Goal: Task Accomplishment & Management: Use online tool/utility

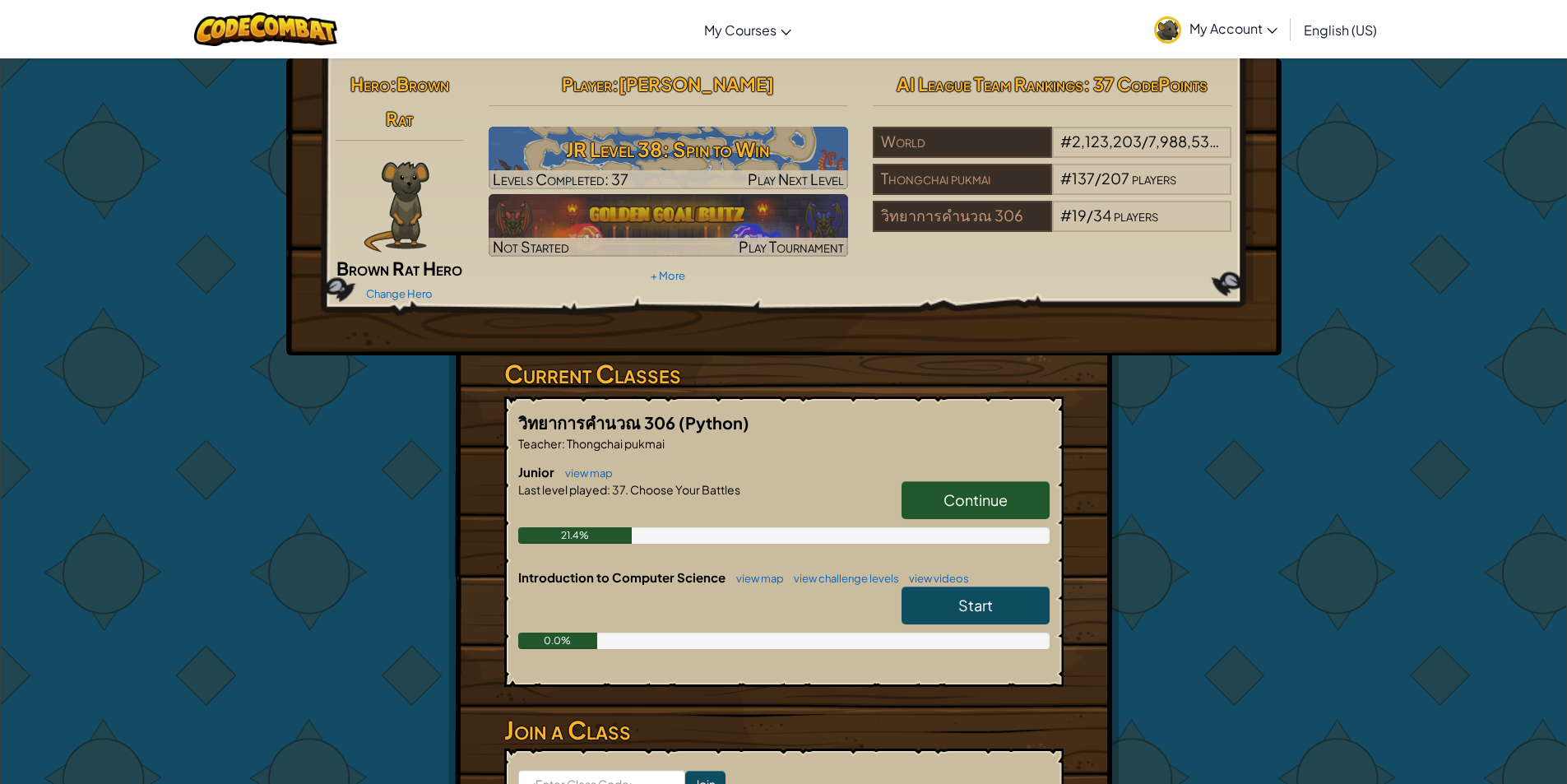
click at [958, 595] on link "Start" at bounding box center [976, 605] width 148 height 38
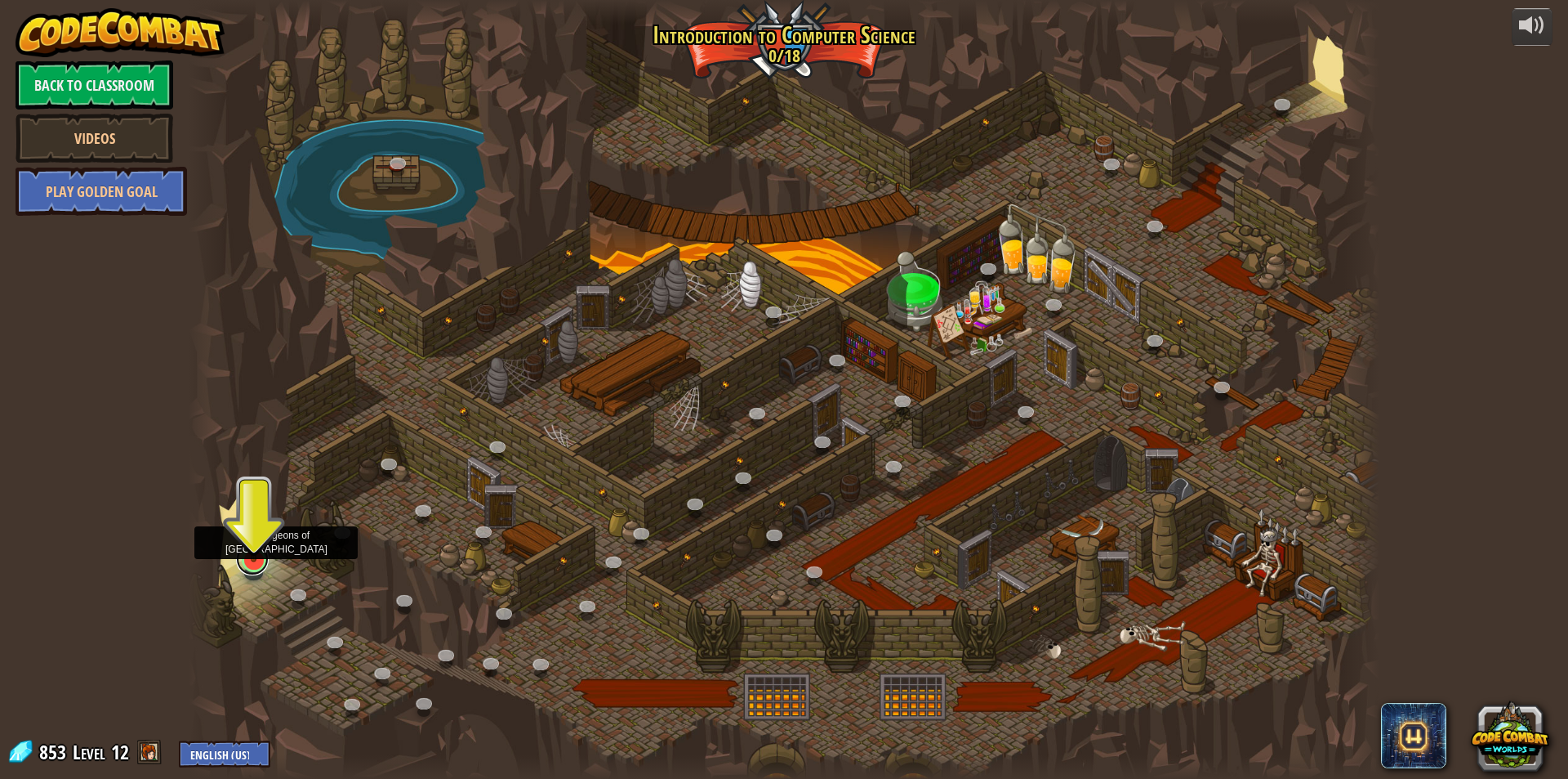
click at [256, 563] on link at bounding box center [252, 559] width 33 height 33
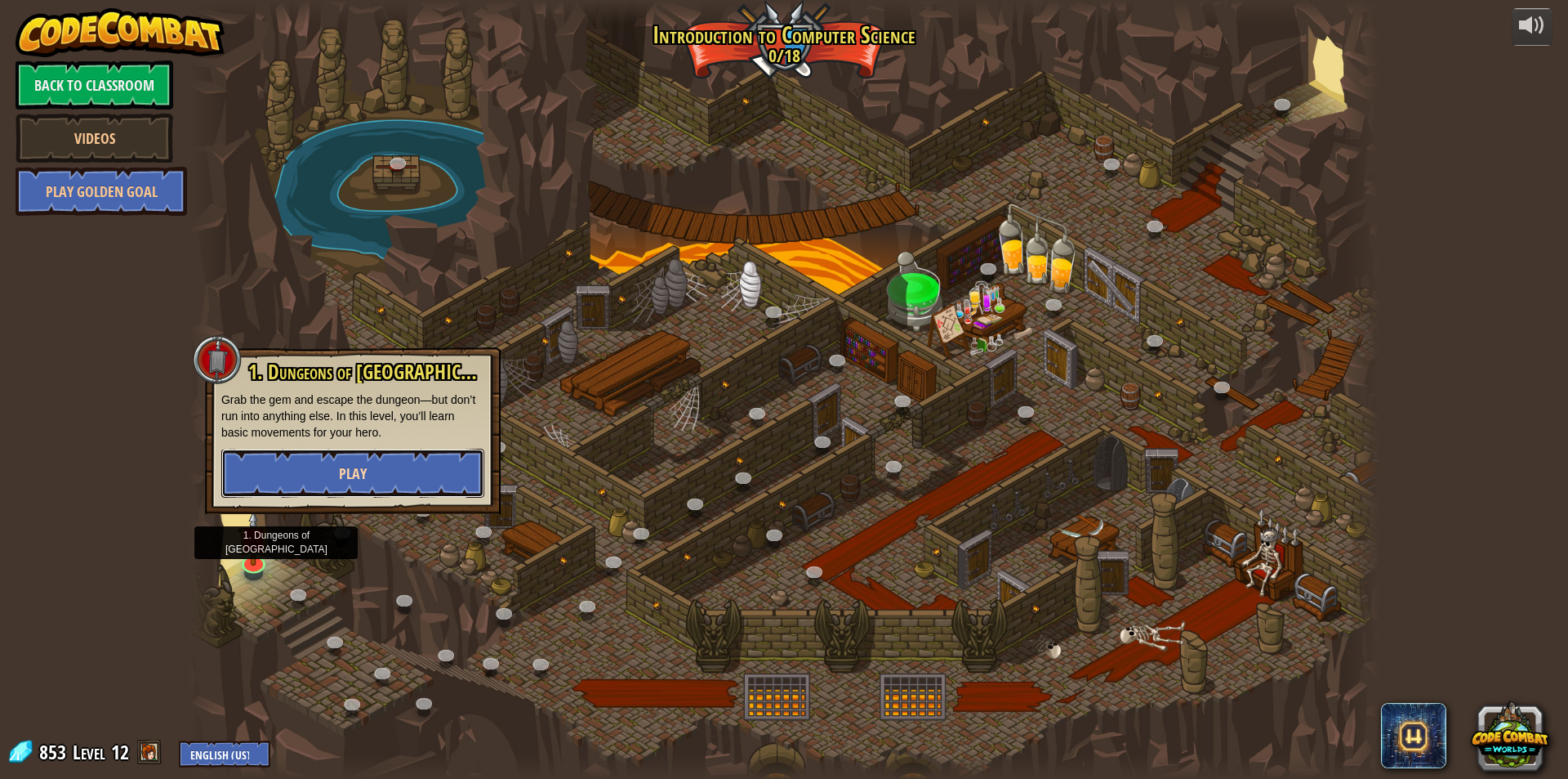
click at [332, 476] on button "Play" at bounding box center [352, 473] width 263 height 49
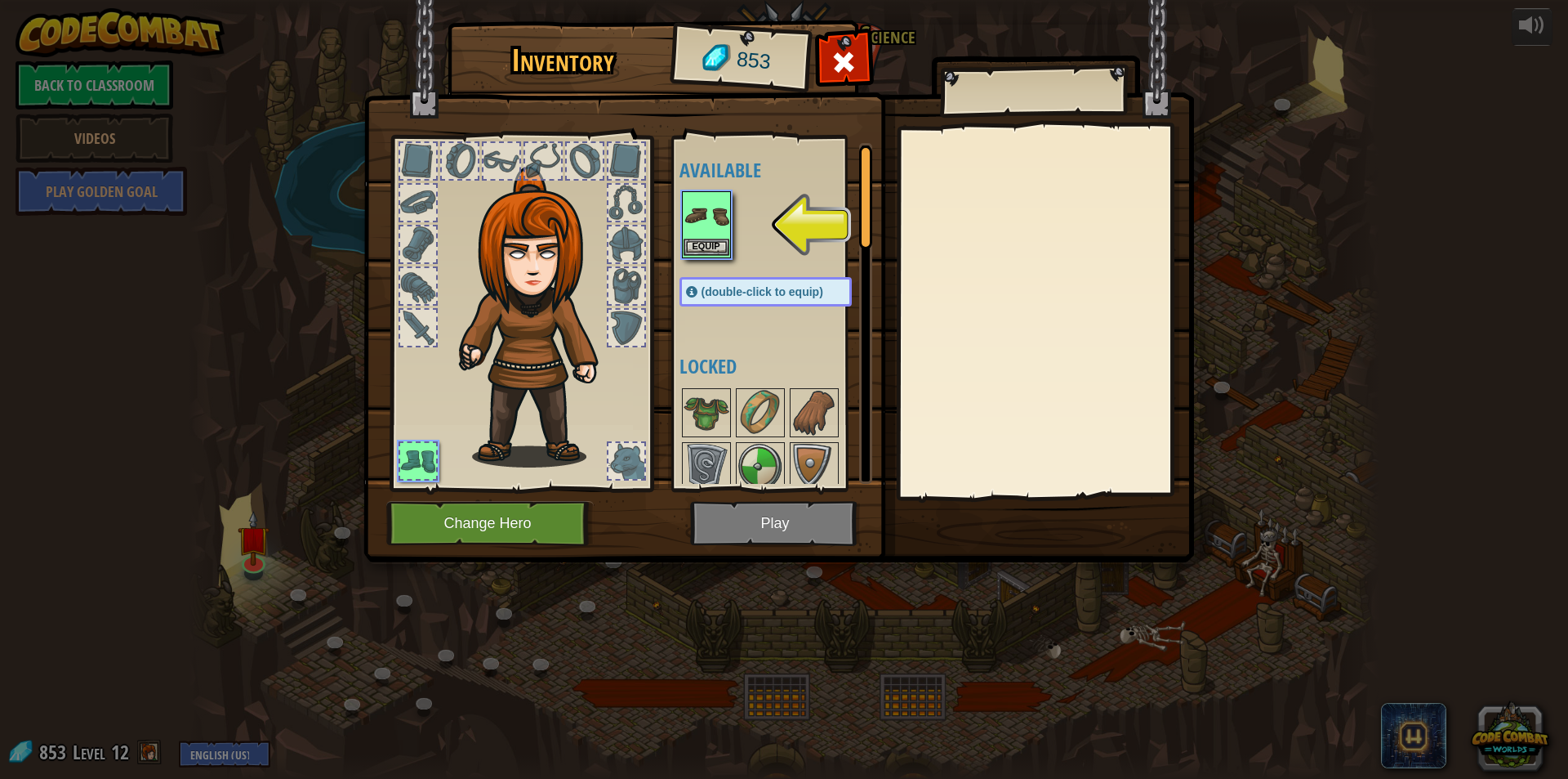
click at [701, 234] on img at bounding box center [707, 215] width 46 height 46
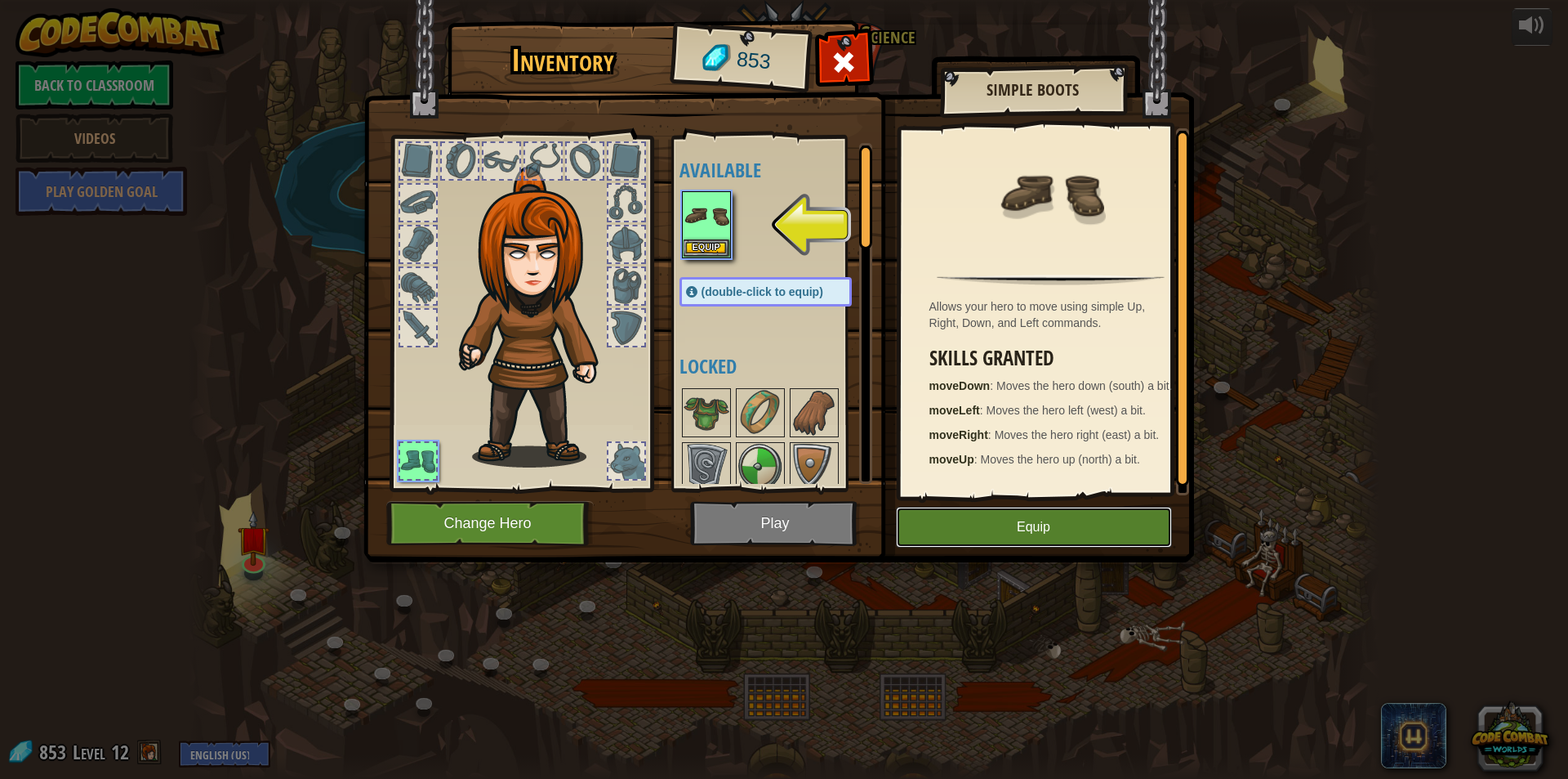
click at [975, 511] on button "Equip" at bounding box center [1033, 527] width 276 height 41
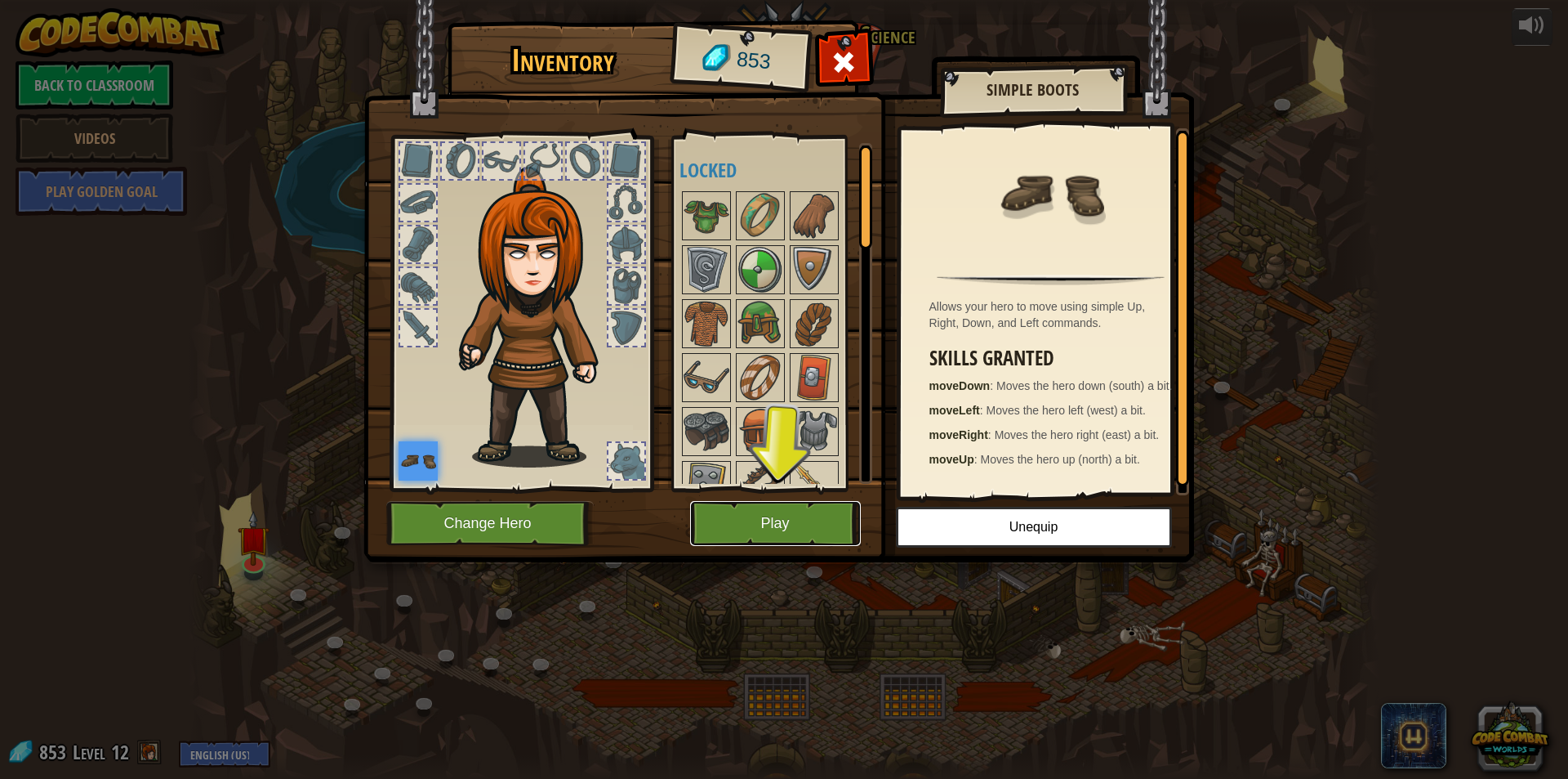
click at [816, 511] on button "Play" at bounding box center [775, 523] width 170 height 45
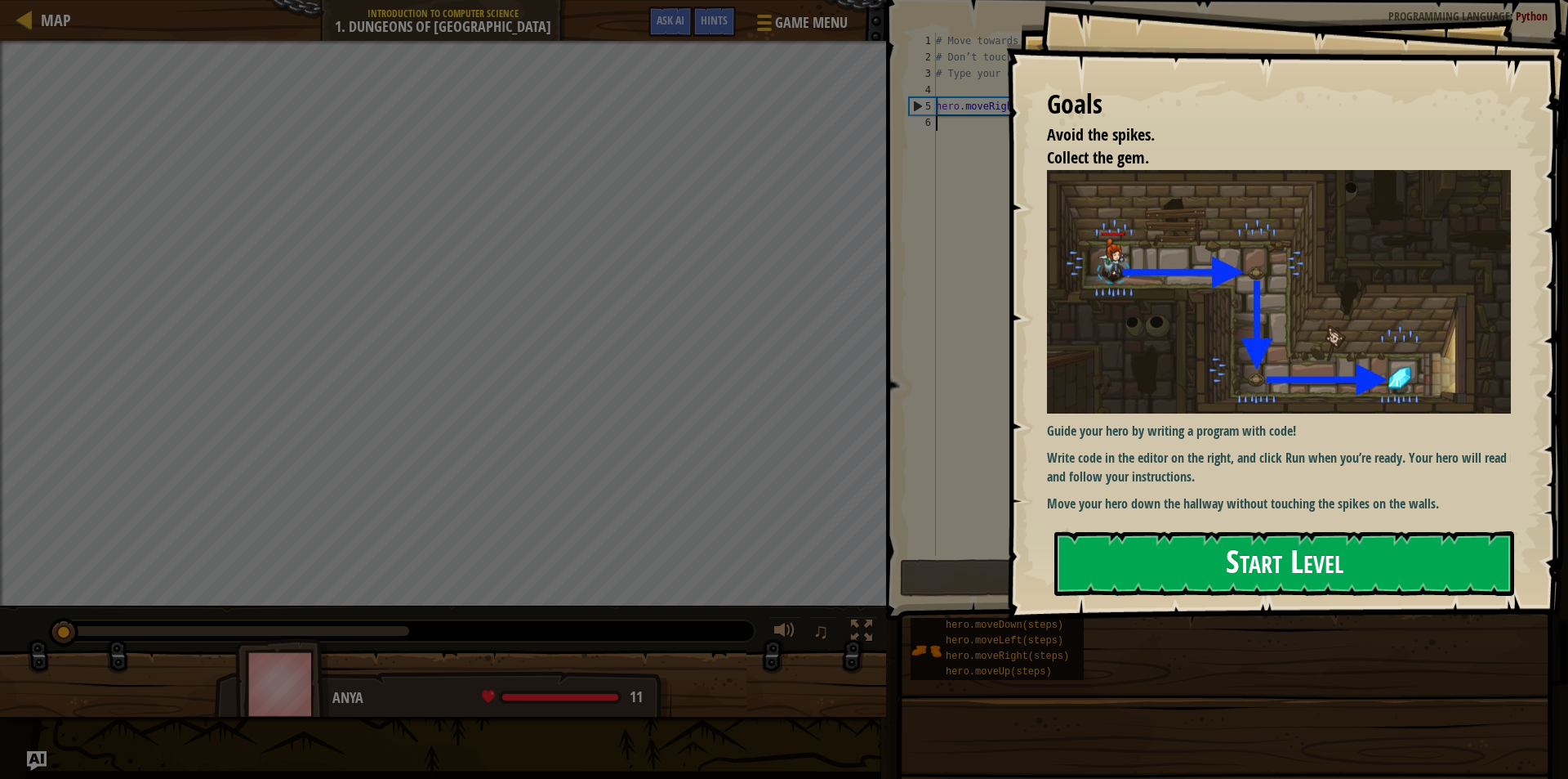
click at [1138, 544] on button "Start Level" at bounding box center [1285, 563] width 460 height 65
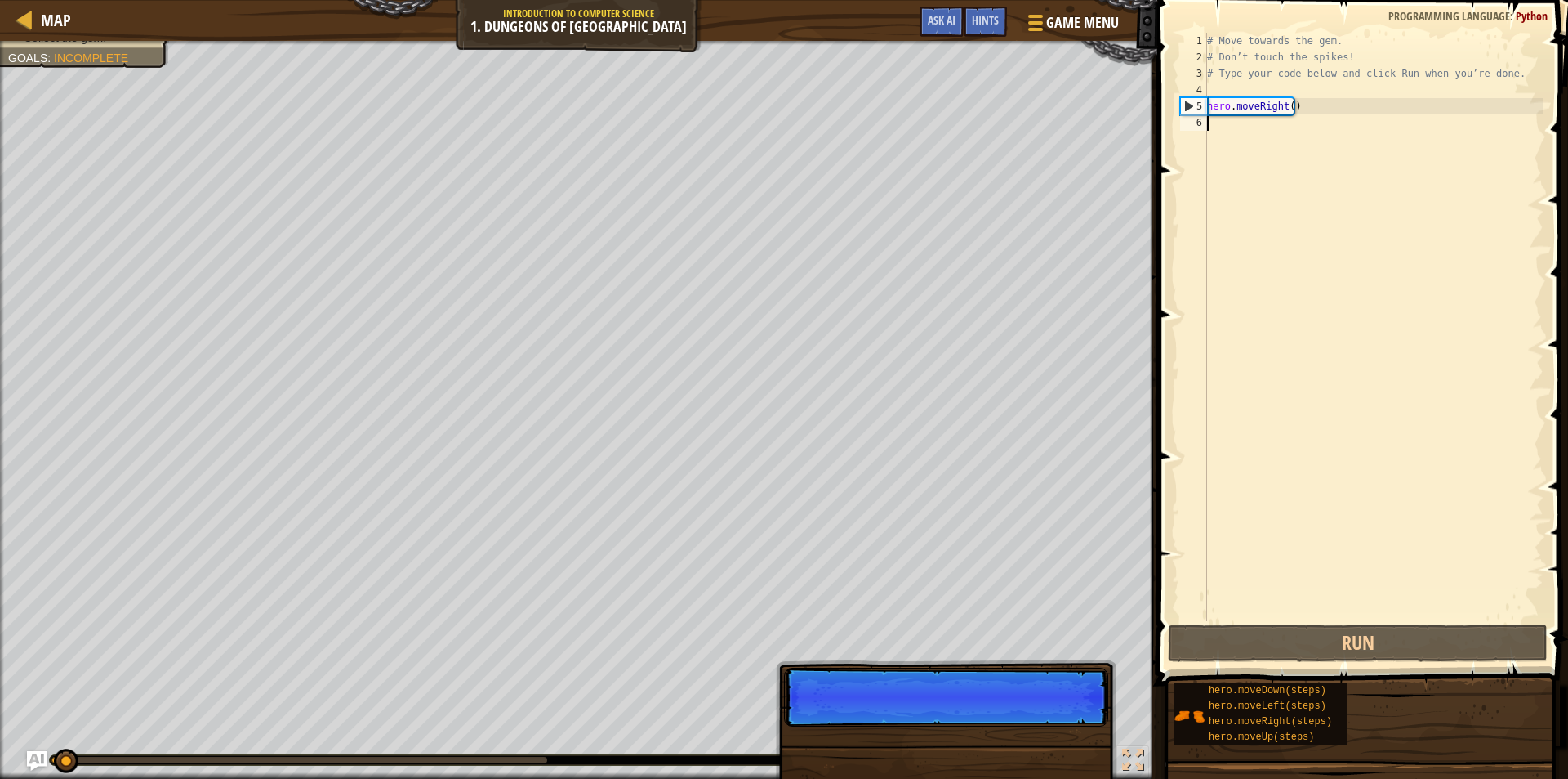
click at [1064, 704] on p "Skip (esc) Continue" at bounding box center [947, 697] width 324 height 59
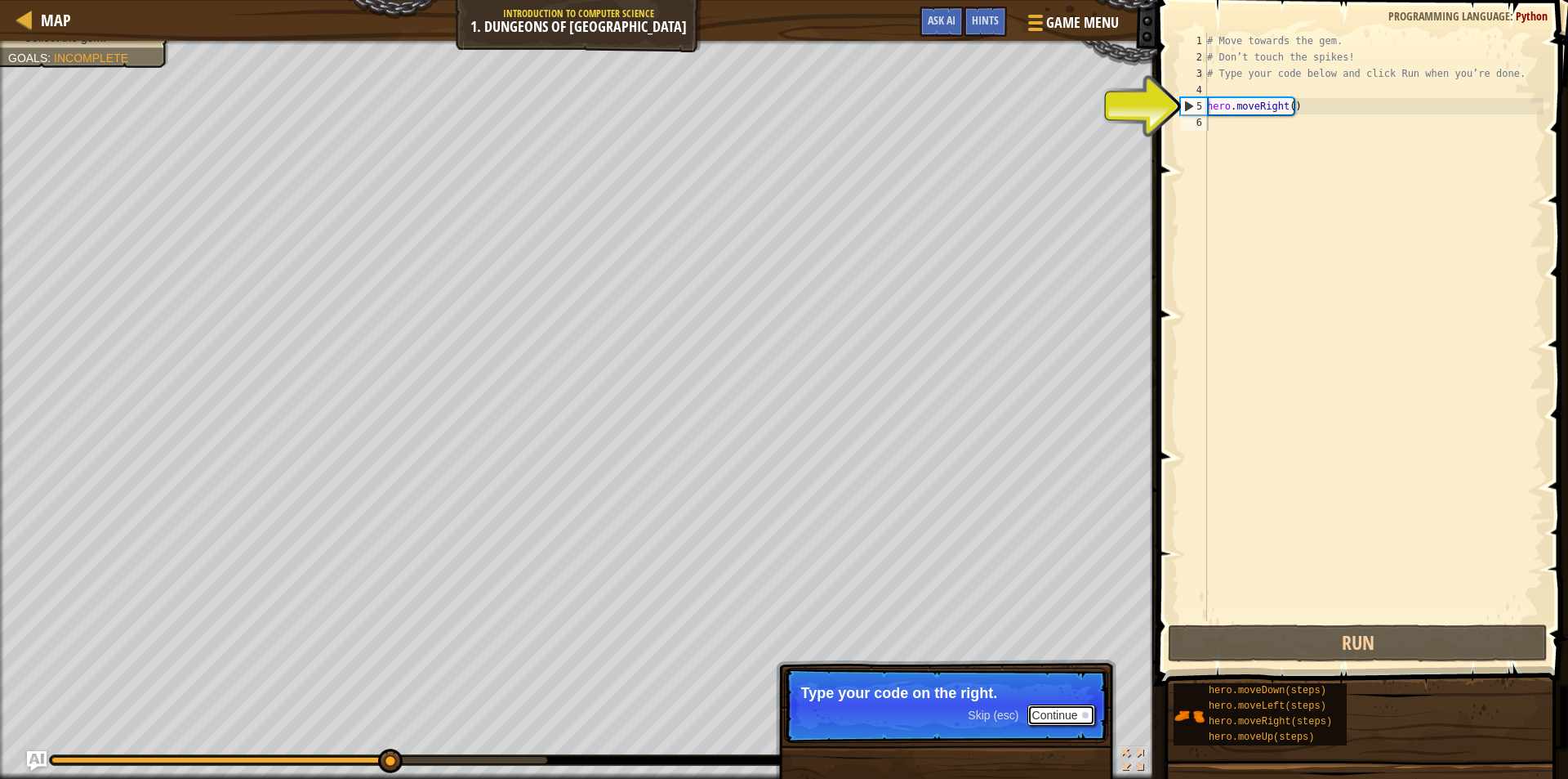
click at [1045, 711] on button "Continue" at bounding box center [1061, 715] width 68 height 21
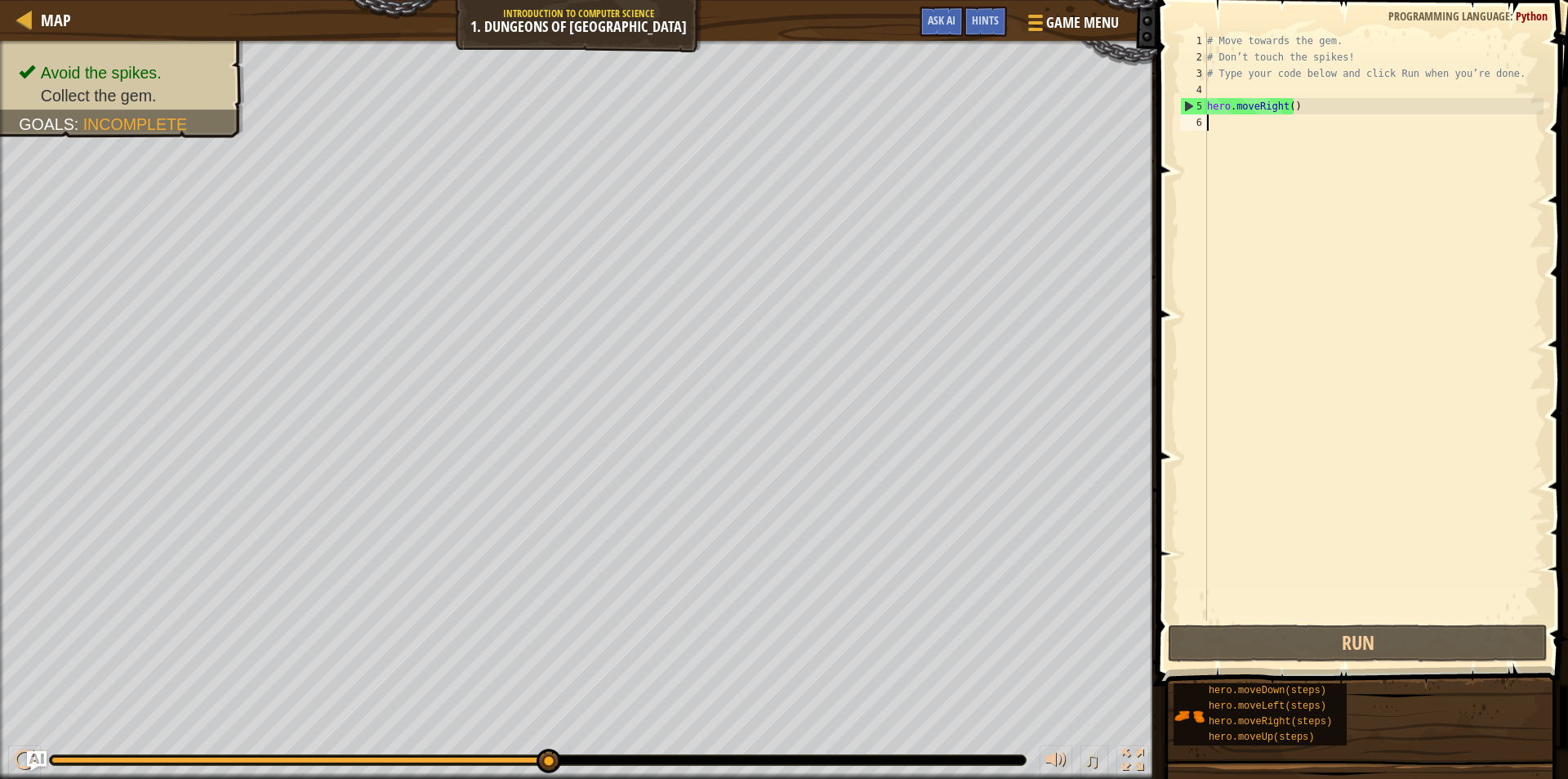
type textarea "h"
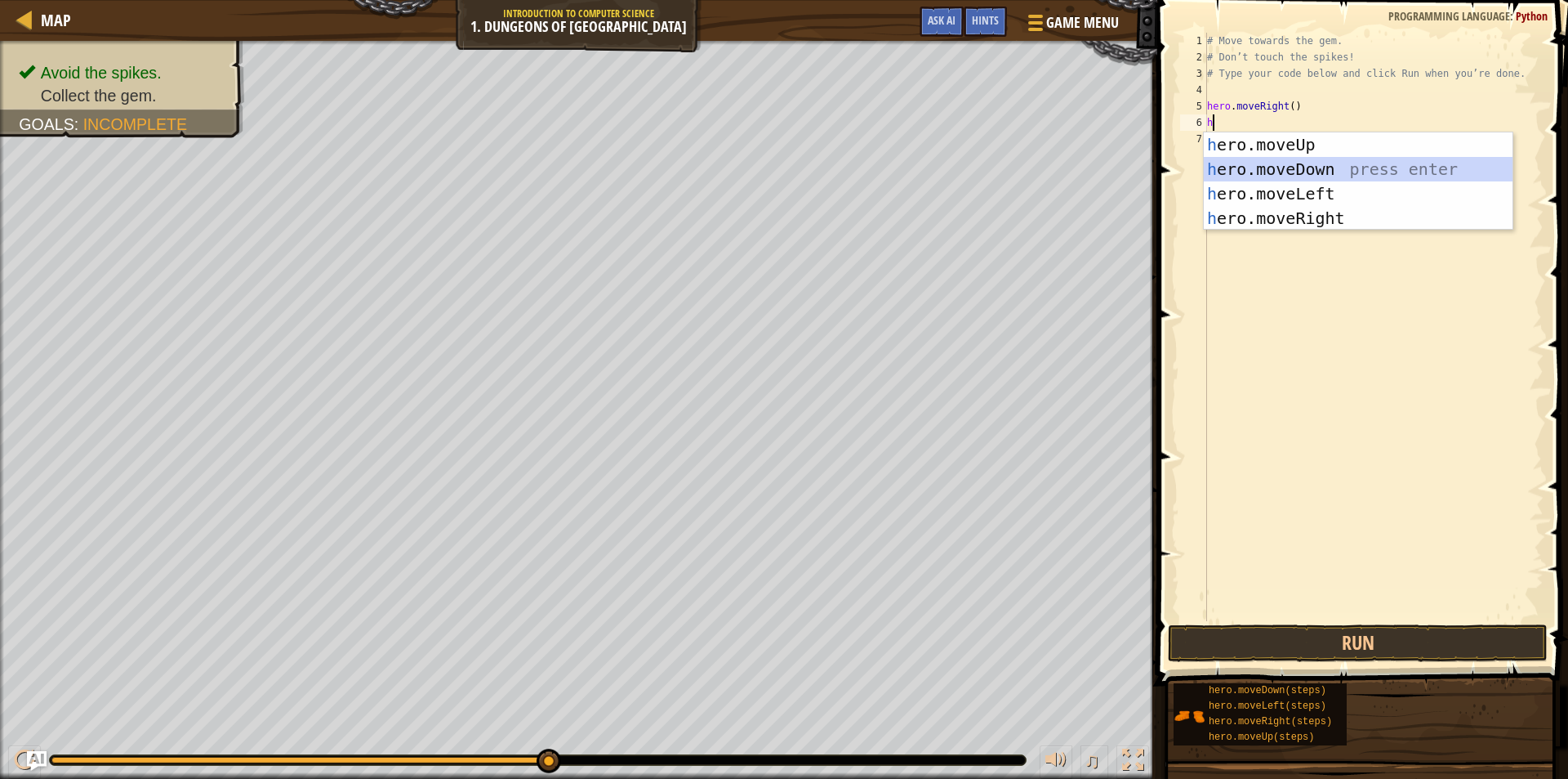
click at [1327, 158] on div "h ero.moveUp press enter h ero.moveDown press enter h ero.moveLeft press enter …" at bounding box center [1358, 206] width 309 height 147
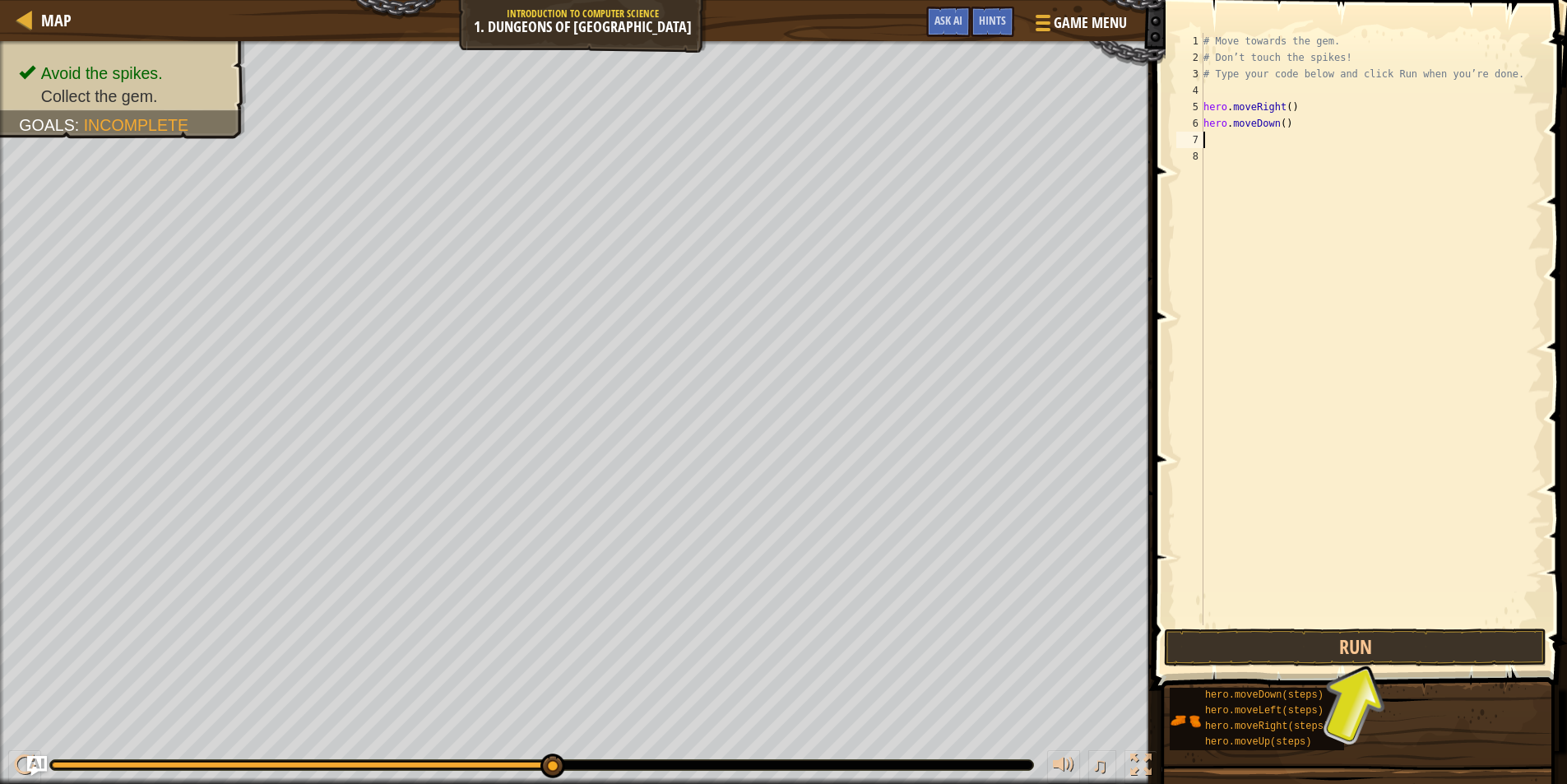
type textarea "h"
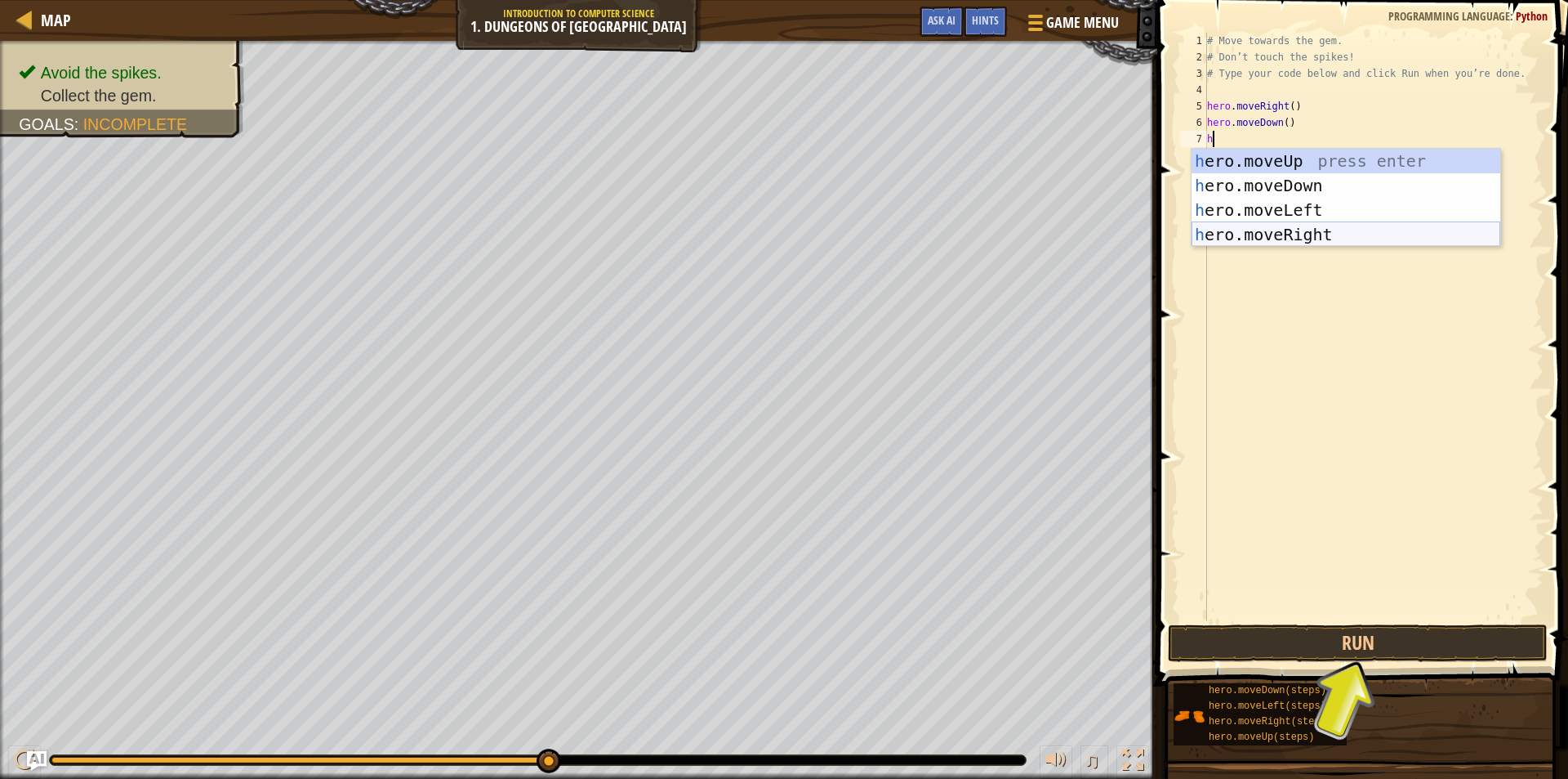
click at [1275, 225] on div "h ero.moveUp press enter h ero.moveDown press enter h ero.moveLeft press enter …" at bounding box center [1345, 223] width 309 height 147
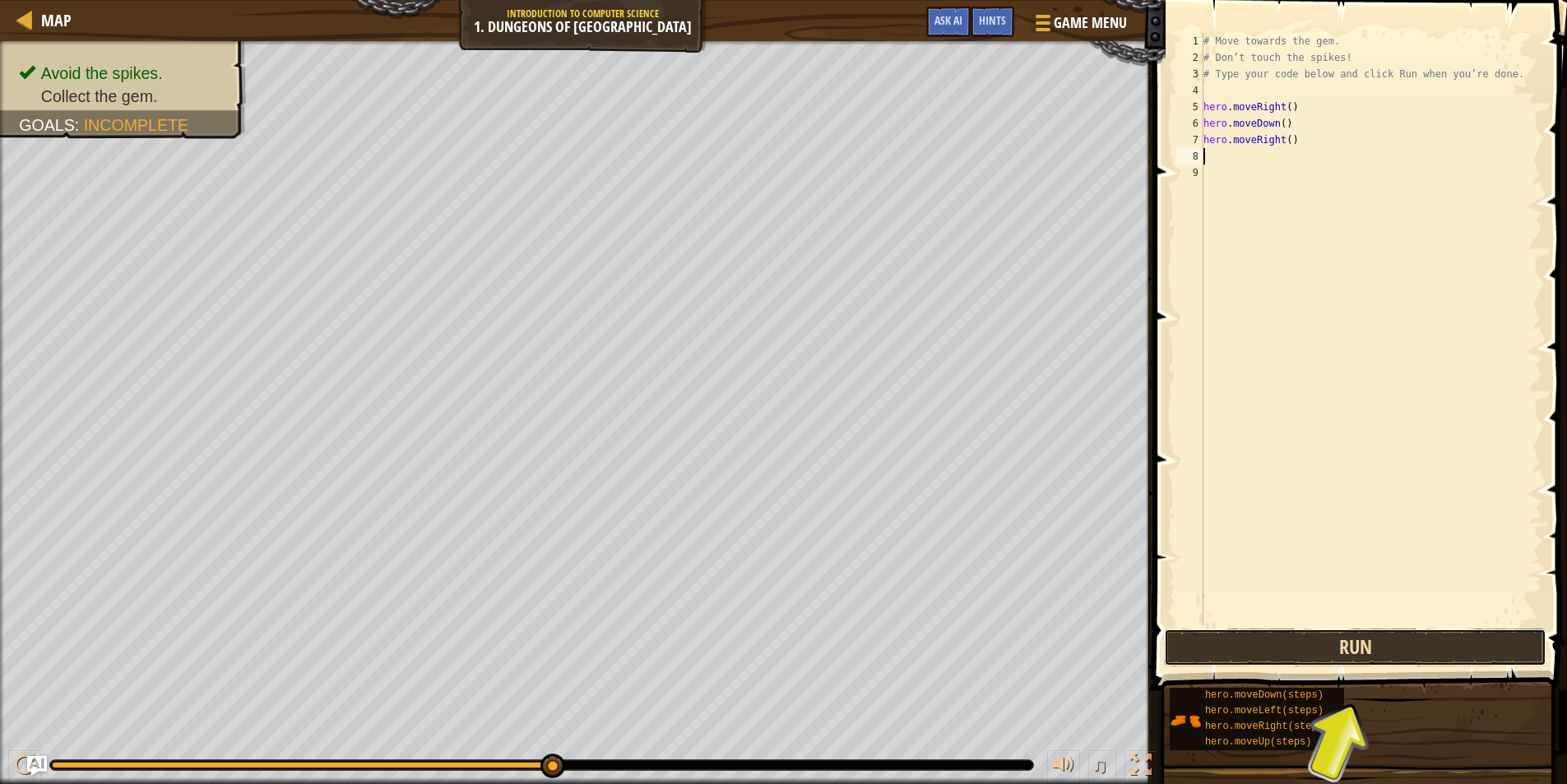
click at [1364, 650] on button "Run" at bounding box center [1356, 647] width 383 height 38
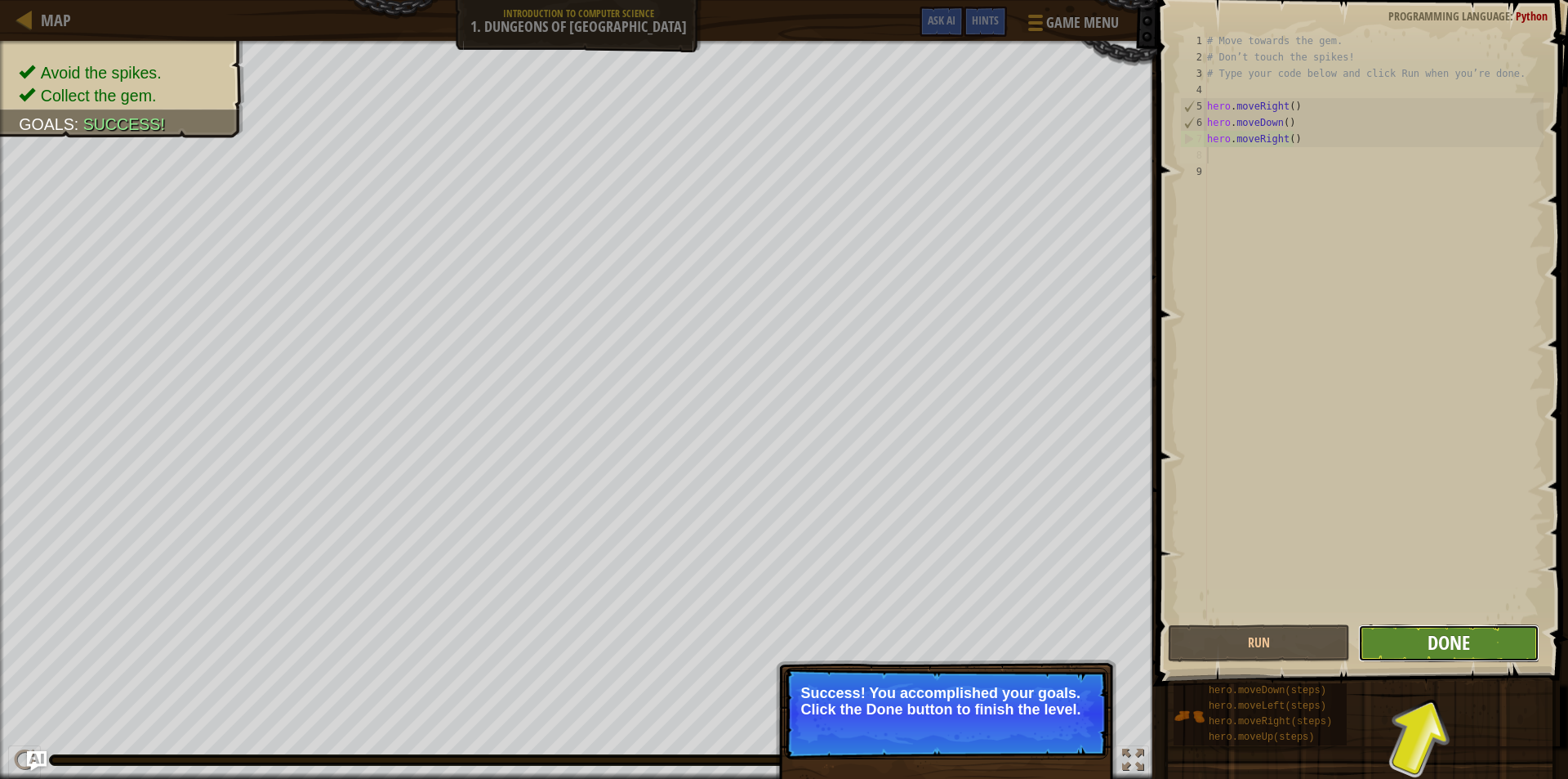
click at [1429, 645] on span "Done" at bounding box center [1449, 642] width 43 height 26
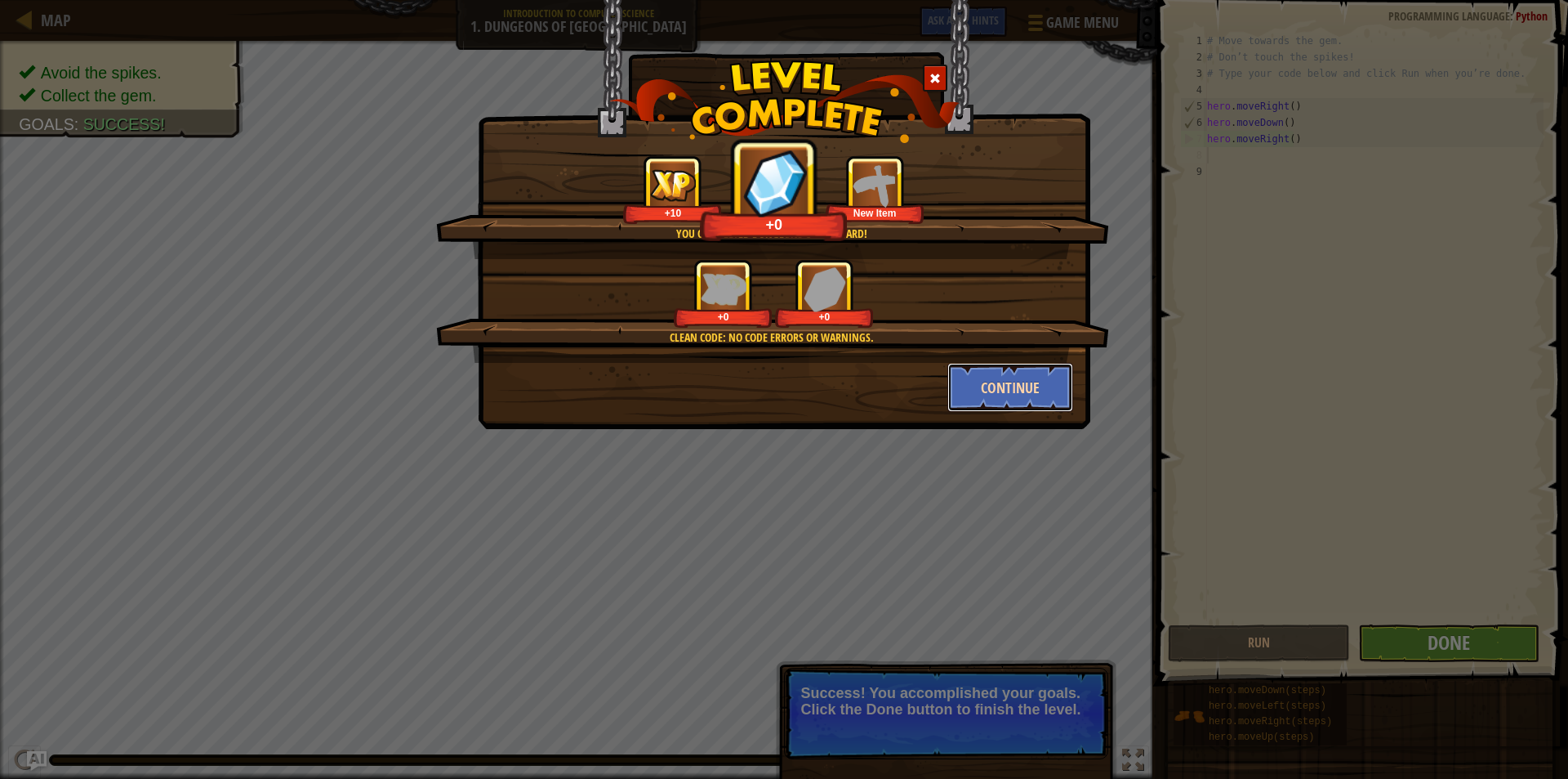
click at [973, 376] on button "Continue" at bounding box center [1010, 387] width 127 height 49
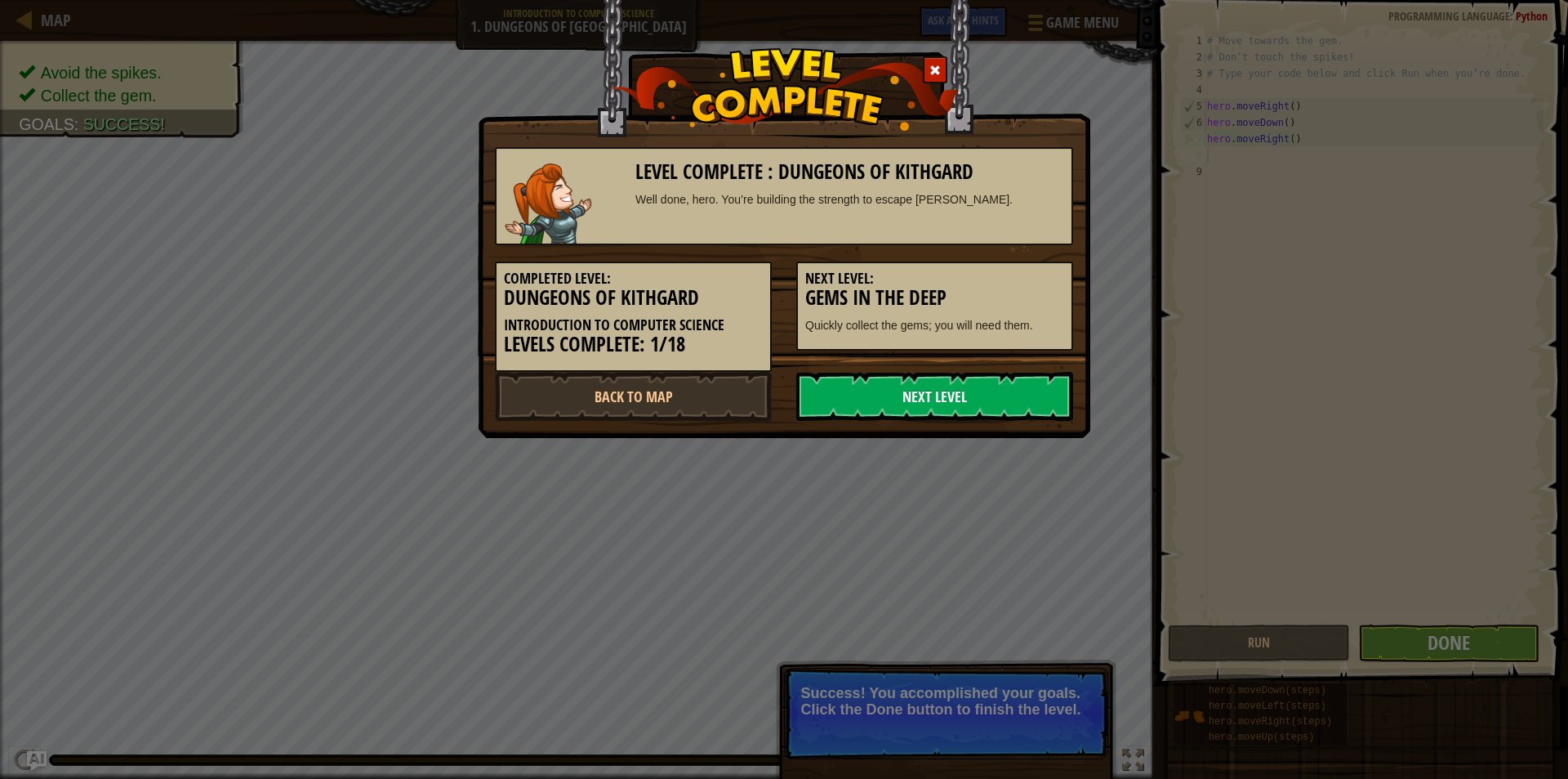
click at [967, 395] on link "Next Level" at bounding box center [935, 396] width 277 height 49
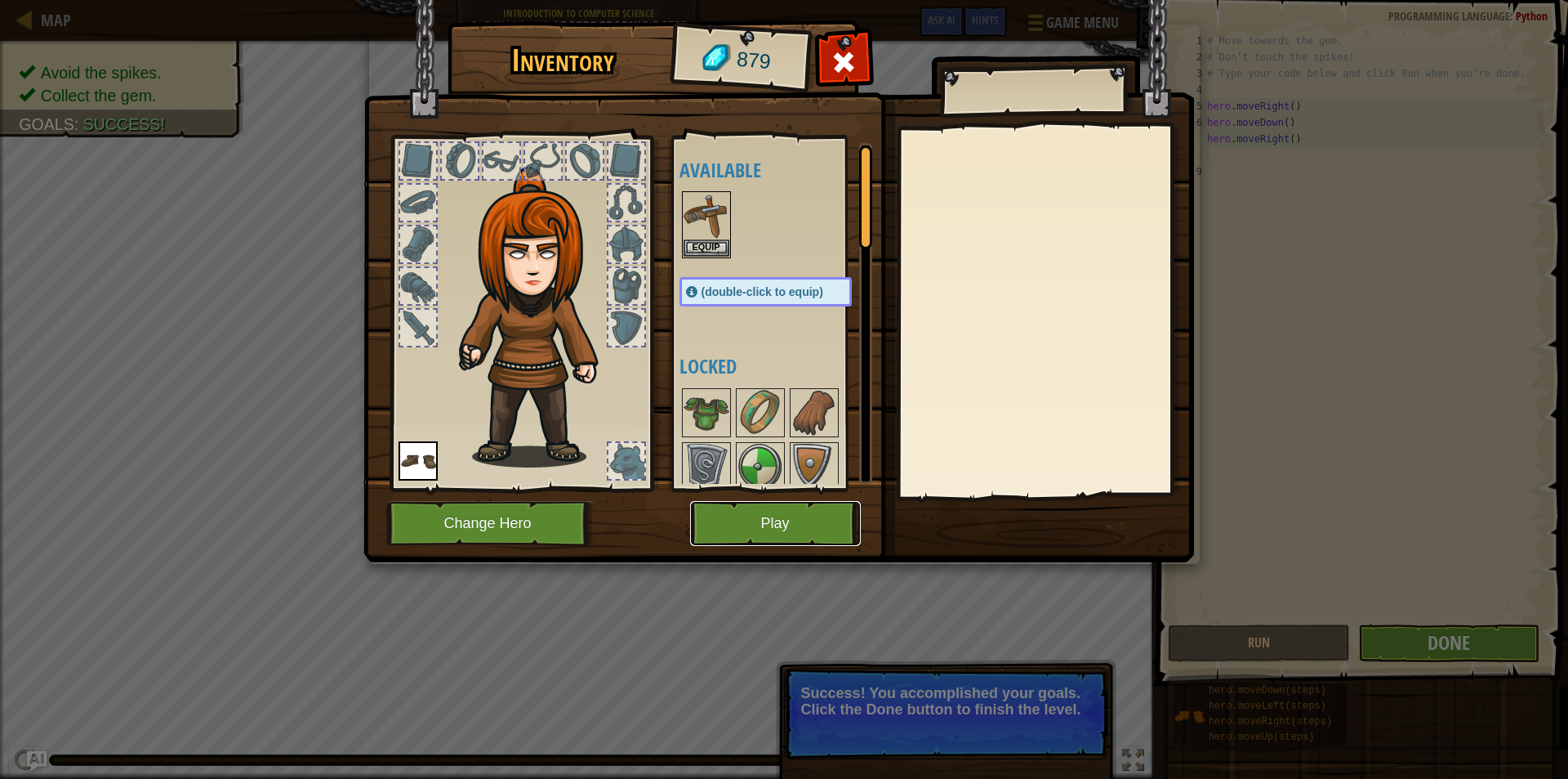
click at [794, 513] on button "Play" at bounding box center [775, 523] width 170 height 45
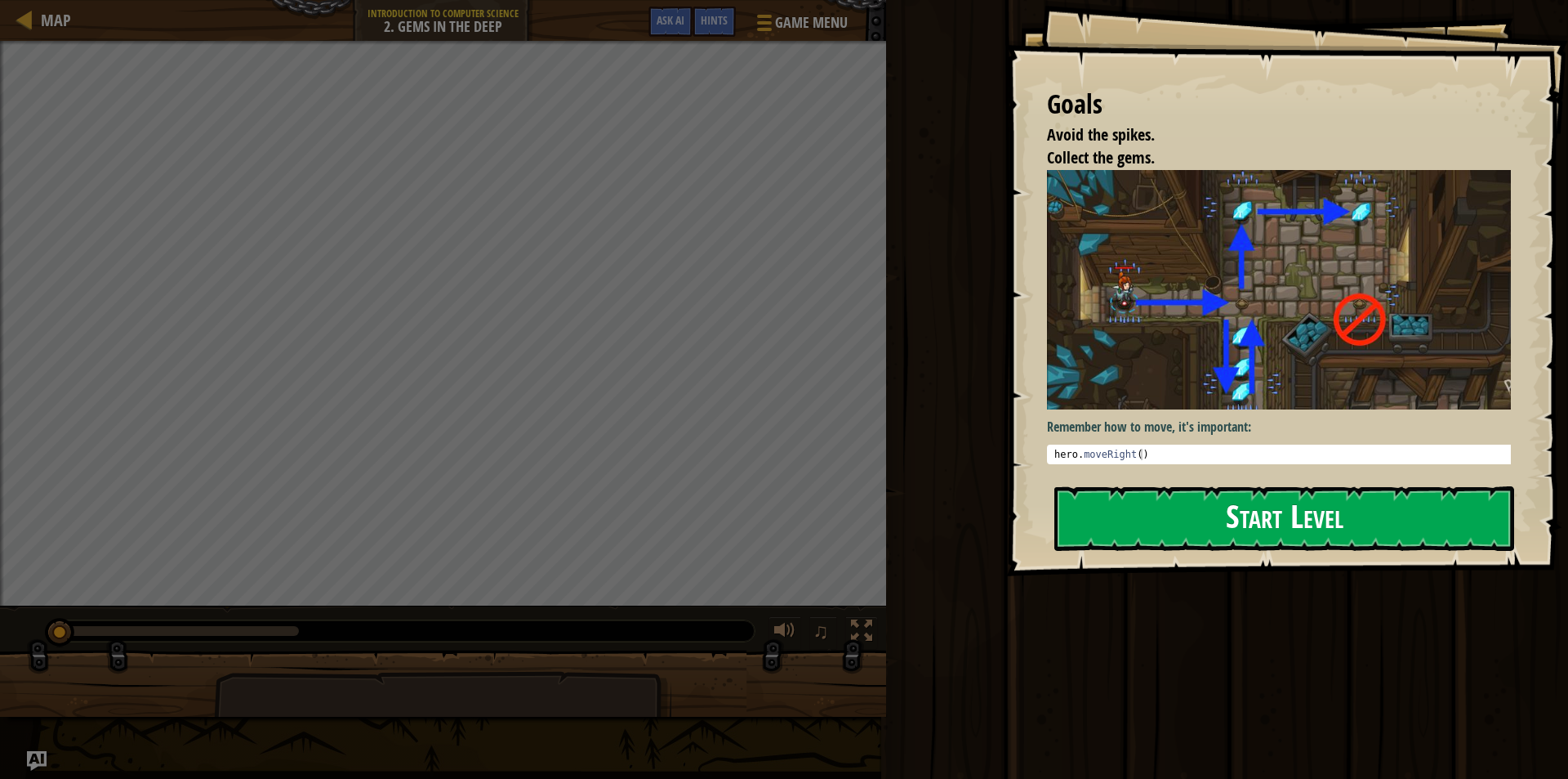
click at [1239, 523] on button "Start Level" at bounding box center [1285, 519] width 460 height 65
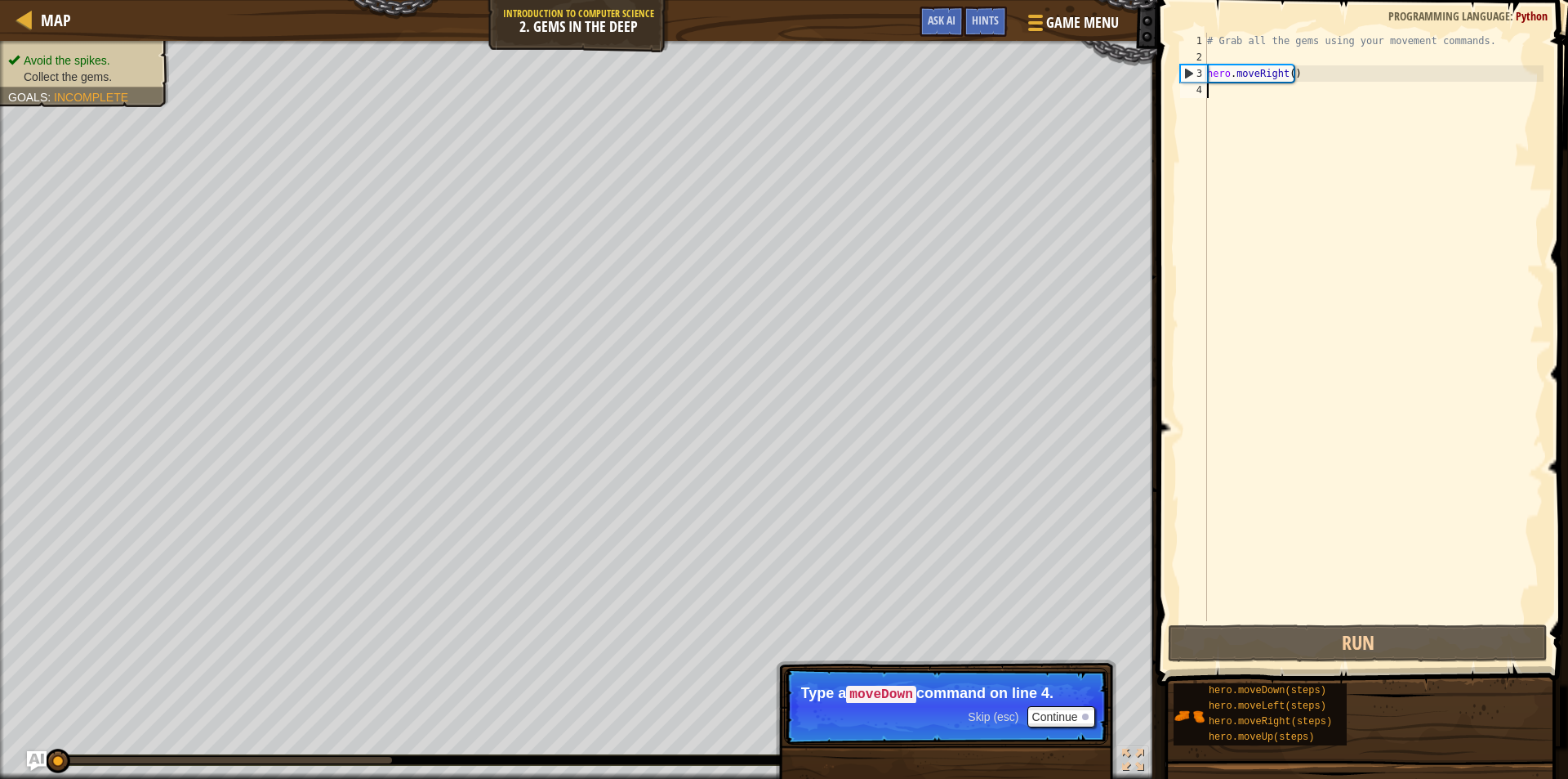
type textarea "h"
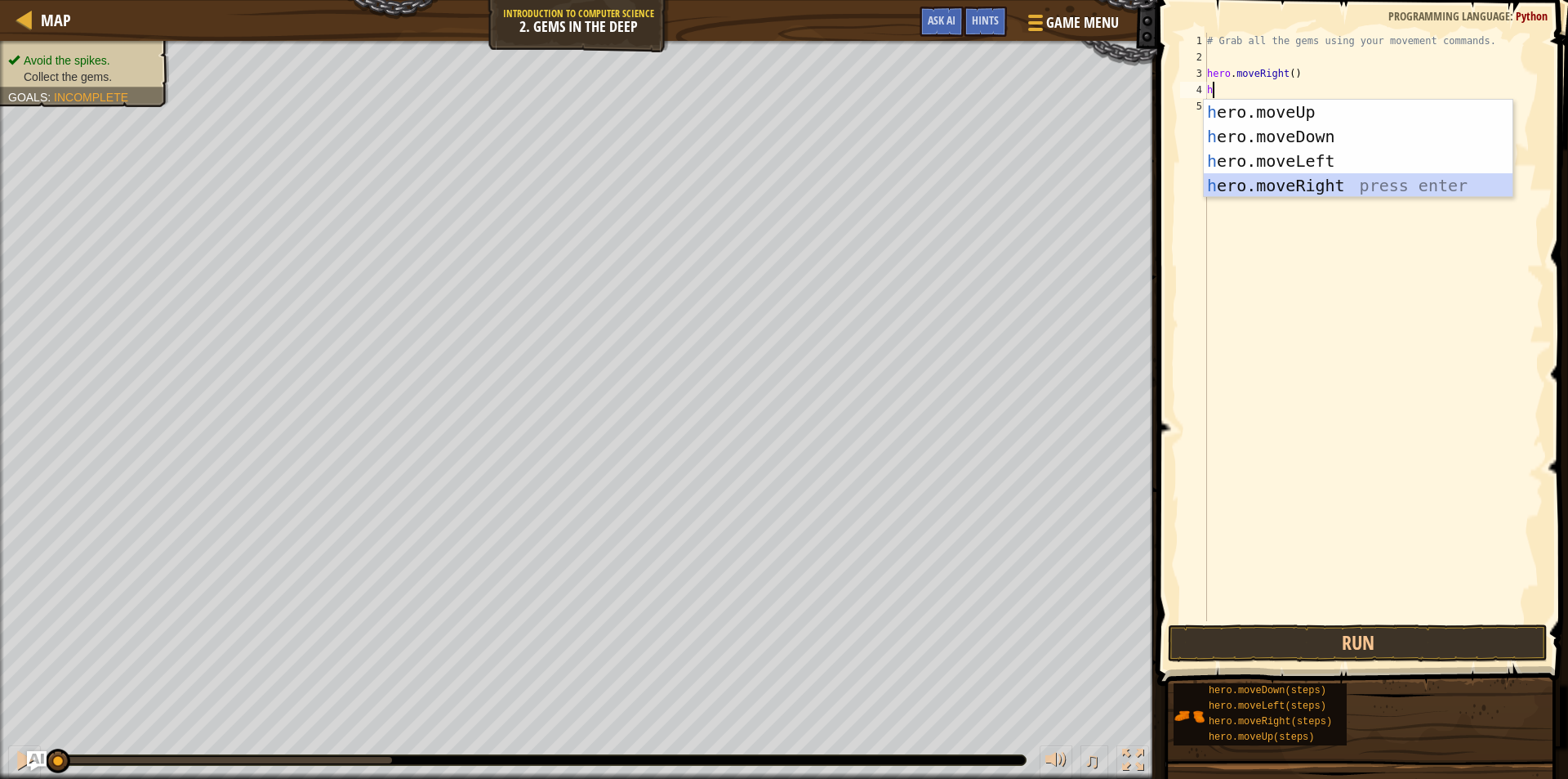
click at [1324, 180] on div "h ero.moveUp press enter h ero.moveDown press enter h ero.moveLeft press enter …" at bounding box center [1358, 174] width 309 height 147
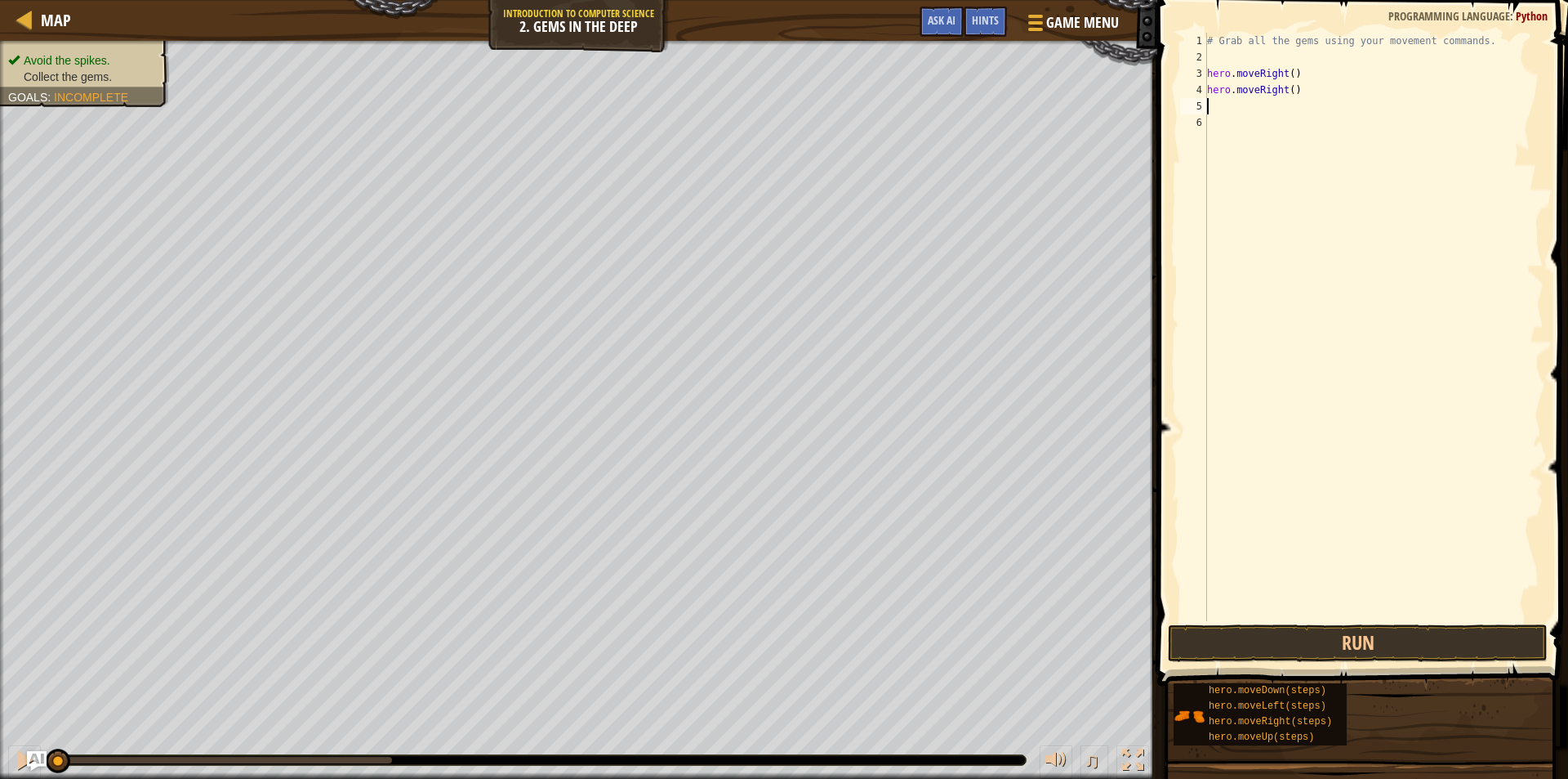
type textarea "h"
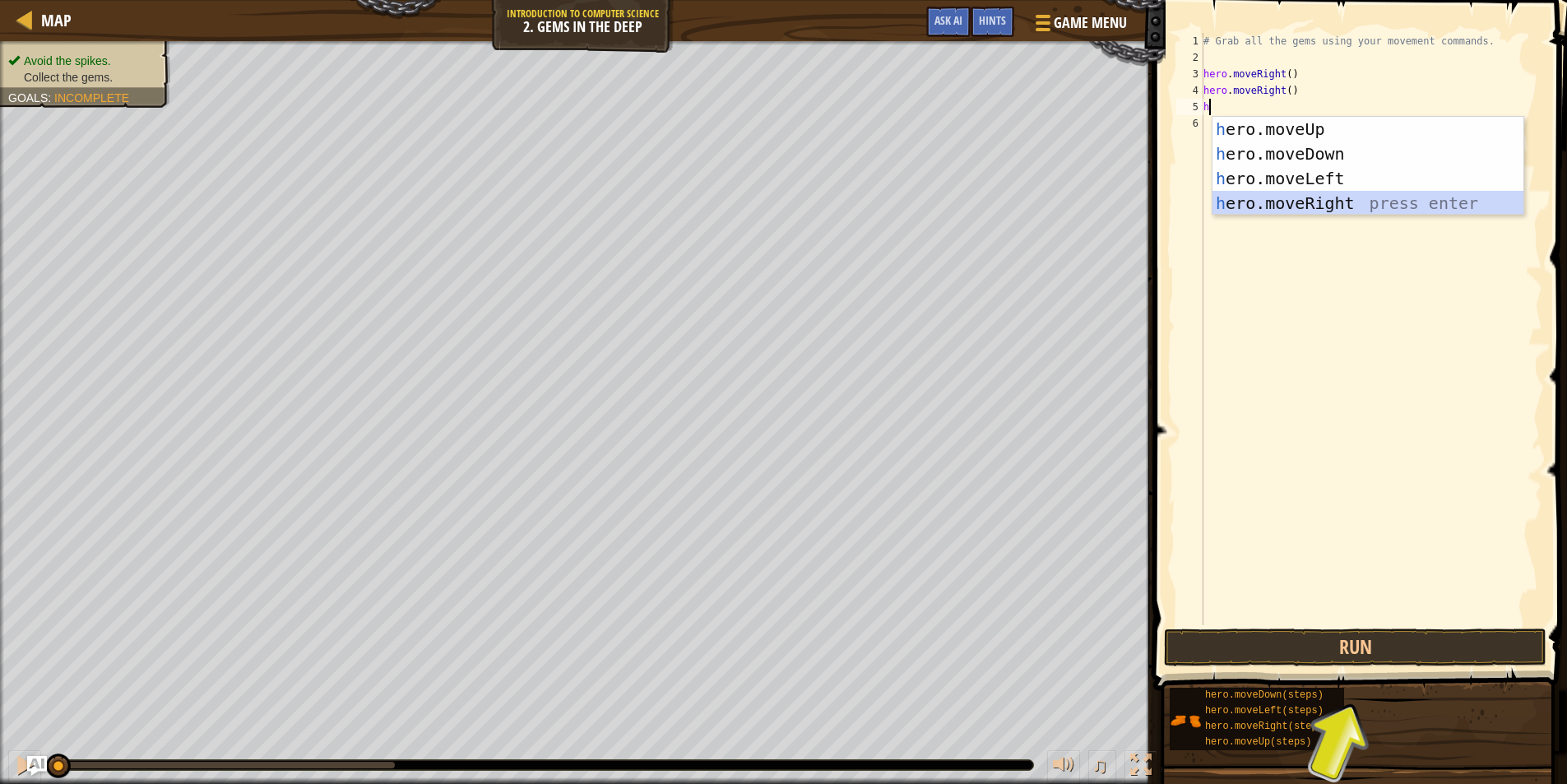
click at [1339, 196] on div "h ero.moveUp press enter h ero.moveDown press enter h ero.moveLeft press enter …" at bounding box center [1367, 191] width 311 height 148
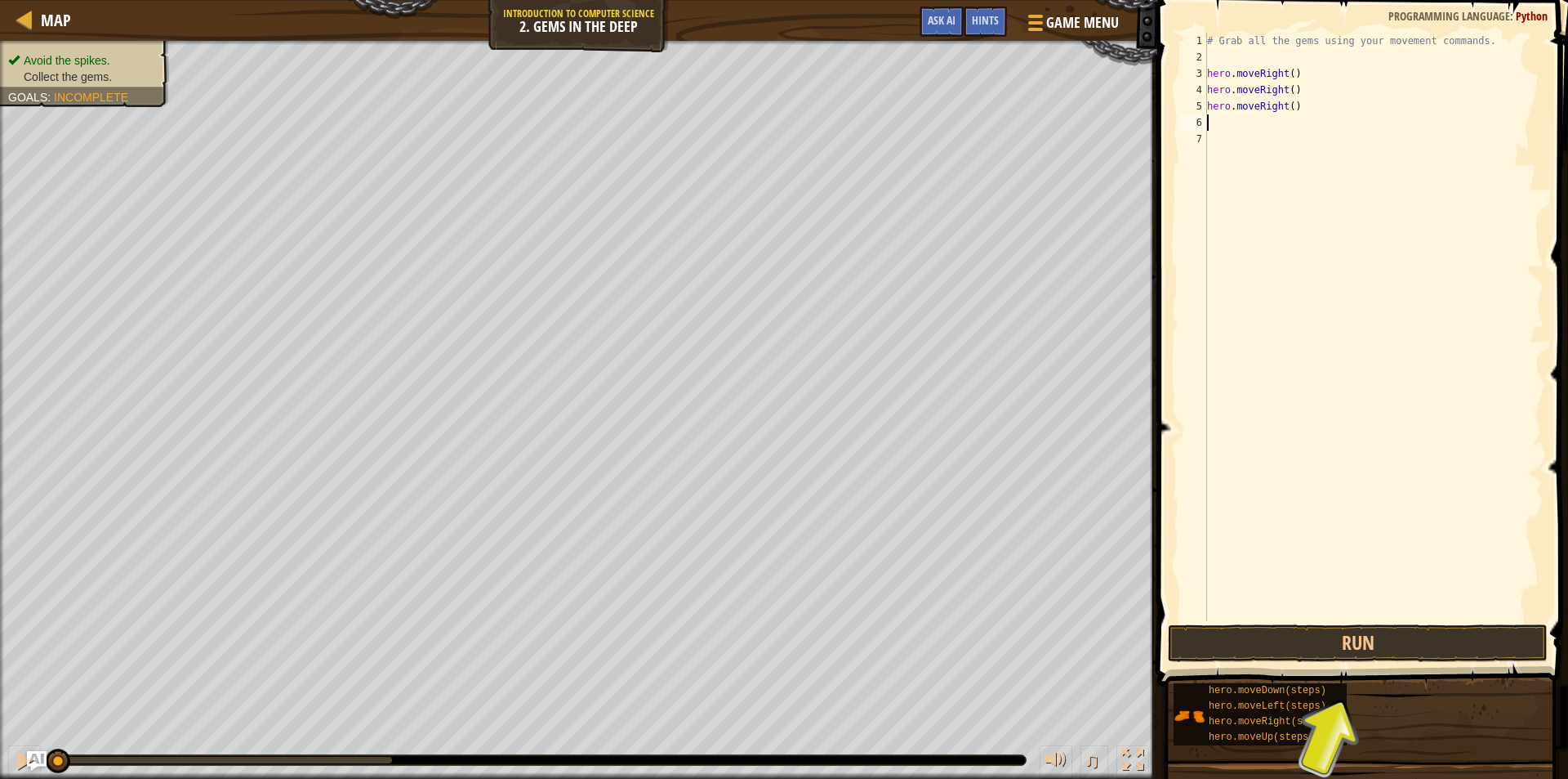
type textarea "h"
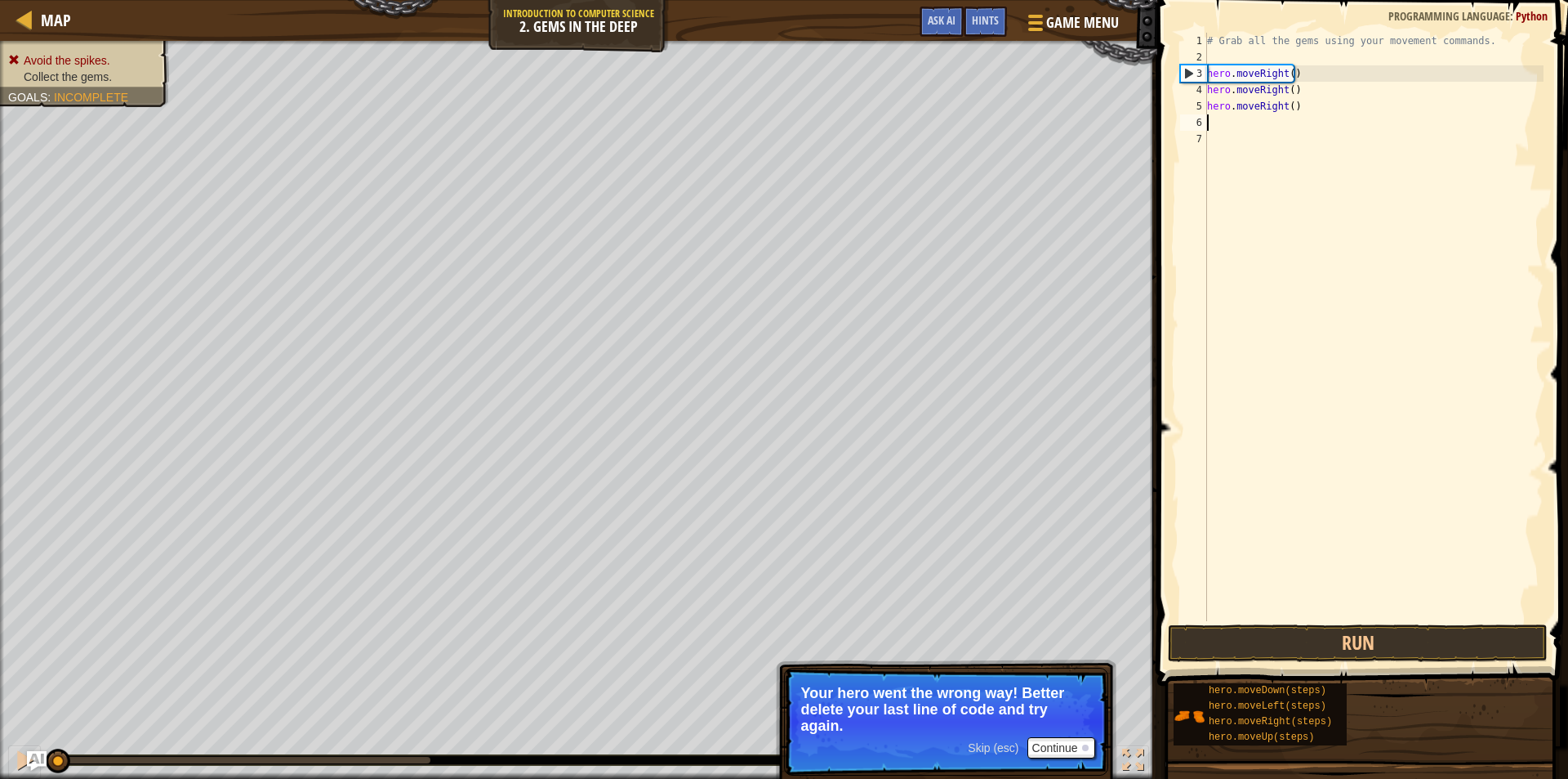
click at [1309, 112] on div "# Grab all the gems using your movement commands. hero . moveRight ( ) hero . m…" at bounding box center [1373, 343] width 340 height 621
type textarea "h"
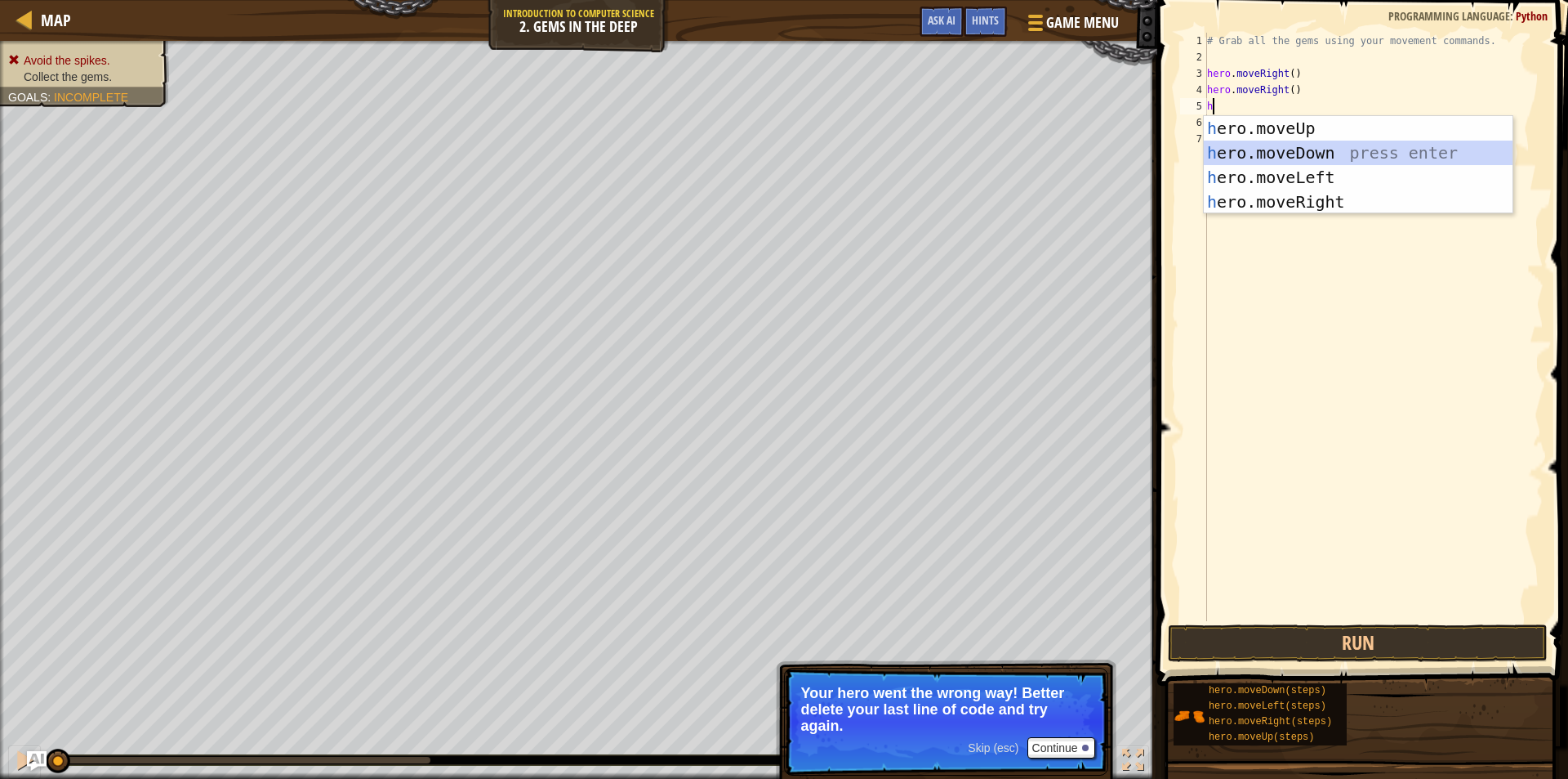
click at [1353, 144] on div "h ero.moveUp press enter h ero.moveDown press enter h ero.moveLeft press enter …" at bounding box center [1358, 190] width 309 height 147
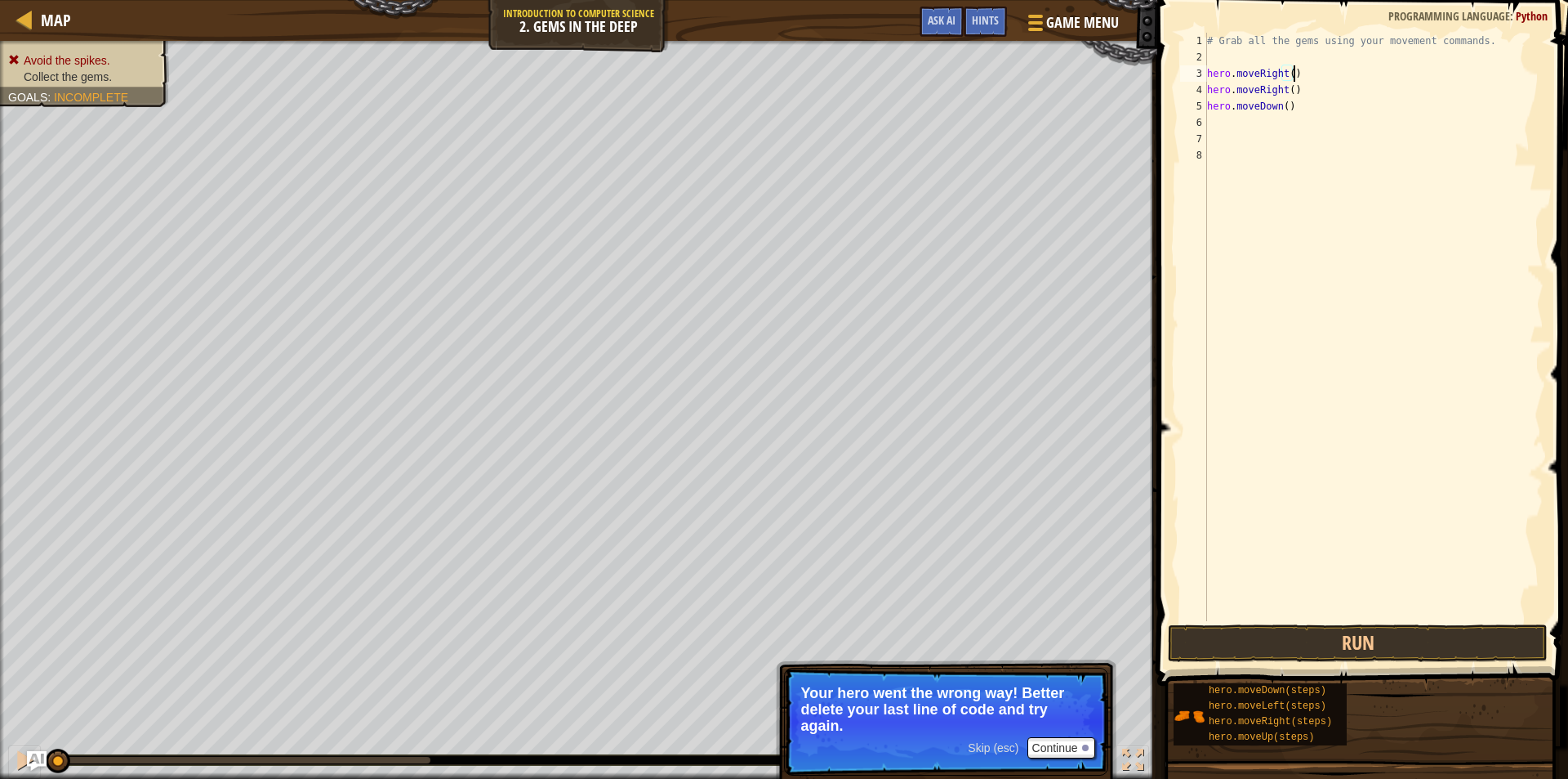
click at [1296, 75] on div "# Grab all the gems using your movement commands. hero . moveRight ( ) hero . m…" at bounding box center [1373, 343] width 340 height 621
type textarea "h"
click at [1306, 108] on div "# Grab all the gems using your movement commands. hero . moveRight ( ) hero . m…" at bounding box center [1373, 343] width 340 height 621
type textarea "h"
click at [1309, 84] on div "# Grab all the gems using your movement commands. hero . moveRight ( )" at bounding box center [1373, 343] width 340 height 621
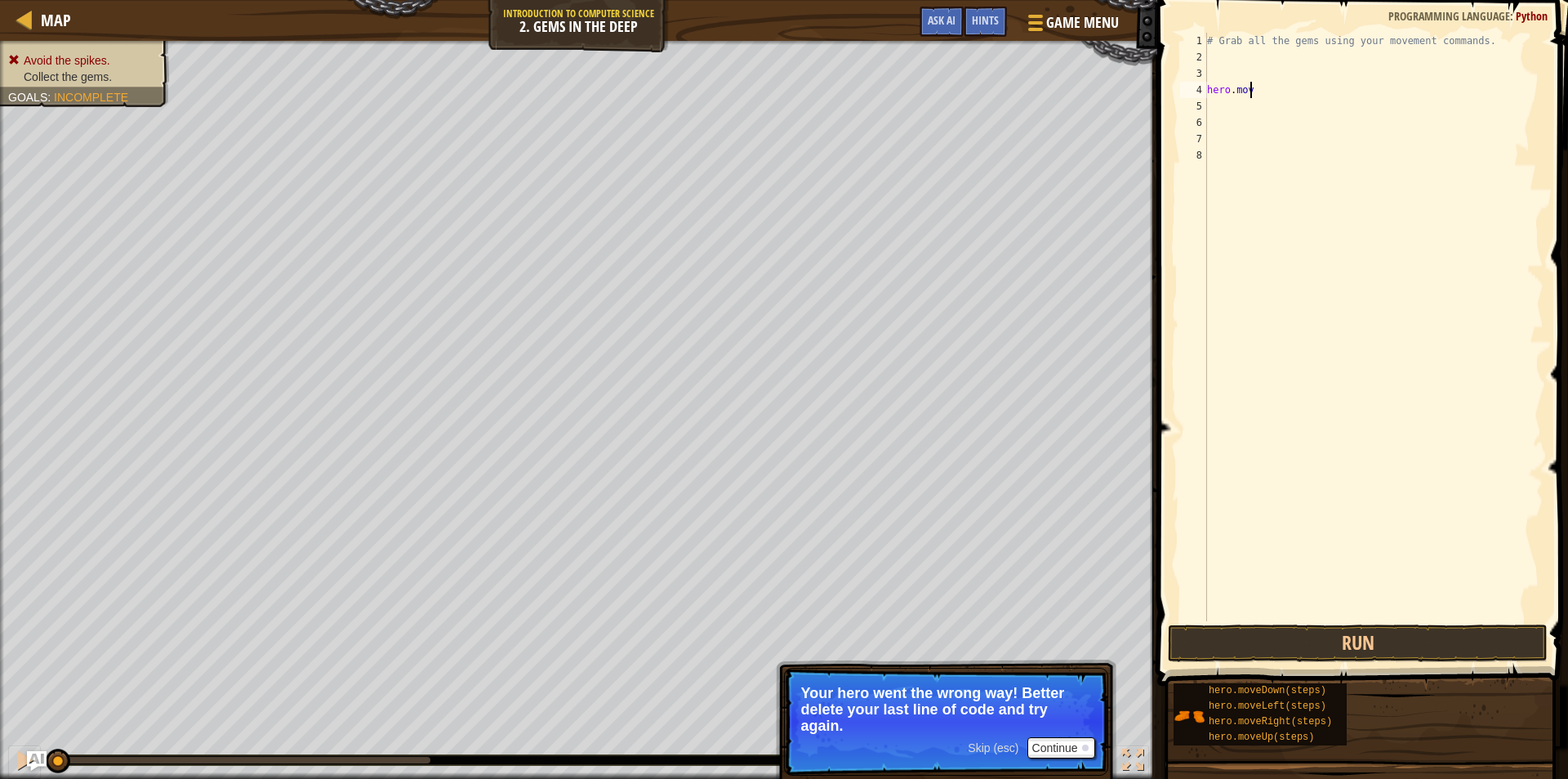
type textarea "h"
click at [1226, 72] on div "# Grab all the gems using your movement commands." at bounding box center [1373, 343] width 340 height 621
type textarea "h"
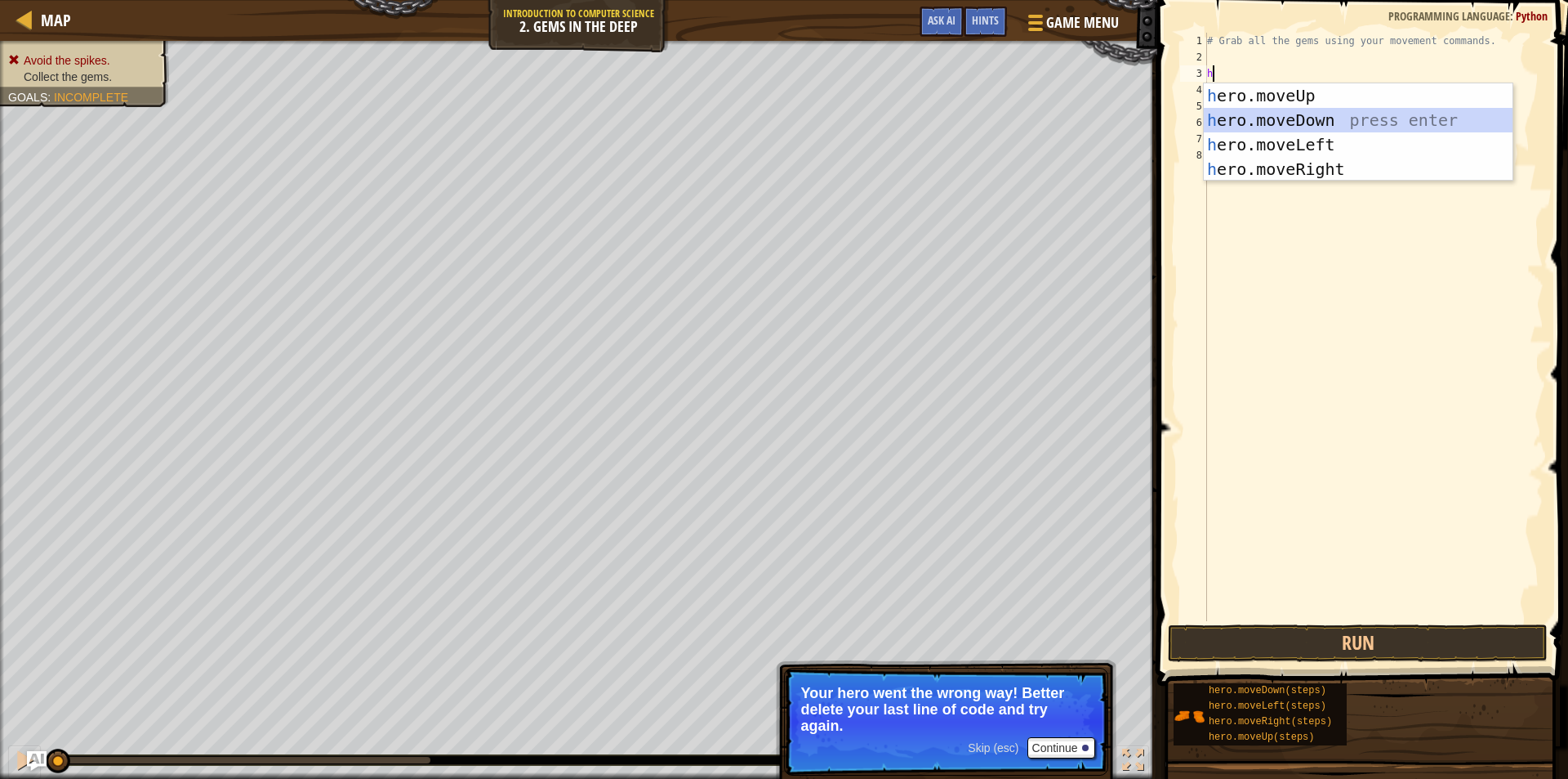
click at [1321, 118] on div "h ero.moveUp press enter h ero.moveDown press enter h ero.moveLeft press enter …" at bounding box center [1358, 157] width 309 height 147
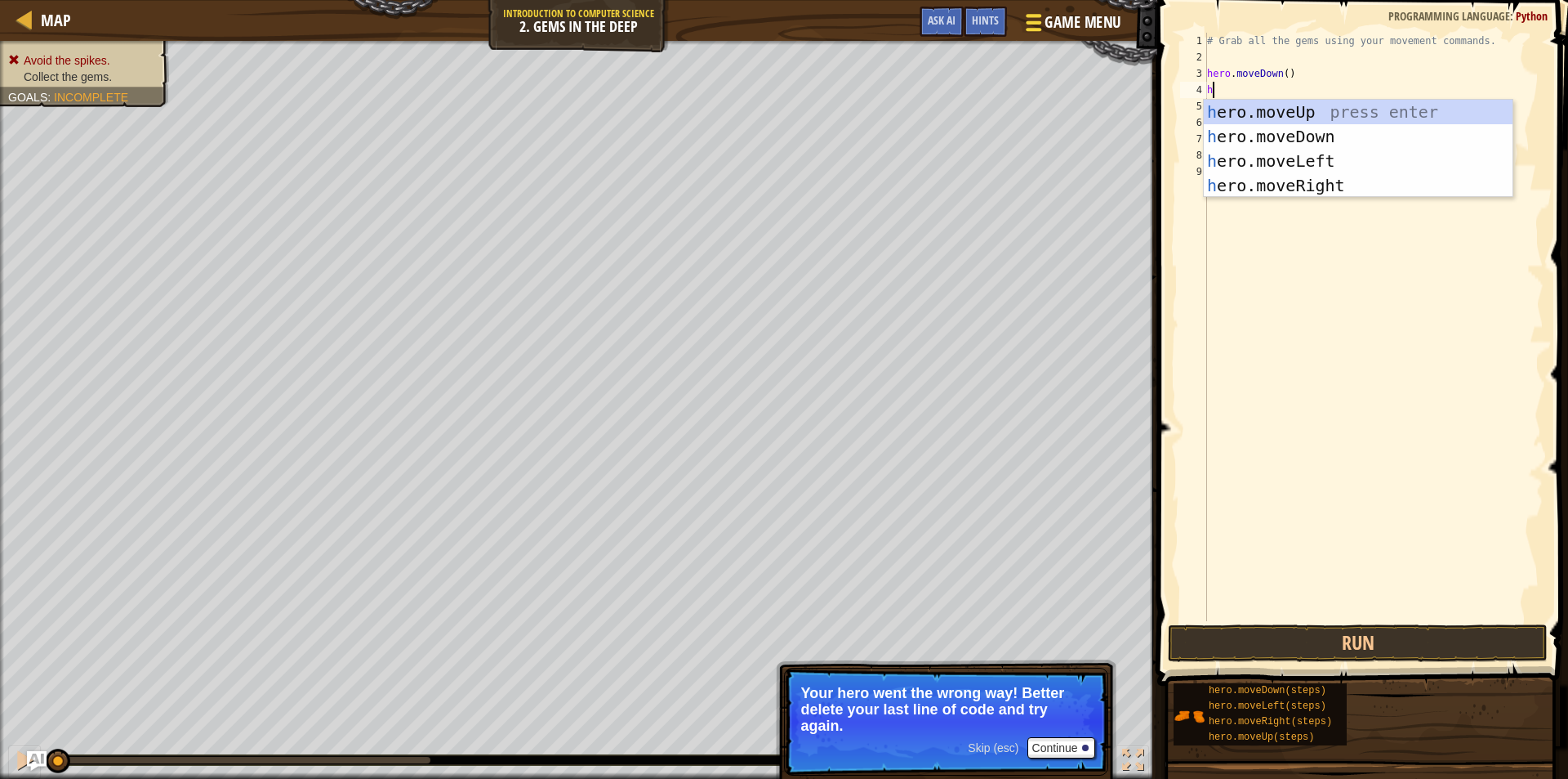
type textarea "h"
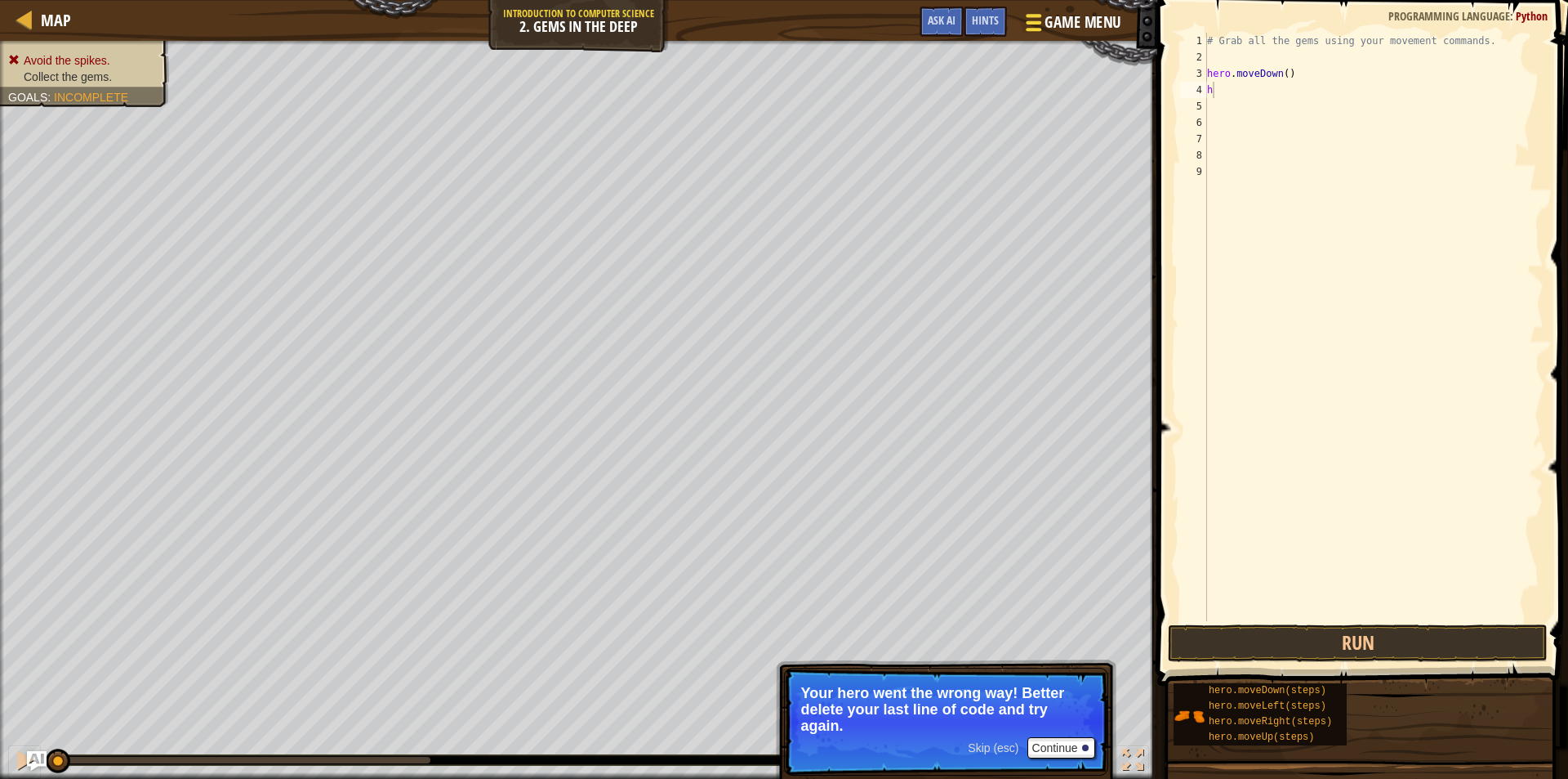
click at [1066, 24] on span "Game Menu" at bounding box center [1082, 22] width 76 height 22
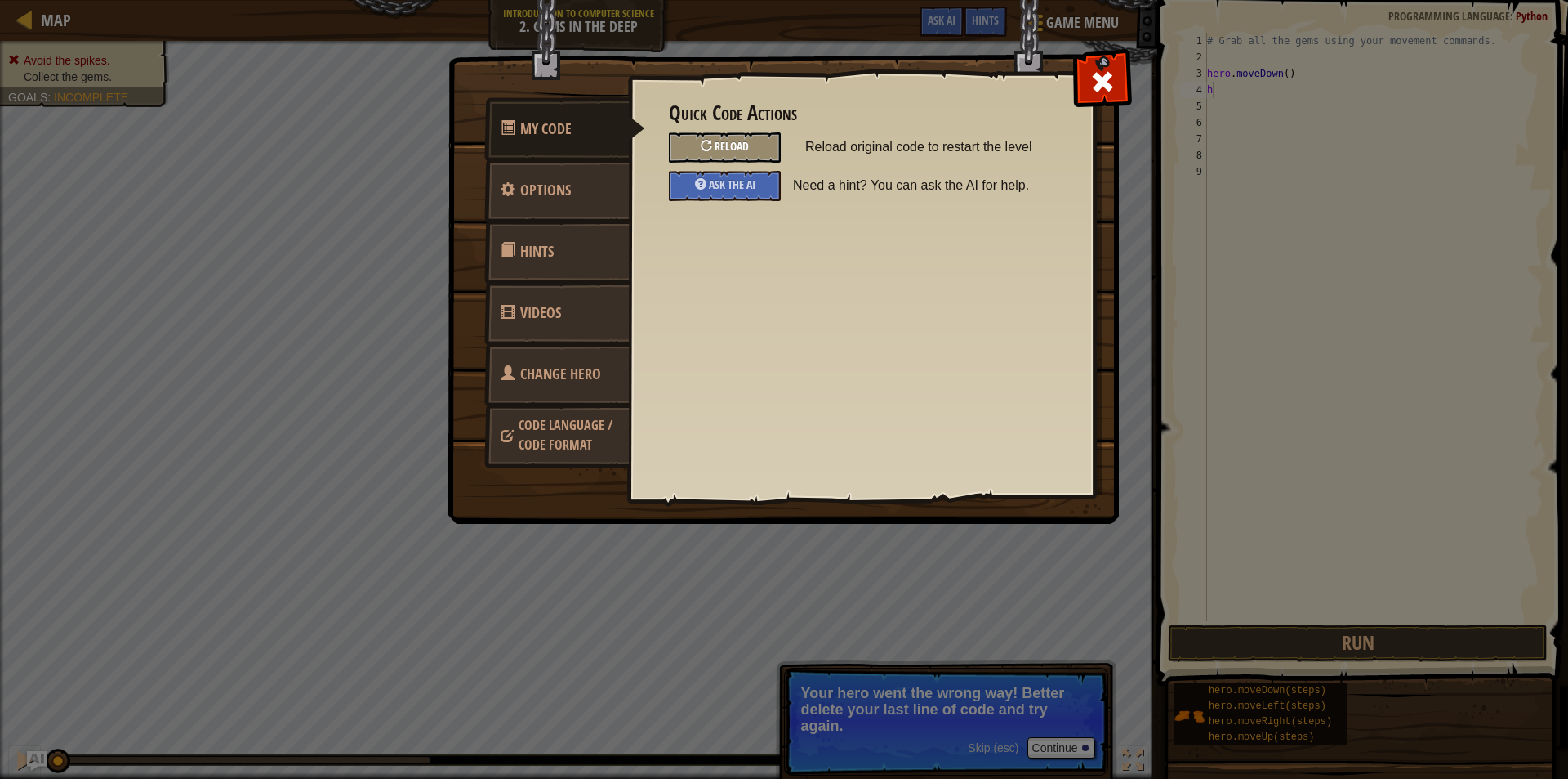
click at [715, 138] on div "Reload" at bounding box center [725, 147] width 112 height 30
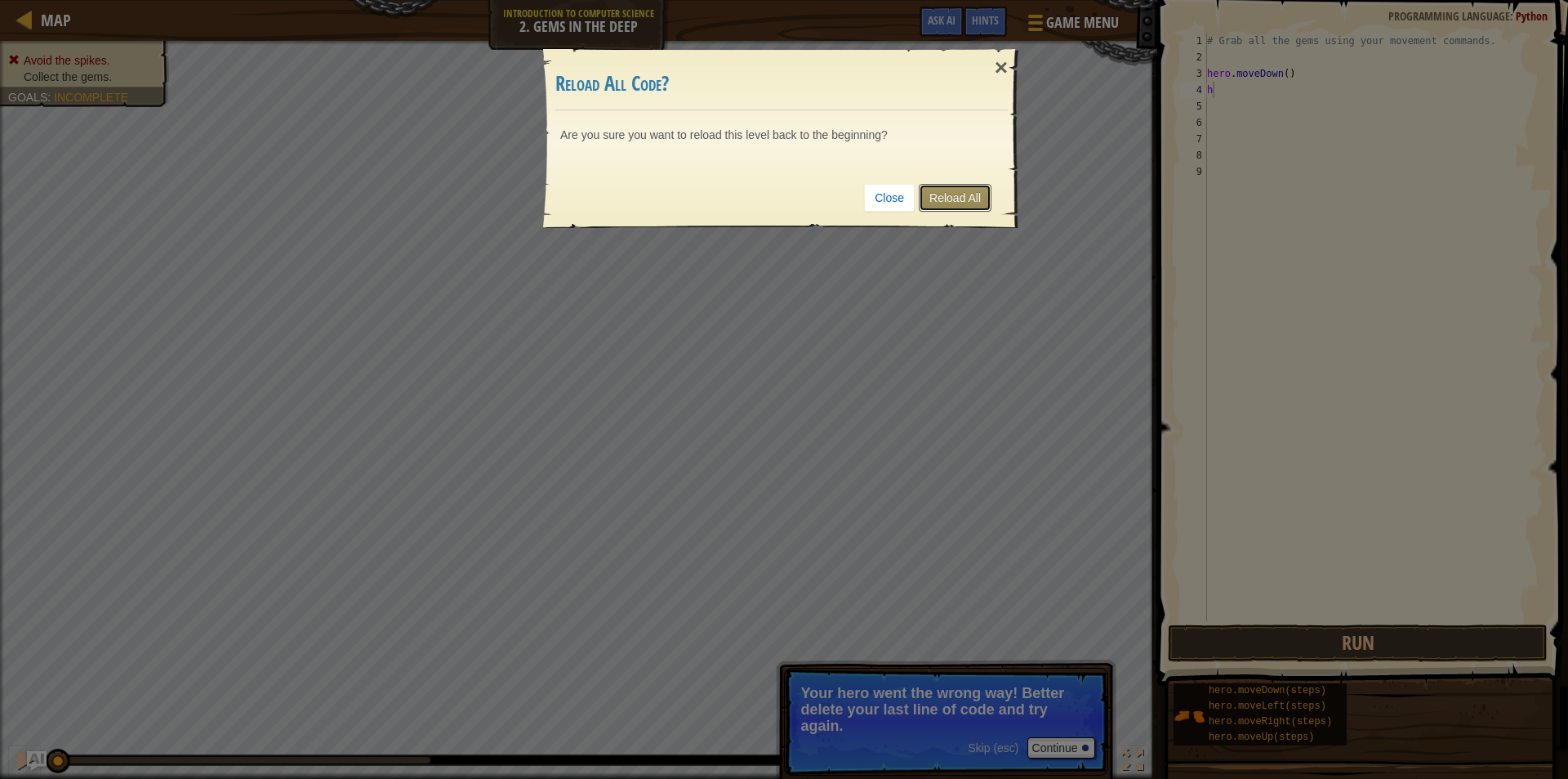
click at [965, 190] on link "Reload All" at bounding box center [955, 197] width 73 height 28
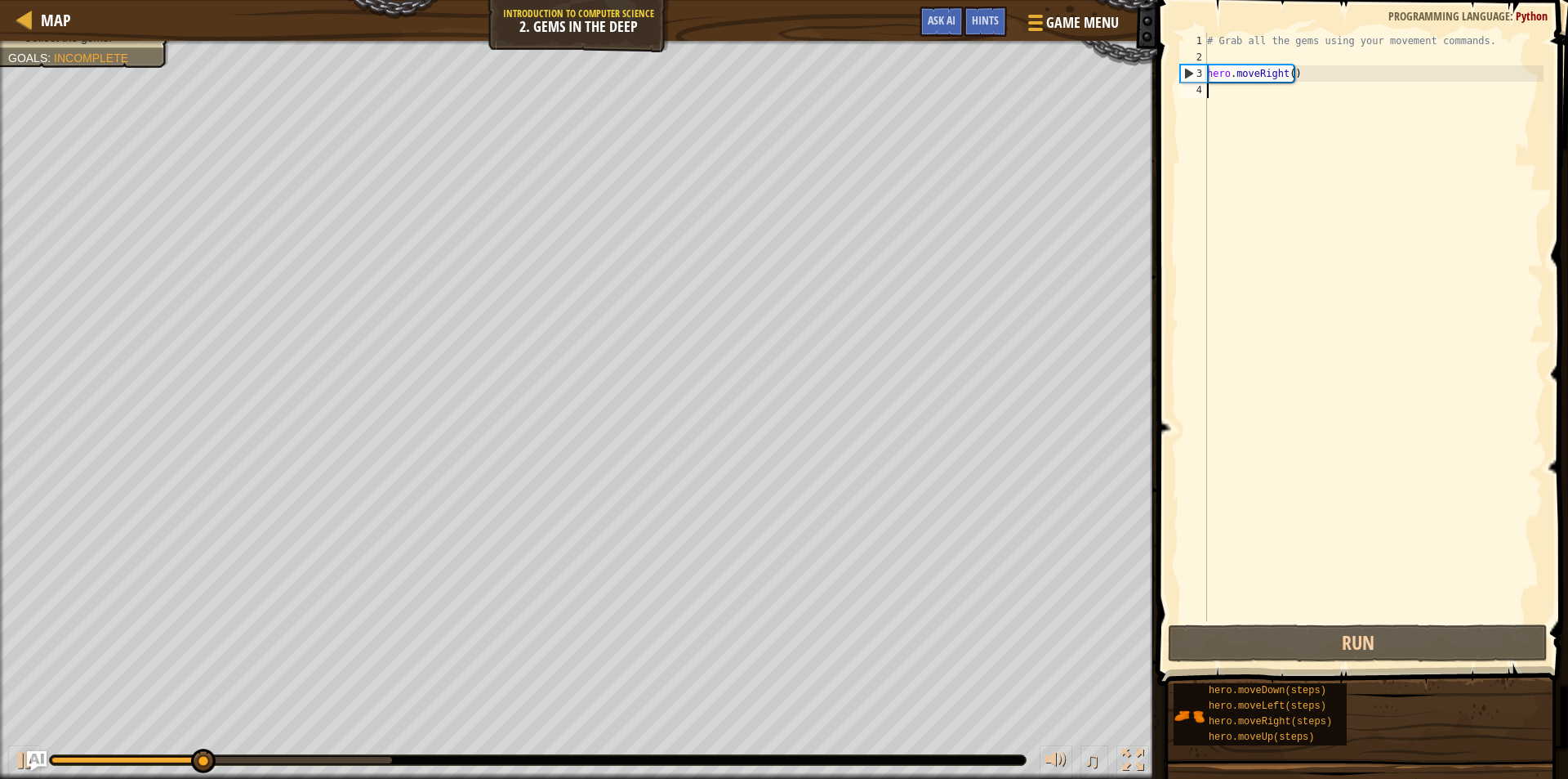
click at [1245, 104] on div "# Grab all the gems using your movement commands. hero . moveRight ( )" at bounding box center [1373, 343] width 340 height 621
click at [1081, 10] on button "Game Menu" at bounding box center [1072, 25] width 120 height 40
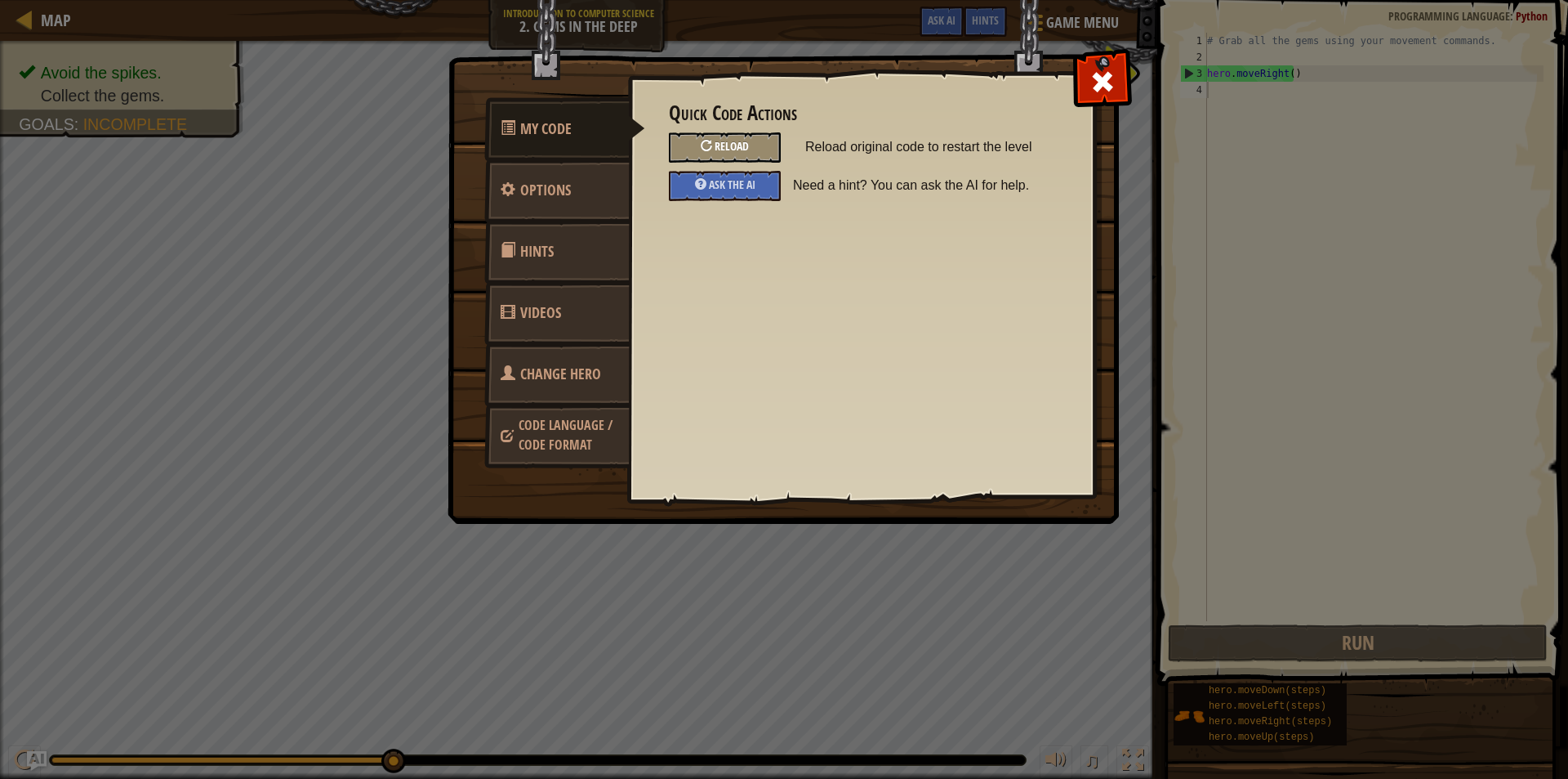
click at [750, 147] on div "Reload" at bounding box center [725, 147] width 112 height 30
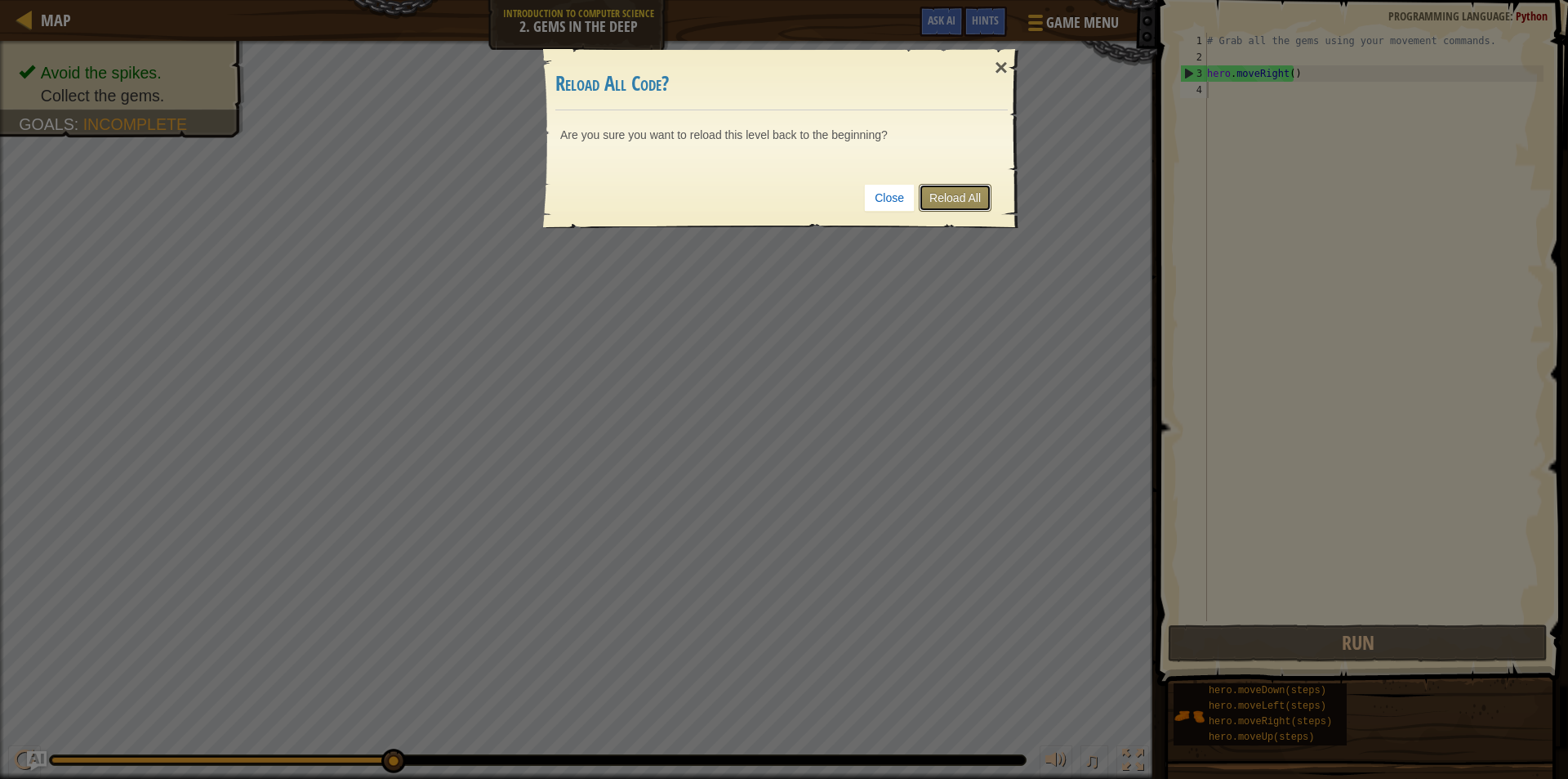
click at [948, 187] on link "Reload All" at bounding box center [955, 197] width 73 height 28
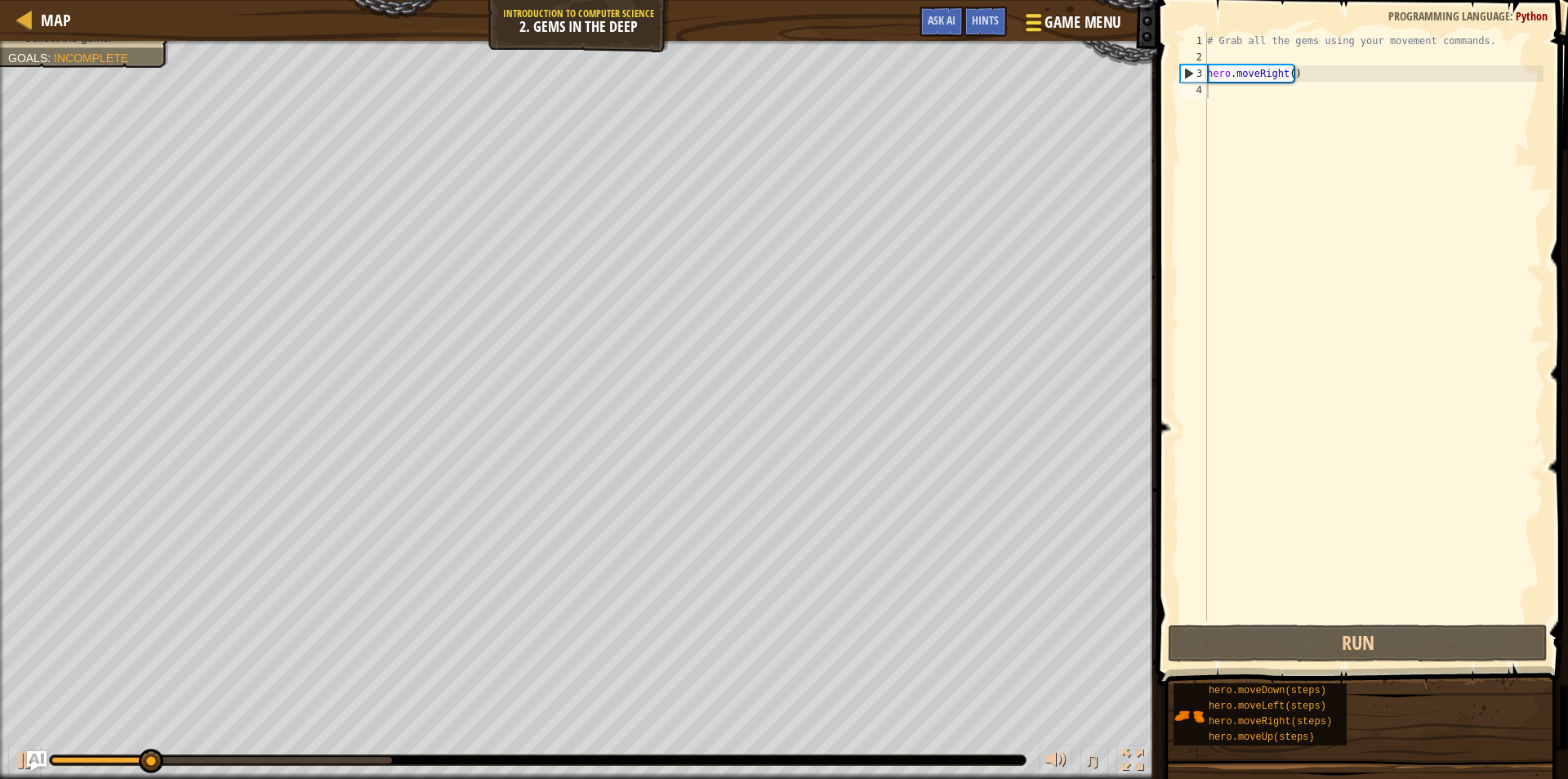
click at [1055, 26] on span "Game Menu" at bounding box center [1082, 22] width 76 height 22
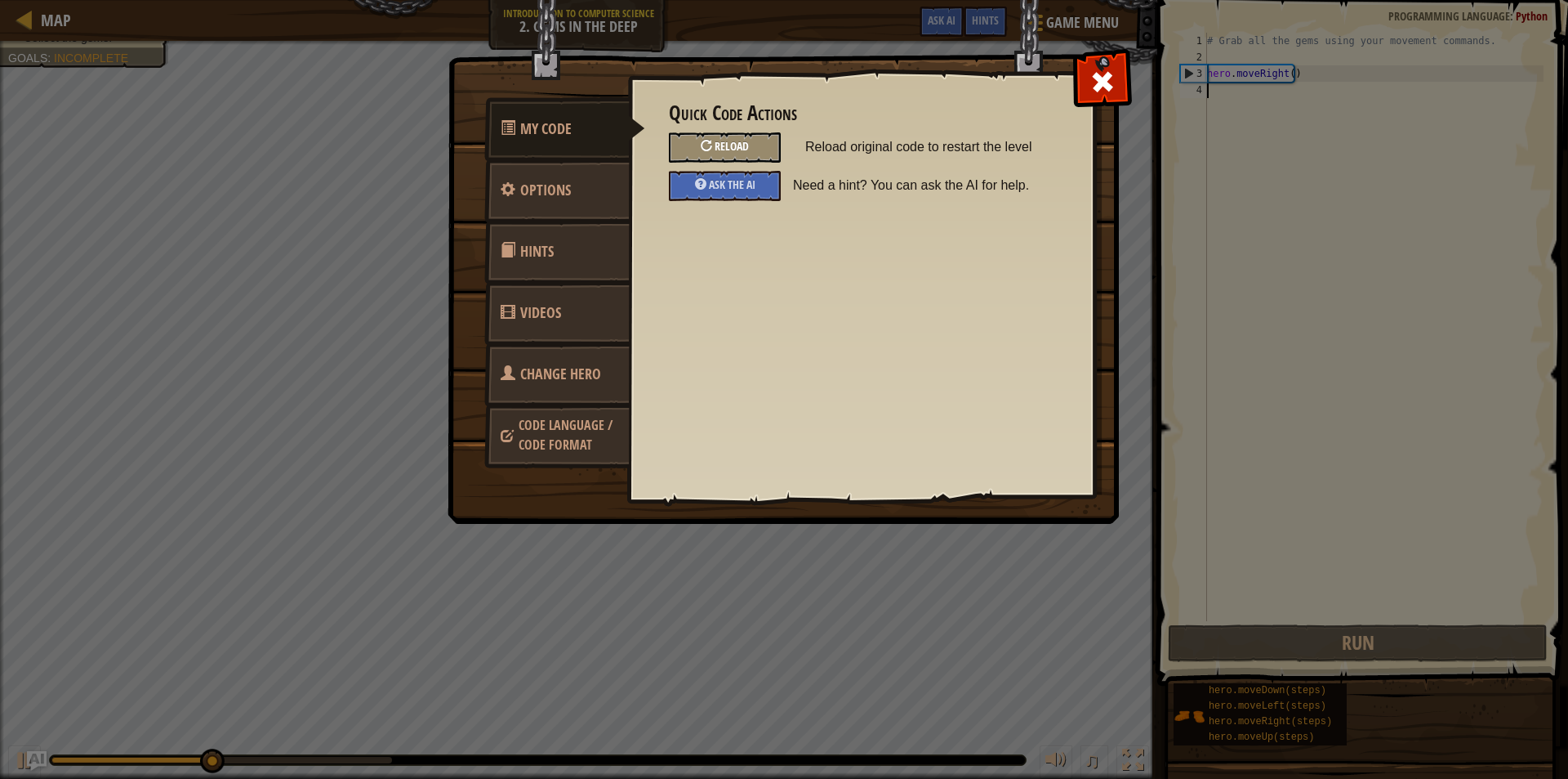
click at [728, 138] on div "Reload" at bounding box center [725, 147] width 112 height 30
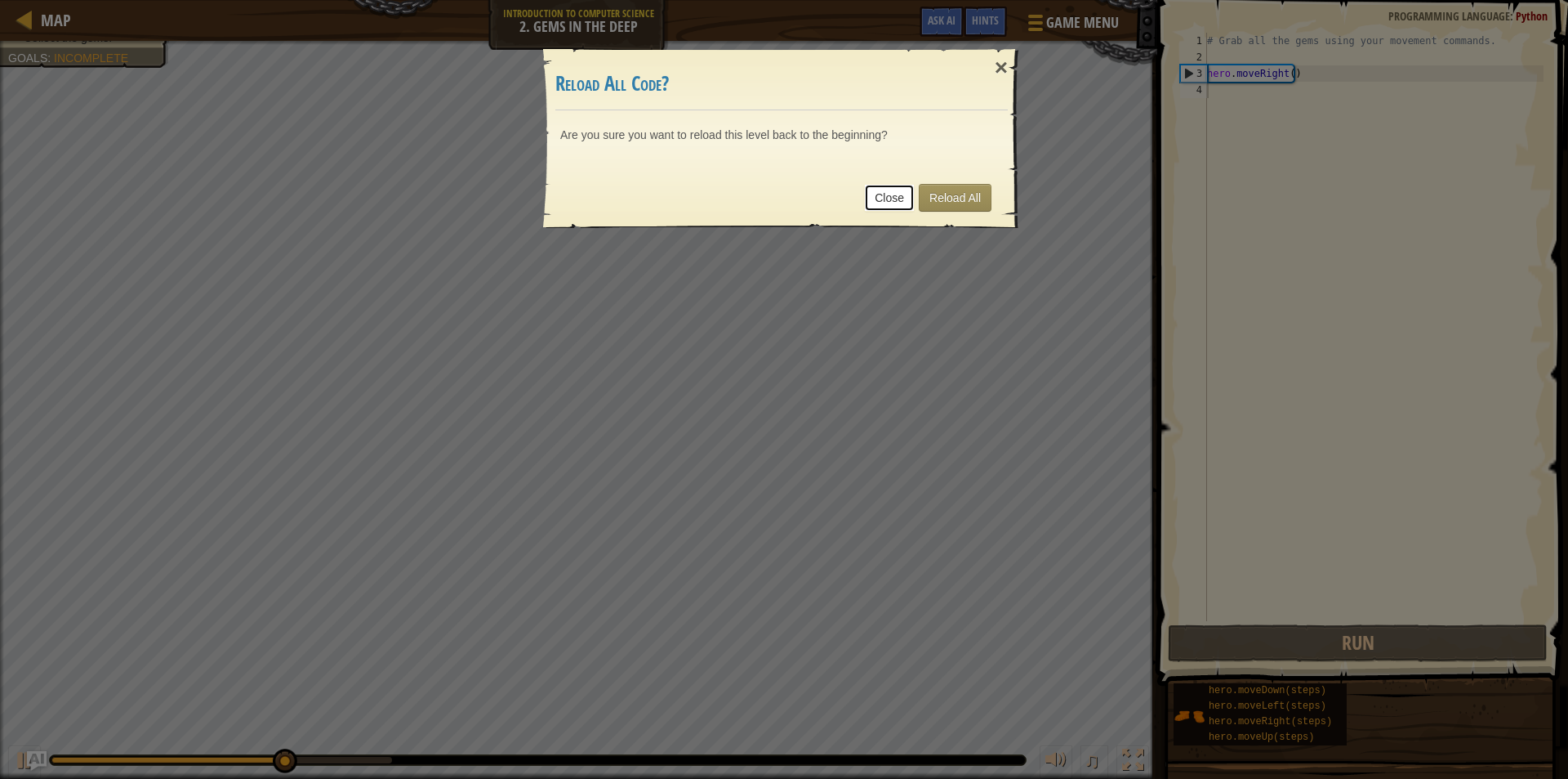
click at [885, 192] on link "Close" at bounding box center [889, 197] width 51 height 28
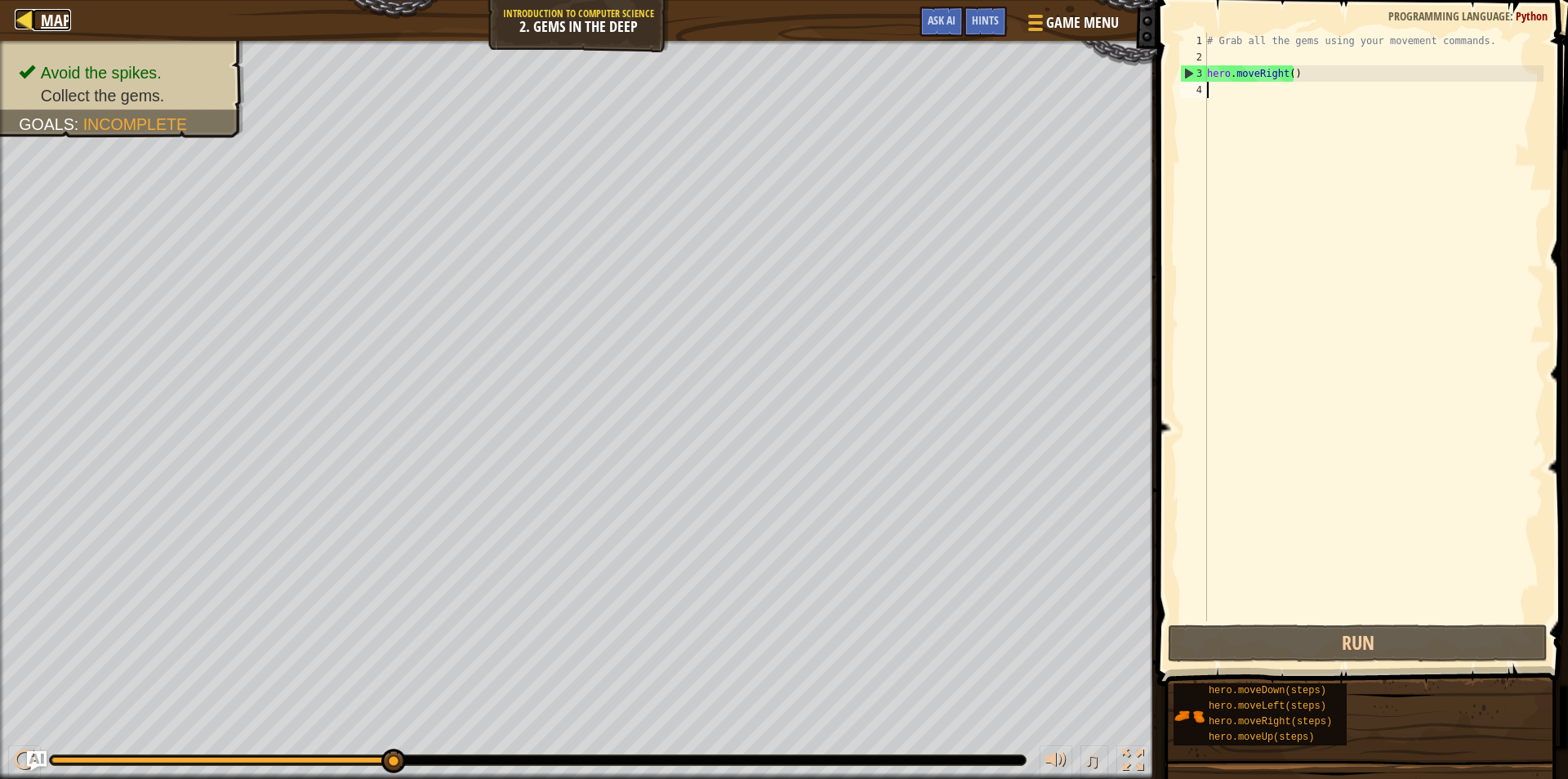
click at [19, 13] on div at bounding box center [25, 19] width 20 height 20
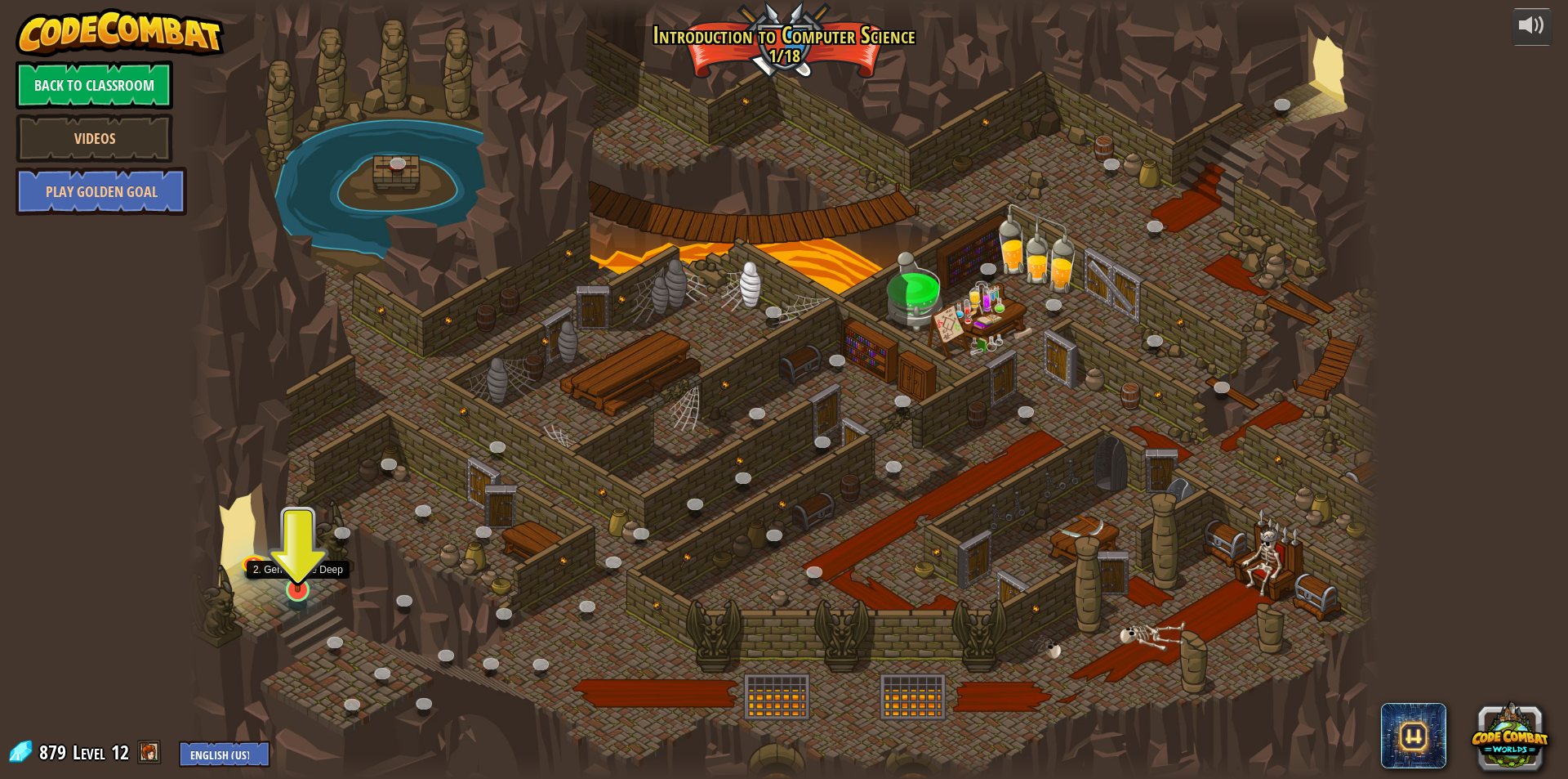
click at [300, 587] on img at bounding box center [297, 555] width 32 height 74
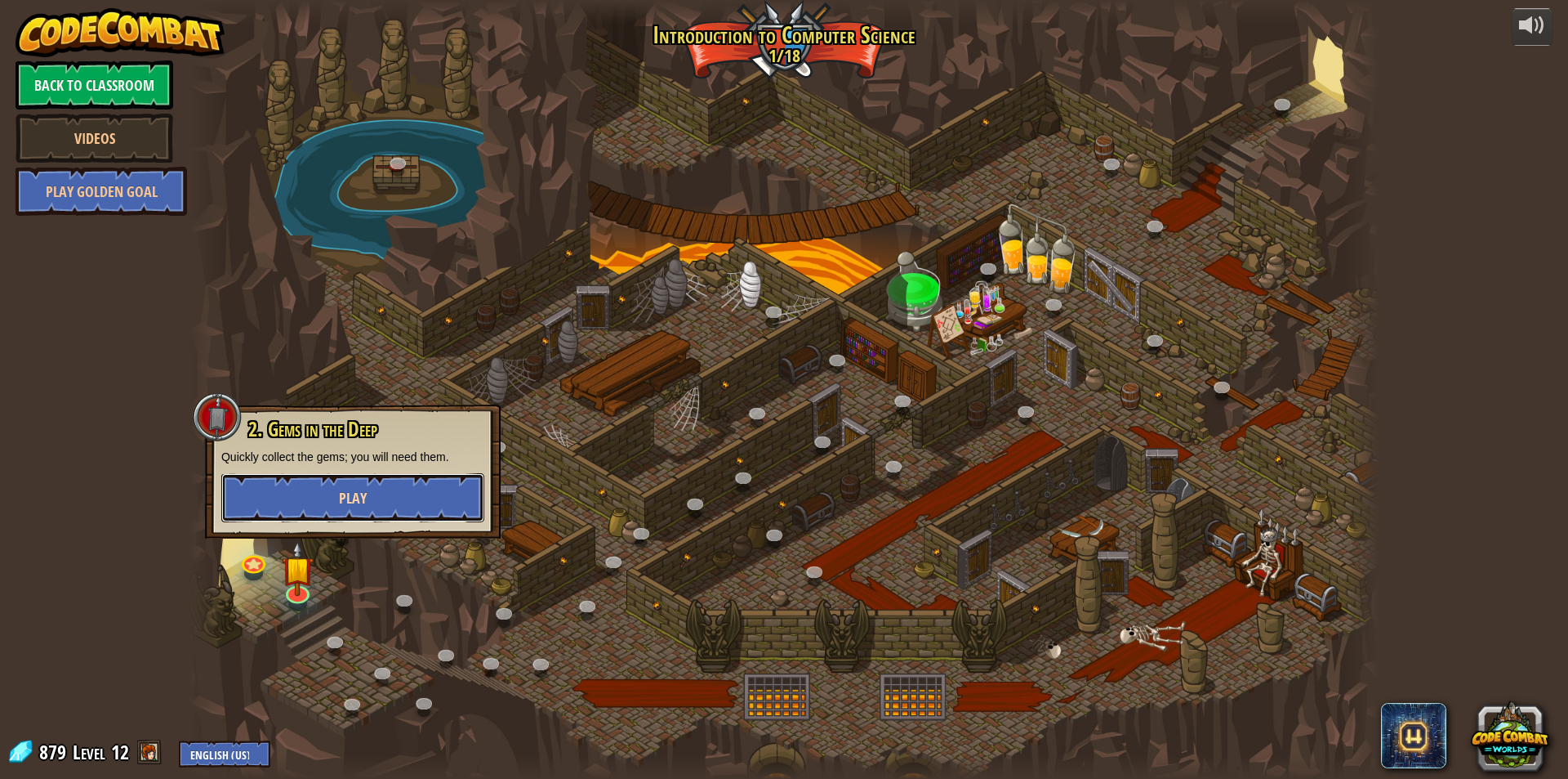
click at [345, 501] on button "Play" at bounding box center [352, 498] width 263 height 49
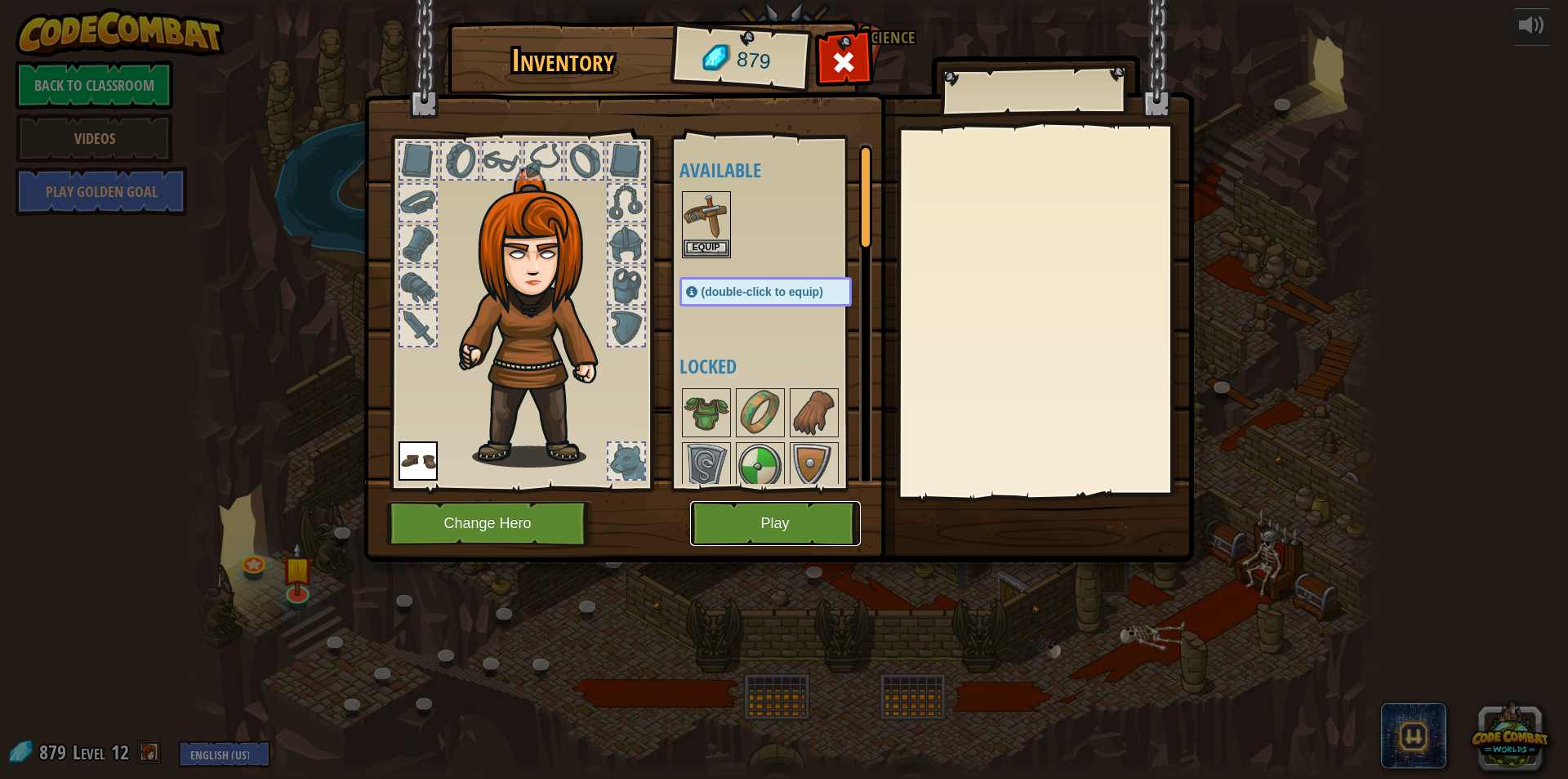
click at [793, 508] on button "Play" at bounding box center [775, 523] width 170 height 45
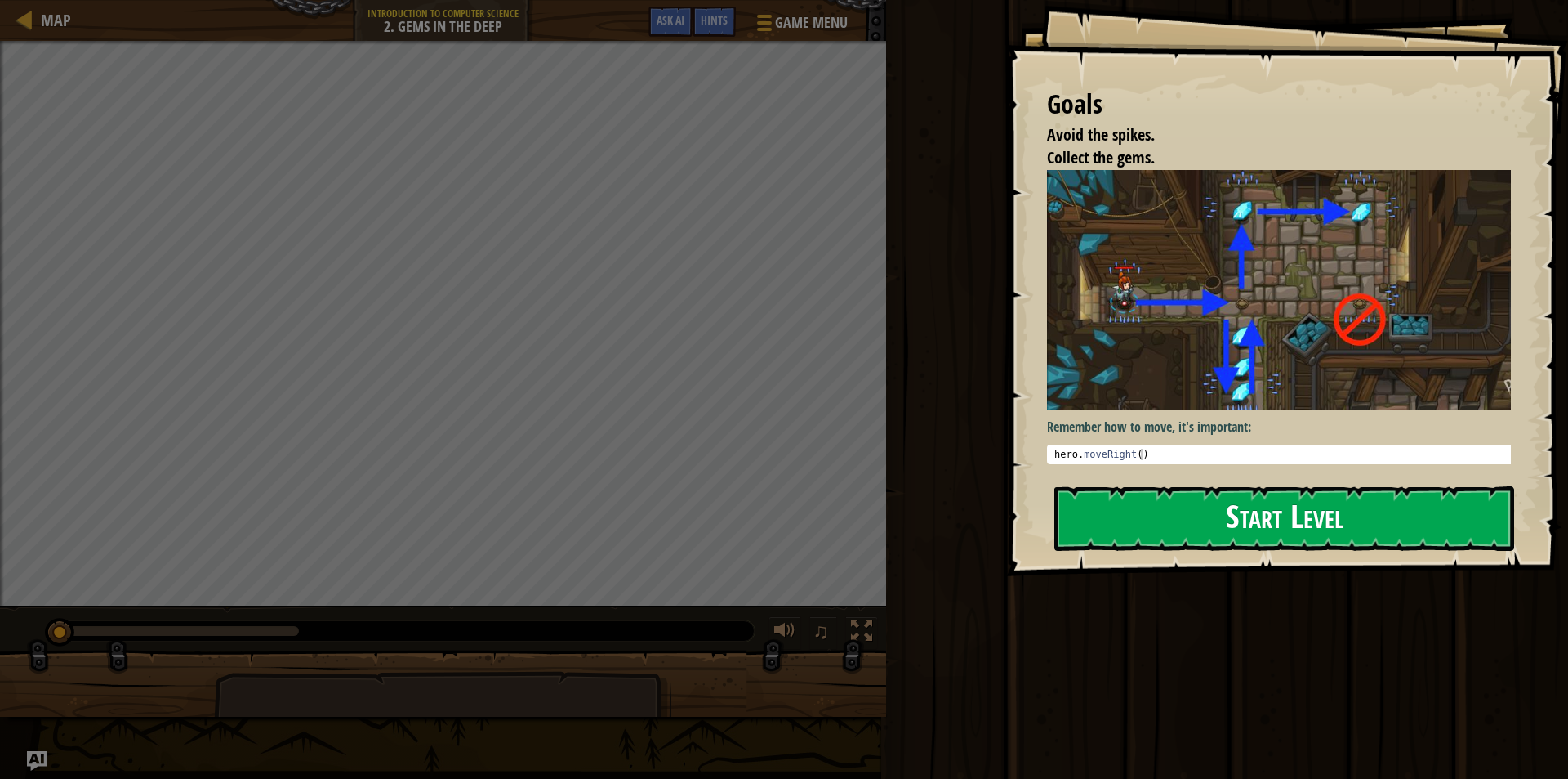
click at [1258, 500] on button "Start Level" at bounding box center [1285, 519] width 460 height 65
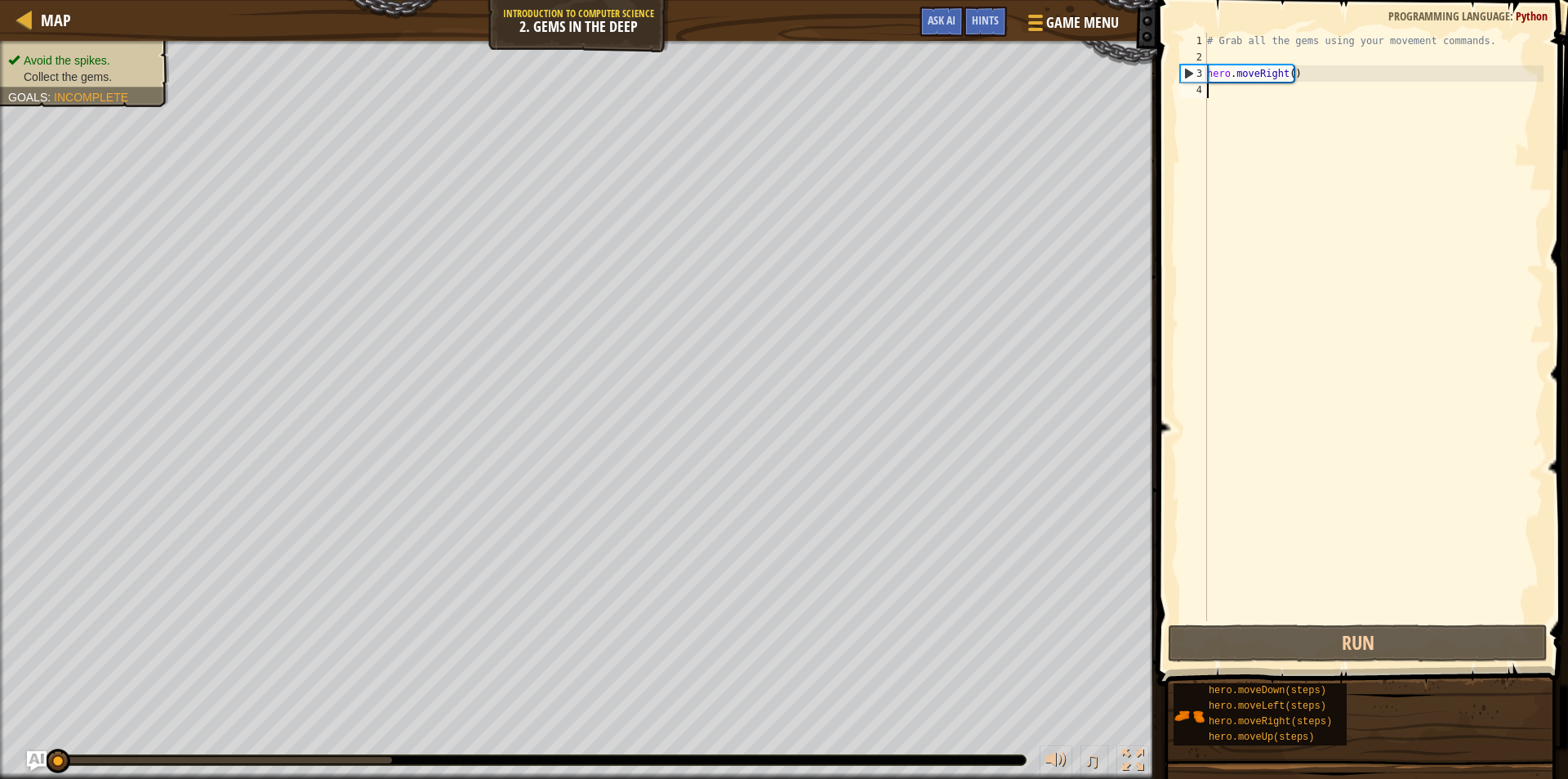
type textarea "h"
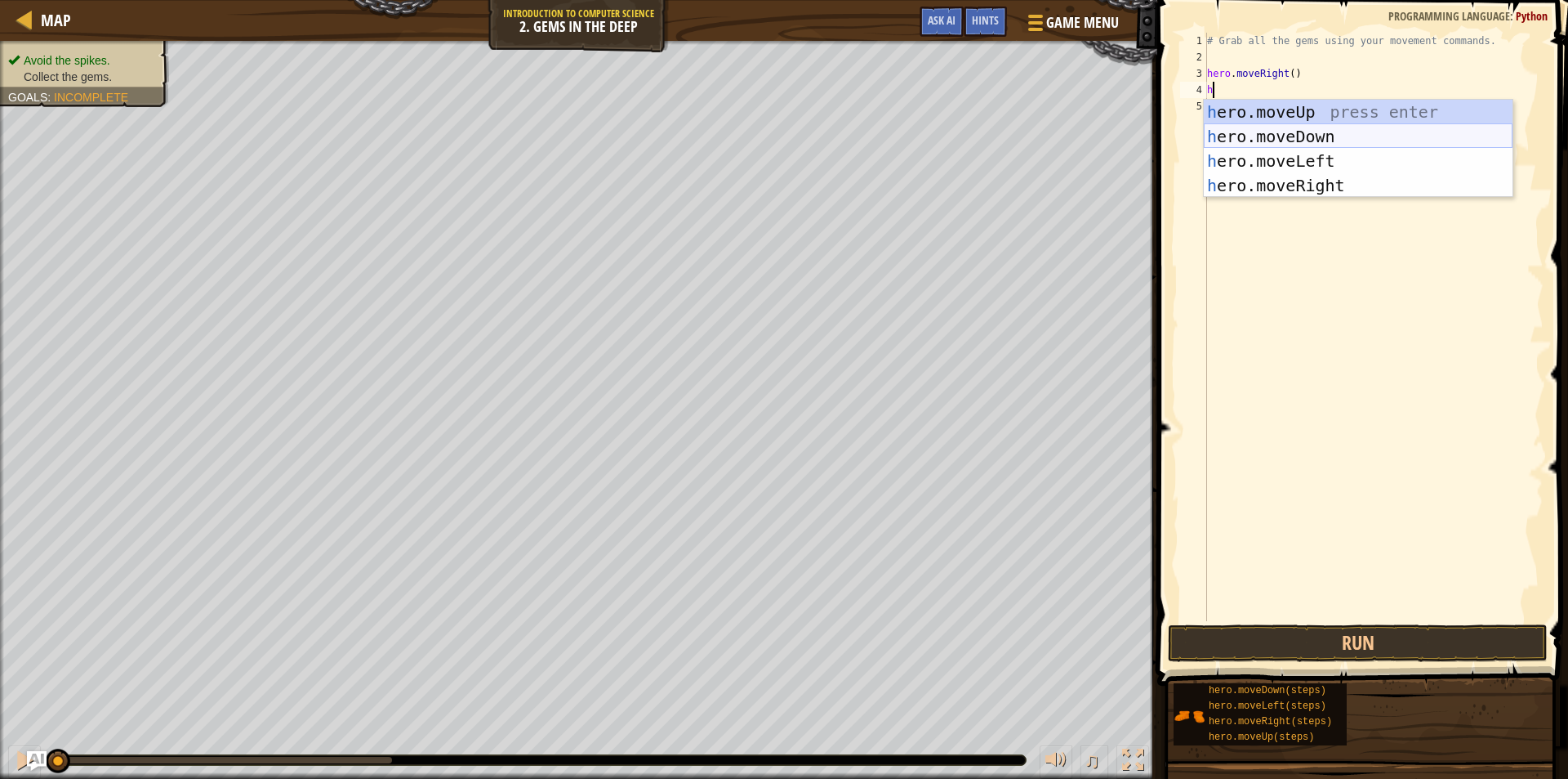
click at [1267, 129] on div "h ero.moveUp press enter h ero.moveDown press enter h ero.moveLeft press enter …" at bounding box center [1358, 174] width 309 height 147
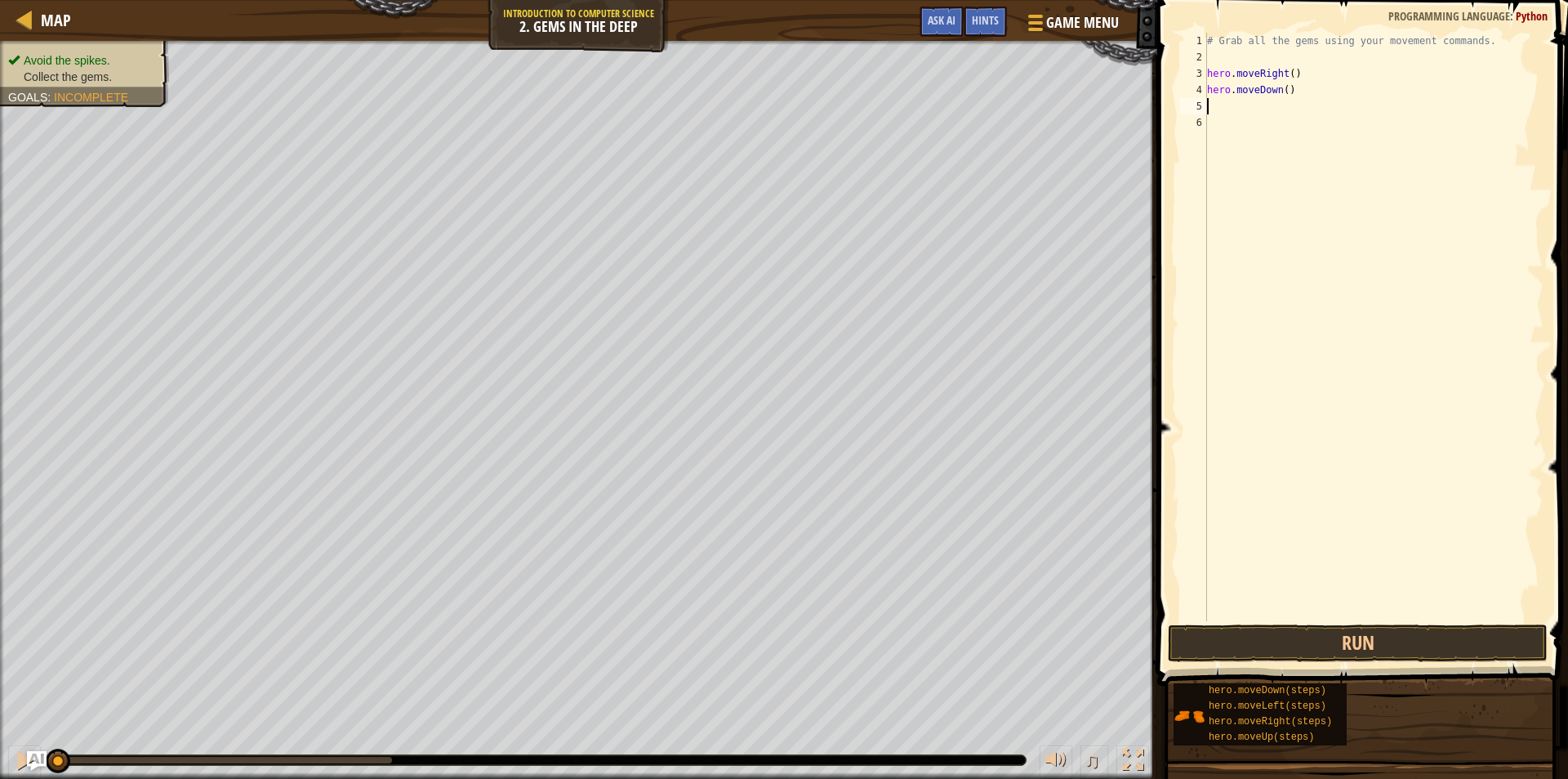
type textarea "h"
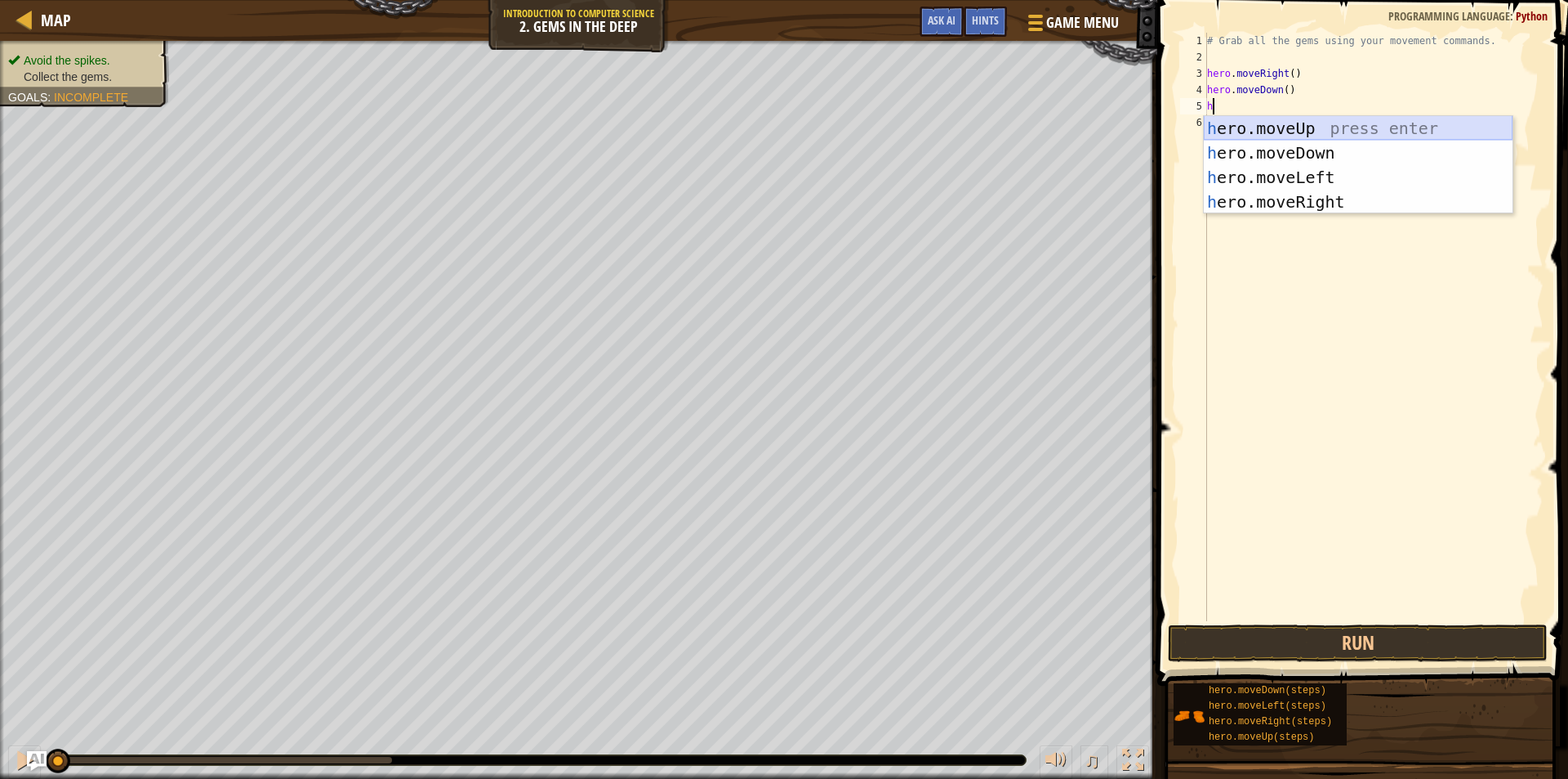
click at [1317, 120] on div "h ero.moveUp press enter h ero.moveDown press enter h ero.moveLeft press enter …" at bounding box center [1358, 190] width 309 height 147
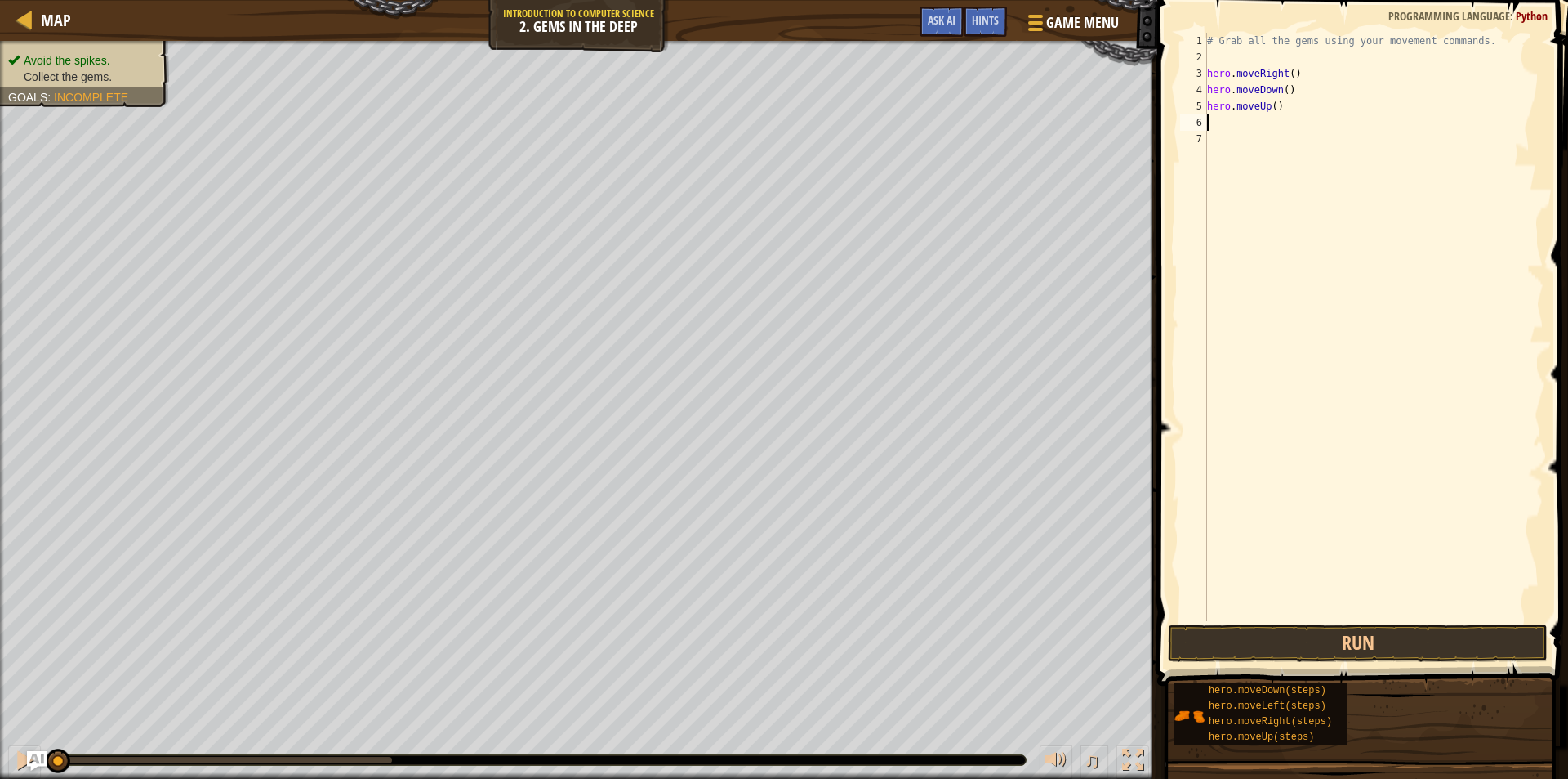
type textarea "h"
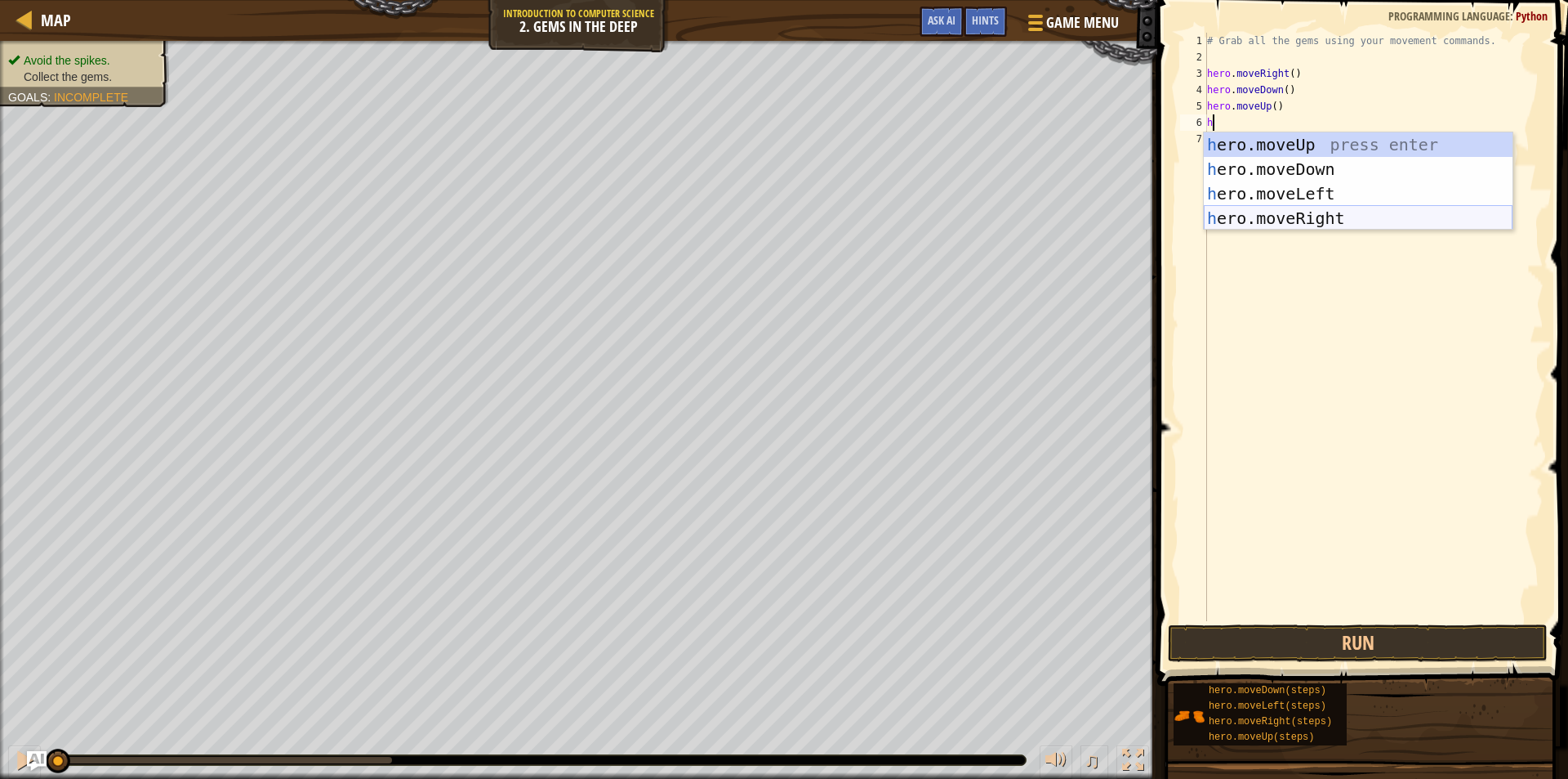
click at [1274, 213] on div "h ero.moveUp press enter h ero.moveDown press enter h ero.moveLeft press enter …" at bounding box center [1358, 206] width 309 height 147
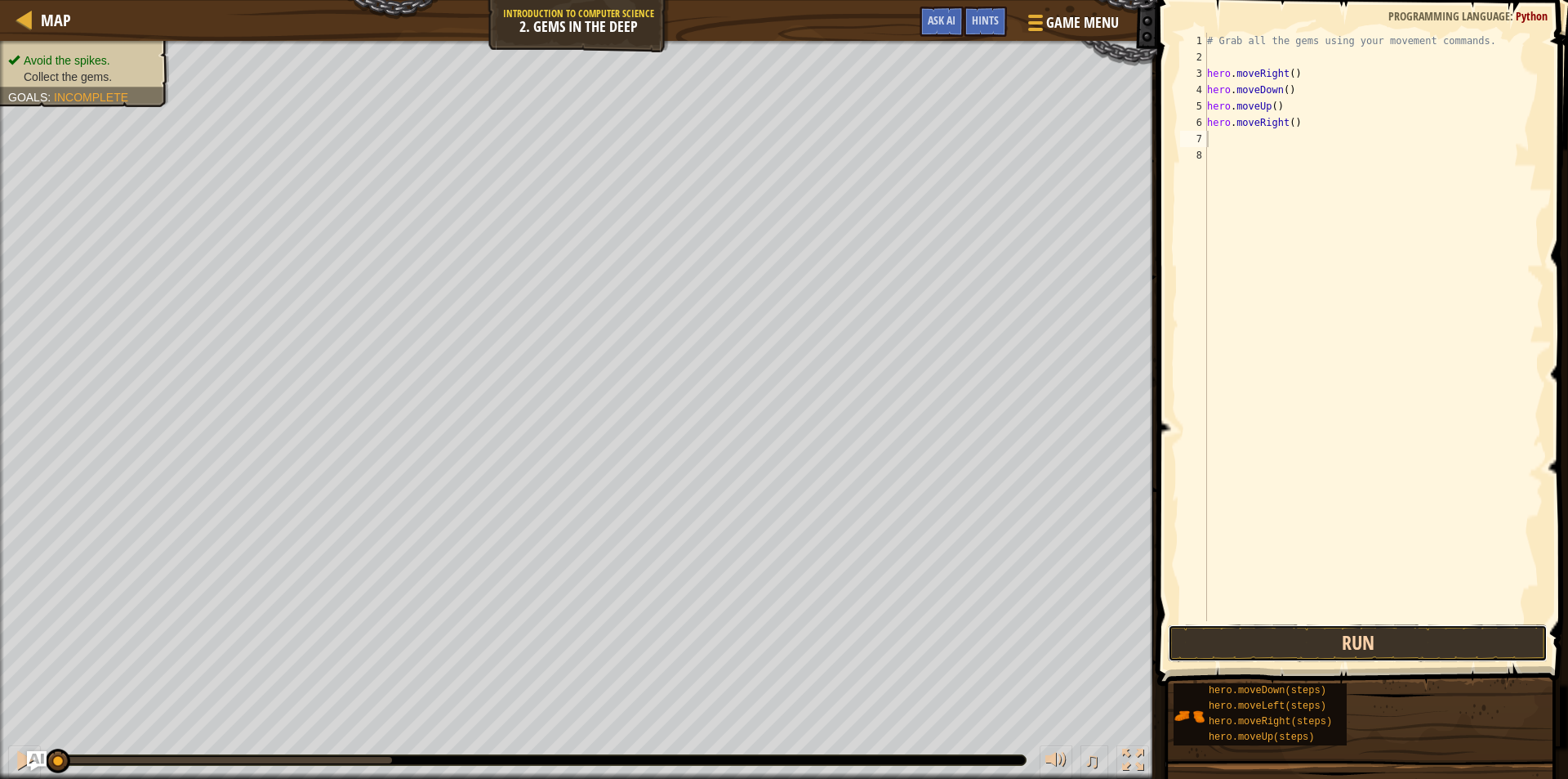
click at [1335, 641] on button "Run" at bounding box center [1358, 643] width 380 height 38
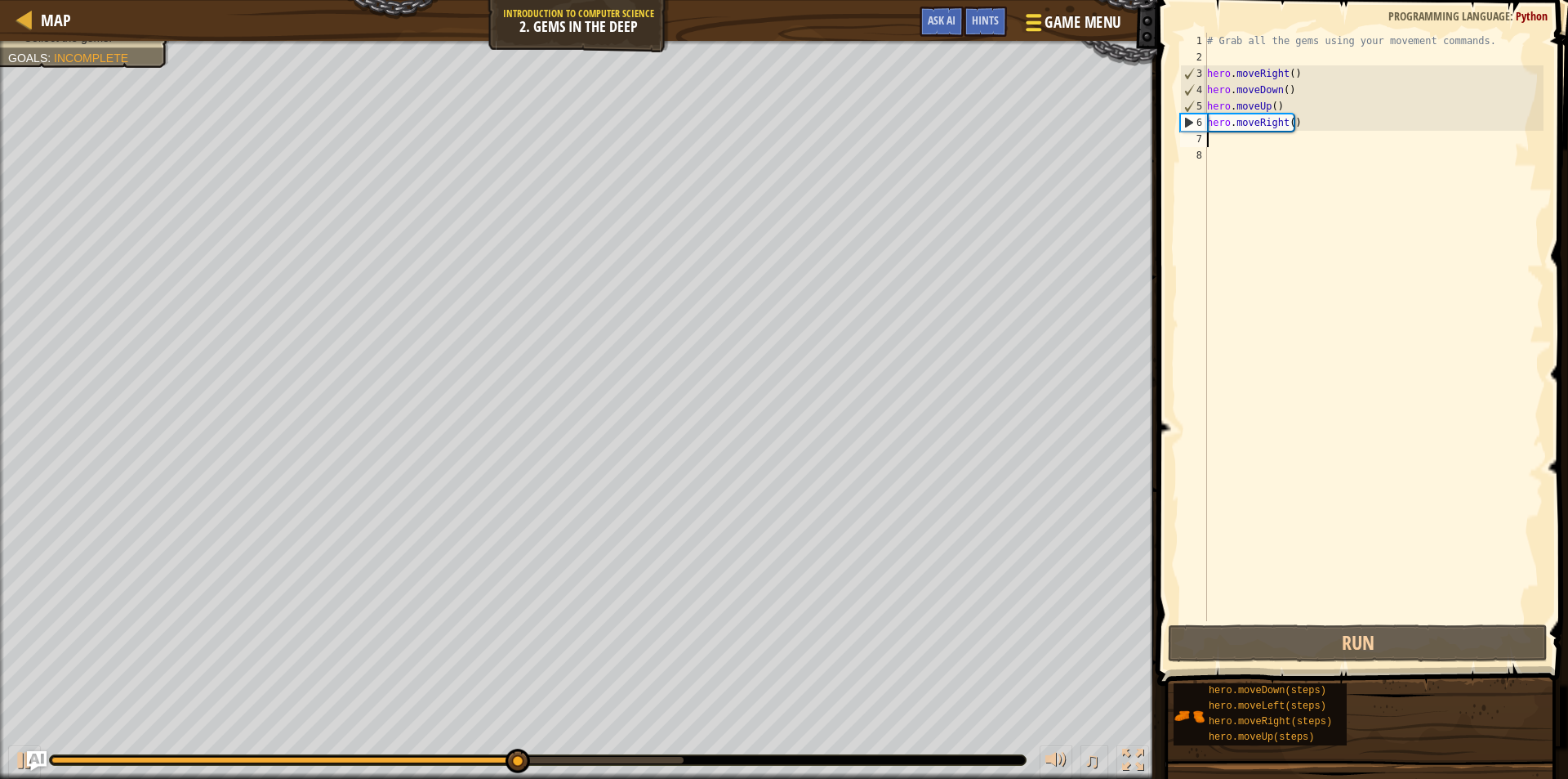
click at [1050, 14] on span "Game Menu" at bounding box center [1082, 22] width 76 height 22
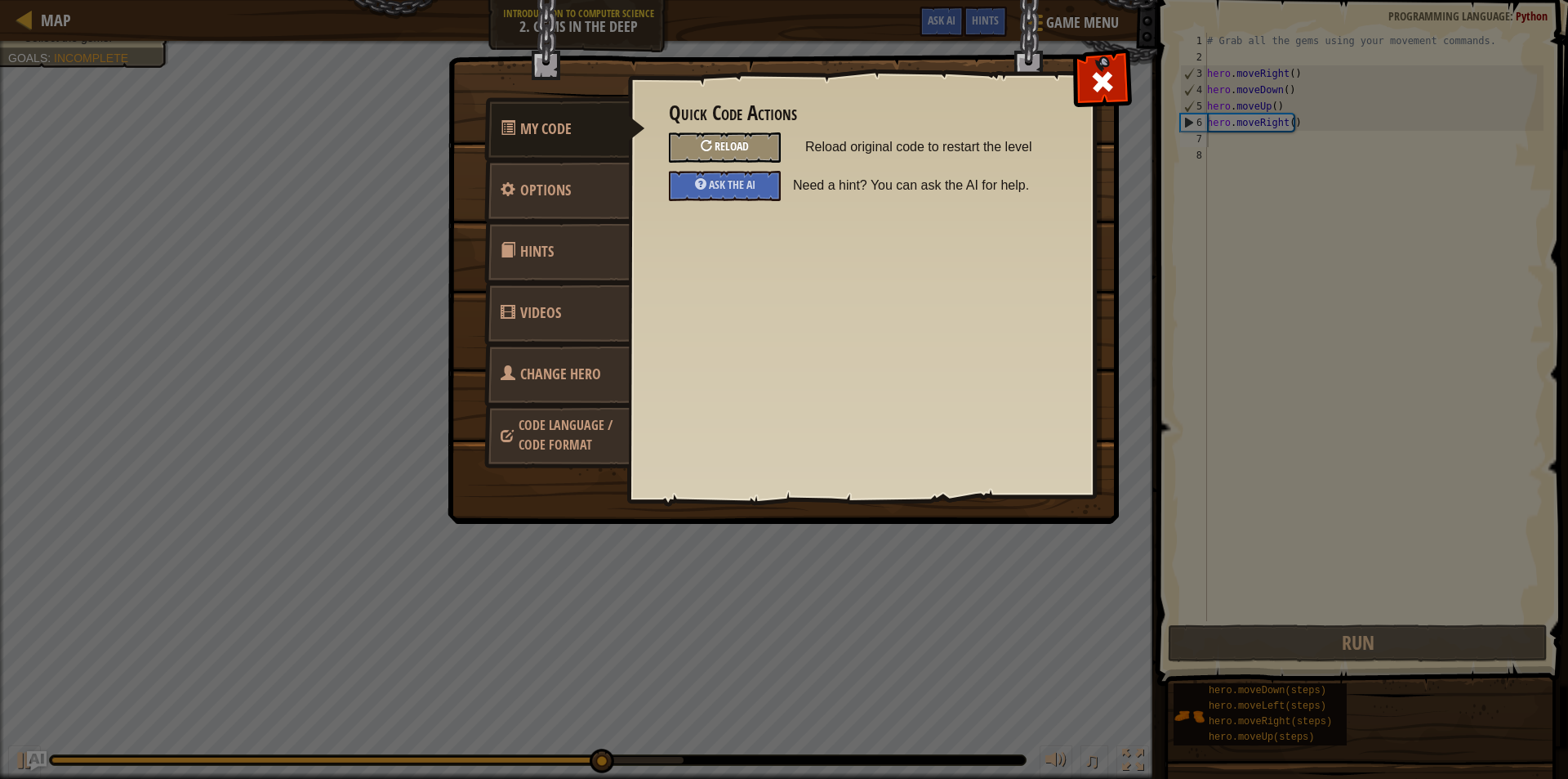
click at [704, 136] on div "Reload" at bounding box center [725, 147] width 112 height 30
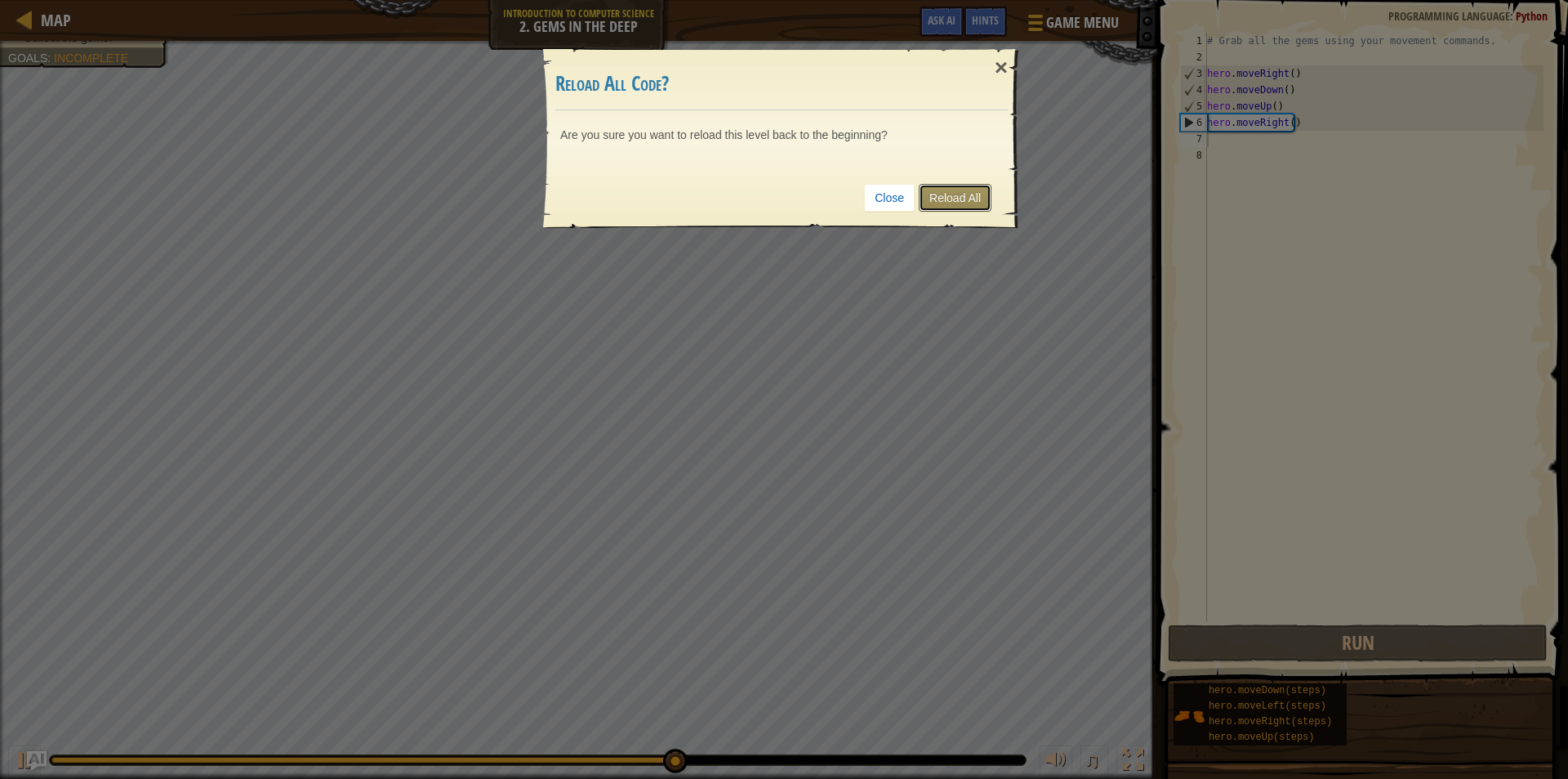
click at [936, 192] on link "Reload All" at bounding box center [955, 197] width 73 height 28
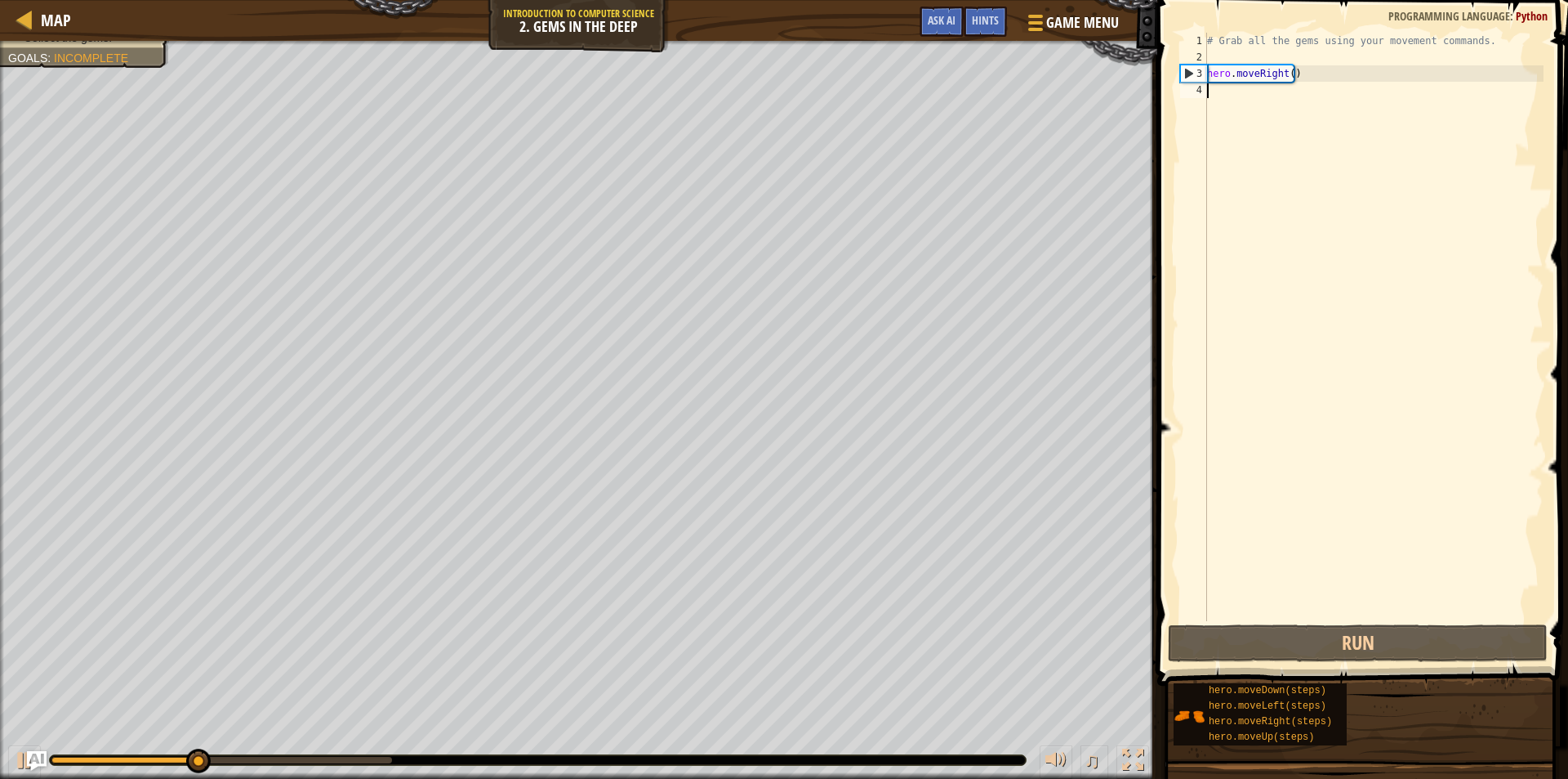
click at [1209, 89] on div "# Grab all the gems using your movement commands. hero . moveRight ( )" at bounding box center [1373, 343] width 340 height 621
type textarea "h"
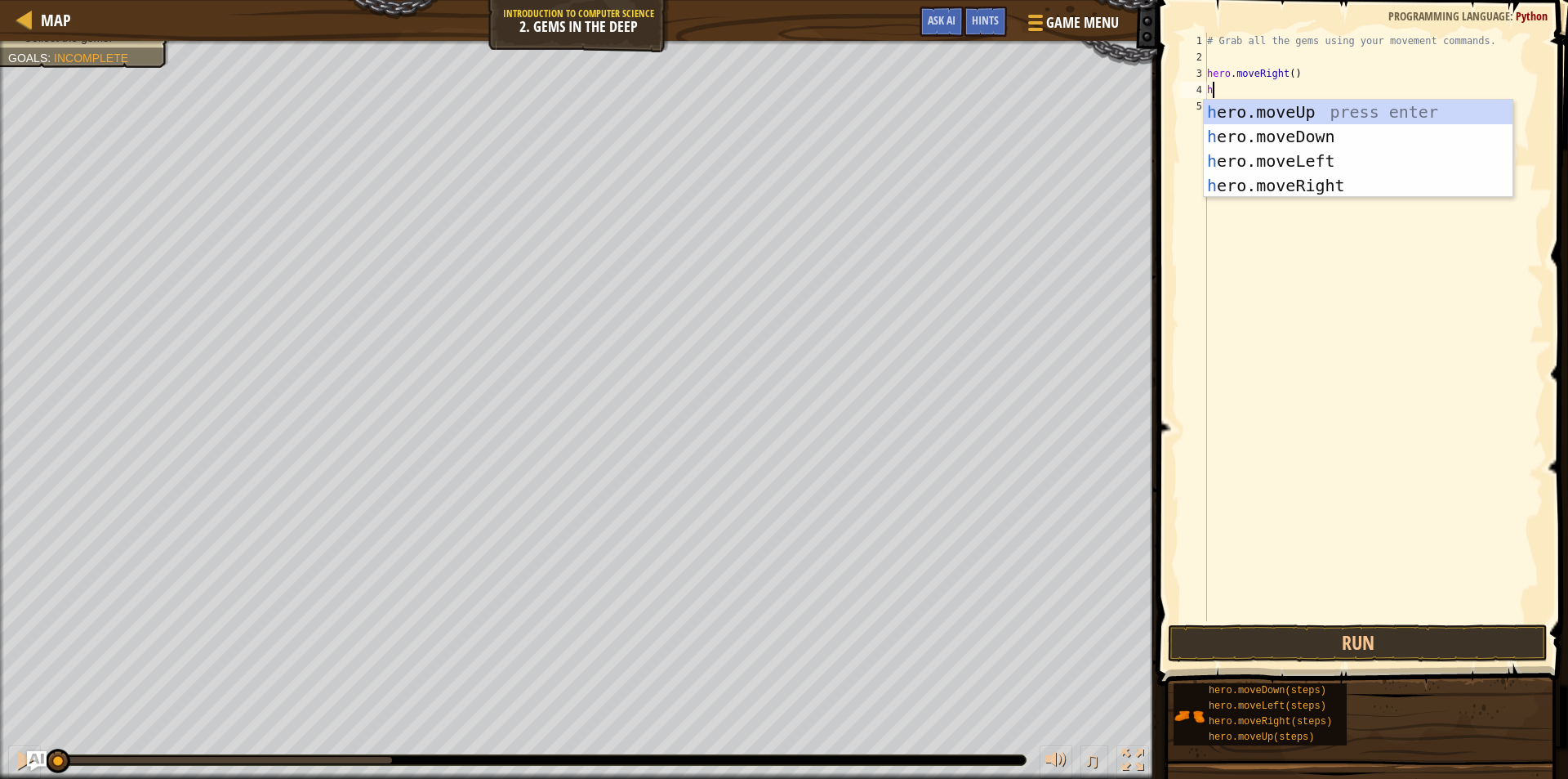
click at [10, 622] on div "Avoid the spikes. Collect the gems. Goals : Incomplete ♫ Anya 11 x: 11 y: 26 x:…" at bounding box center [784, 410] width 1568 height 738
click at [1256, 129] on div "h ero.moveUp press enter h ero.moveDown press enter h ero.moveLeft press enter …" at bounding box center [1358, 174] width 309 height 147
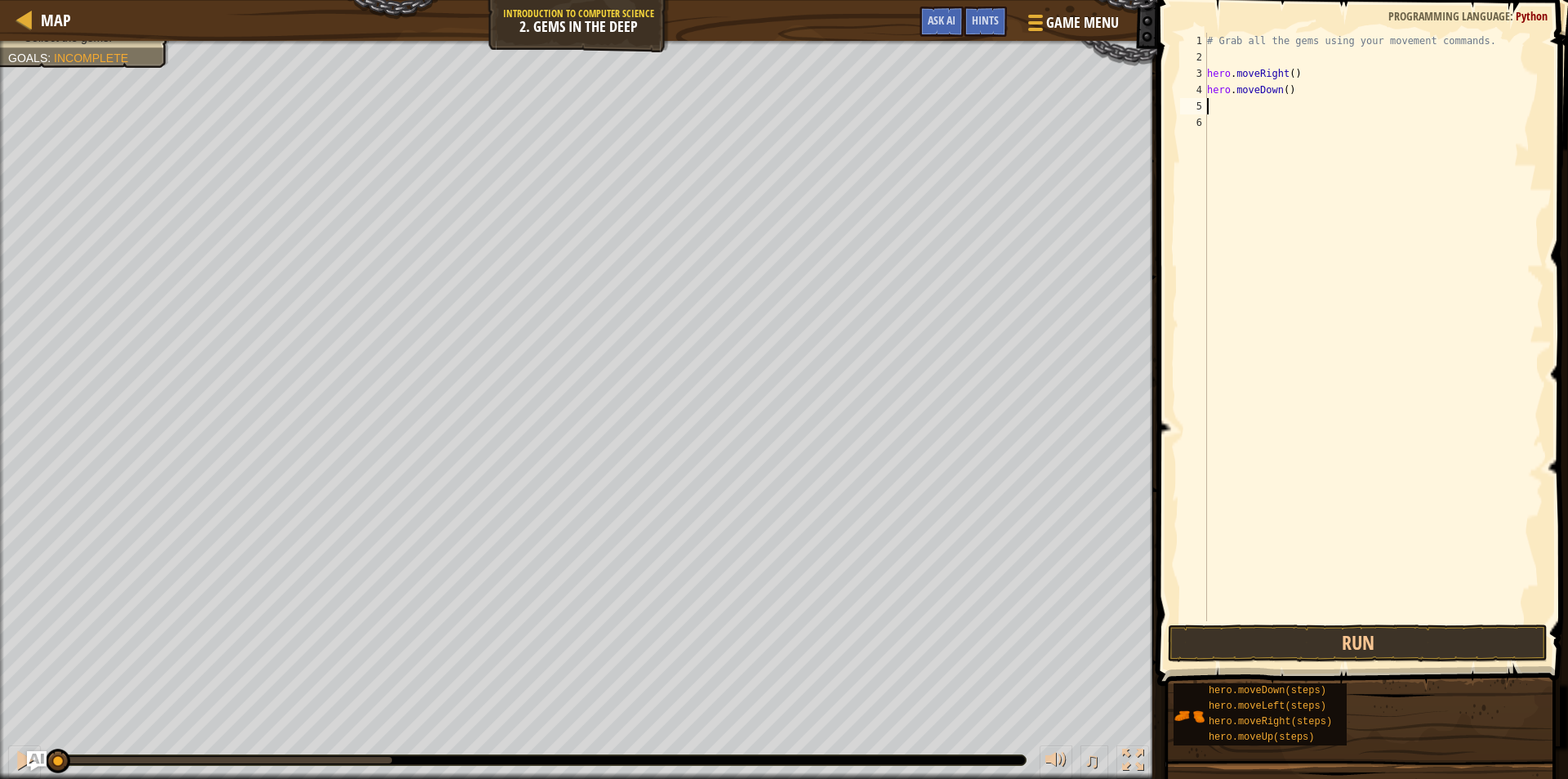
type textarea "h"
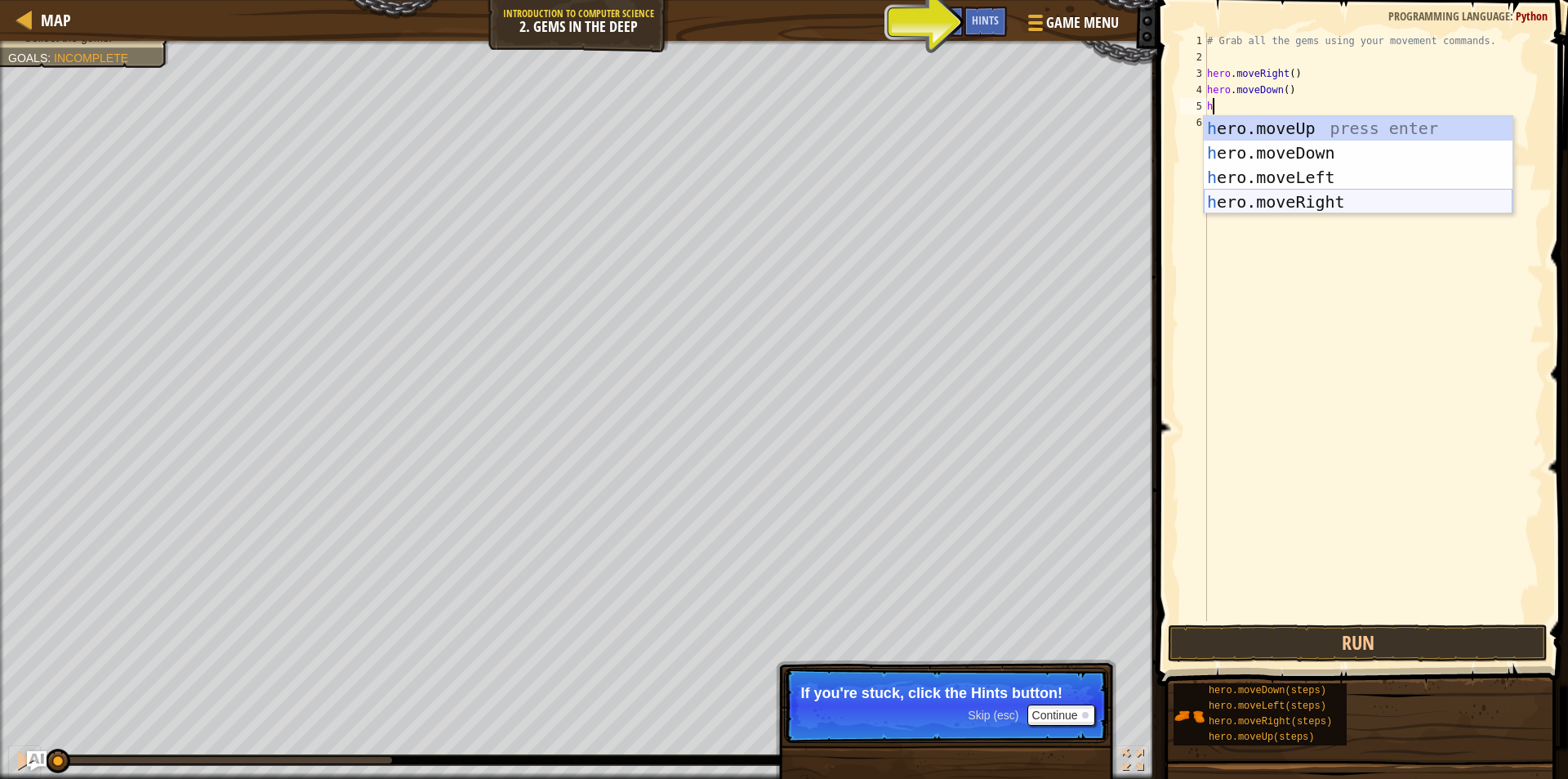
click at [1254, 199] on div "h ero.moveUp press enter h ero.moveDown press enter h ero.moveLeft press enter …" at bounding box center [1358, 190] width 309 height 147
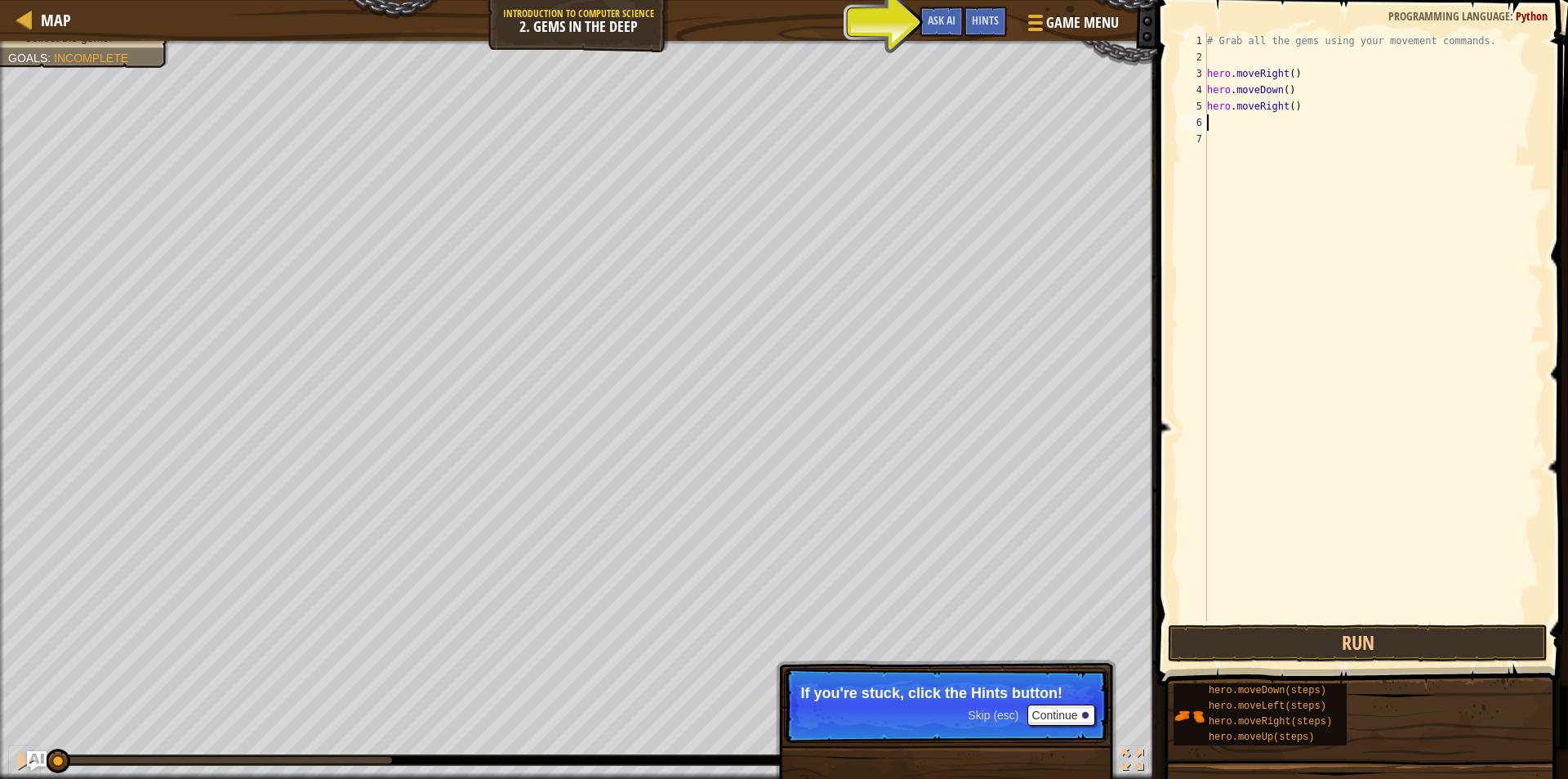
type textarea "h"
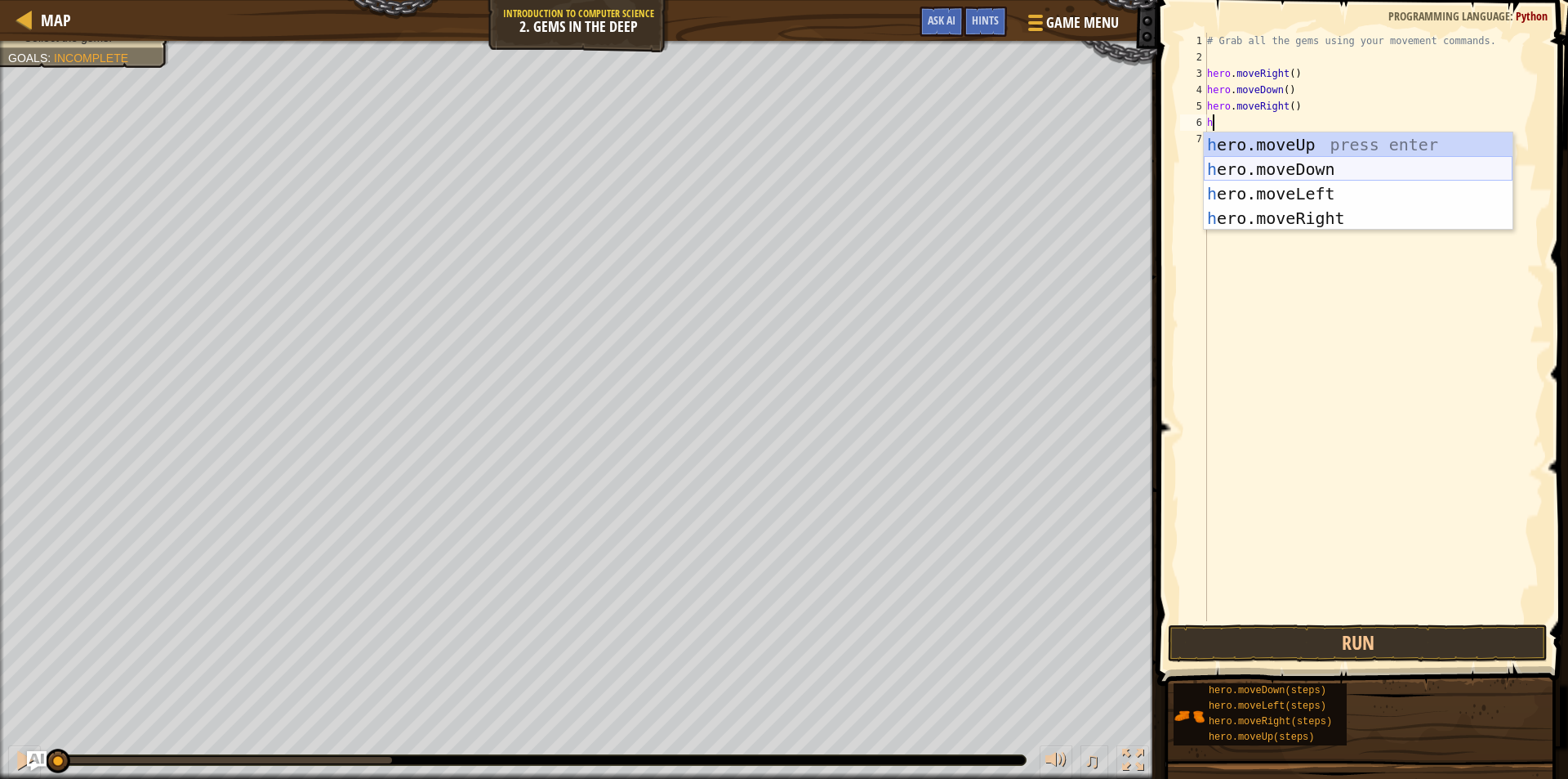
click at [1290, 166] on div "h ero.moveUp press enter h ero.moveDown press enter h ero.moveLeft press enter …" at bounding box center [1358, 206] width 309 height 147
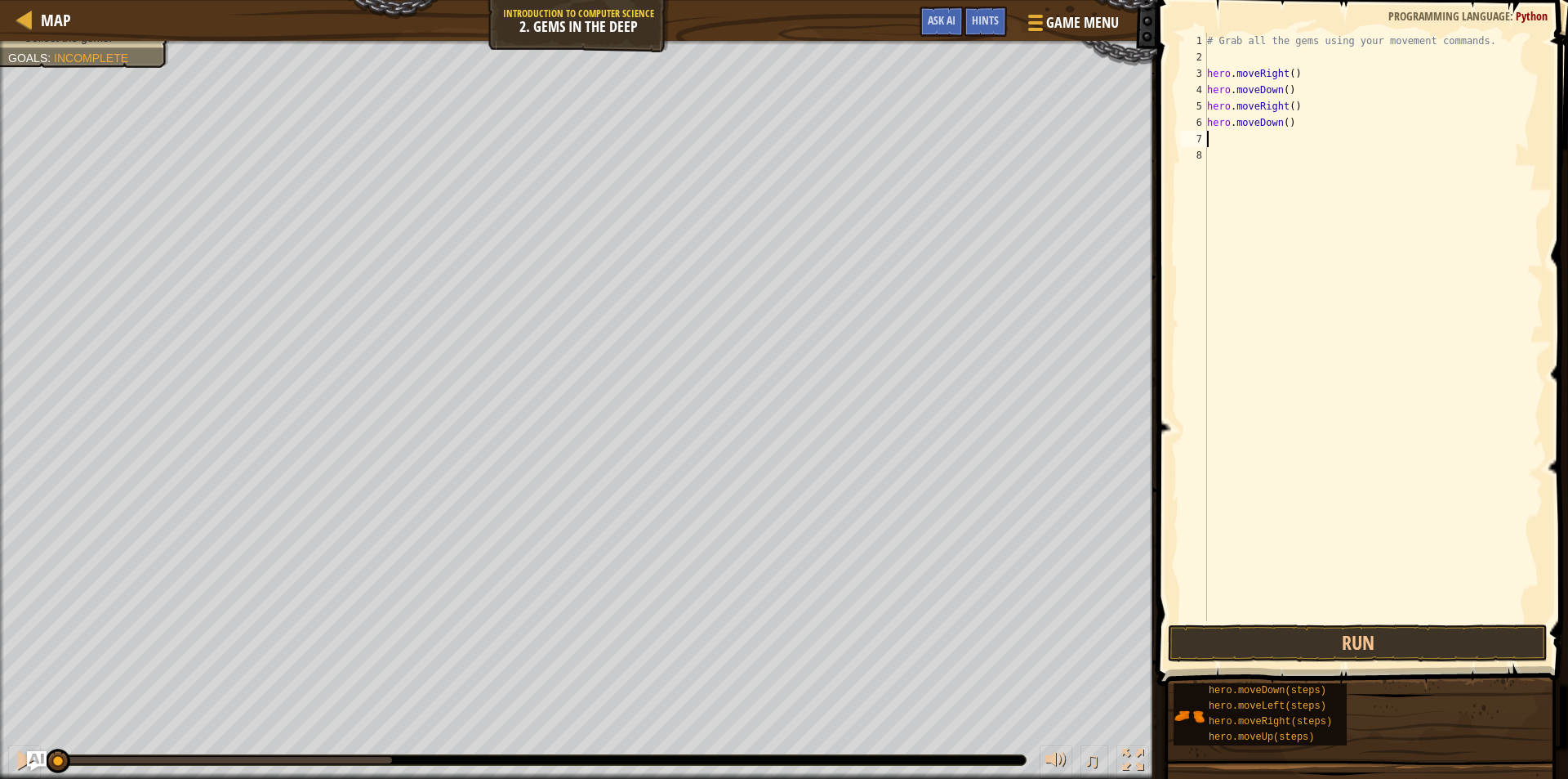
type textarea "h"
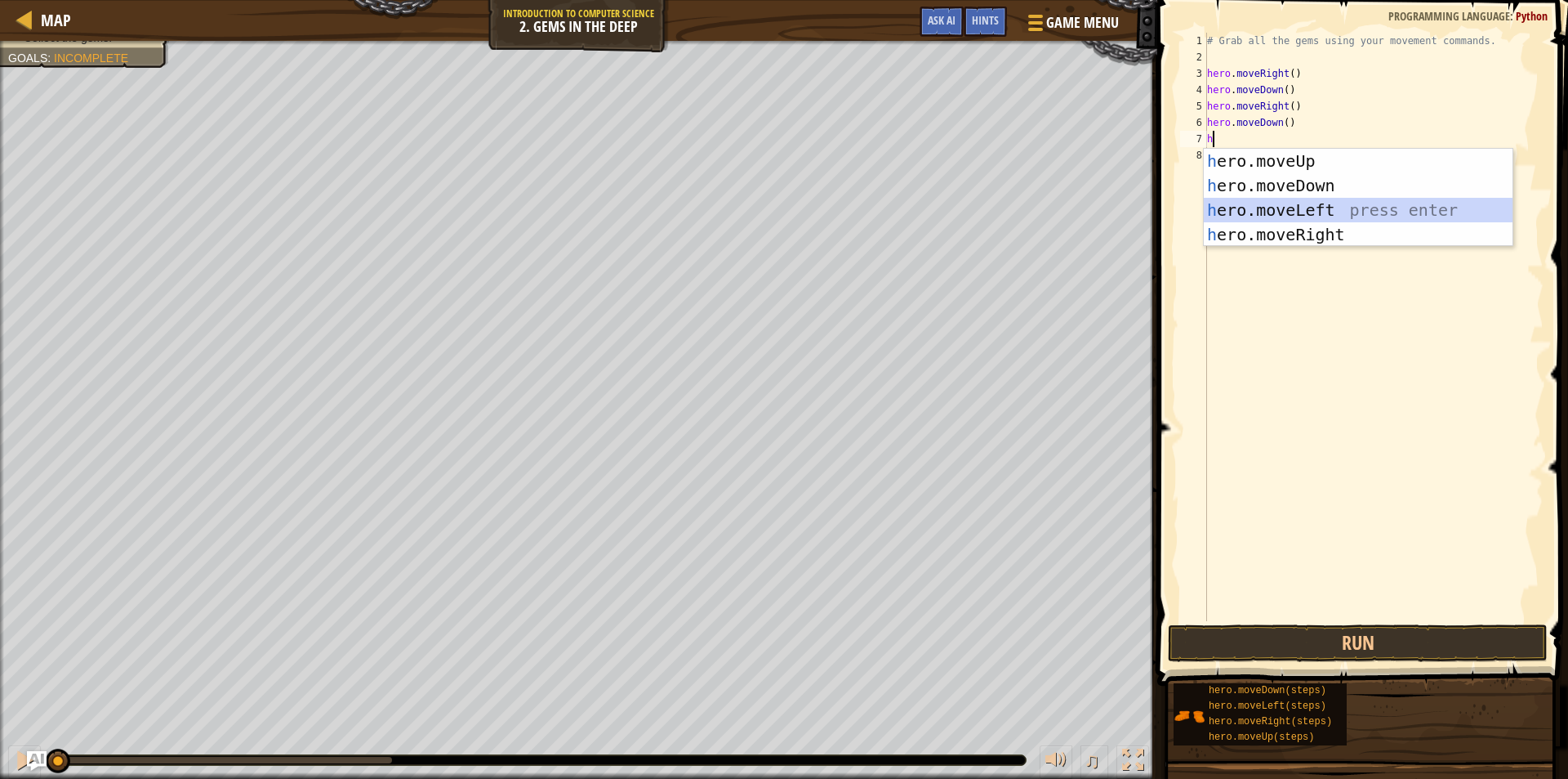
click at [1303, 207] on div "h ero.moveUp press enter h ero.moveDown press enter h ero.moveLeft press enter …" at bounding box center [1358, 223] width 309 height 147
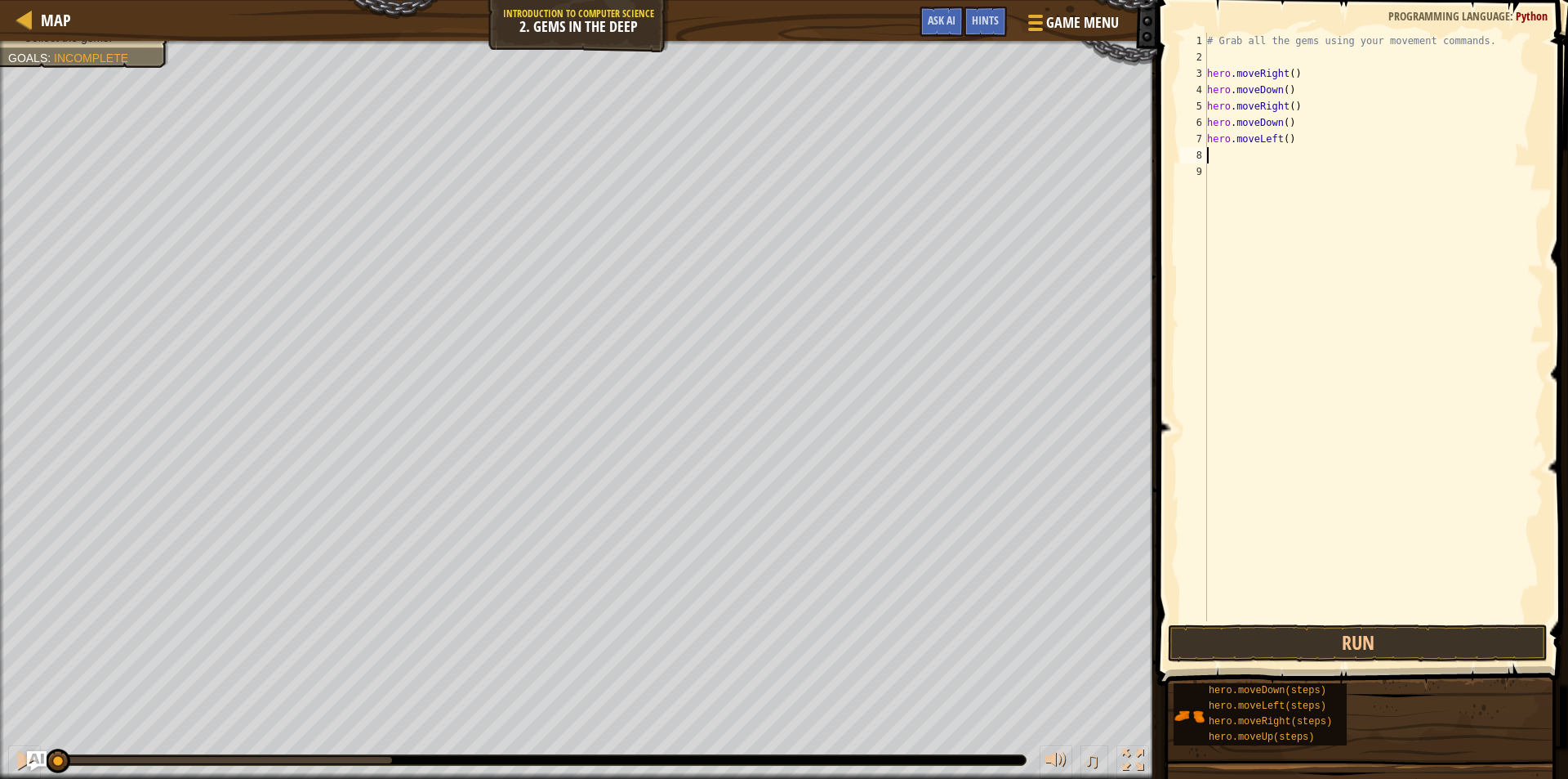
type textarea "h"
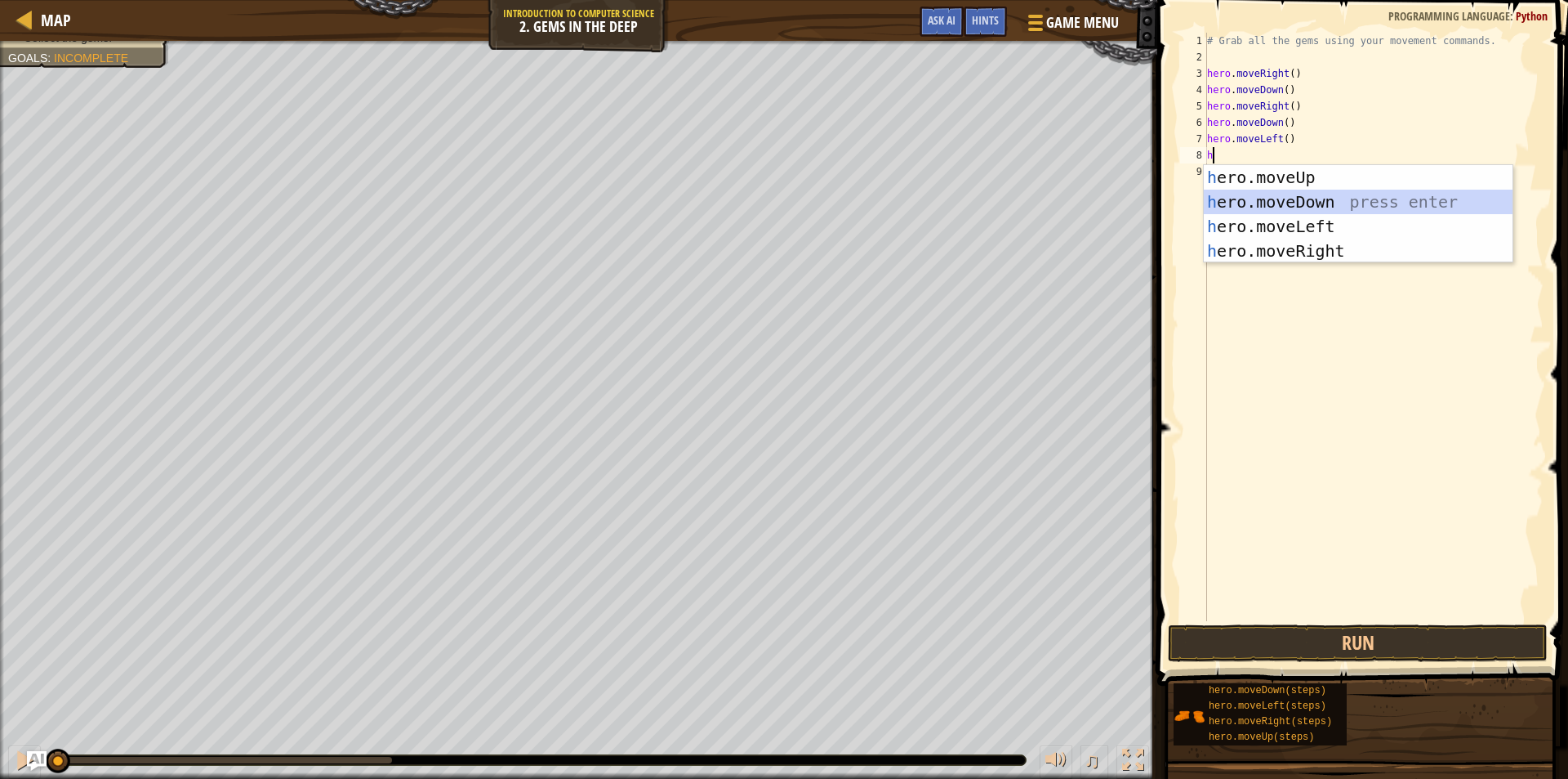
click at [1272, 196] on div "h ero.moveUp press enter h ero.moveDown press enter h ero.moveLeft press enter …" at bounding box center [1358, 239] width 309 height 147
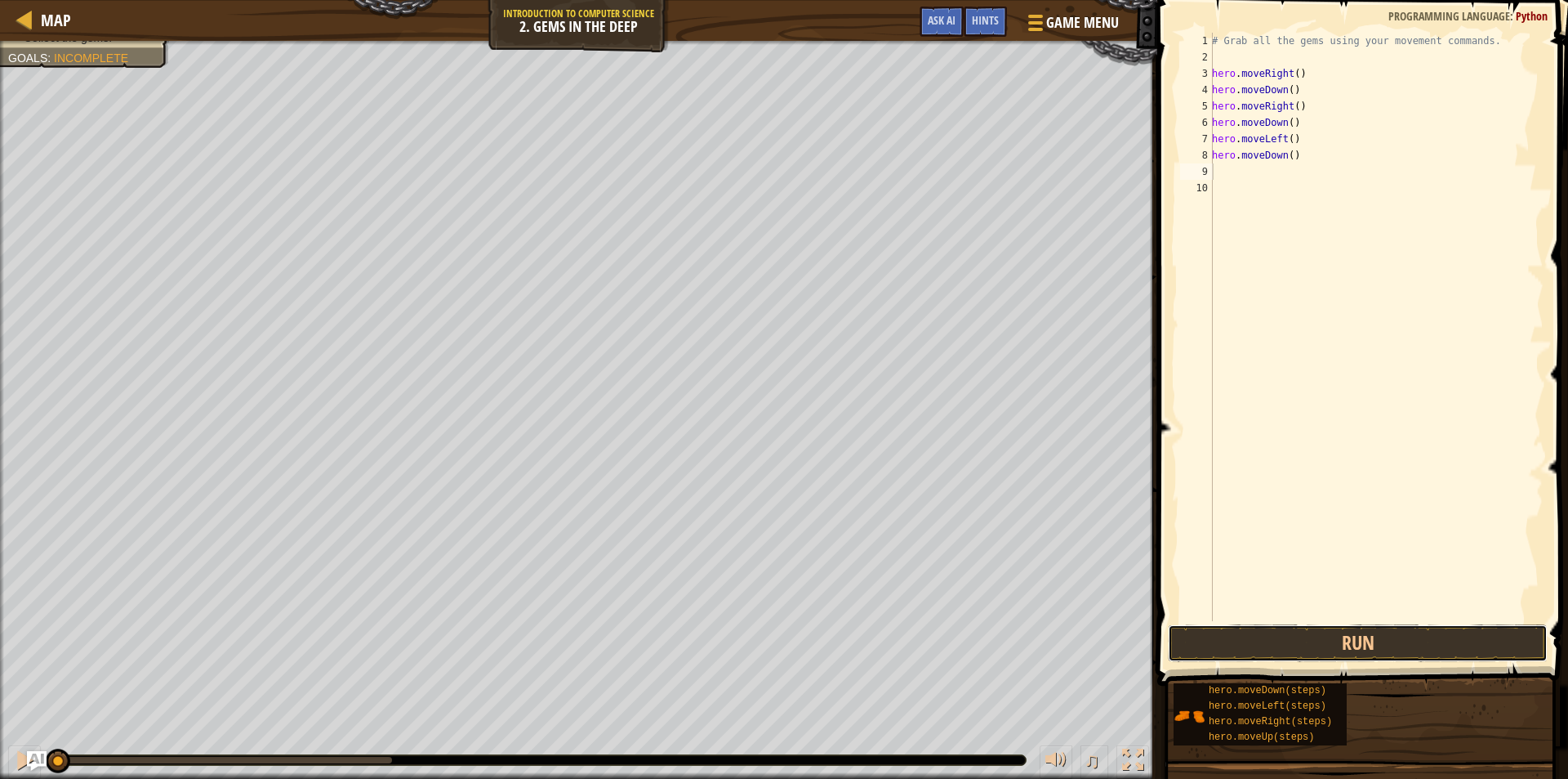
drag, startPoint x: 1240, startPoint y: 631, endPoint x: 1167, endPoint y: 386, distance: 255.6
click at [1241, 630] on button "Run" at bounding box center [1358, 643] width 380 height 38
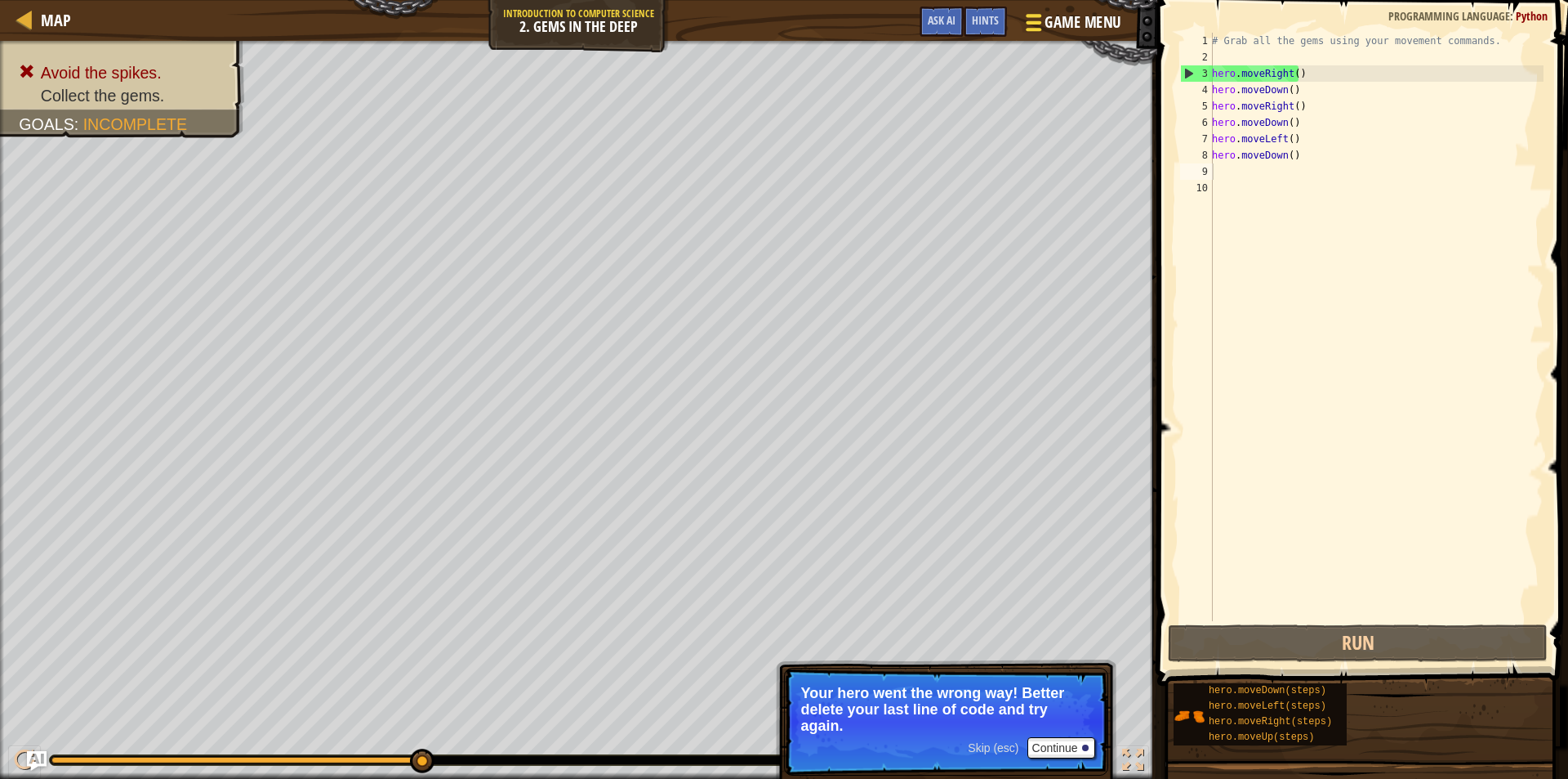
click at [1071, 20] on span "Game Menu" at bounding box center [1082, 22] width 76 height 22
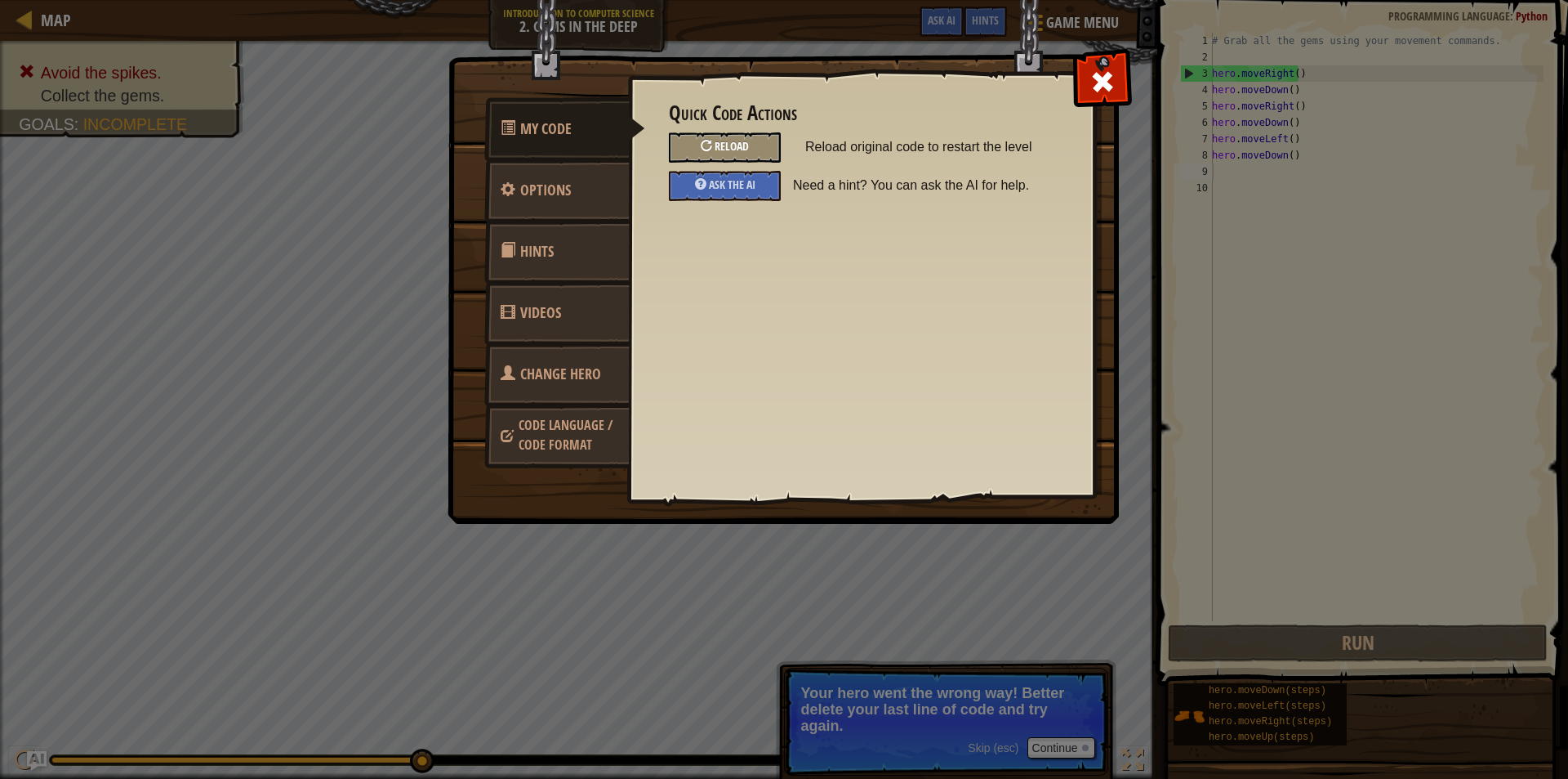
click at [750, 140] on div "Reload" at bounding box center [725, 147] width 112 height 30
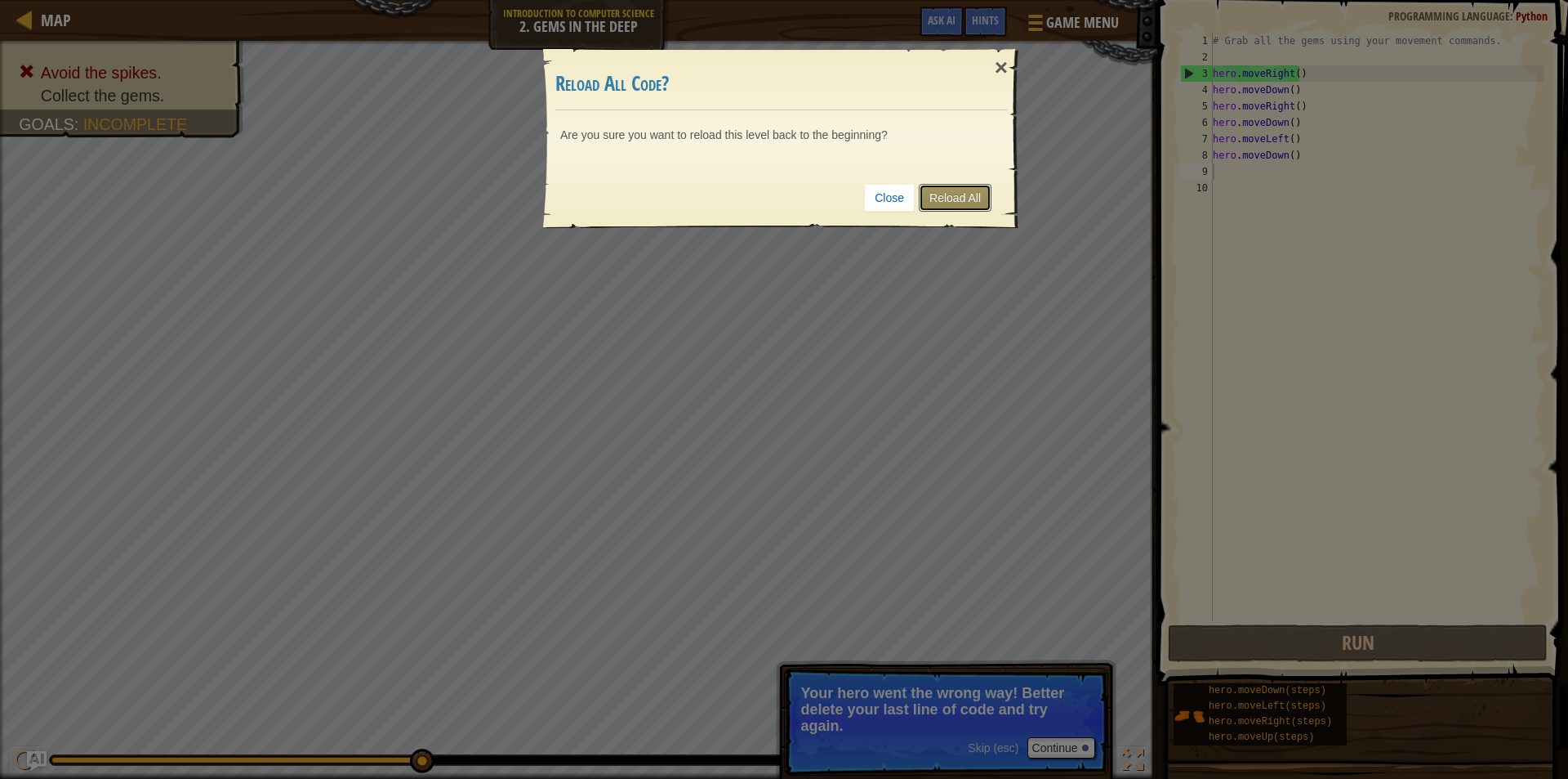
click at [968, 194] on link "Reload All" at bounding box center [955, 197] width 73 height 28
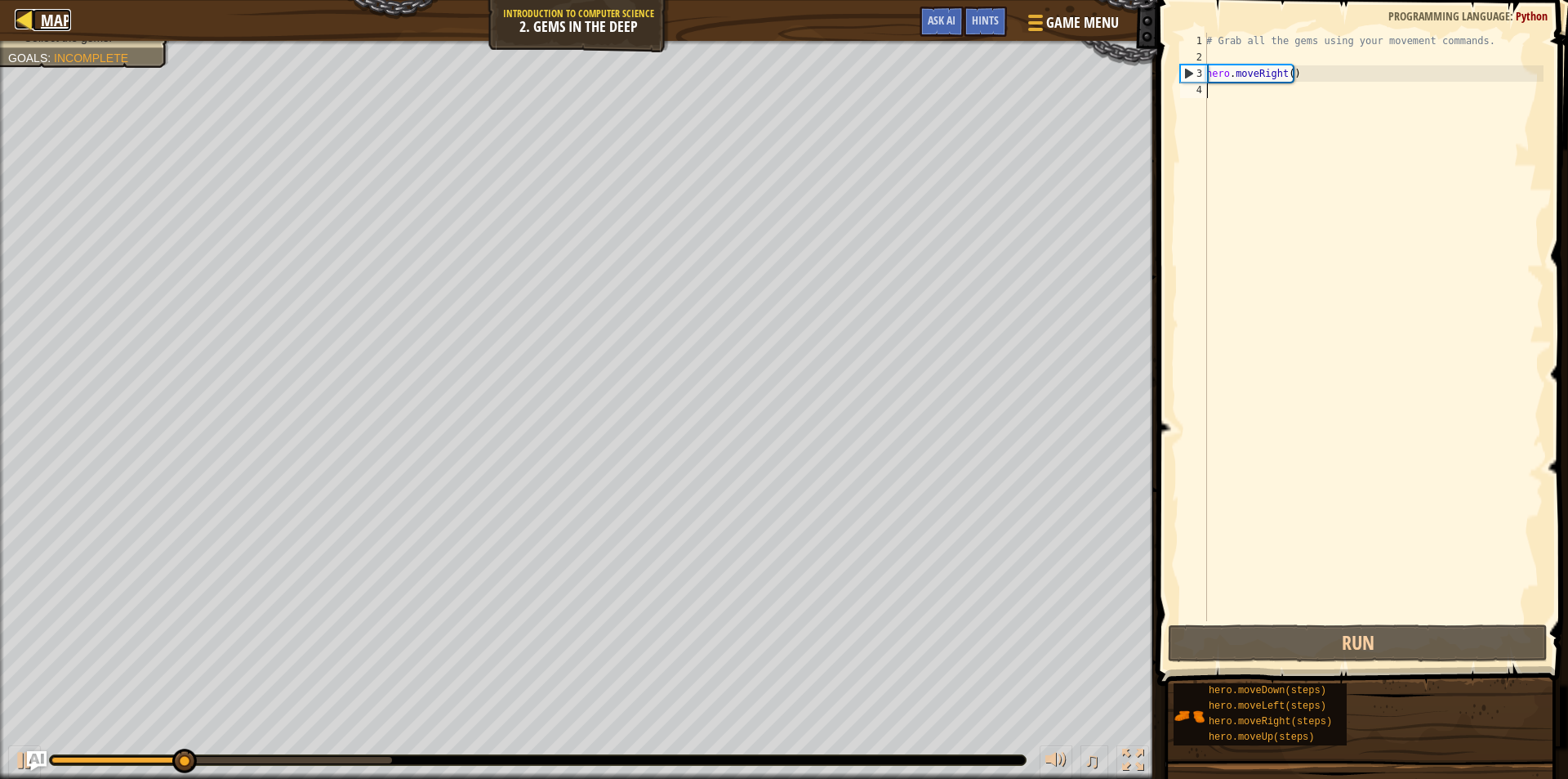
click at [20, 12] on div at bounding box center [25, 19] width 20 height 20
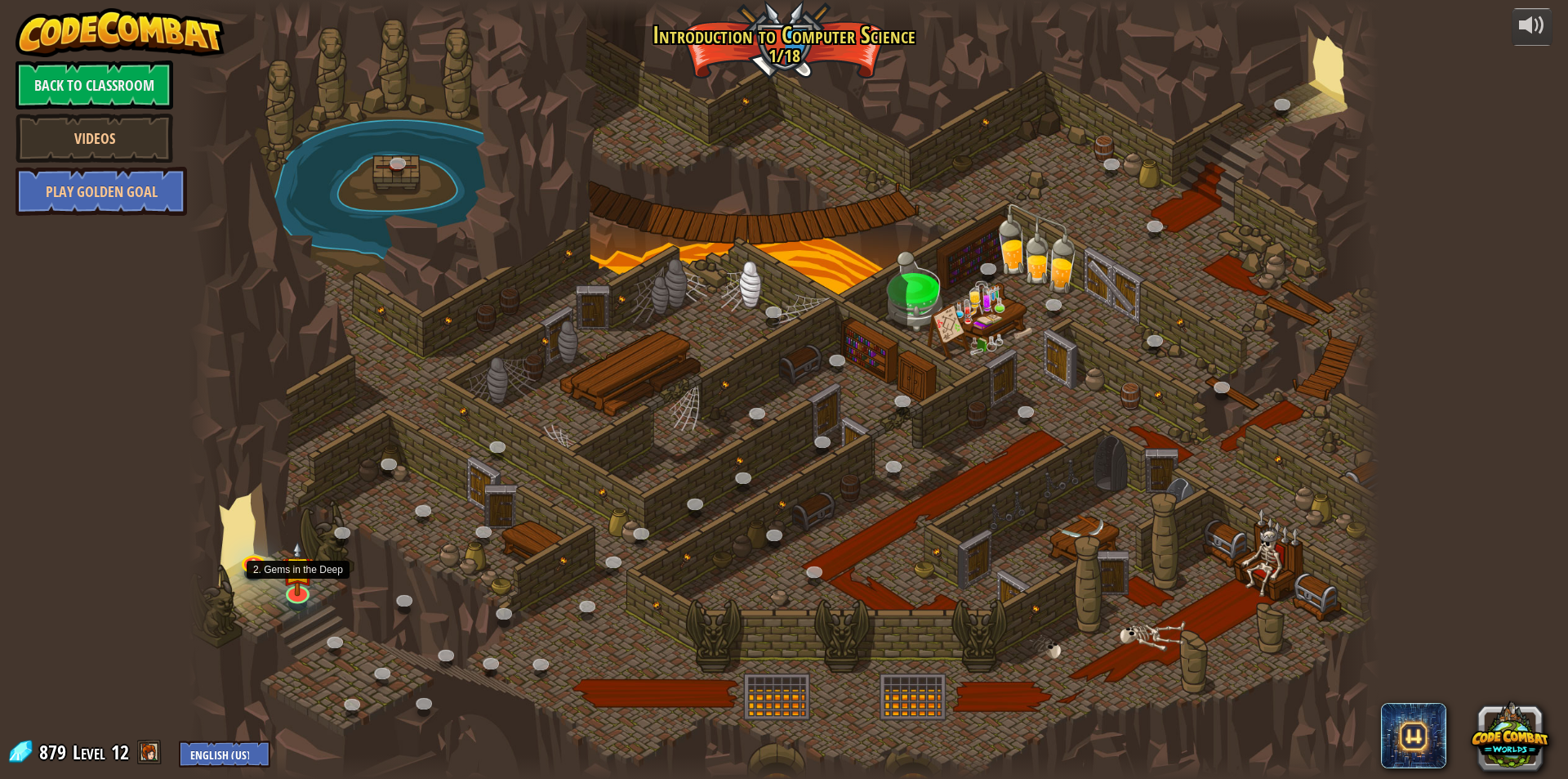
click at [312, 570] on img at bounding box center [297, 568] width 32 height 56
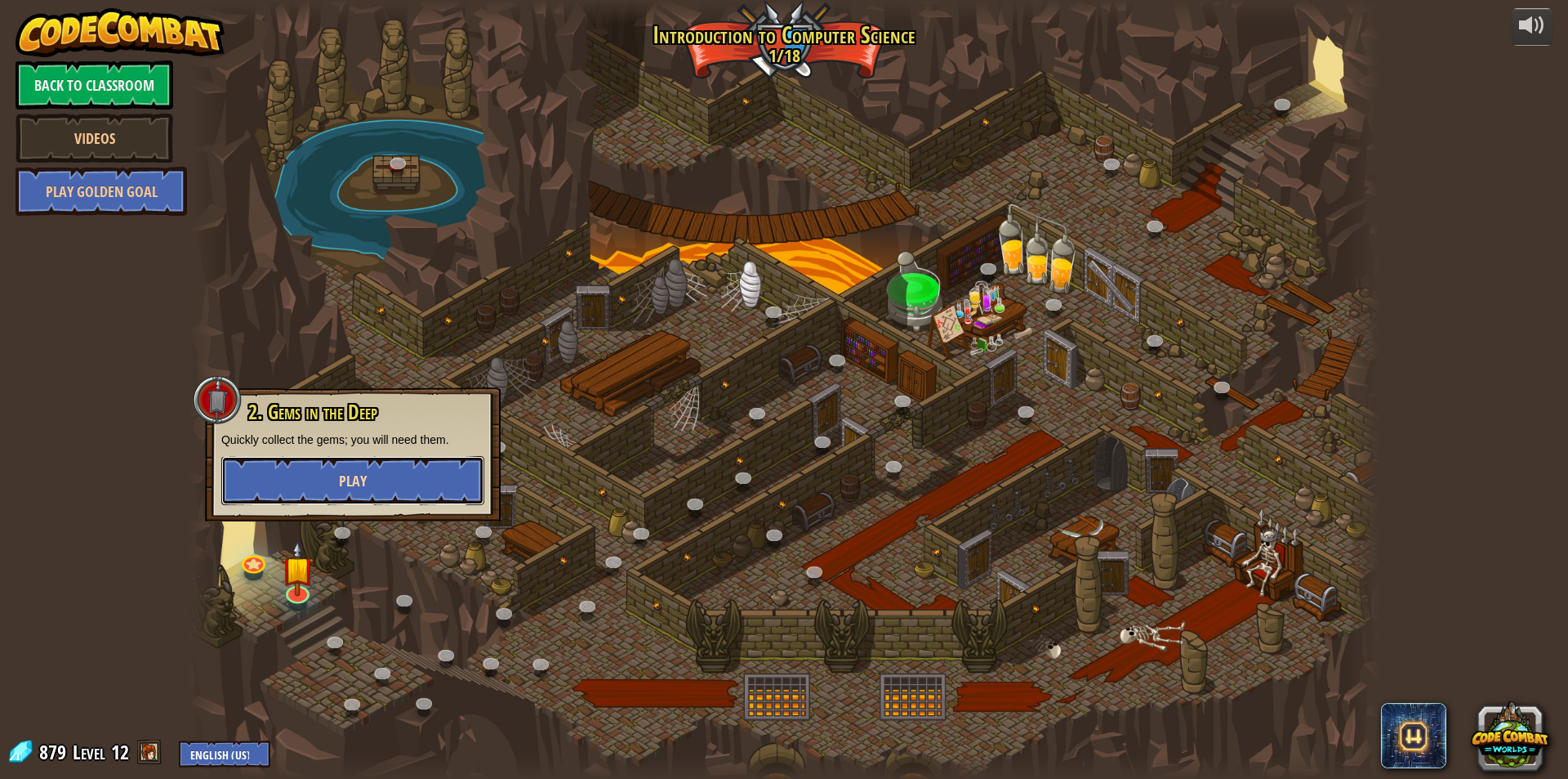
click at [374, 482] on button "Play" at bounding box center [352, 481] width 263 height 49
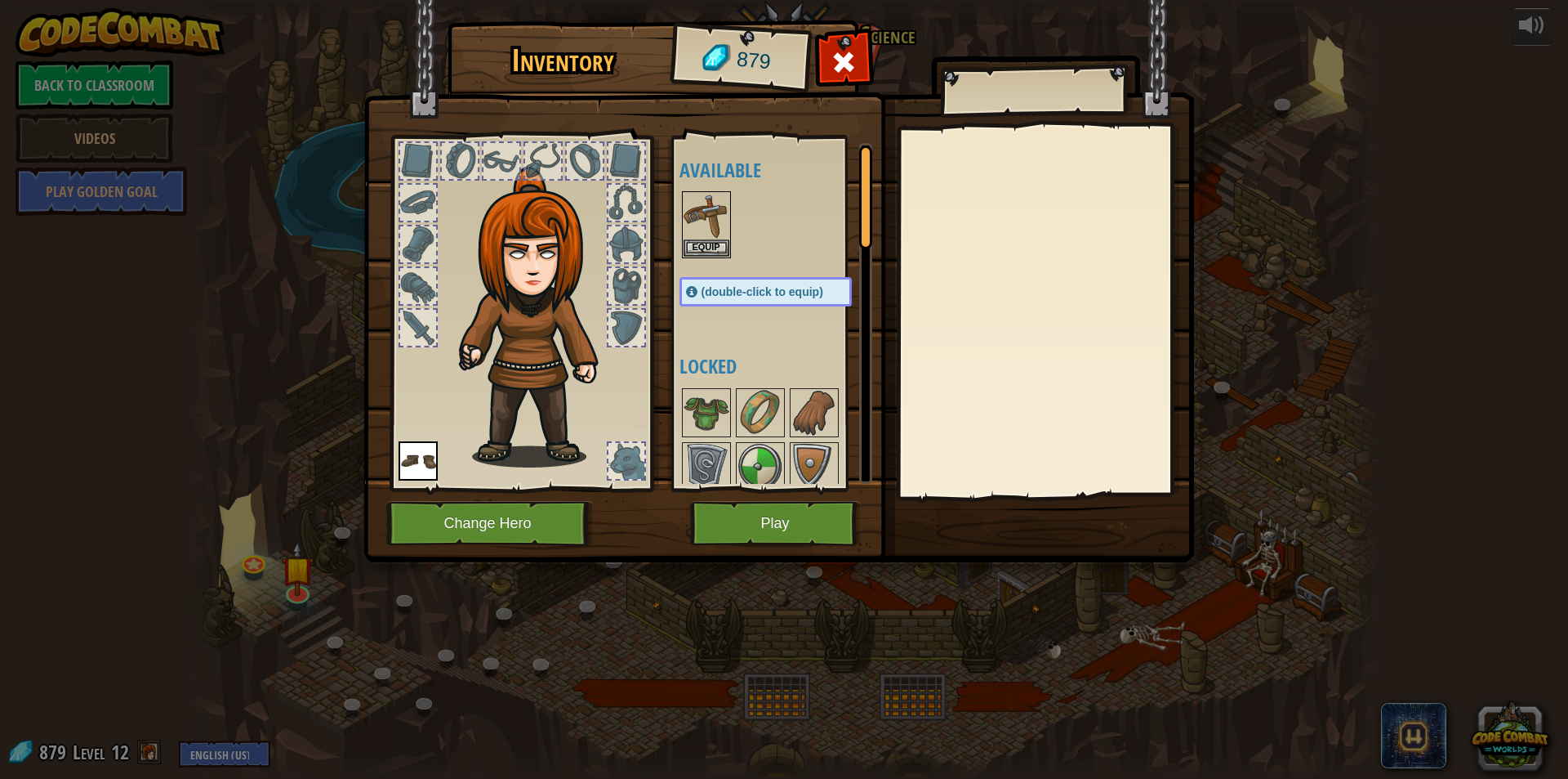
drag, startPoint x: 746, startPoint y: 496, endPoint x: 747, endPoint y: 513, distance: 17.0
click at [747, 510] on div "Inventory 879 Available Equip Equip (double-click to equip) Locked Equip Unequi…" at bounding box center [784, 294] width 831 height 539
click at [748, 514] on button "Play" at bounding box center [775, 523] width 170 height 45
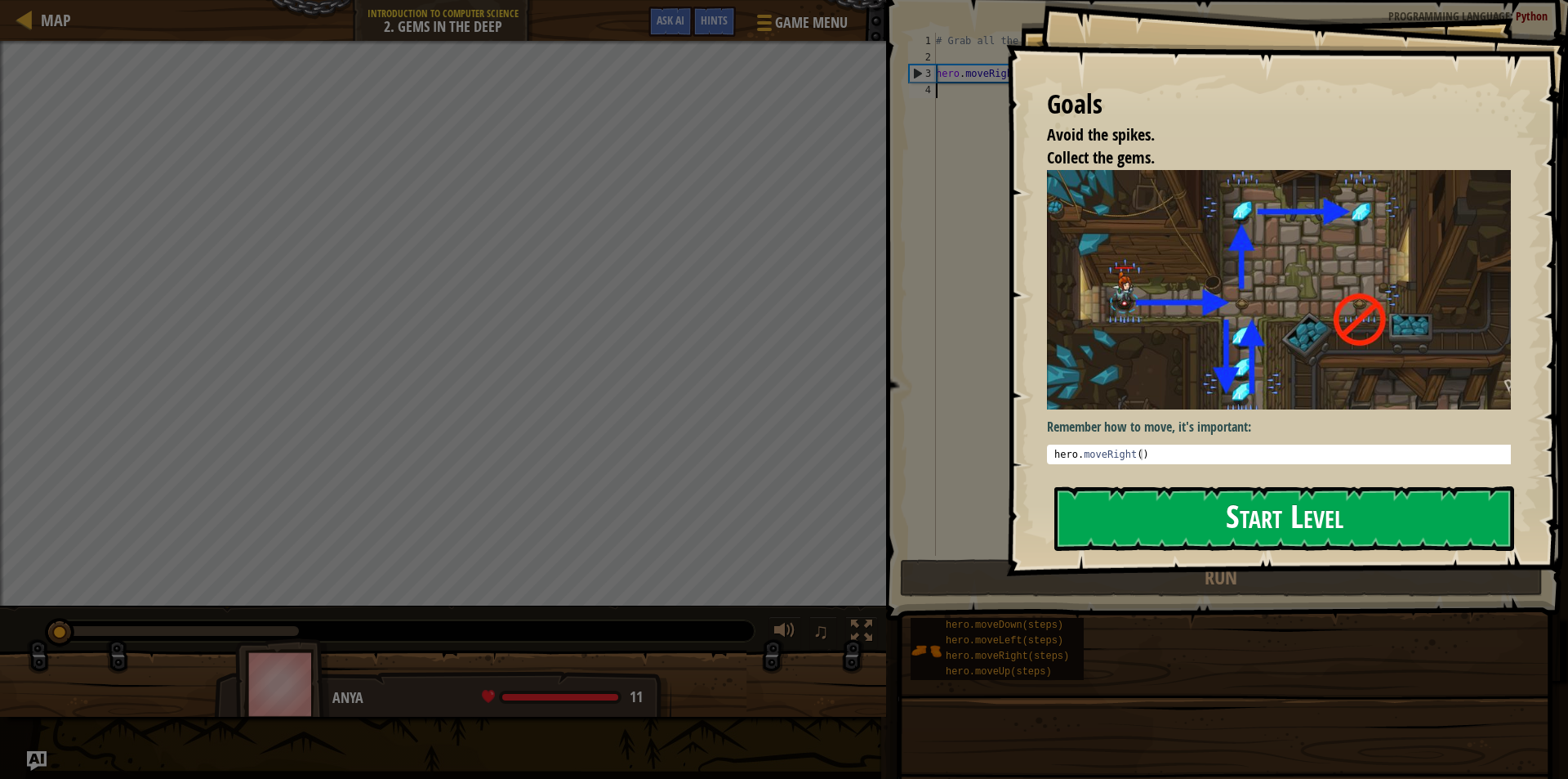
click at [1159, 500] on button "Start Level" at bounding box center [1285, 519] width 460 height 65
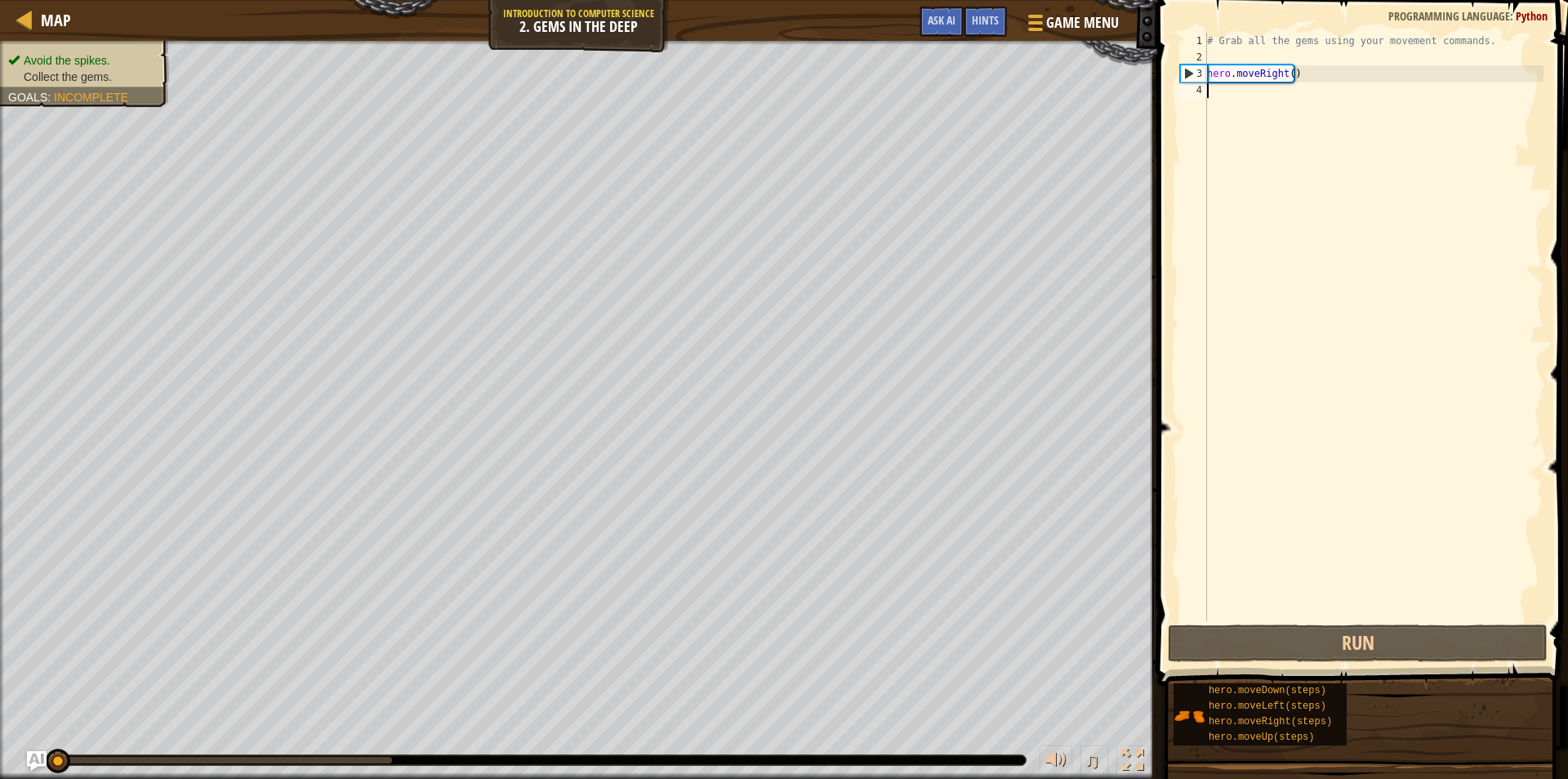
type textarea "h"
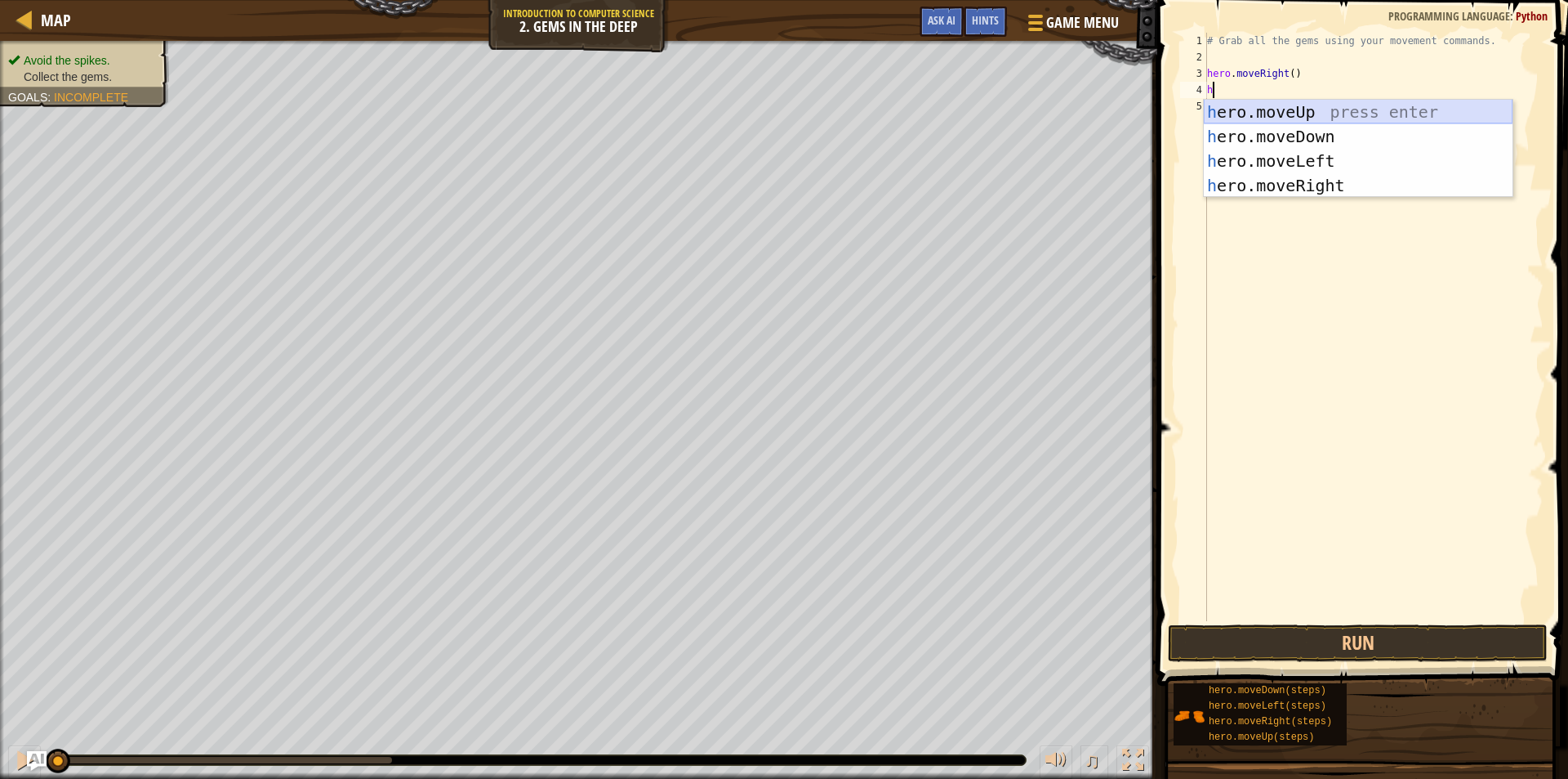
click at [1304, 106] on div "h ero.moveUp press enter h ero.moveDown press enter h ero.moveLeft press enter …" at bounding box center [1358, 174] width 309 height 147
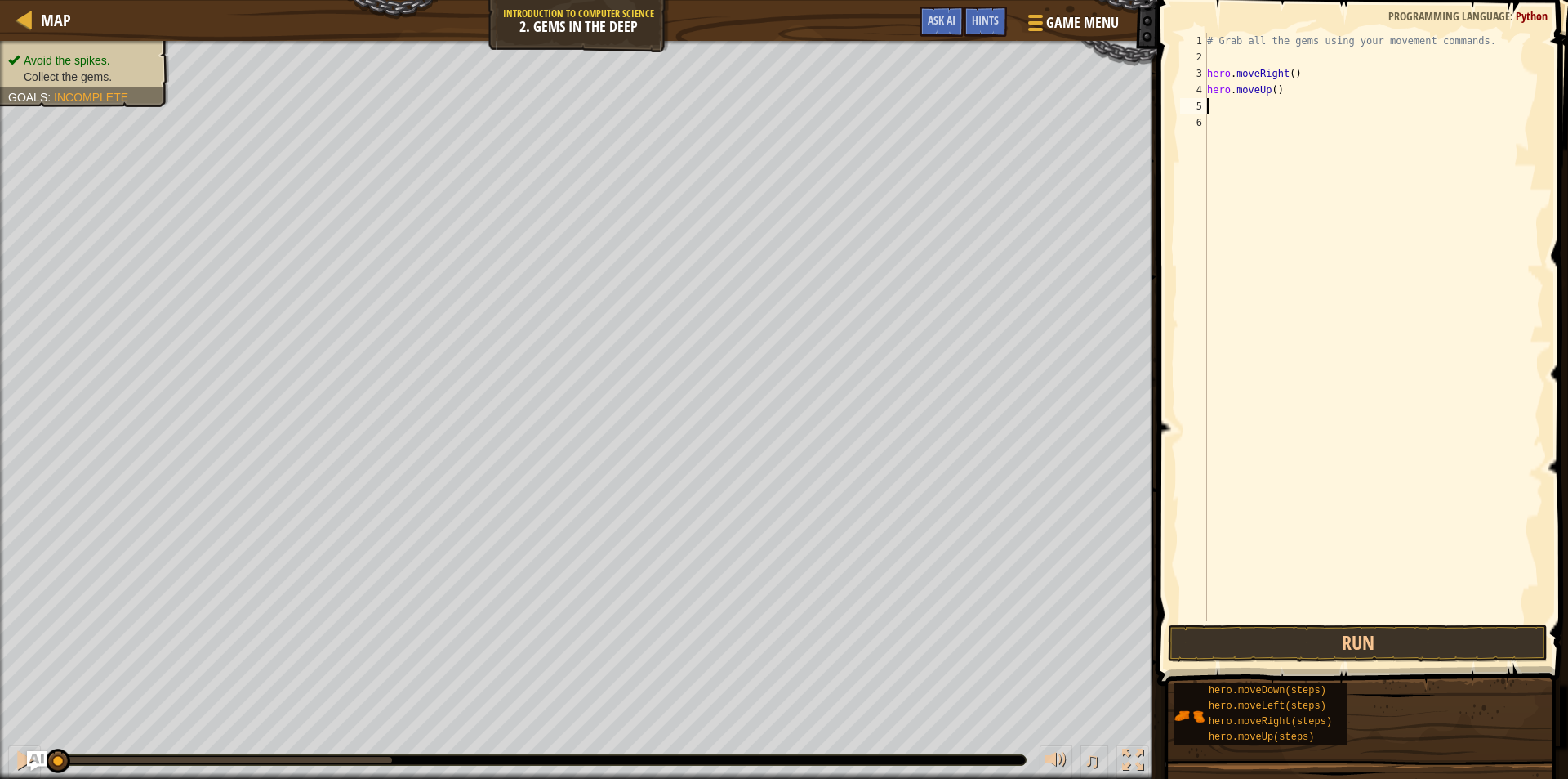
type textarea "h"
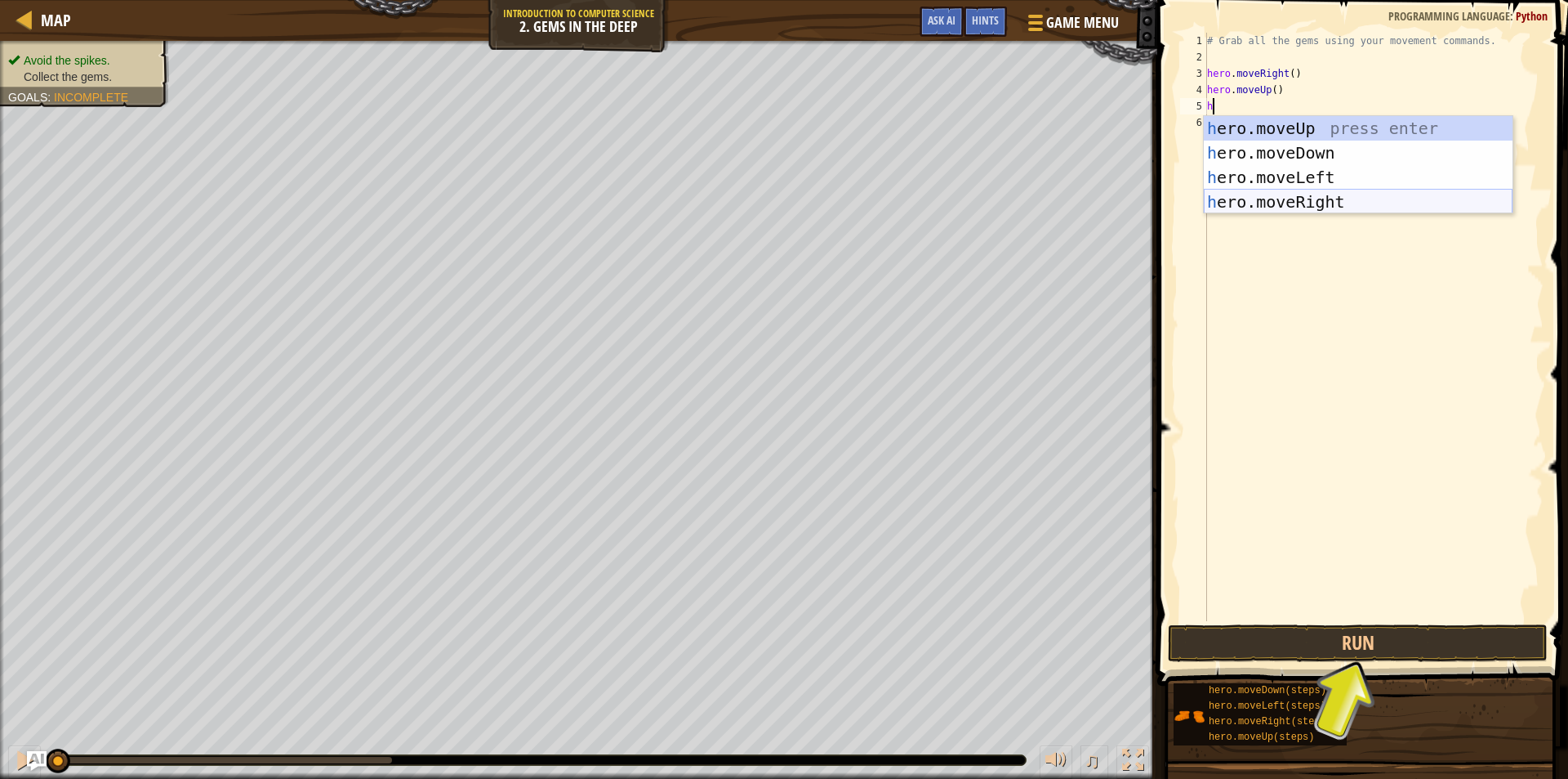
click at [1299, 198] on div "h ero.moveUp press enter h ero.moveDown press enter h ero.moveLeft press enter …" at bounding box center [1358, 190] width 309 height 147
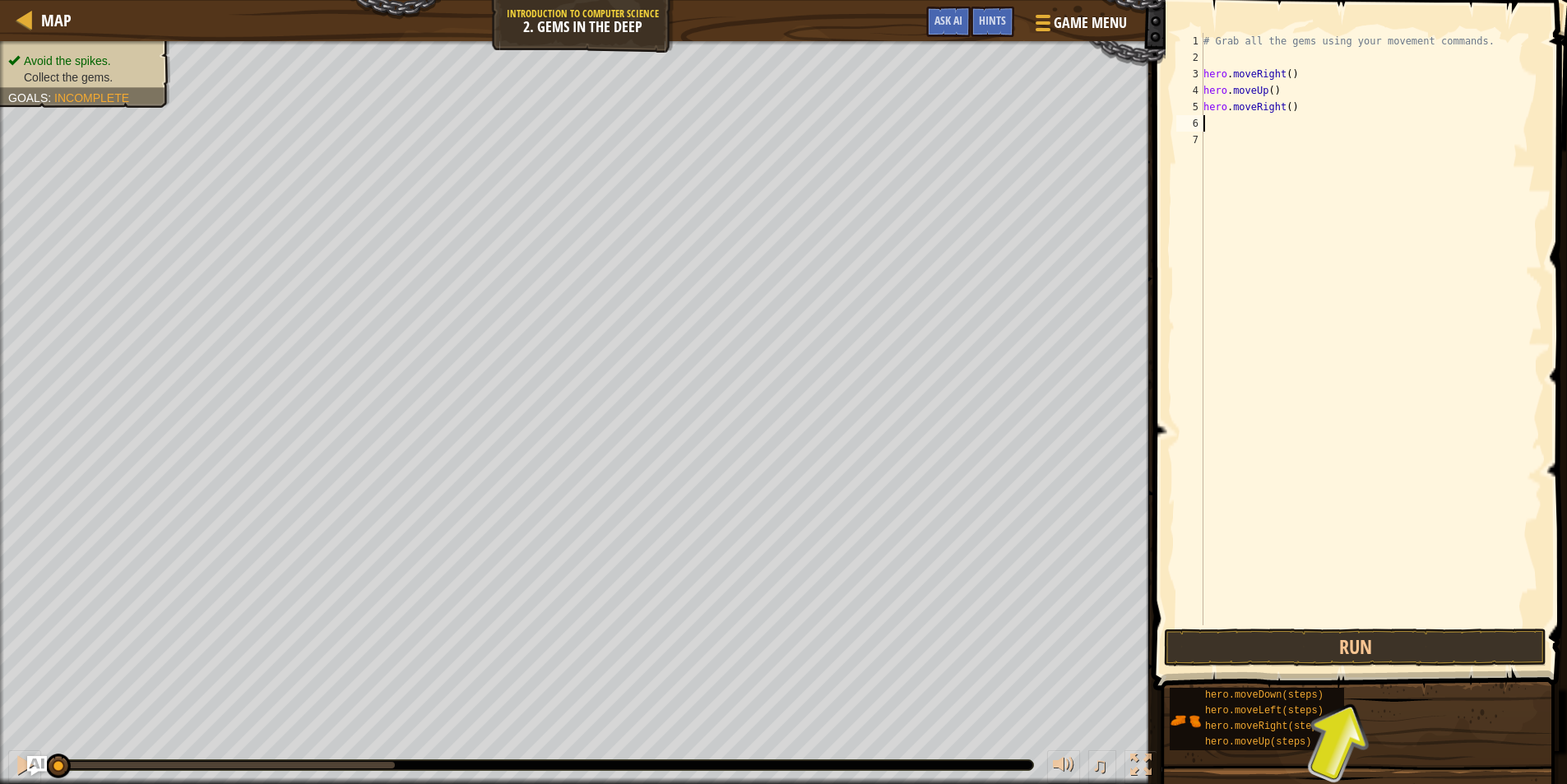
type textarea "h"
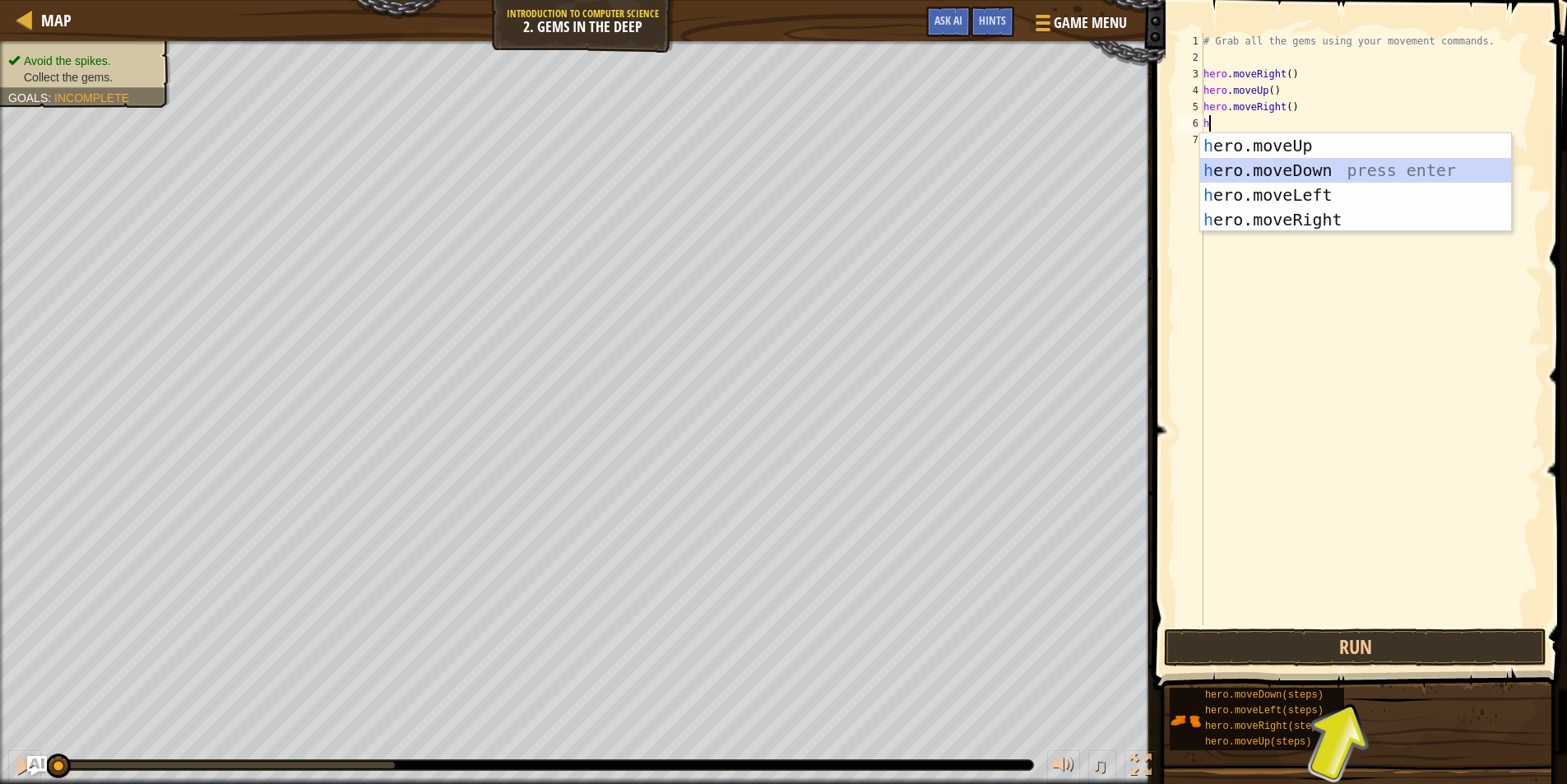
click at [1301, 169] on div "h ero.moveUp press enter h ero.moveDown press enter h ero.moveLeft press enter …" at bounding box center [1355, 208] width 311 height 148
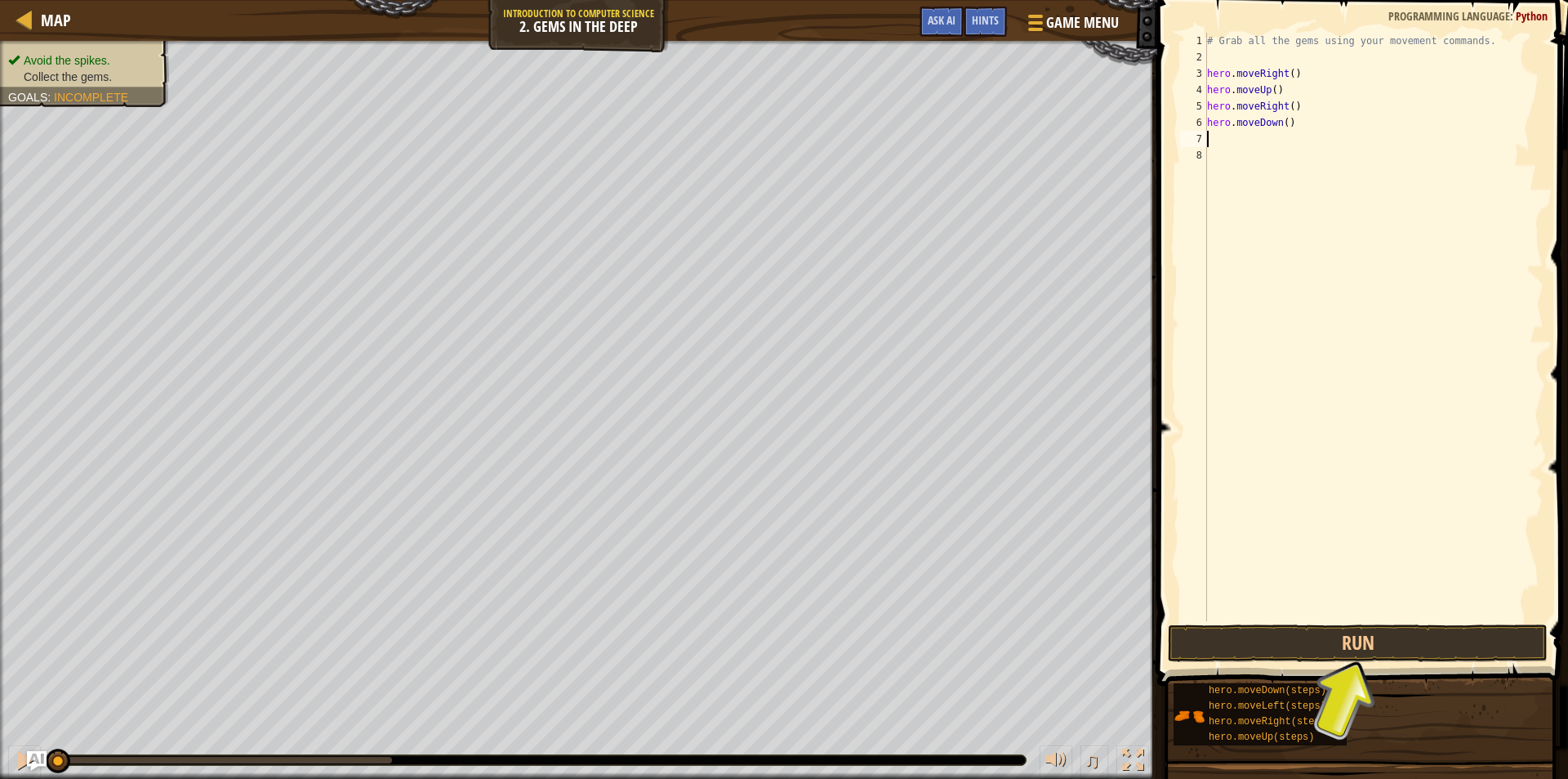
type textarea "h"
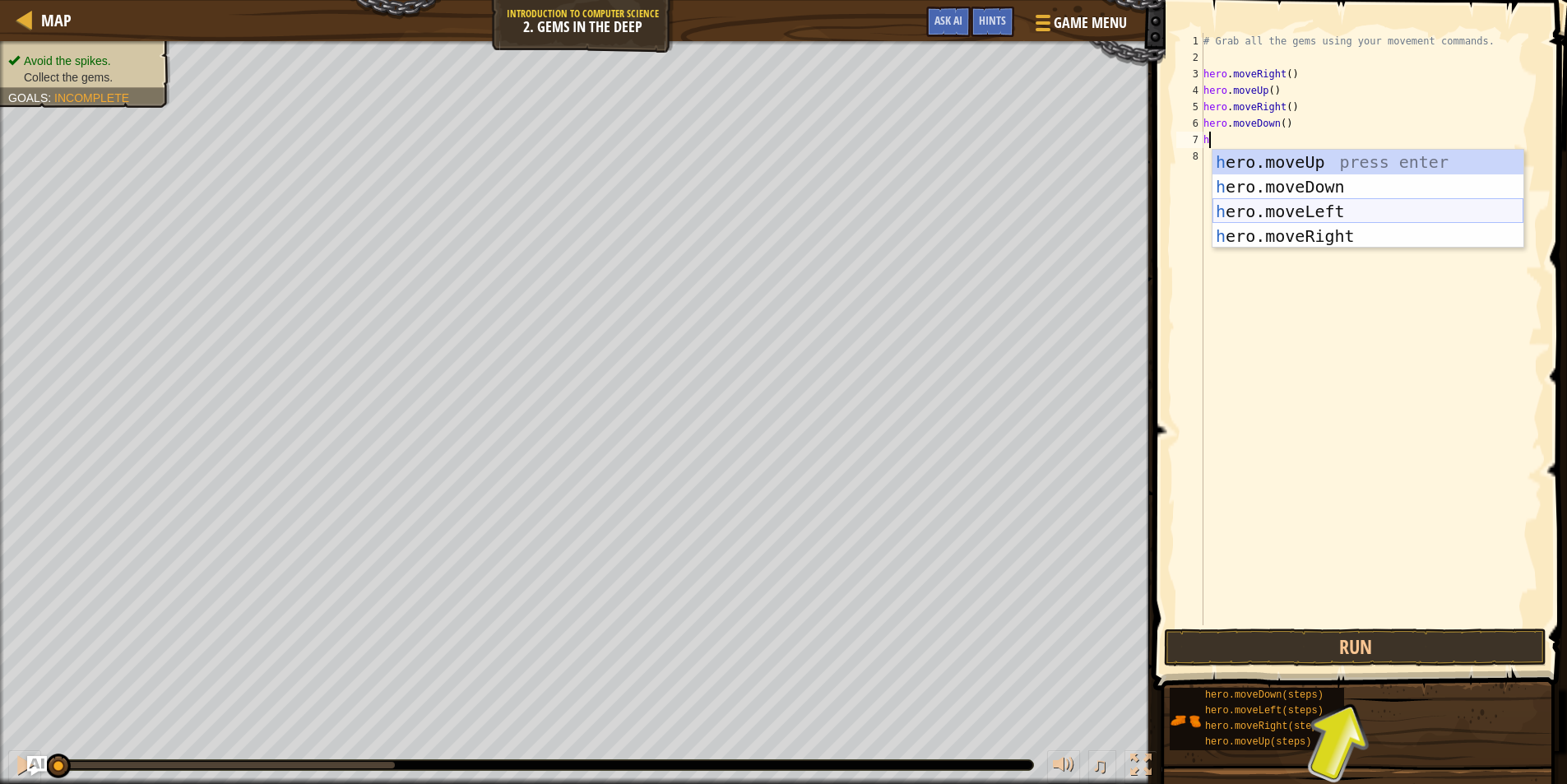
click at [1295, 212] on div "h ero.moveUp press enter h ero.moveDown press enter h ero.moveLeft press enter …" at bounding box center [1367, 224] width 311 height 148
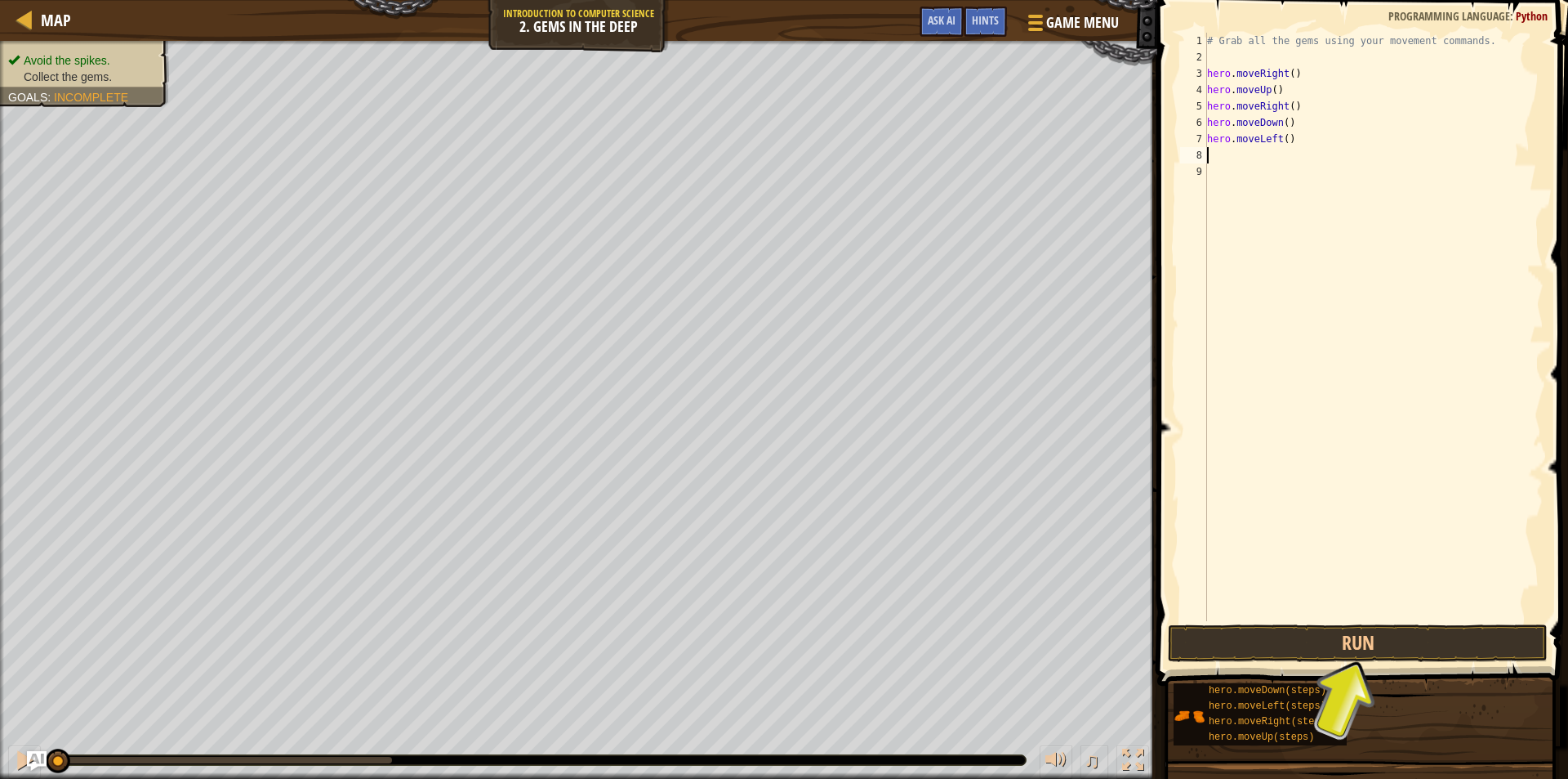
type textarea "h"
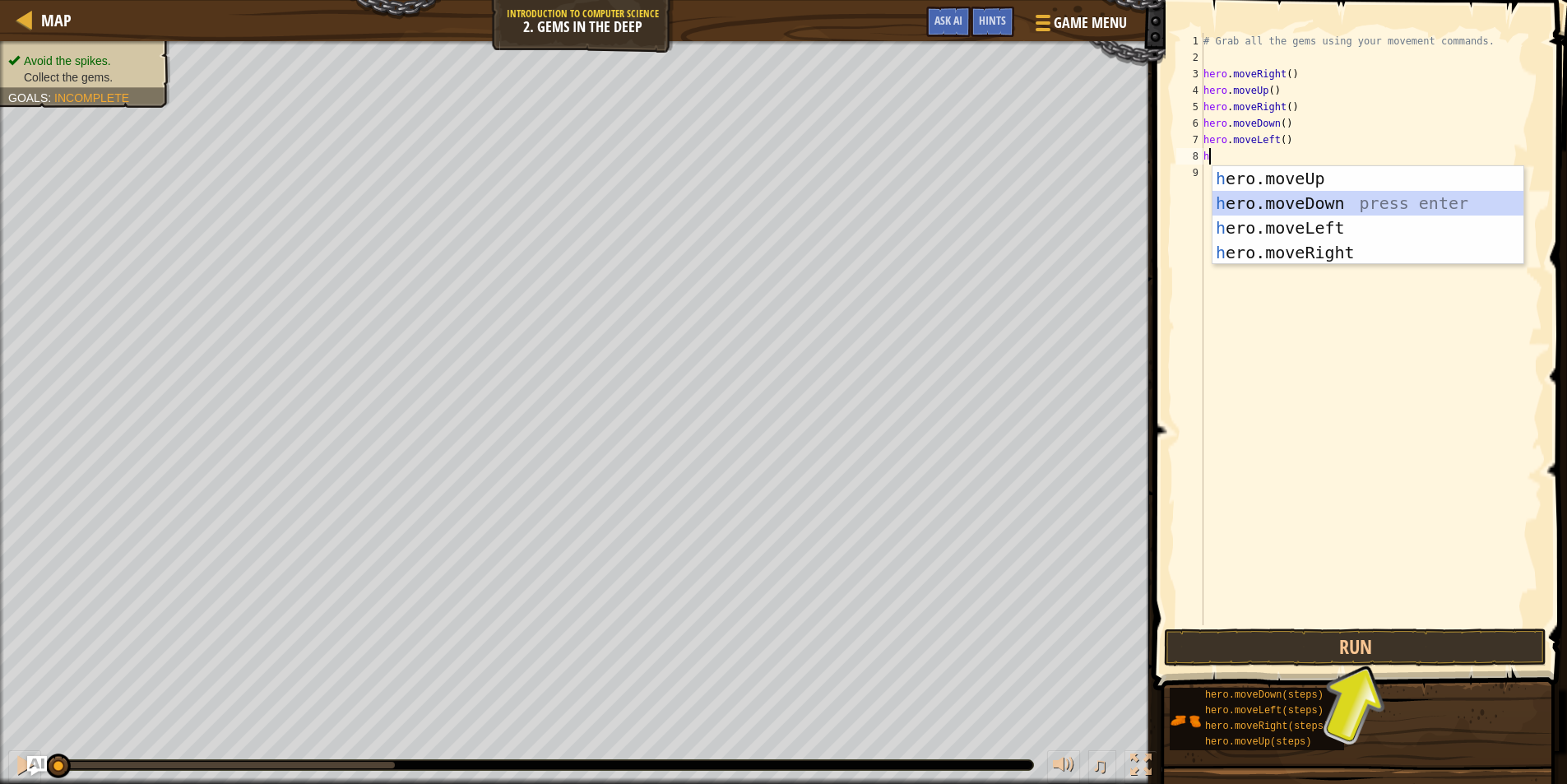
click at [1334, 195] on div "h ero.moveUp press enter h ero.moveDown press enter h ero.moveLeft press enter …" at bounding box center [1367, 241] width 311 height 148
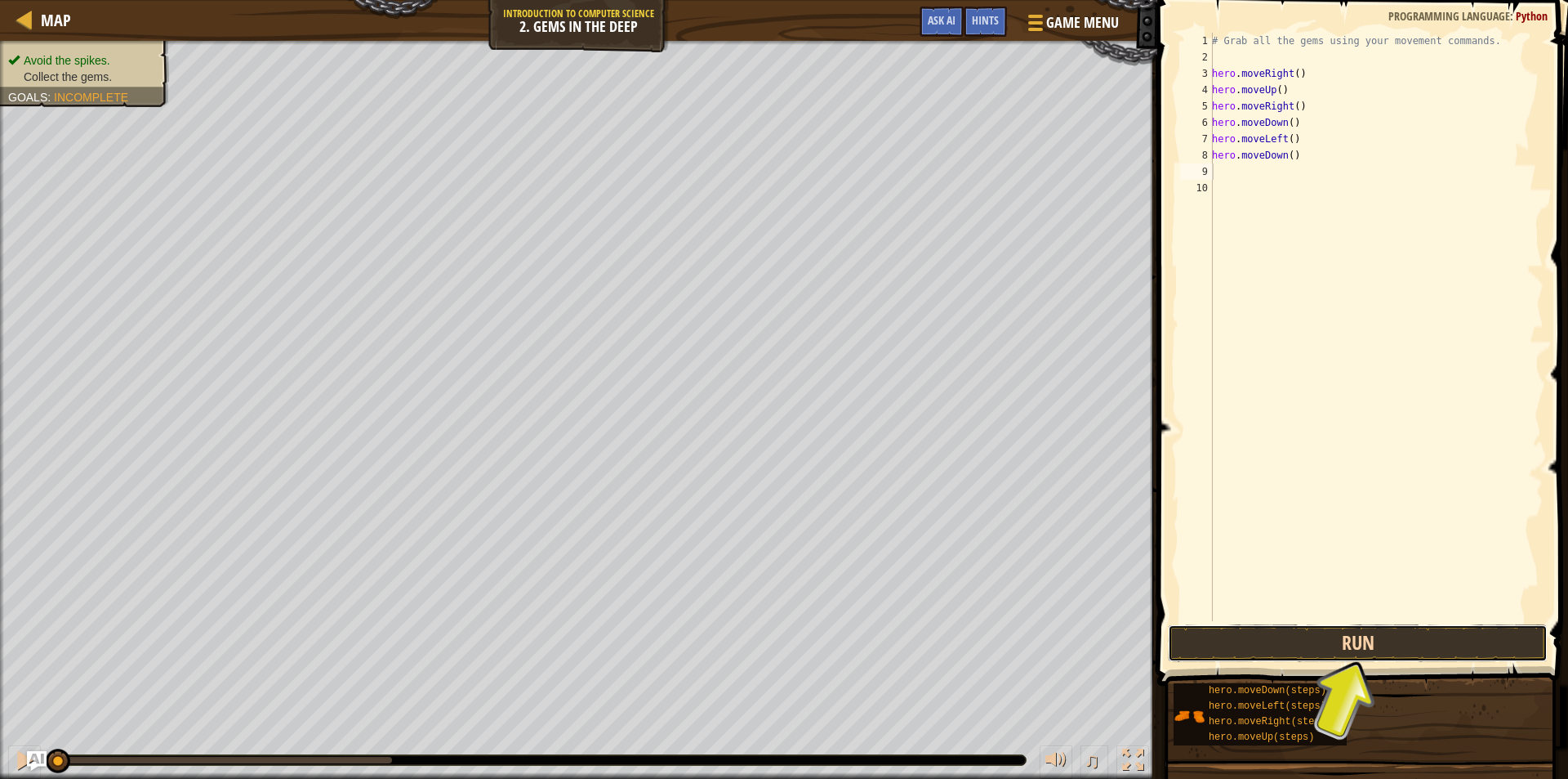
click at [1365, 636] on button "Run" at bounding box center [1358, 643] width 380 height 38
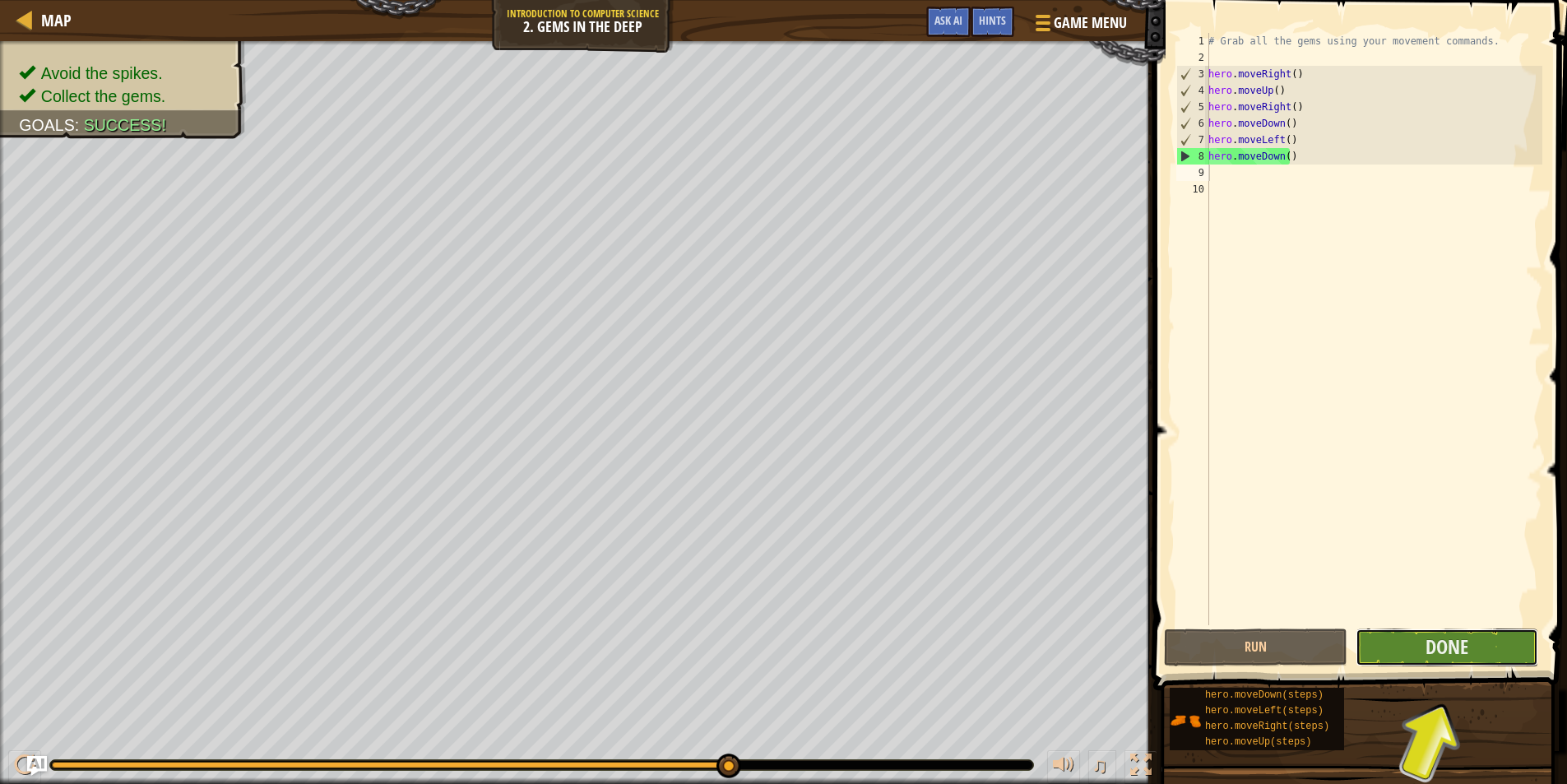
click at [1487, 650] on button "Done" at bounding box center [1447, 647] width 183 height 38
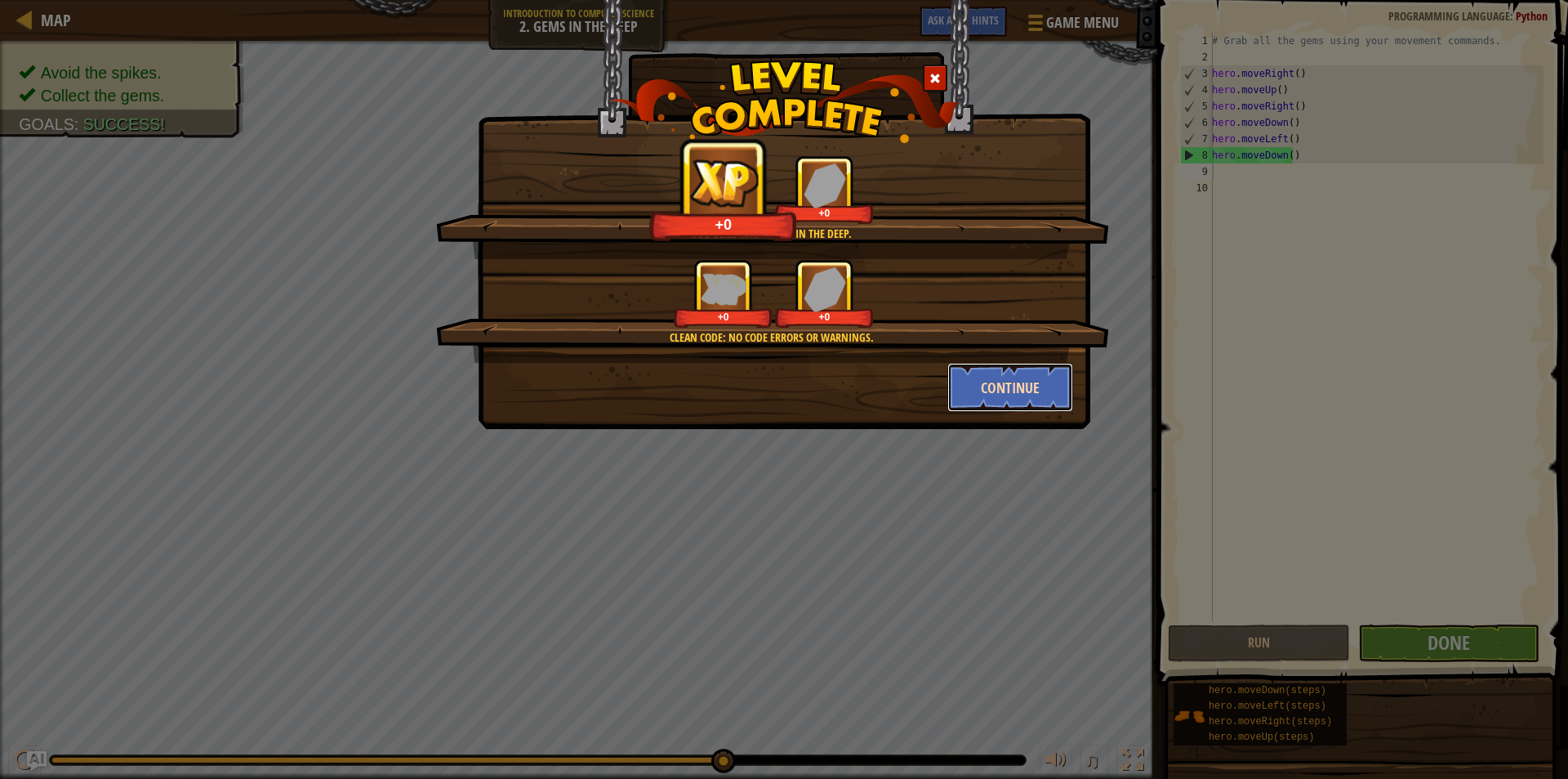
click at [1020, 379] on button "Continue" at bounding box center [1010, 387] width 127 height 49
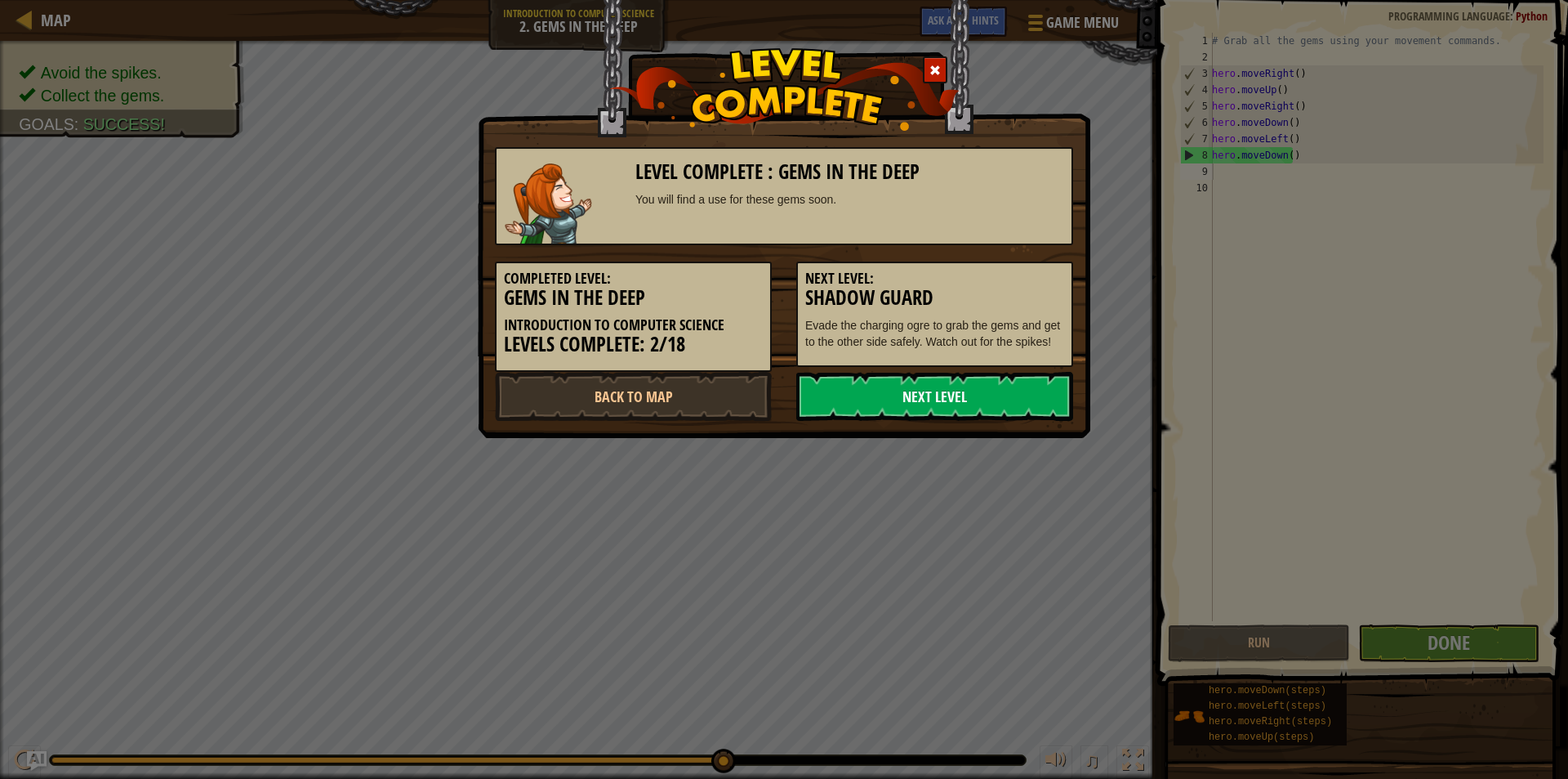
click at [1019, 384] on link "Next Level" at bounding box center [935, 396] width 277 height 49
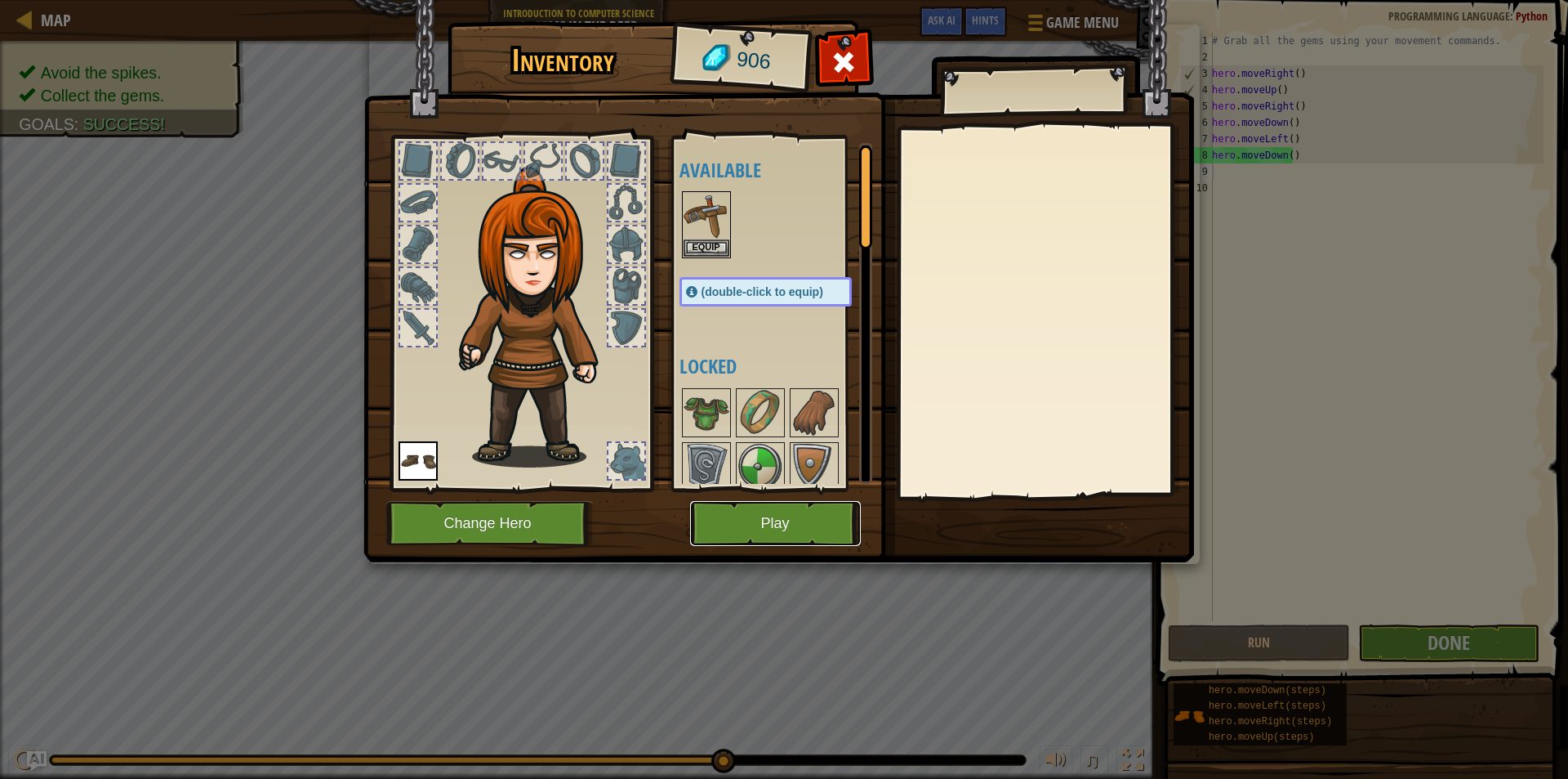
click at [754, 505] on button "Play" at bounding box center [775, 523] width 170 height 45
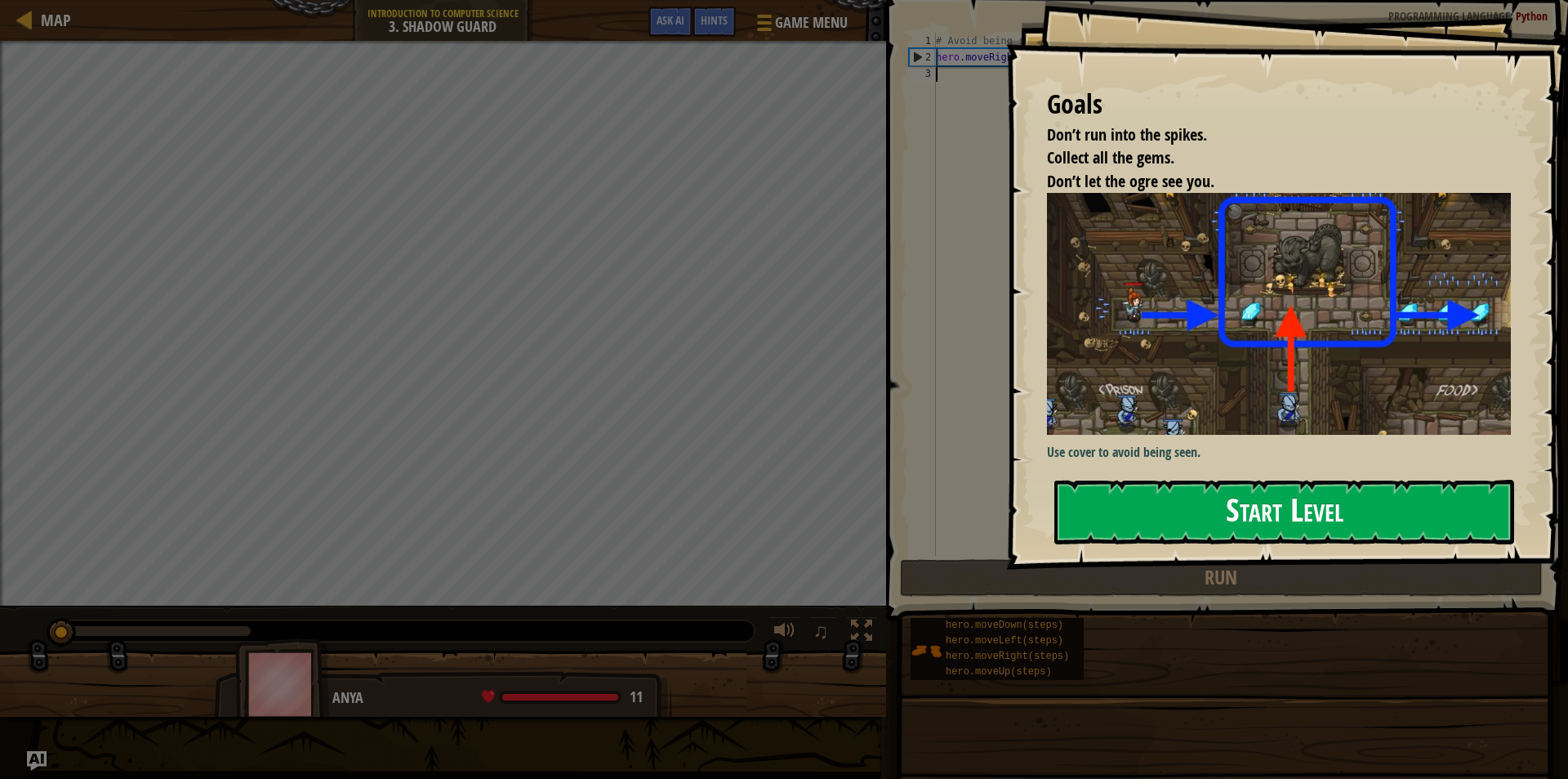
click at [1170, 515] on button "Start Level" at bounding box center [1285, 512] width 460 height 65
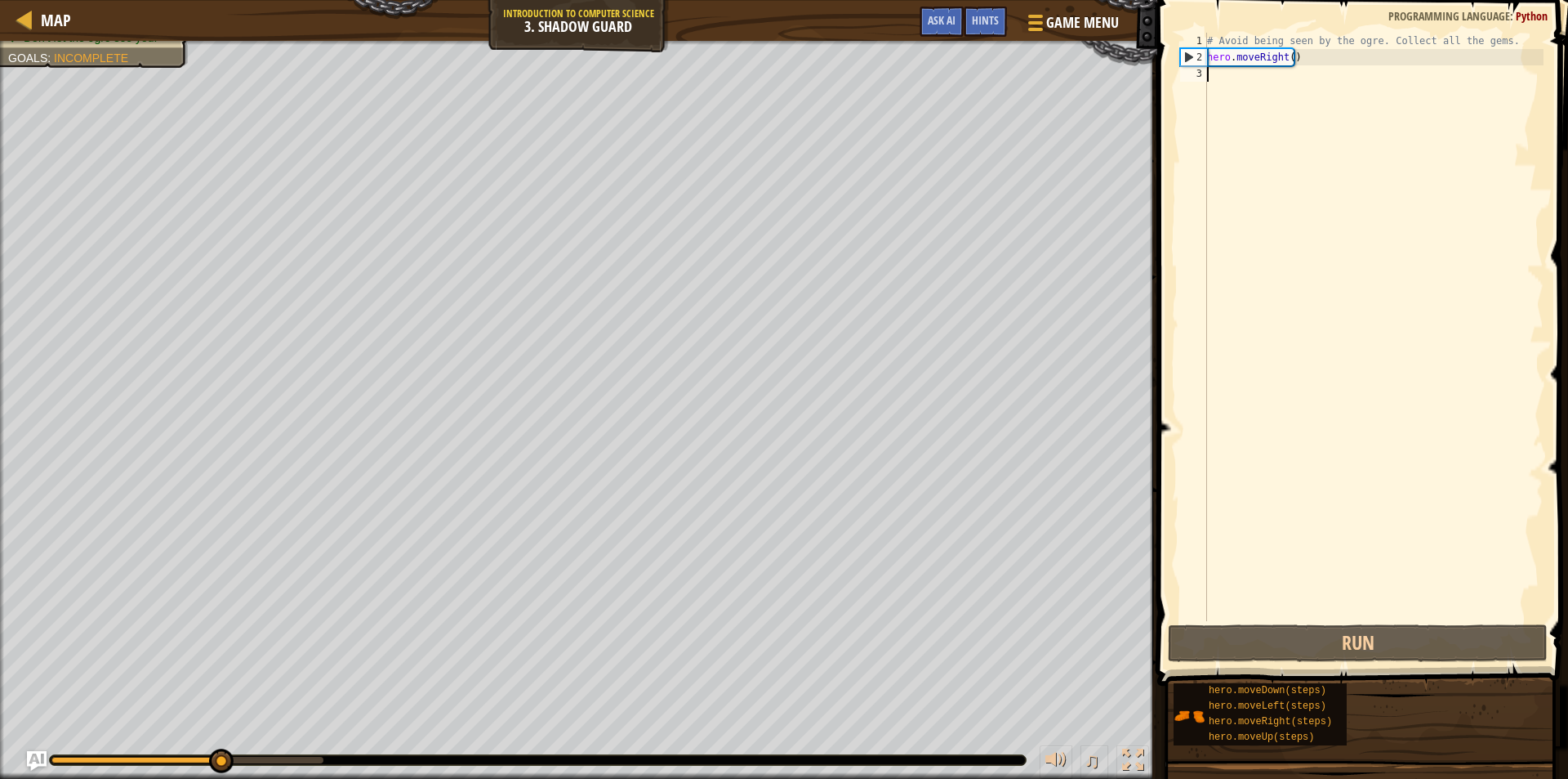
type textarea "h"
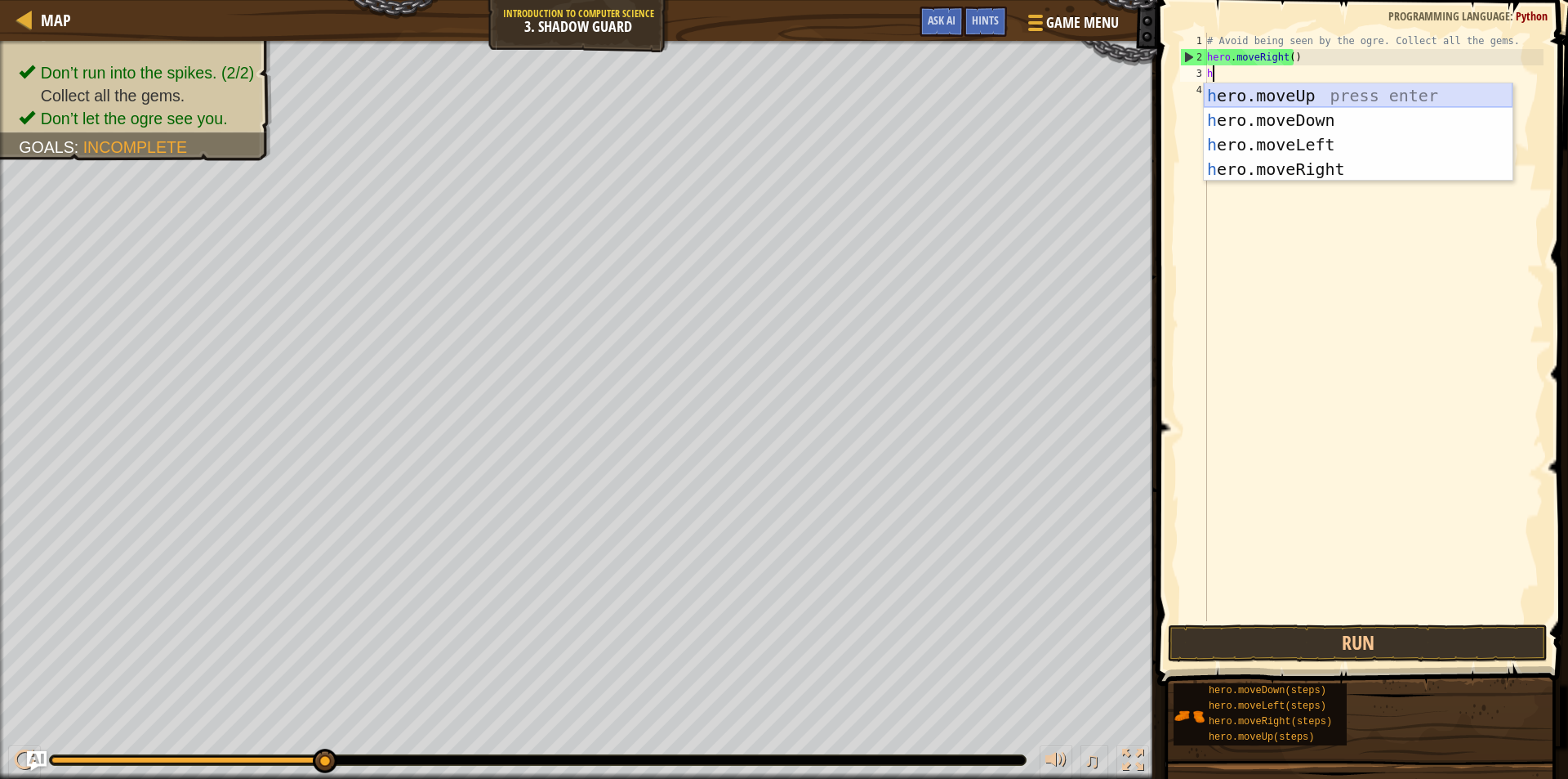
click at [1284, 94] on div "h ero.moveUp press enter h ero.moveDown press enter h ero.moveLeft press enter …" at bounding box center [1358, 157] width 309 height 147
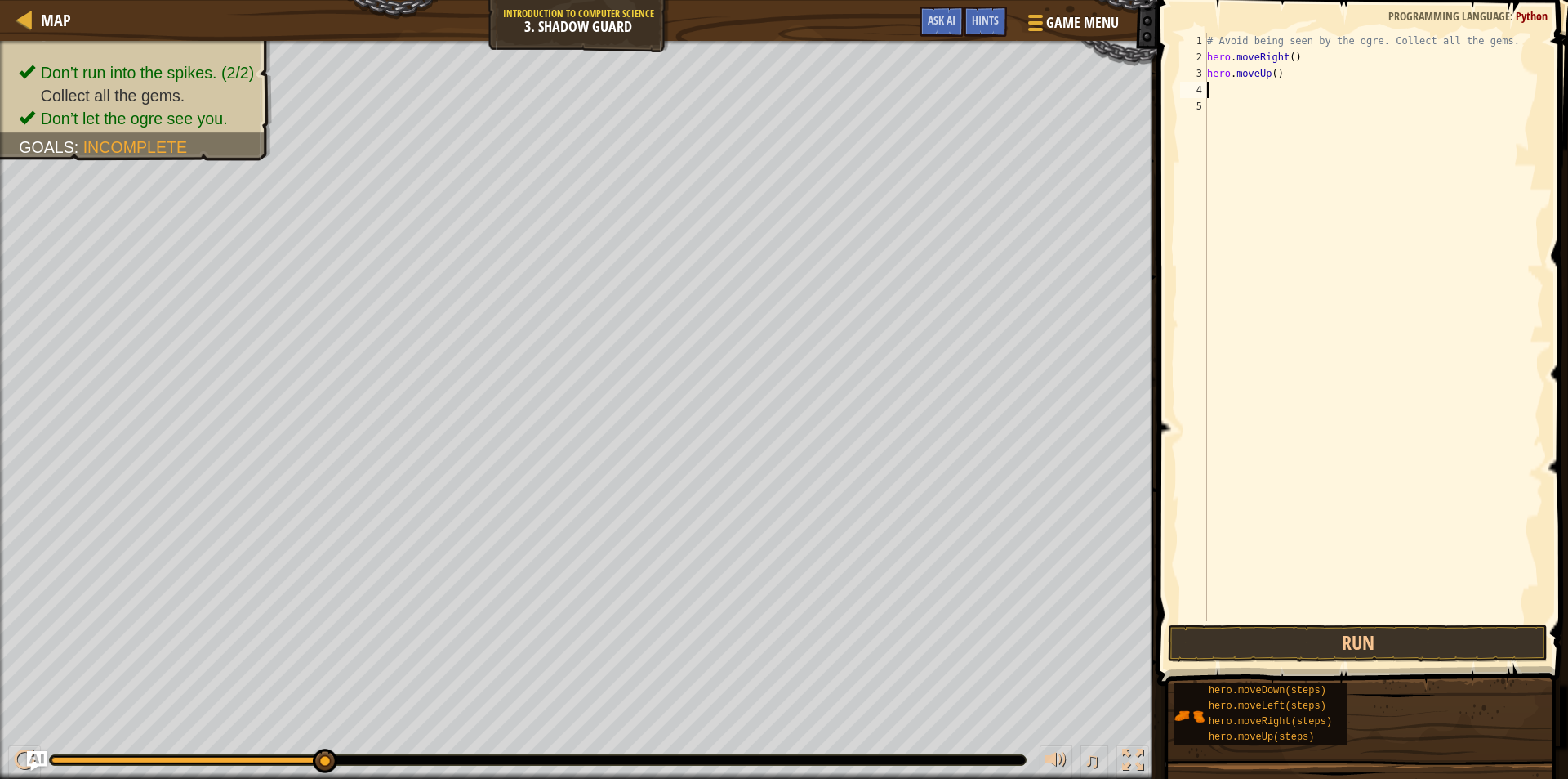
type textarea "h"
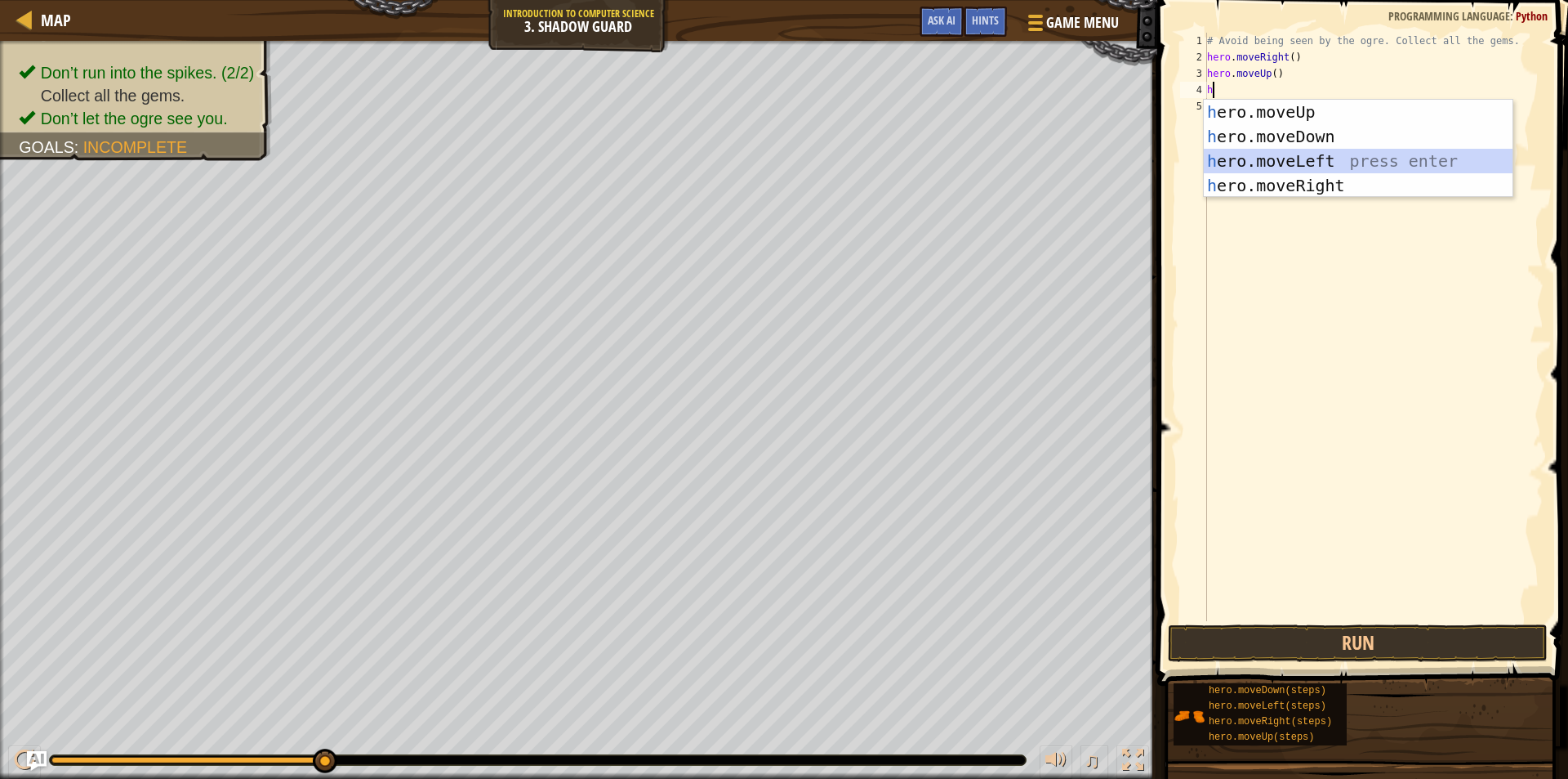
click at [1277, 154] on div "h ero.moveUp press enter h ero.moveDown press enter h ero.moveLeft press enter …" at bounding box center [1358, 174] width 309 height 147
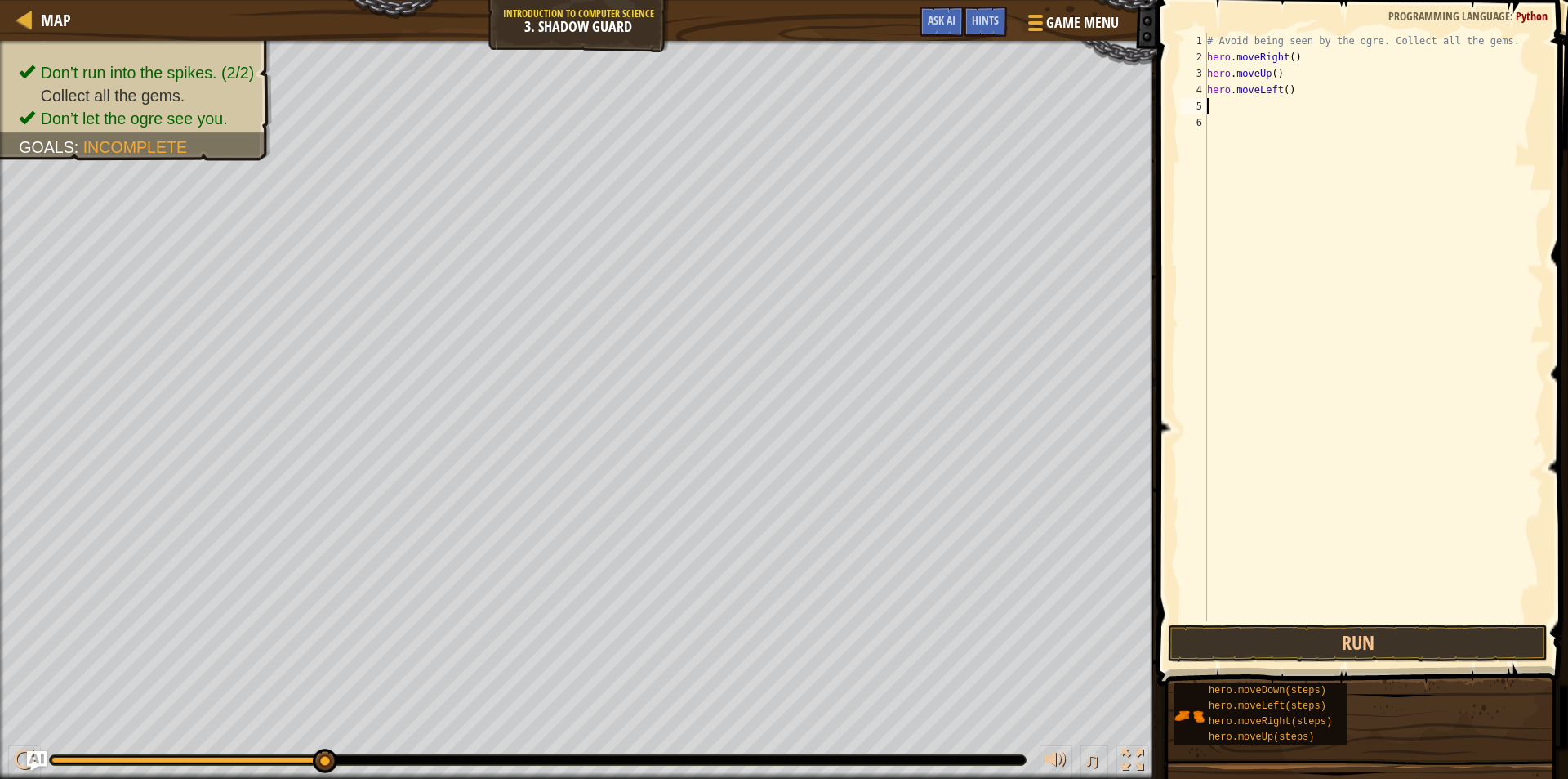
type textarea "h"
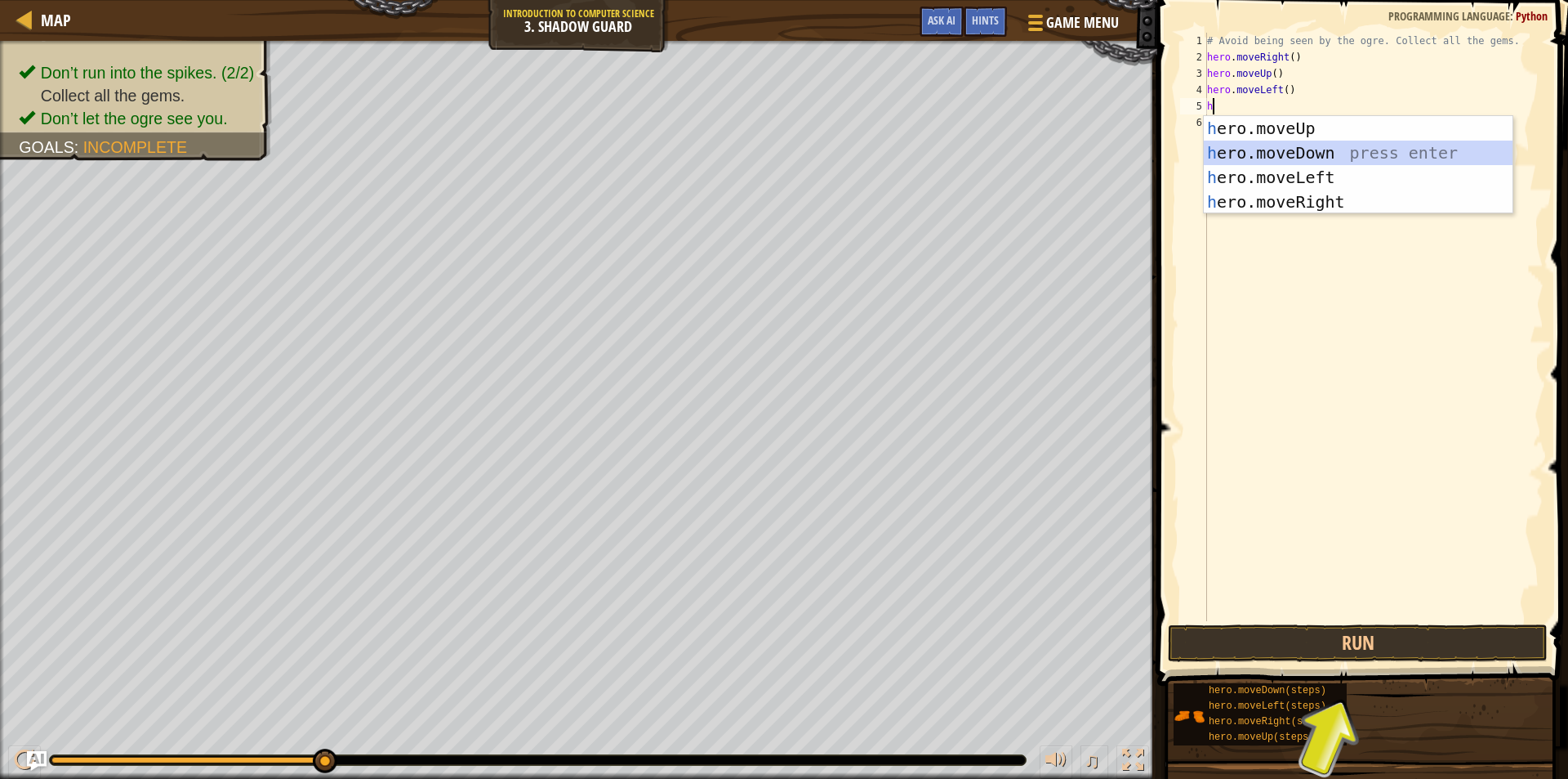
click at [1279, 152] on div "h ero.moveUp press enter h ero.moveDown press enter h ero.moveLeft press enter …" at bounding box center [1358, 190] width 309 height 147
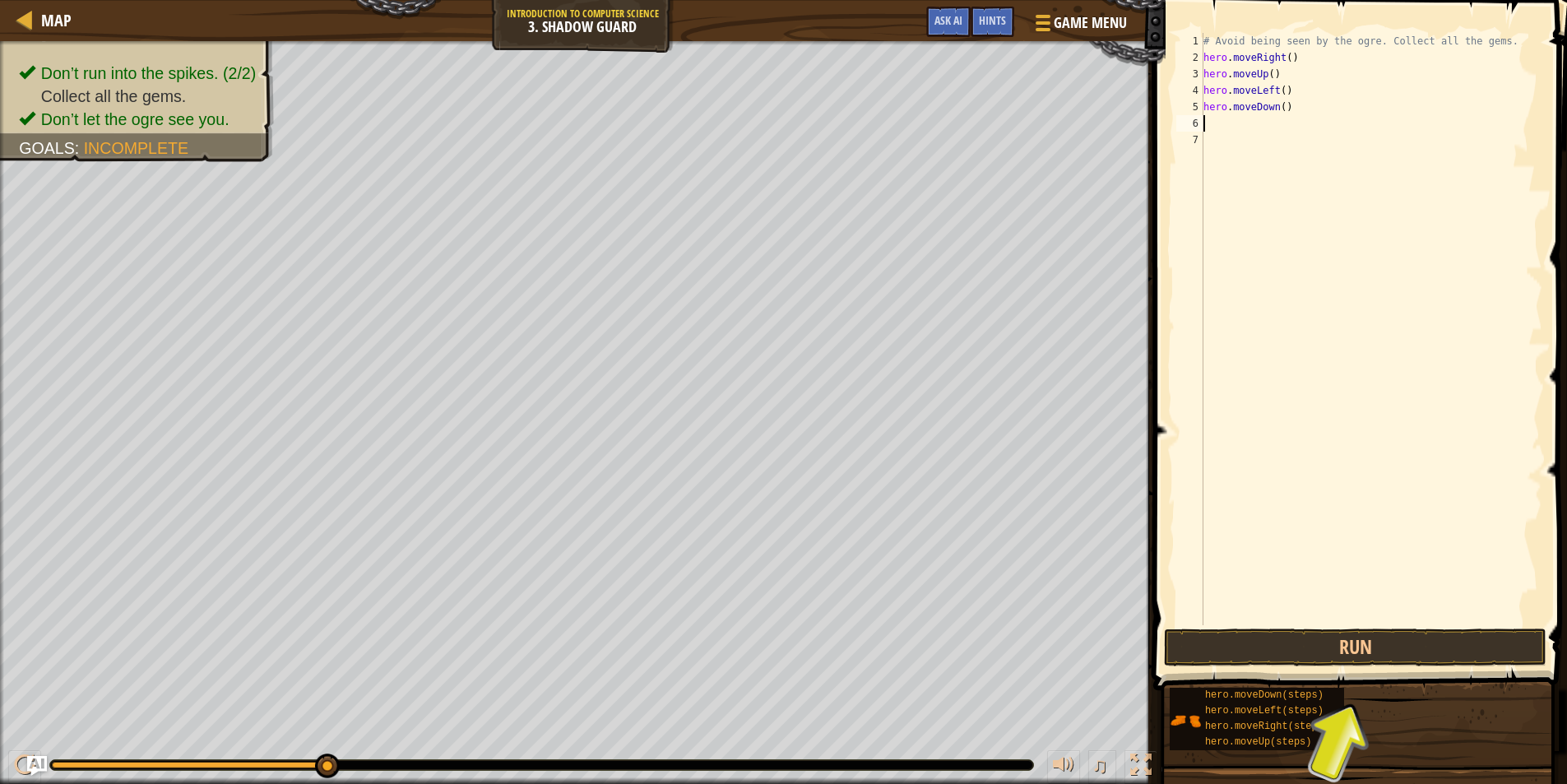
type textarea "h"
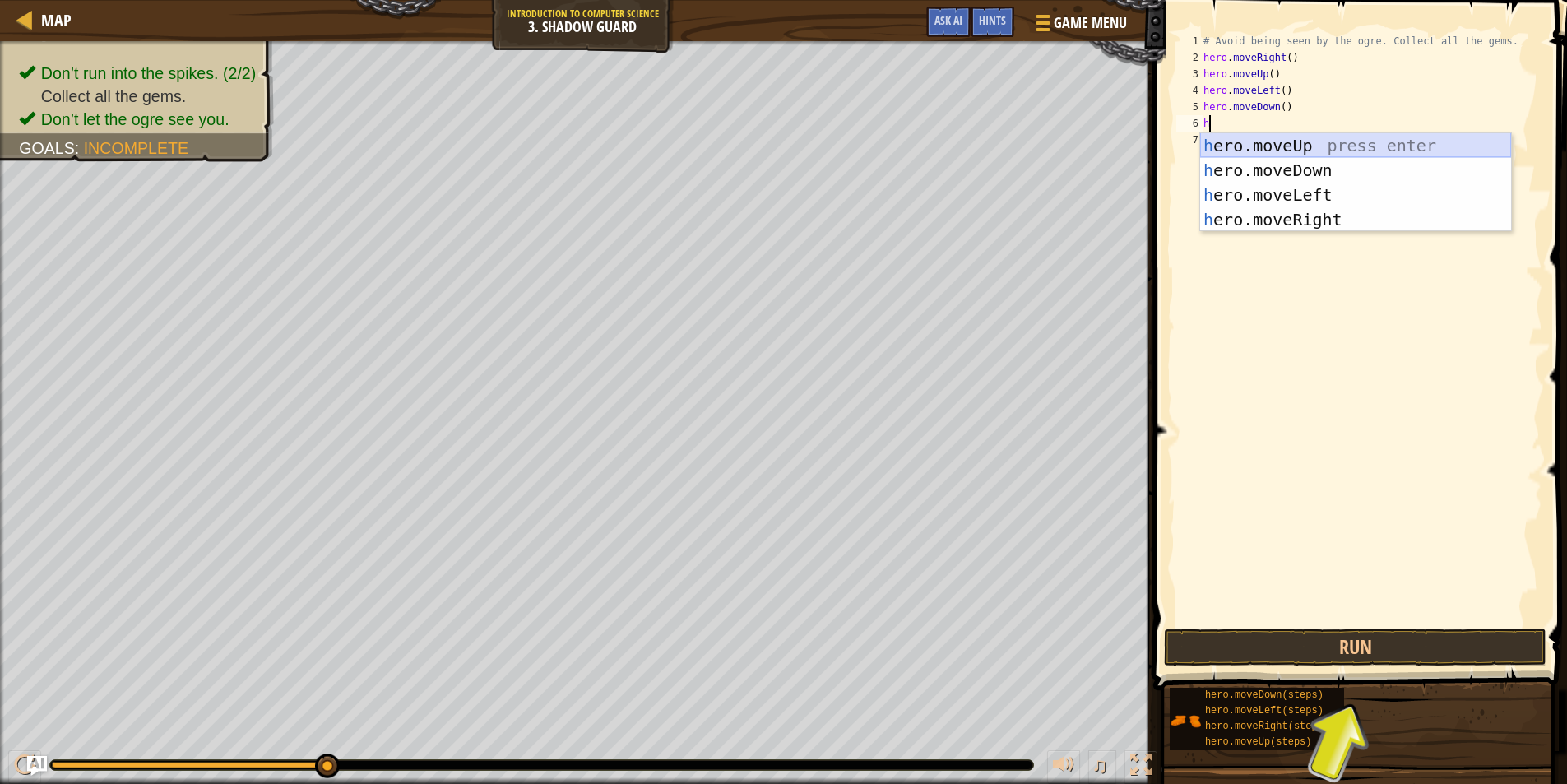
click at [1237, 138] on div "h ero.moveUp press enter h ero.moveDown press enter h ero.moveLeft press enter …" at bounding box center [1355, 208] width 311 height 148
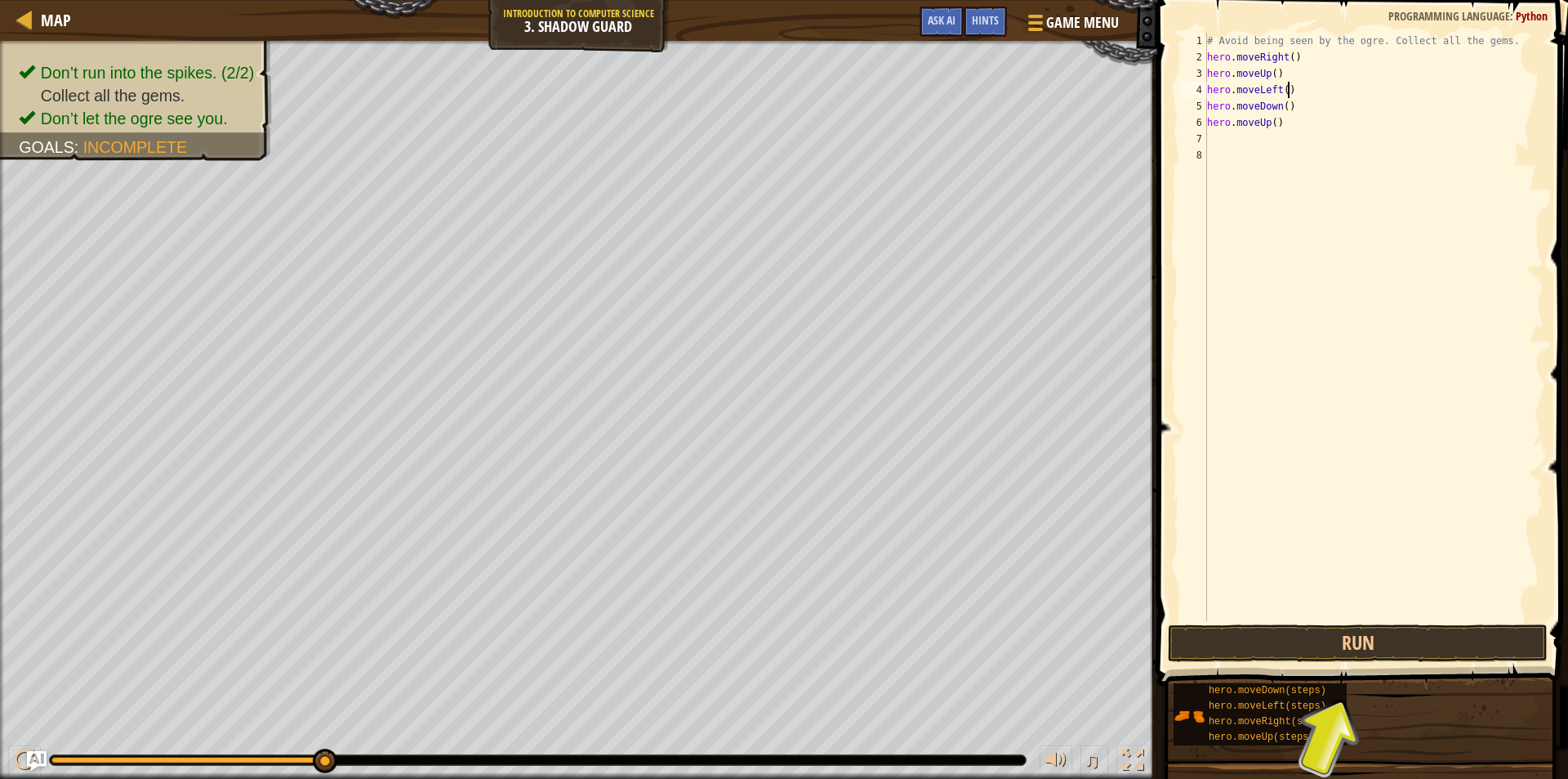
click at [1307, 93] on div "# Avoid being seen by the ogre. Collect all the gems. hero . moveRight ( ) hero…" at bounding box center [1373, 343] width 340 height 621
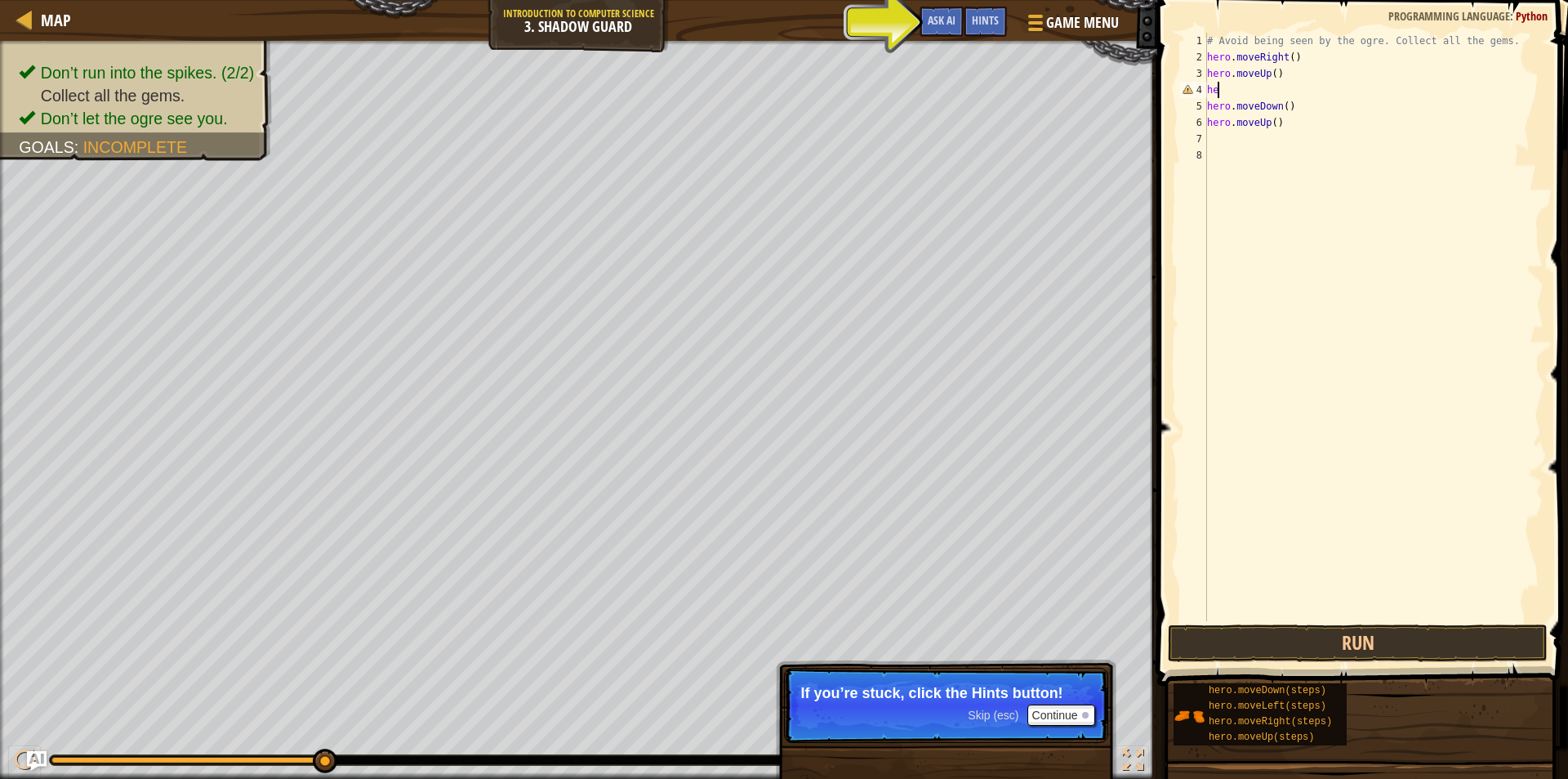
type textarea "h"
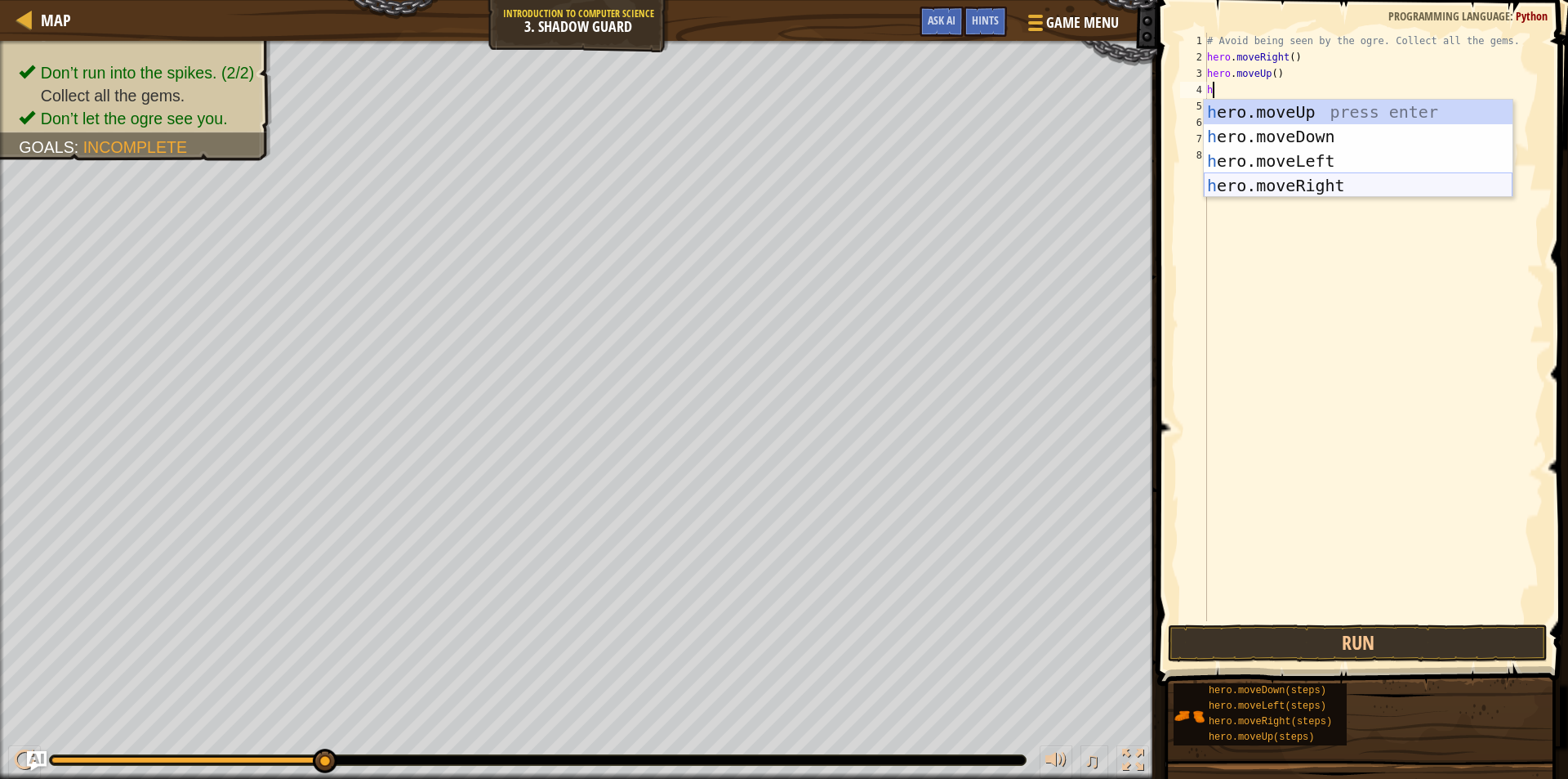
click at [1305, 183] on div "h ero.moveUp press enter h ero.moveDown press enter h ero.moveLeft press enter …" at bounding box center [1358, 174] width 309 height 147
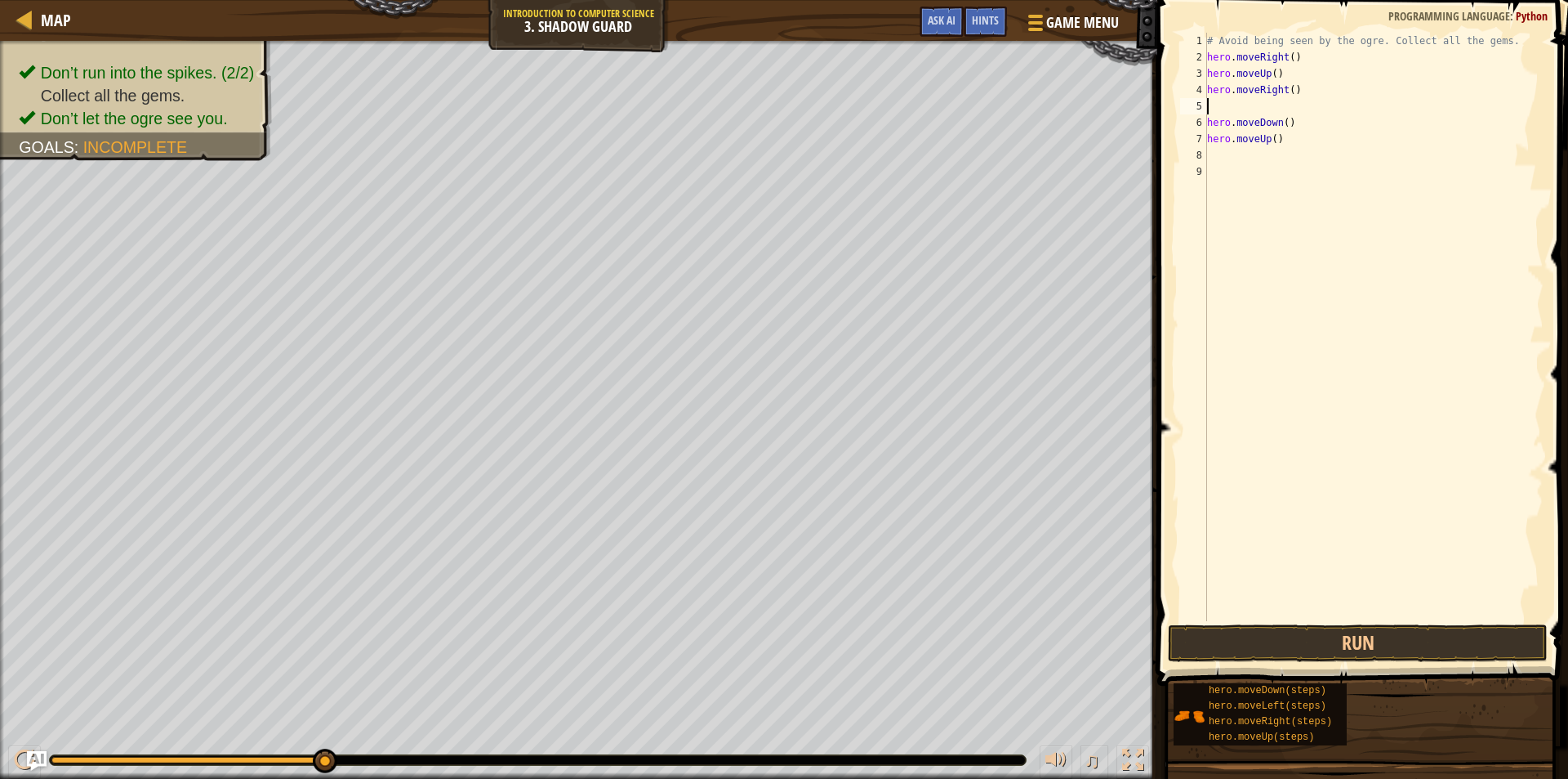
type textarea "h"
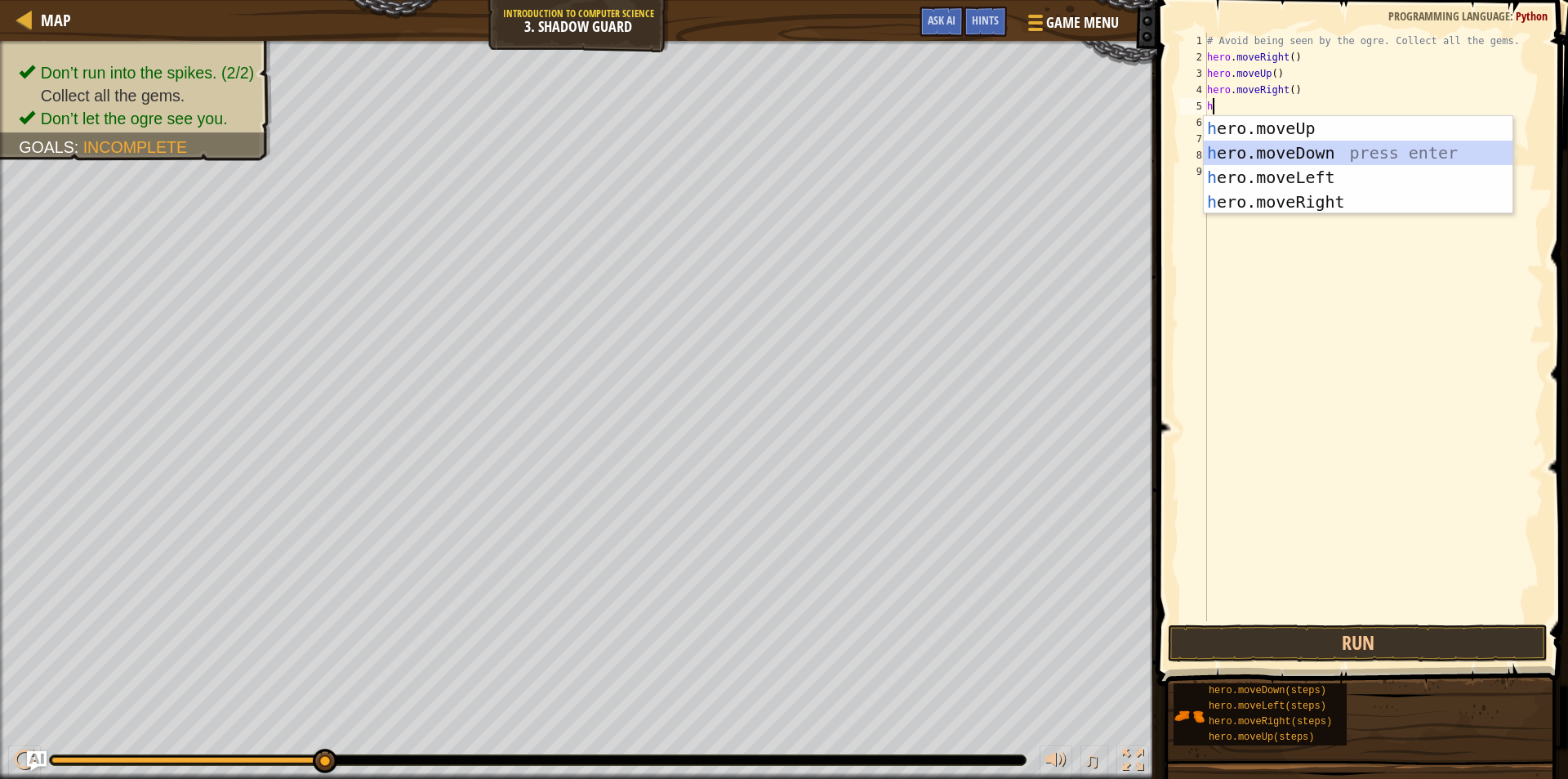
click at [1327, 152] on div "h ero.moveUp press enter h ero.moveDown press enter h ero.moveLeft press enter …" at bounding box center [1358, 190] width 309 height 147
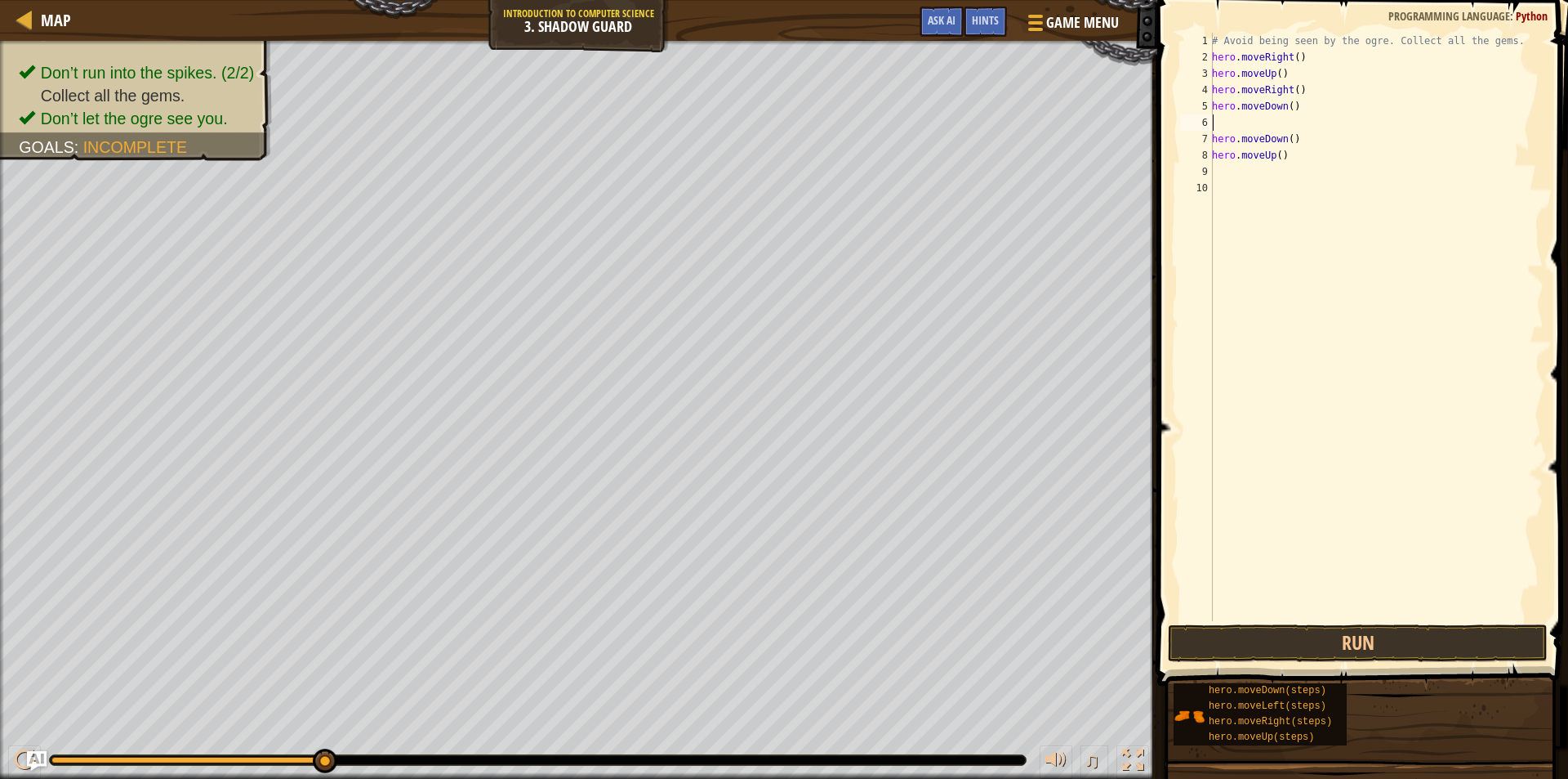
type textarea "h"
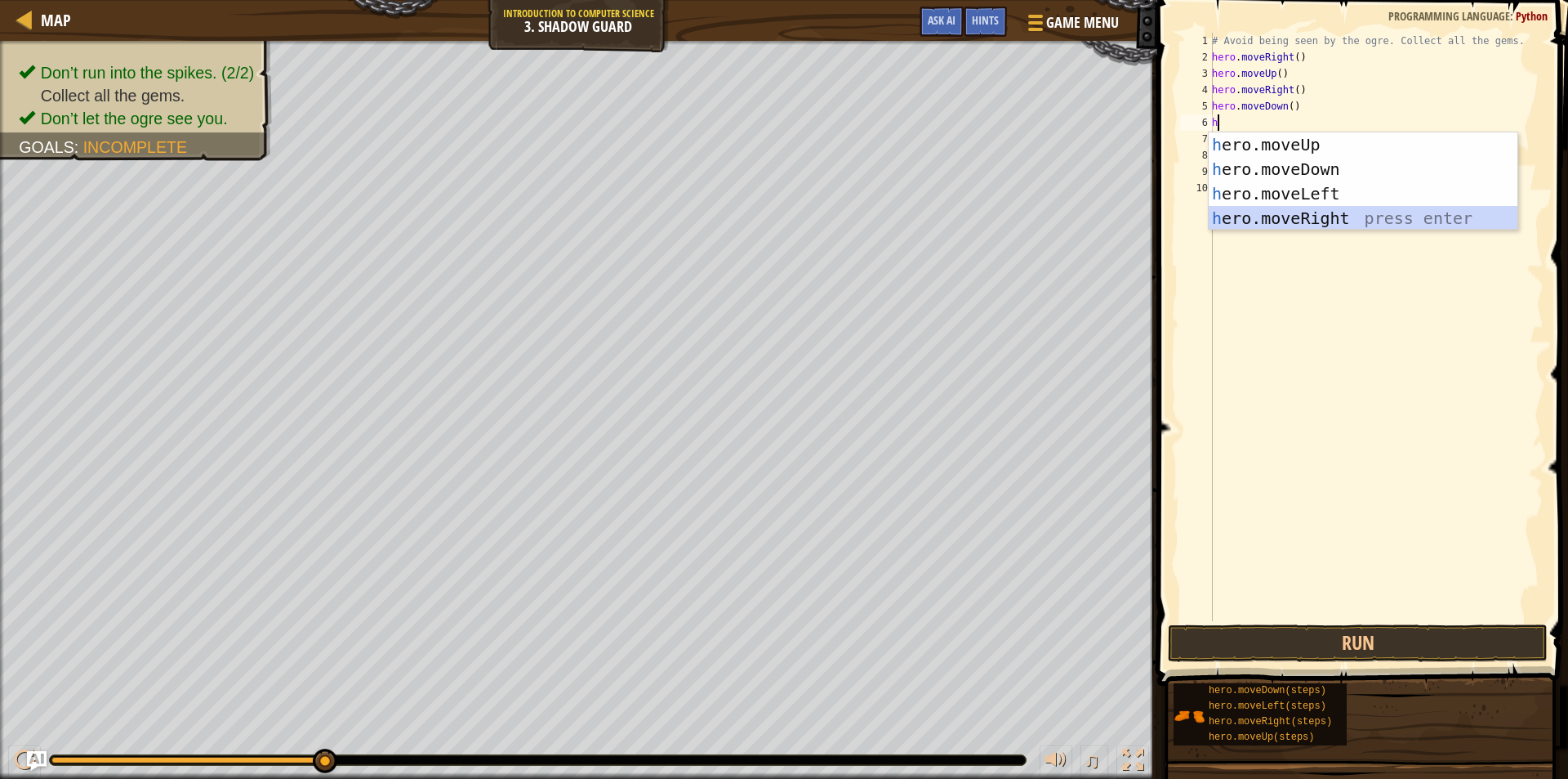
click at [1301, 208] on div "h ero.moveUp press enter h ero.moveDown press enter h ero.moveLeft press enter …" at bounding box center [1362, 206] width 309 height 147
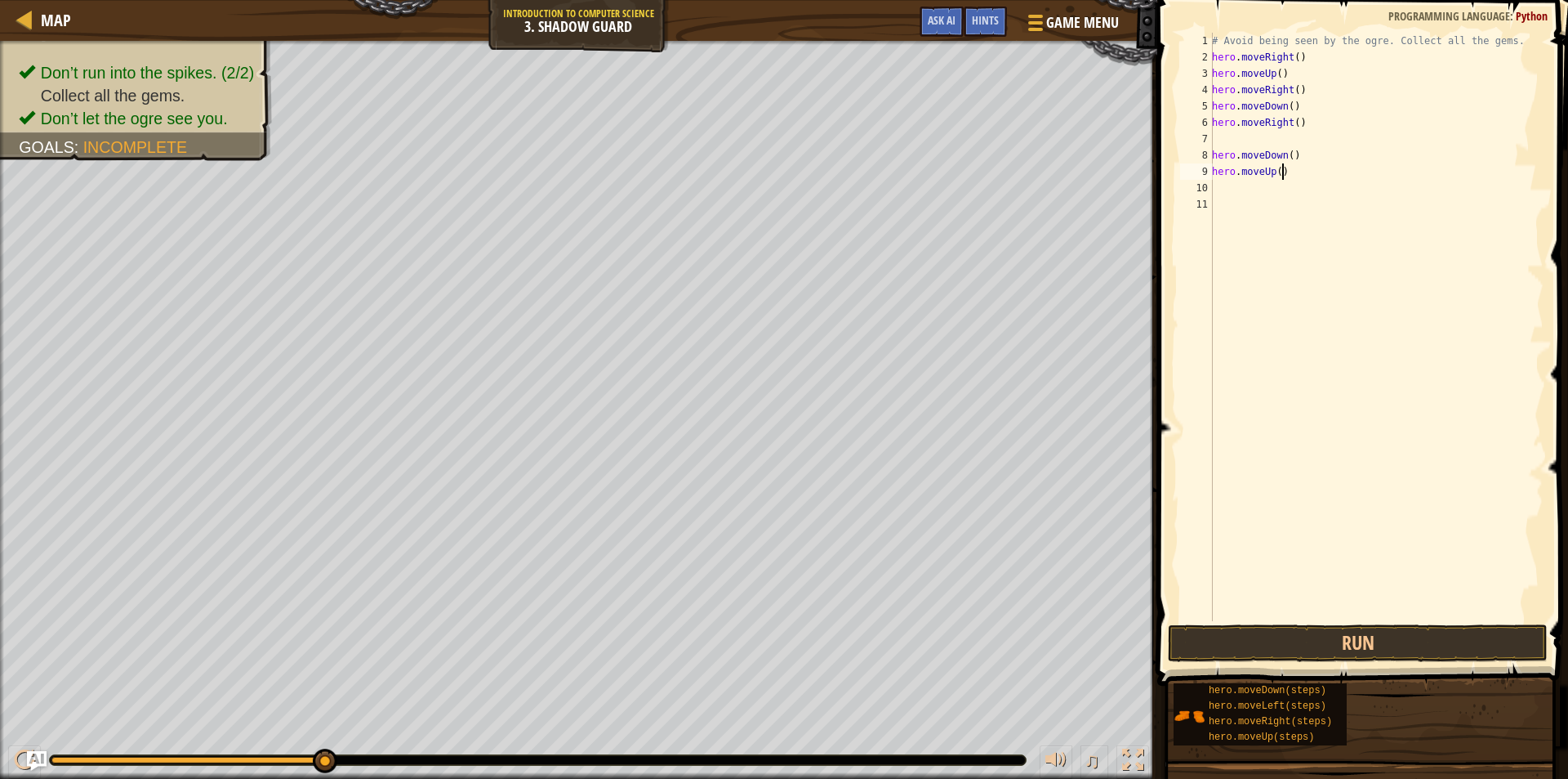
click at [1301, 177] on div "# Avoid being seen by the ogre. Collect all the gems. hero . moveRight ( ) hero…" at bounding box center [1376, 343] width 335 height 621
type textarea "h"
click at [1315, 159] on div "# Avoid being seen by the ogre. Collect all the gems. hero . moveRight ( ) hero…" at bounding box center [1376, 343] width 335 height 621
type textarea "h"
click at [1231, 643] on button "Run" at bounding box center [1358, 643] width 380 height 38
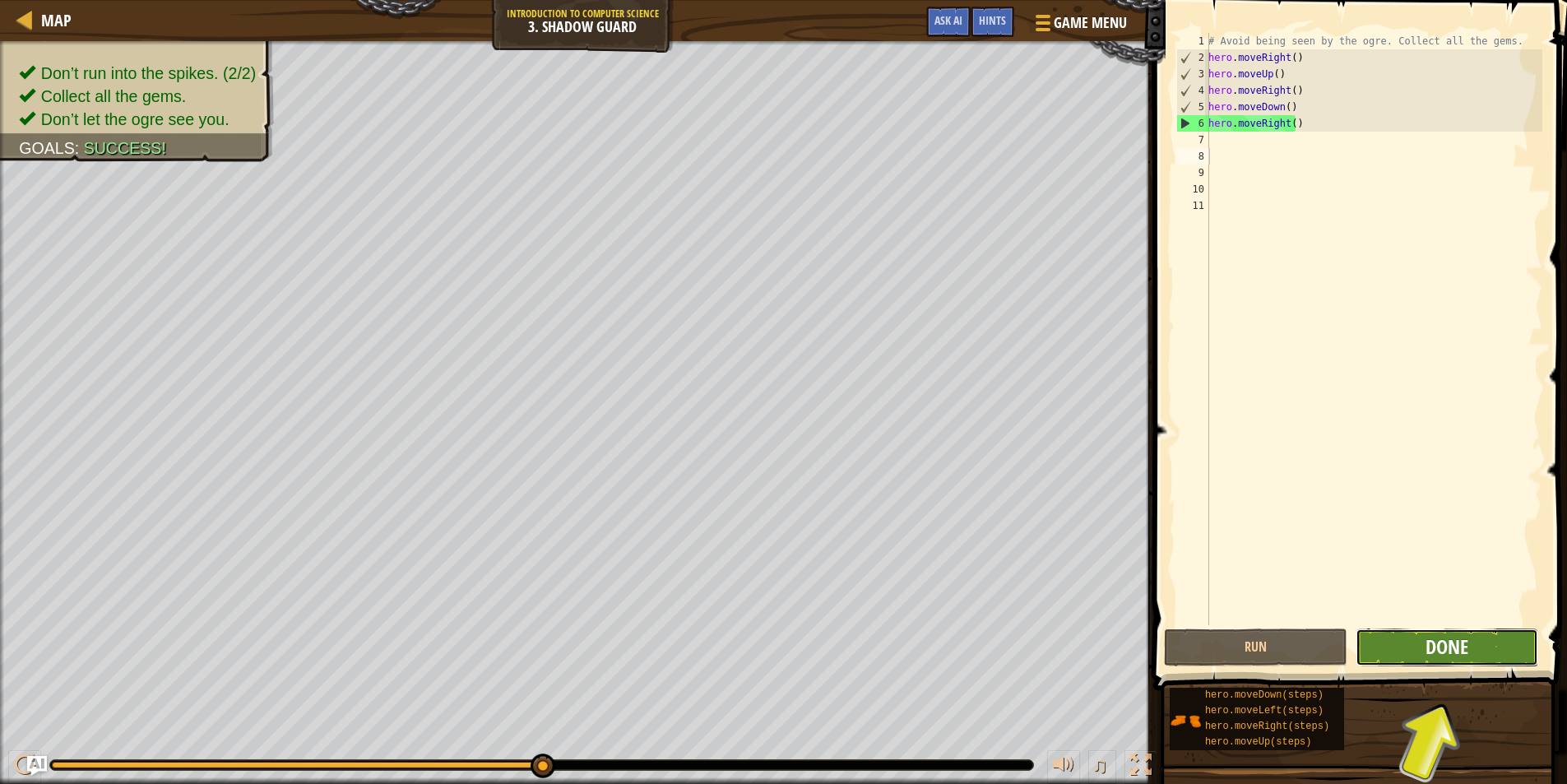
click at [1452, 643] on span "Done" at bounding box center [1447, 646] width 43 height 26
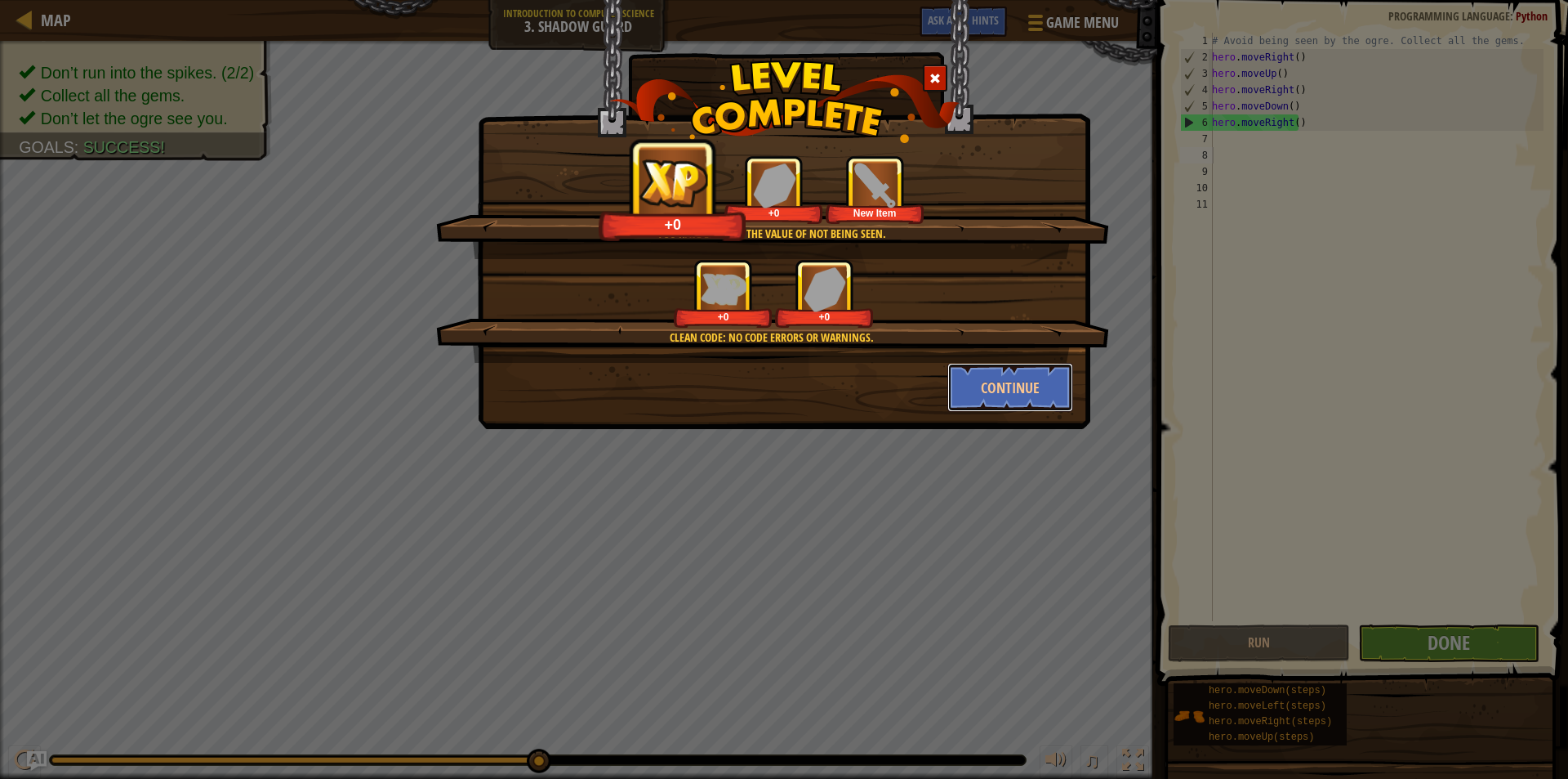
drag, startPoint x: 1042, startPoint y: 383, endPoint x: 933, endPoint y: 358, distance: 111.8
click at [931, 358] on div "You have learned the value of not being seen. +0 +0 New Item Clean code: no cod…" at bounding box center [784, 283] width 578 height 256
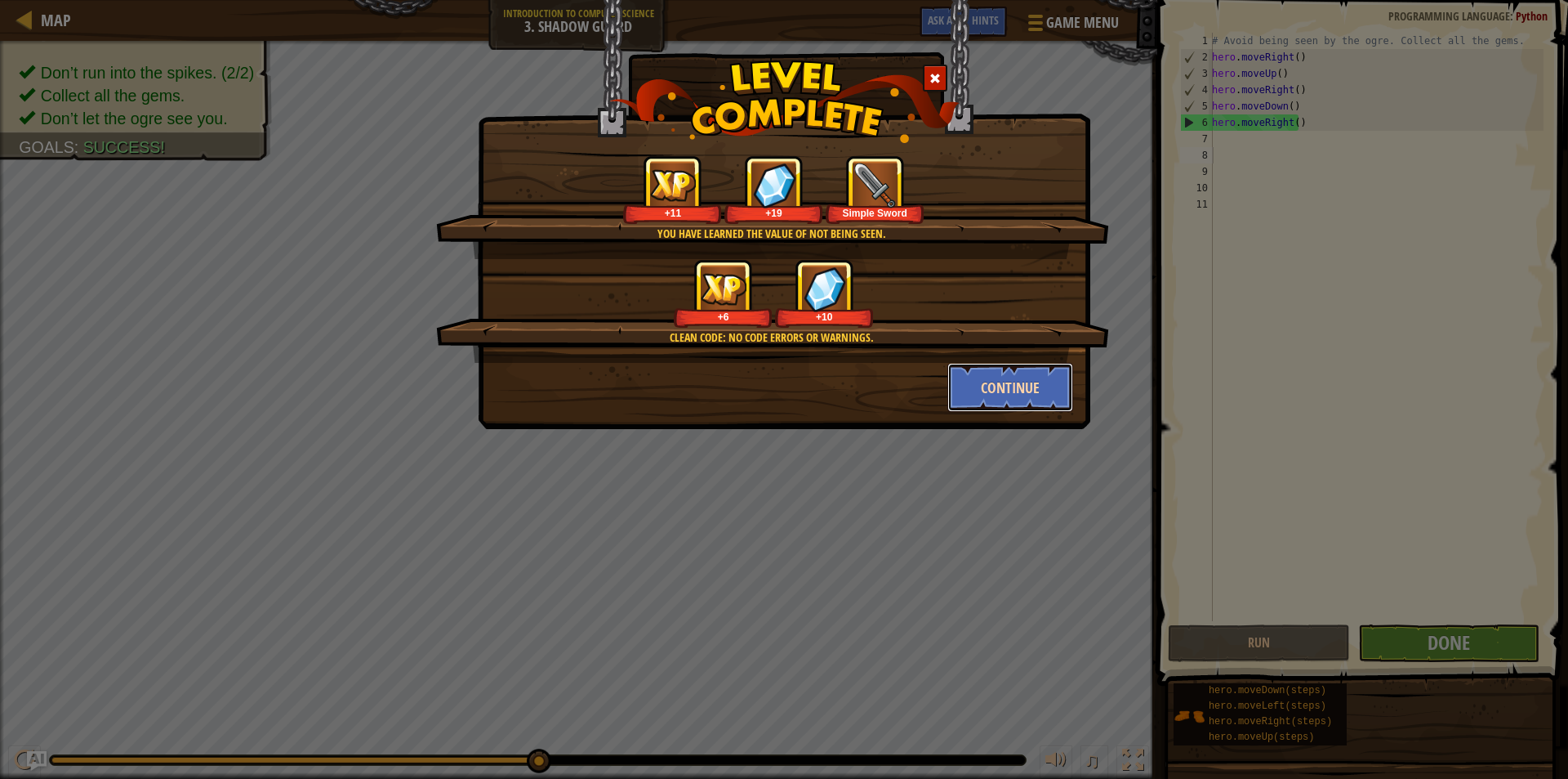
click at [1039, 389] on button "Continue" at bounding box center [1010, 387] width 127 height 49
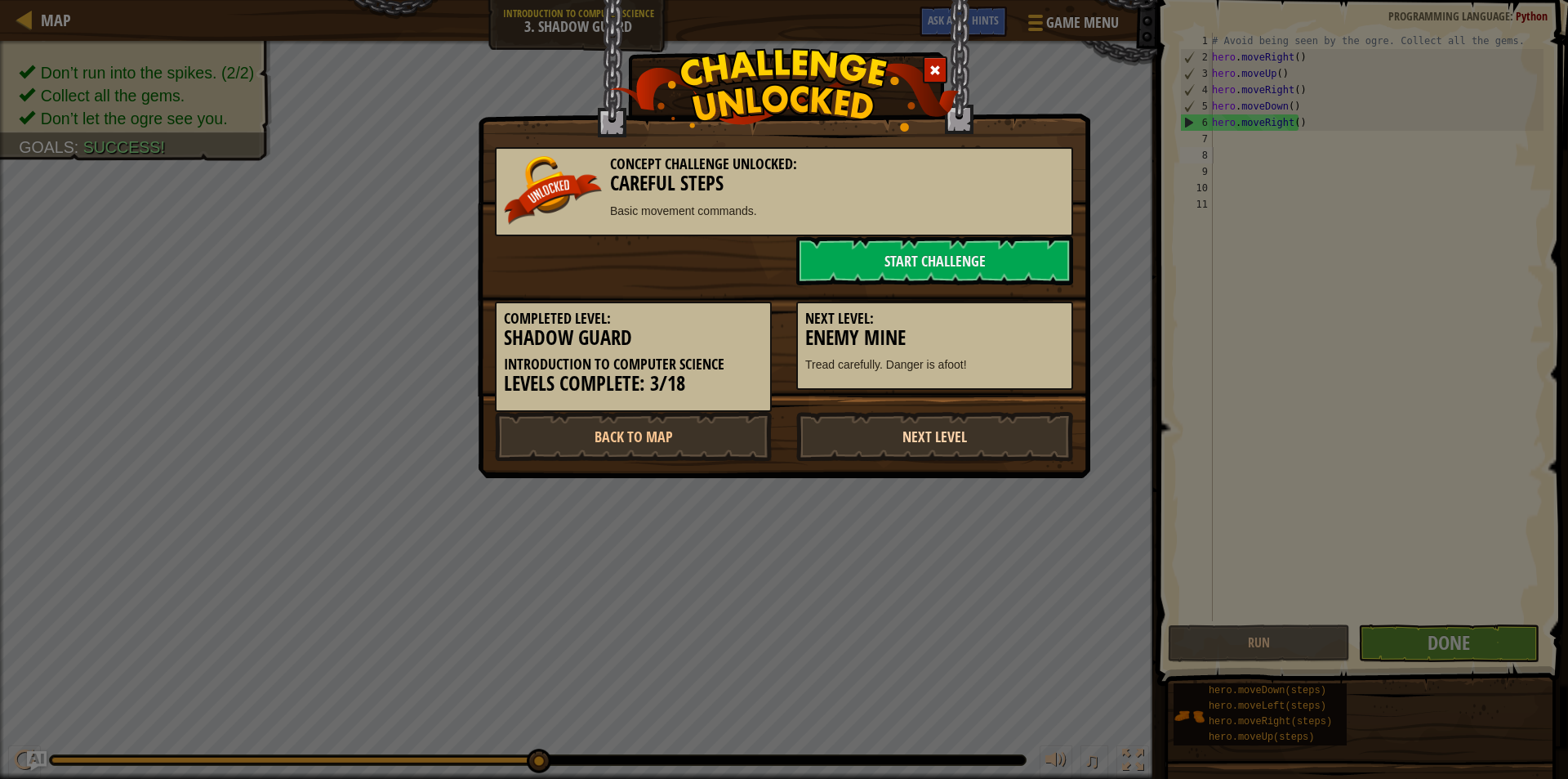
click at [1019, 421] on link "Next Level" at bounding box center [935, 437] width 277 height 49
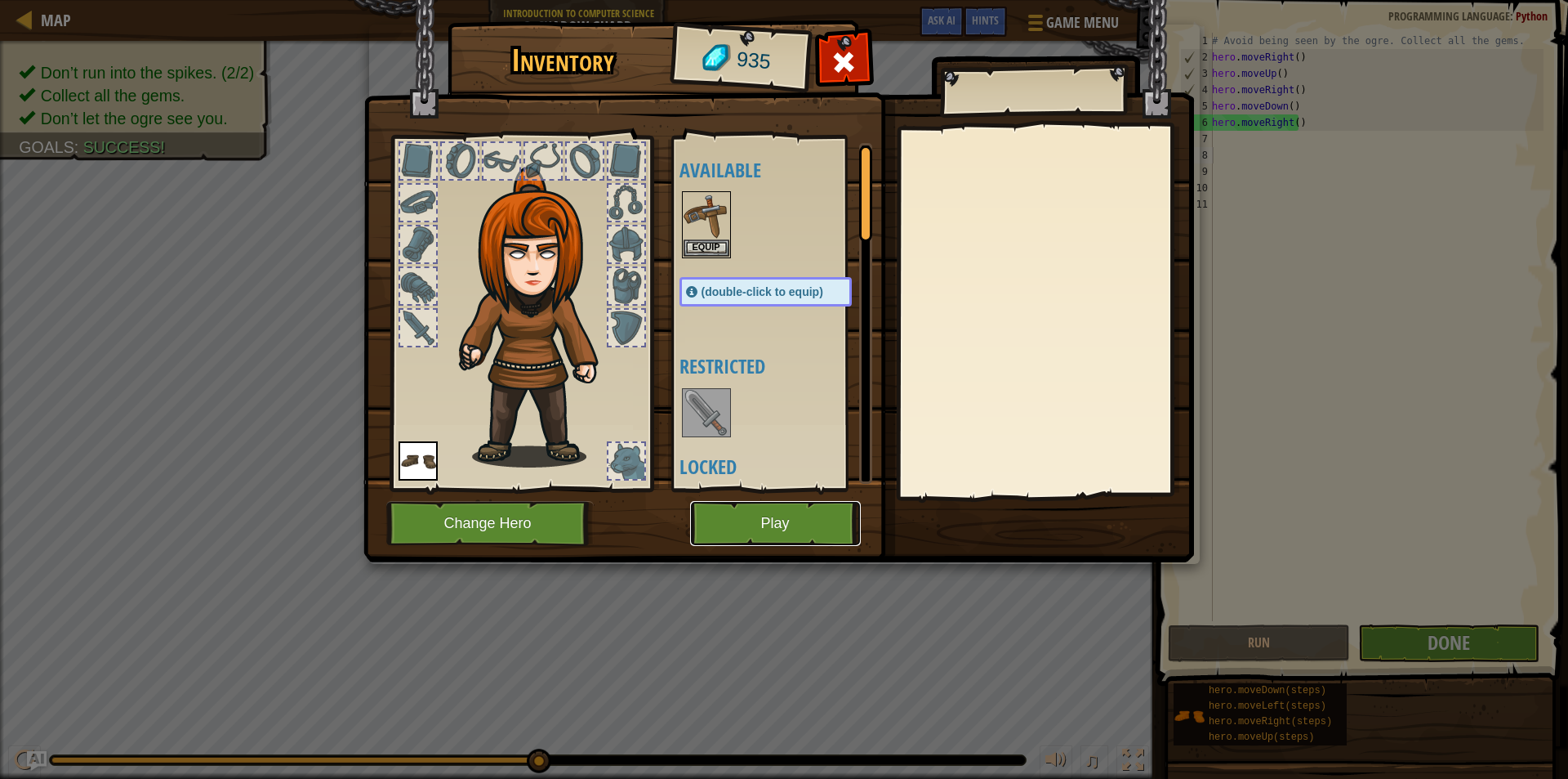
click at [810, 517] on button "Play" at bounding box center [775, 523] width 170 height 45
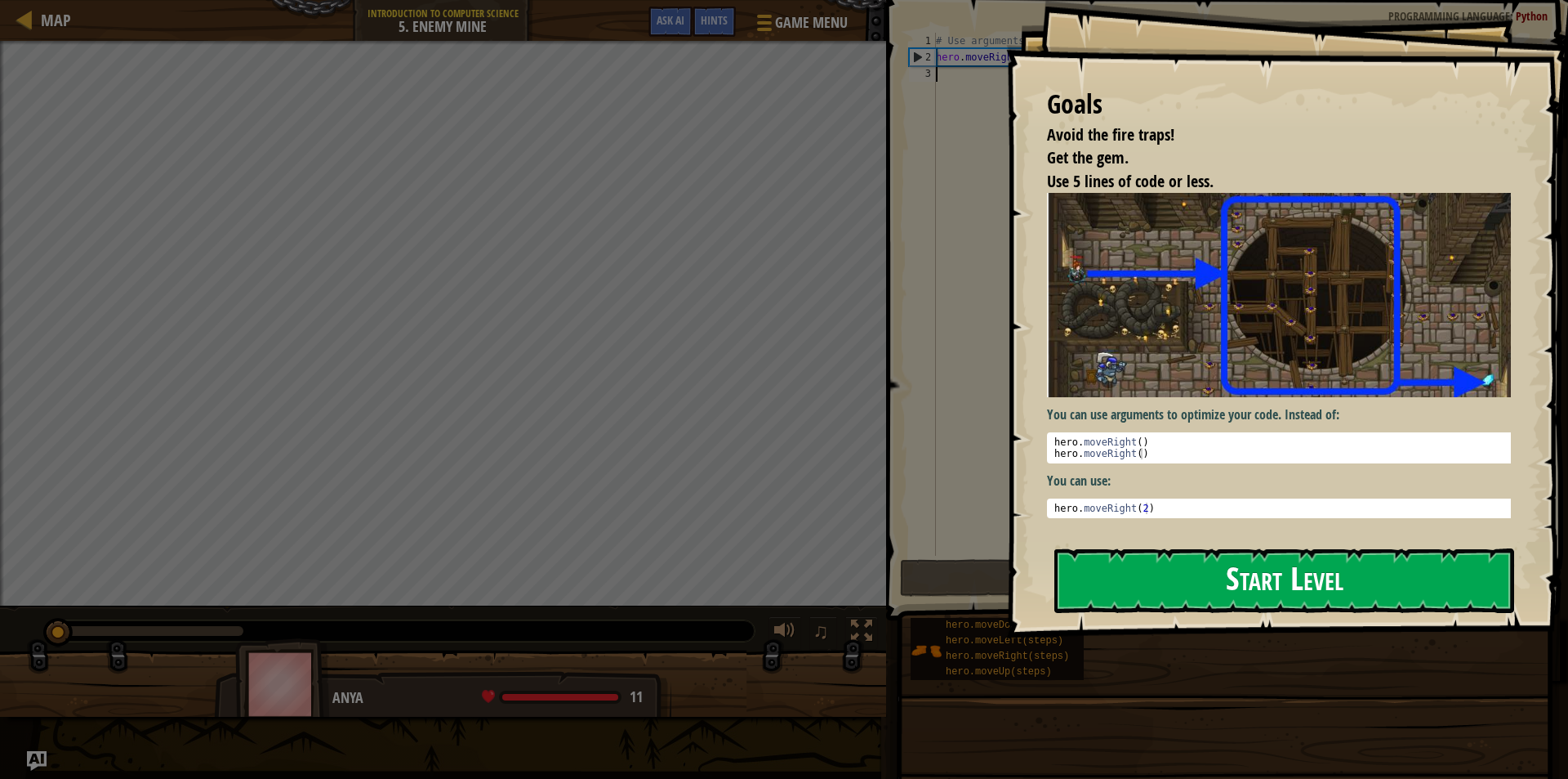
click at [1109, 573] on button "Start Level" at bounding box center [1285, 580] width 460 height 65
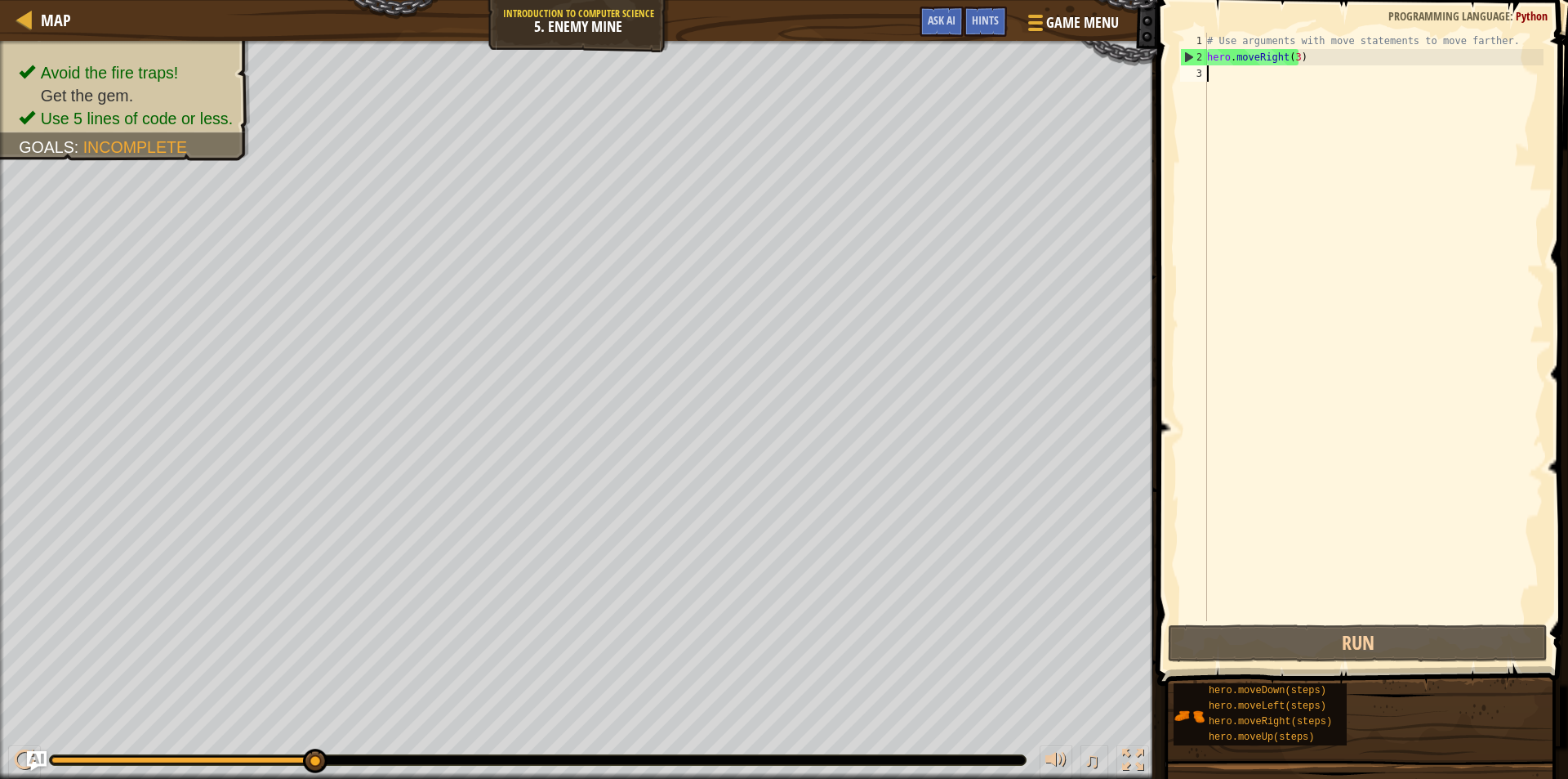
type textarea "h"
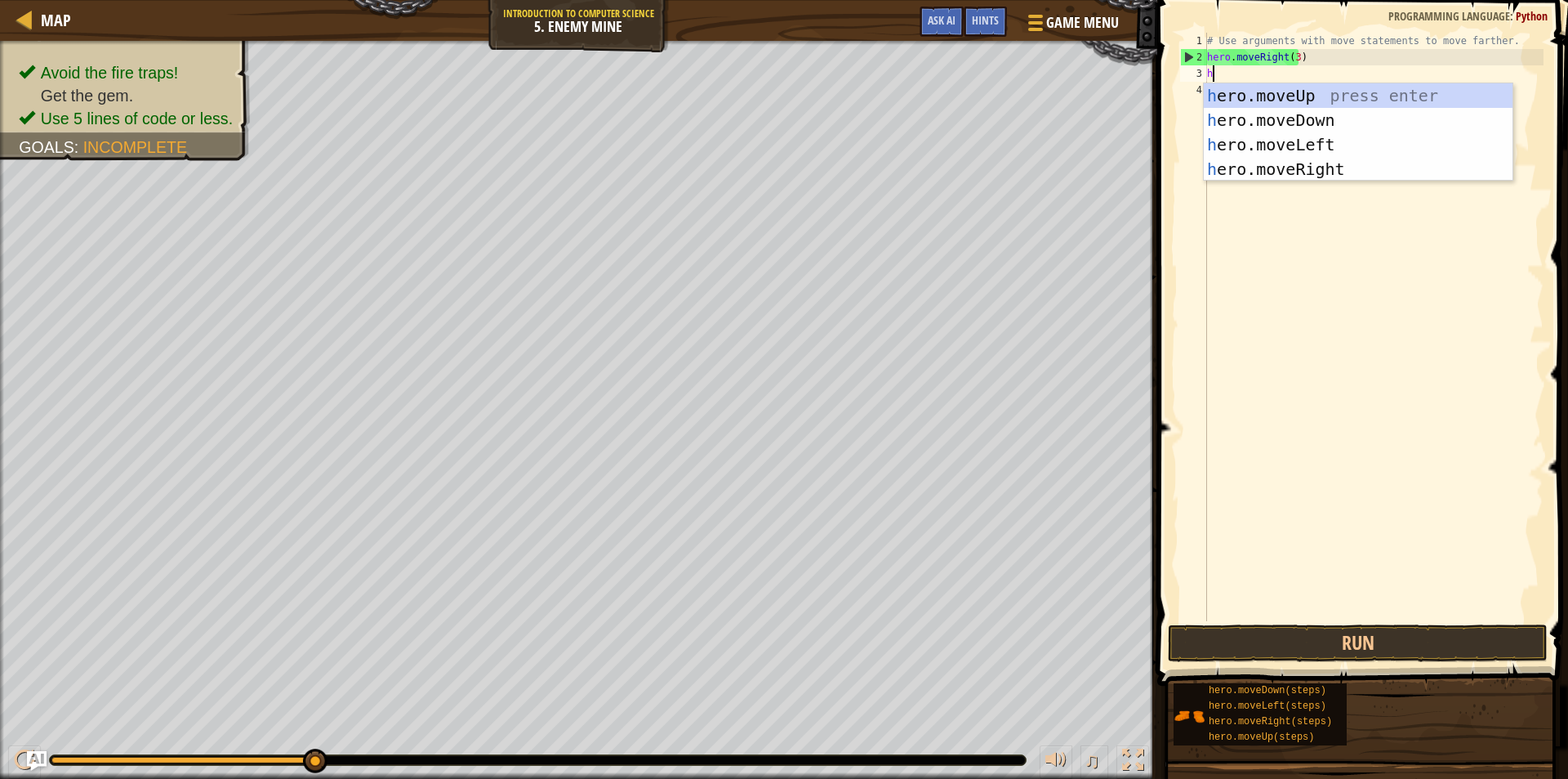
scroll to position [7, 0]
click at [1349, 87] on div "h ero.moveUp press enter h ero.moveDown press enter h ero.moveLeft press enter …" at bounding box center [1358, 157] width 309 height 147
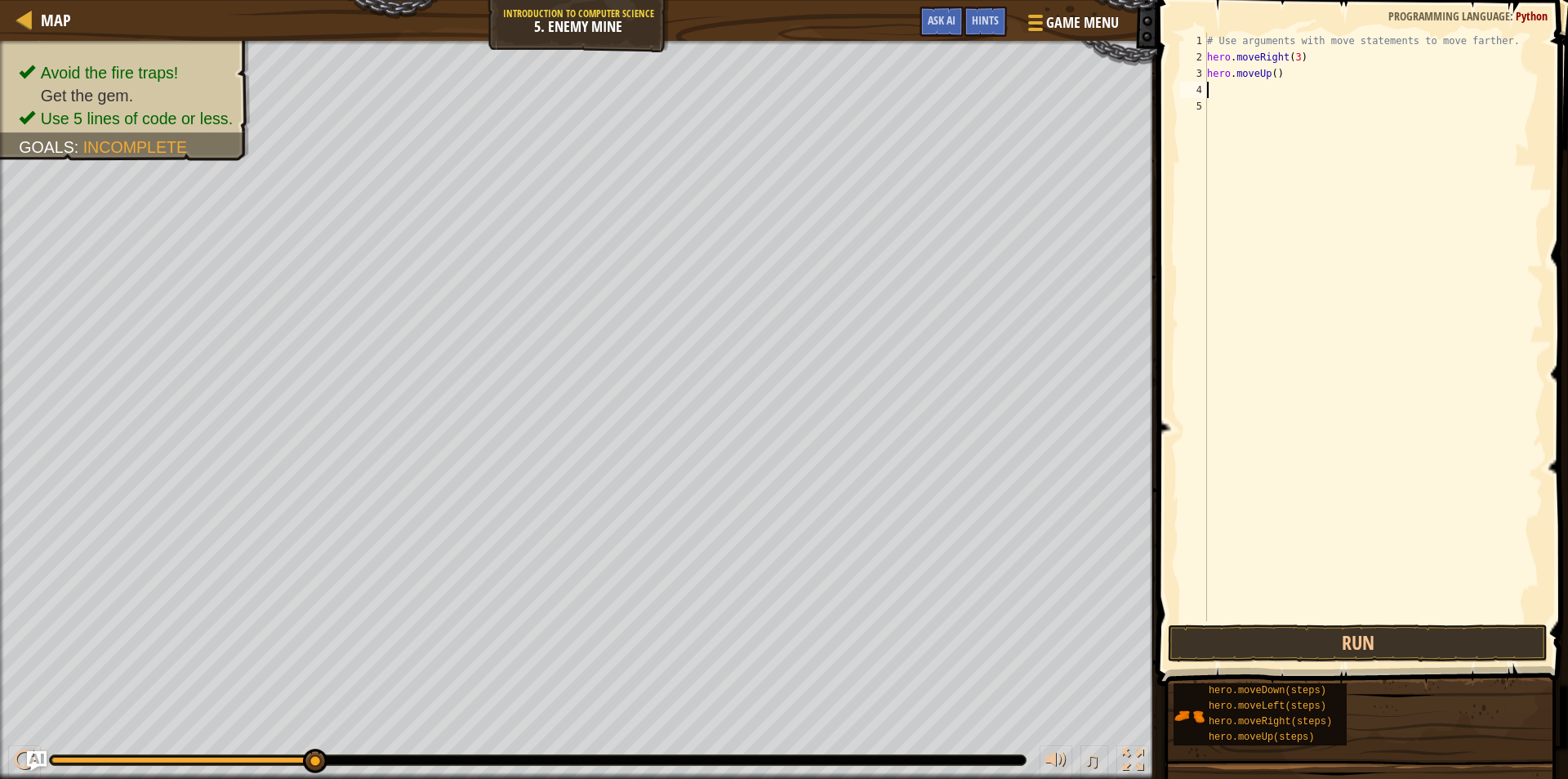
type textarea "h"
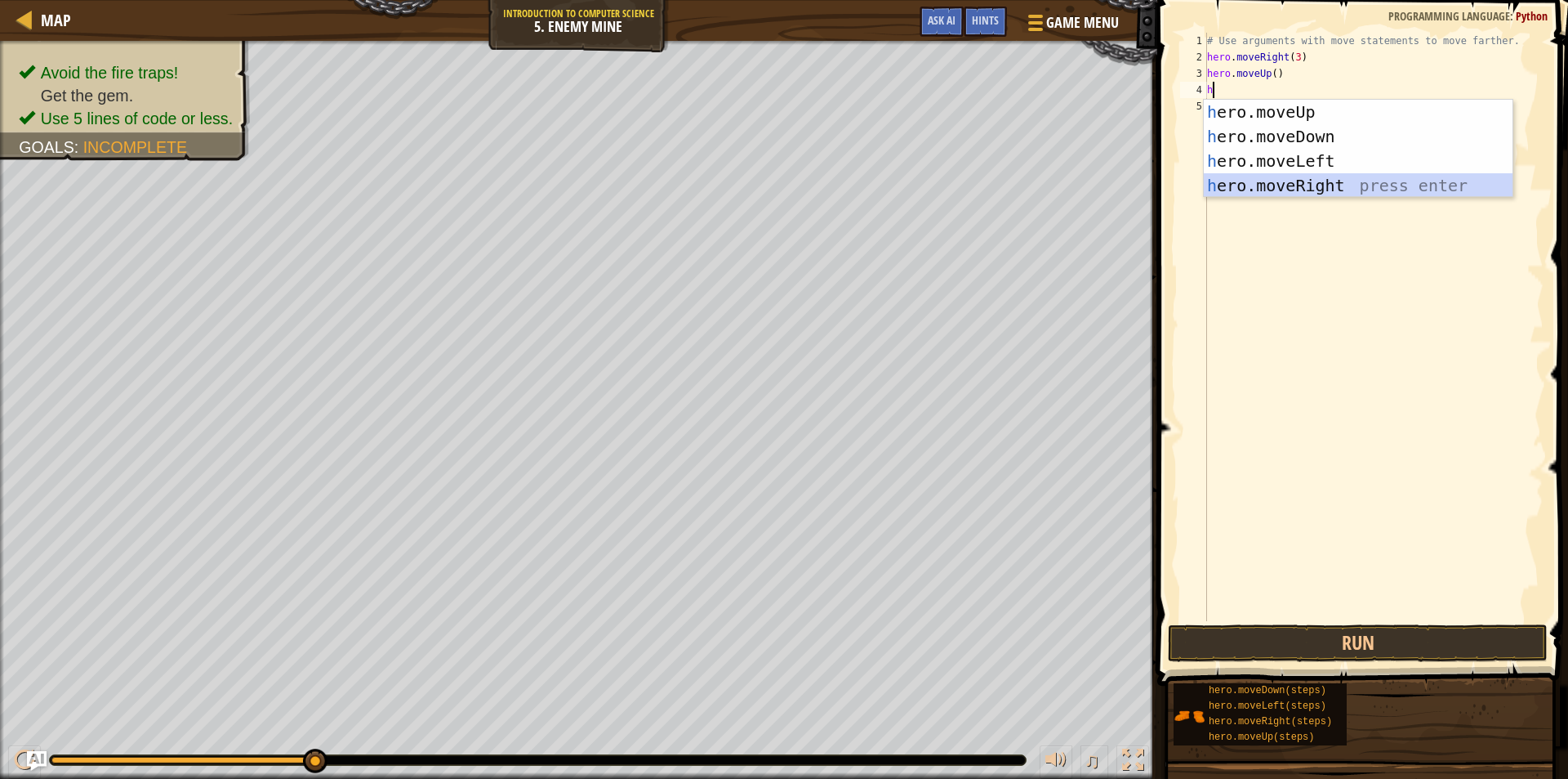
click at [1336, 183] on div "h ero.moveUp press enter h ero.moveDown press enter h ero.moveLeft press enter …" at bounding box center [1358, 174] width 309 height 147
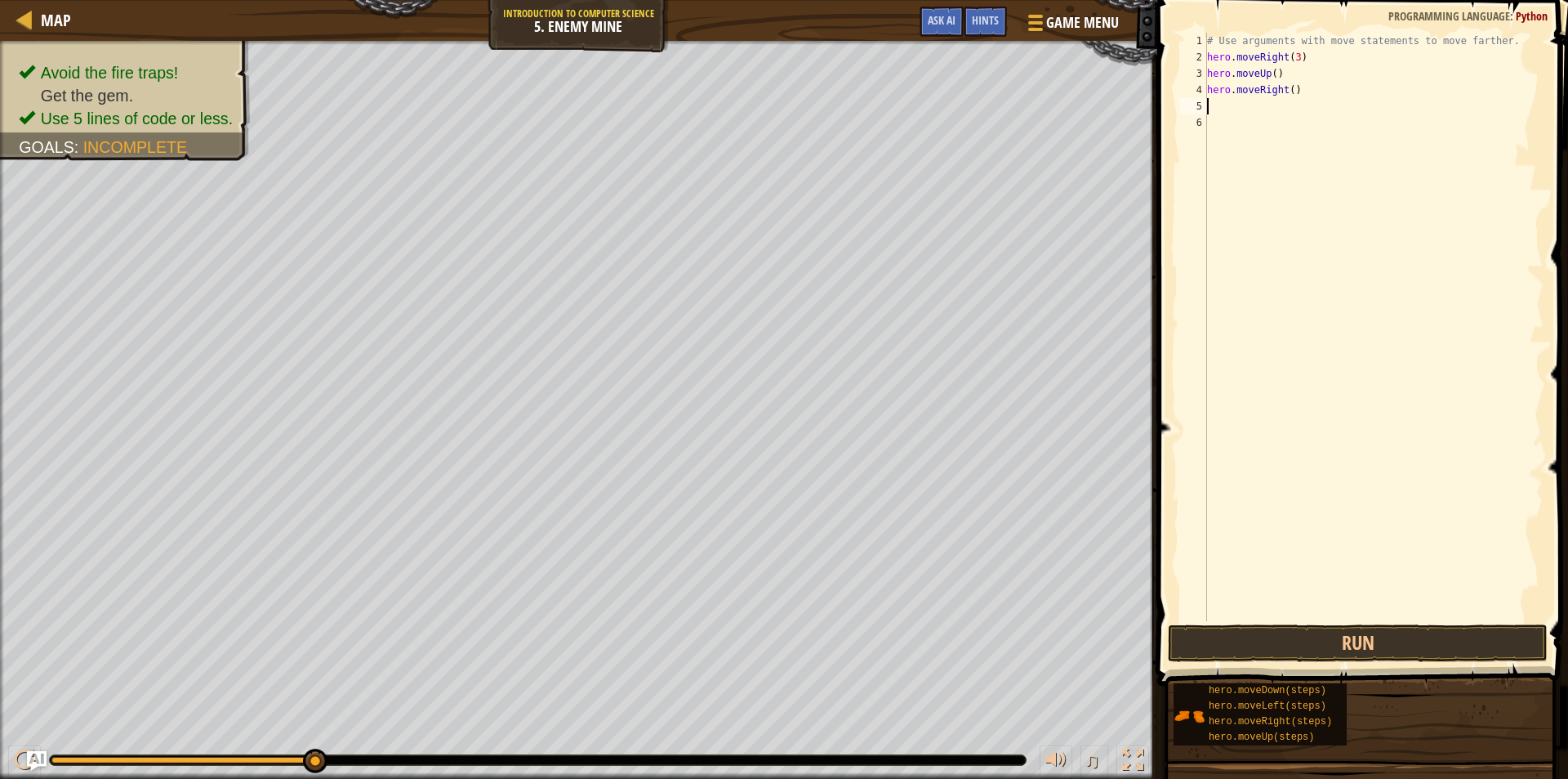
type textarea "h"
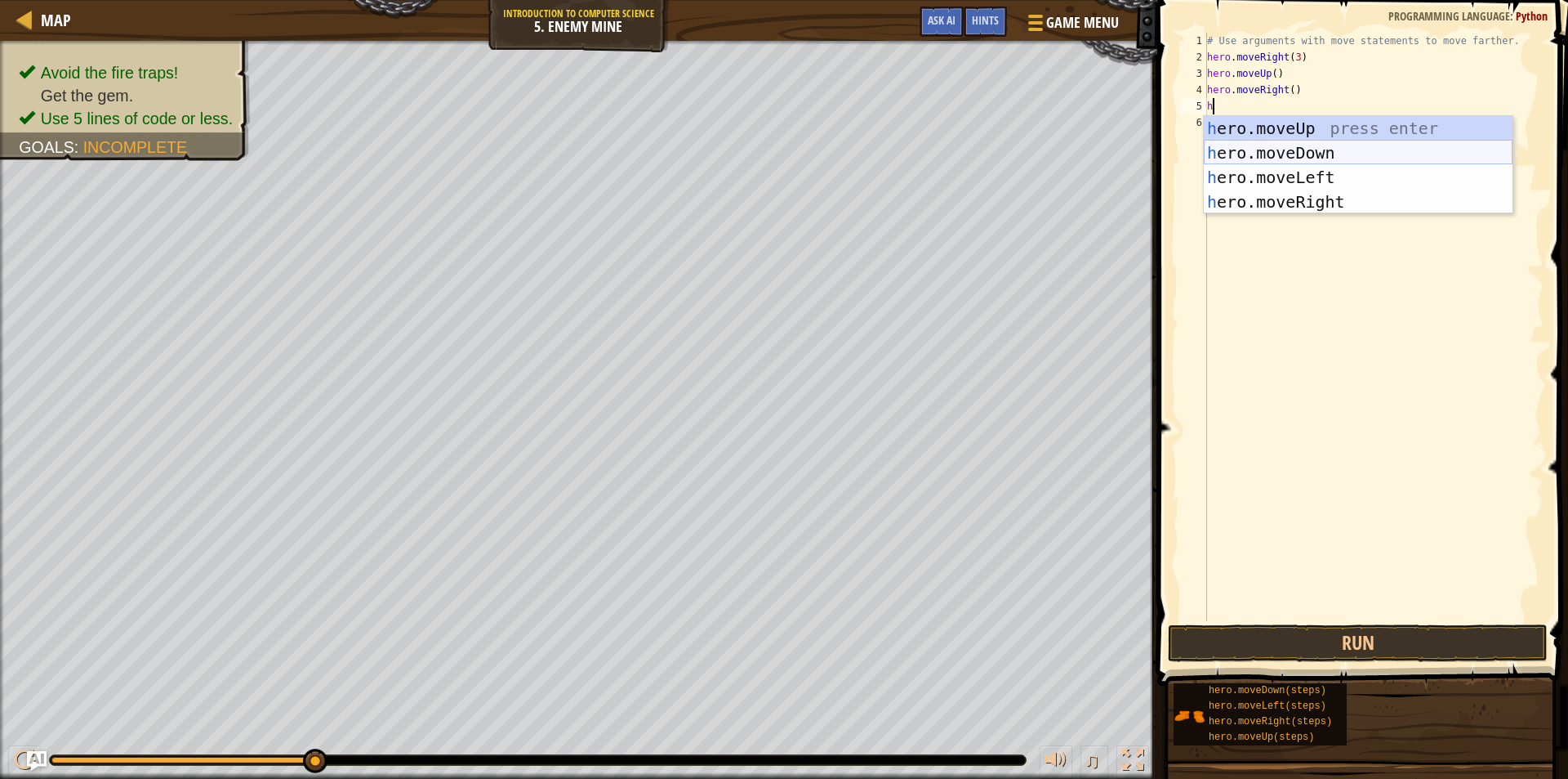
click at [1343, 146] on div "h ero.moveUp press enter h ero.moveDown press enter h ero.moveLeft press enter …" at bounding box center [1358, 190] width 309 height 147
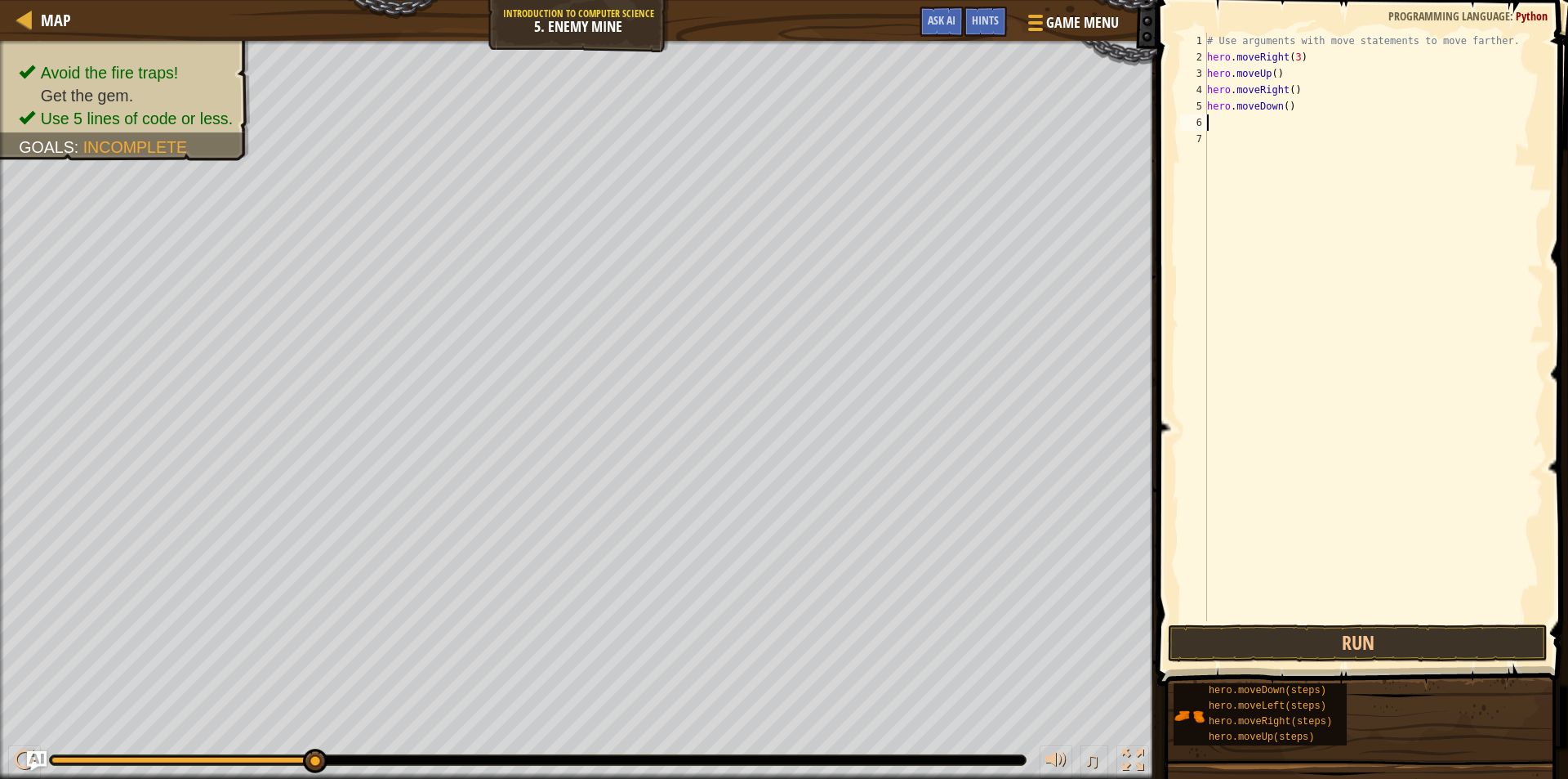
type textarea "h"
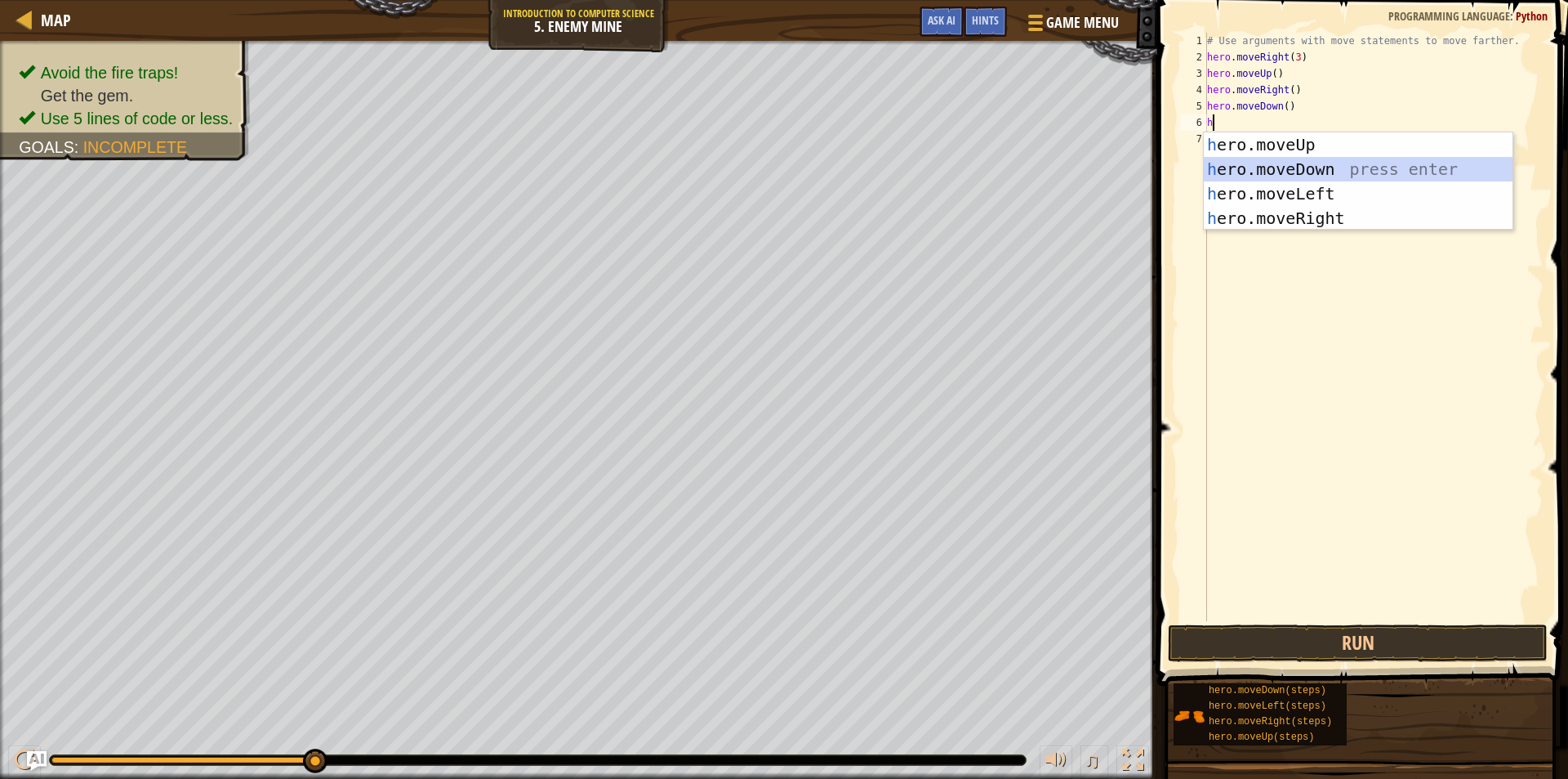
click at [1314, 157] on div "h ero.moveUp press enter h ero.moveDown press enter h ero.moveLeft press enter …" at bounding box center [1358, 206] width 309 height 147
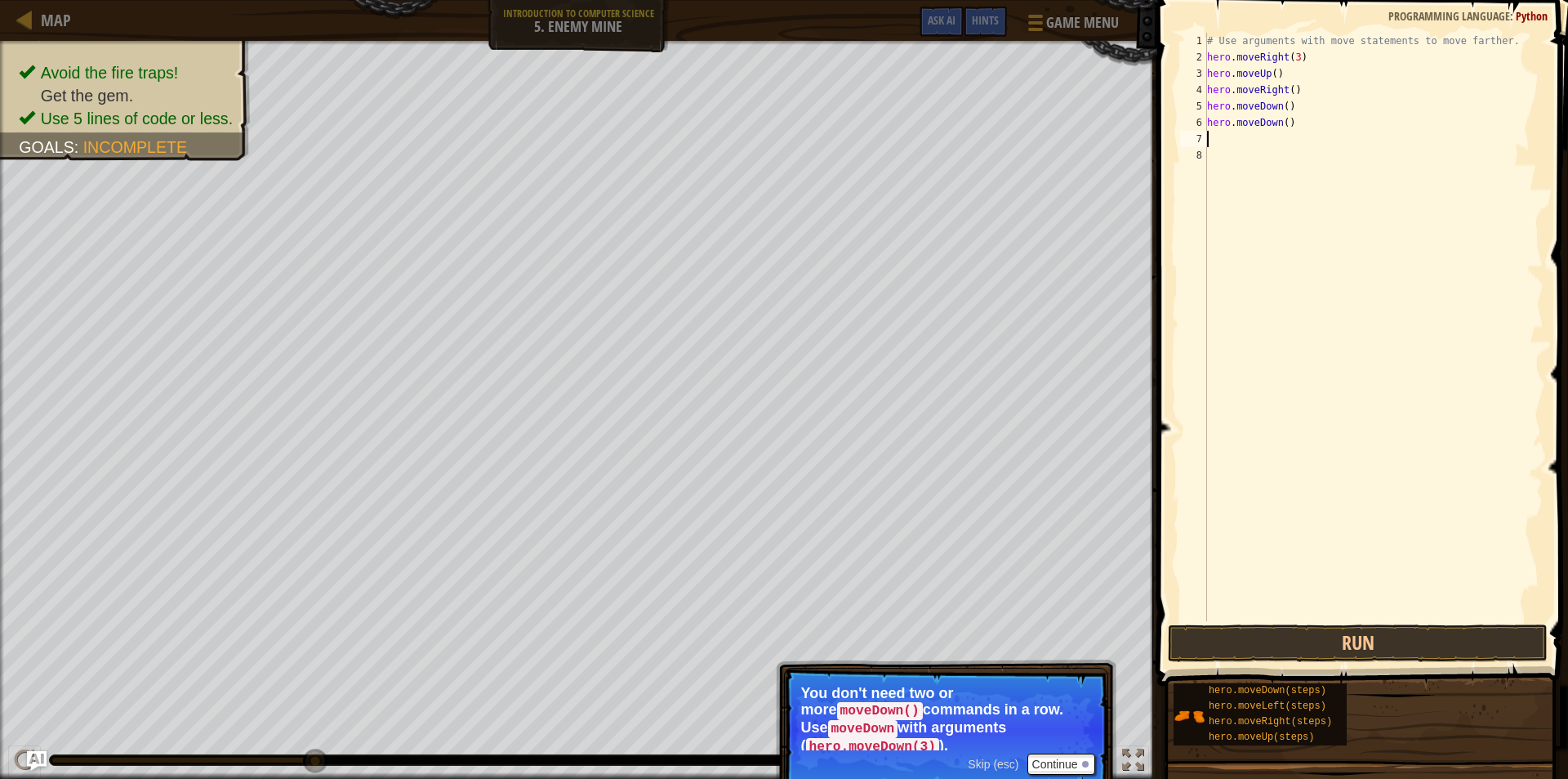
type textarea "h"
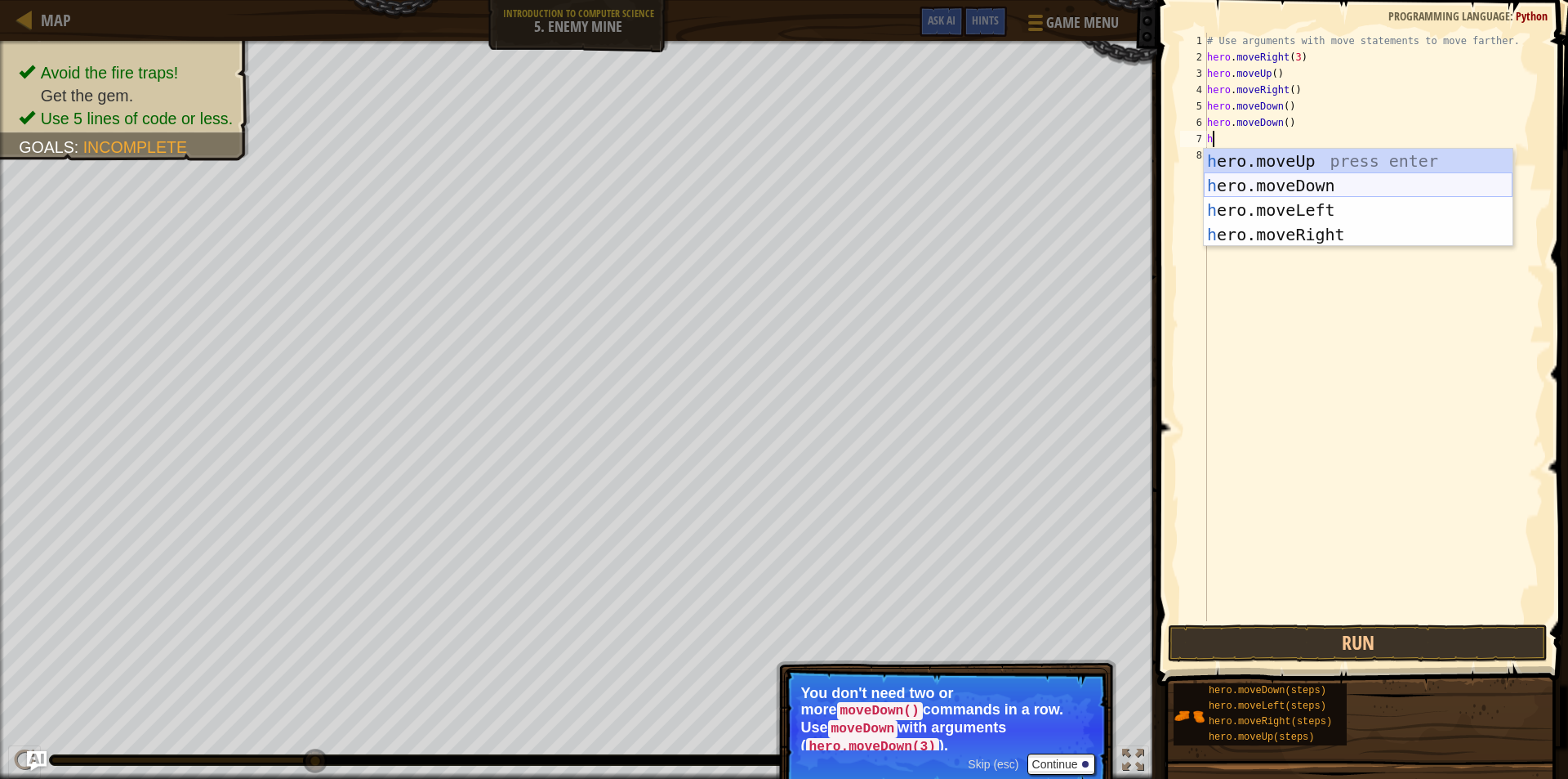
click at [1301, 181] on div "h ero.moveUp press enter h ero.moveDown press enter h ero.moveLeft press enter …" at bounding box center [1358, 223] width 309 height 147
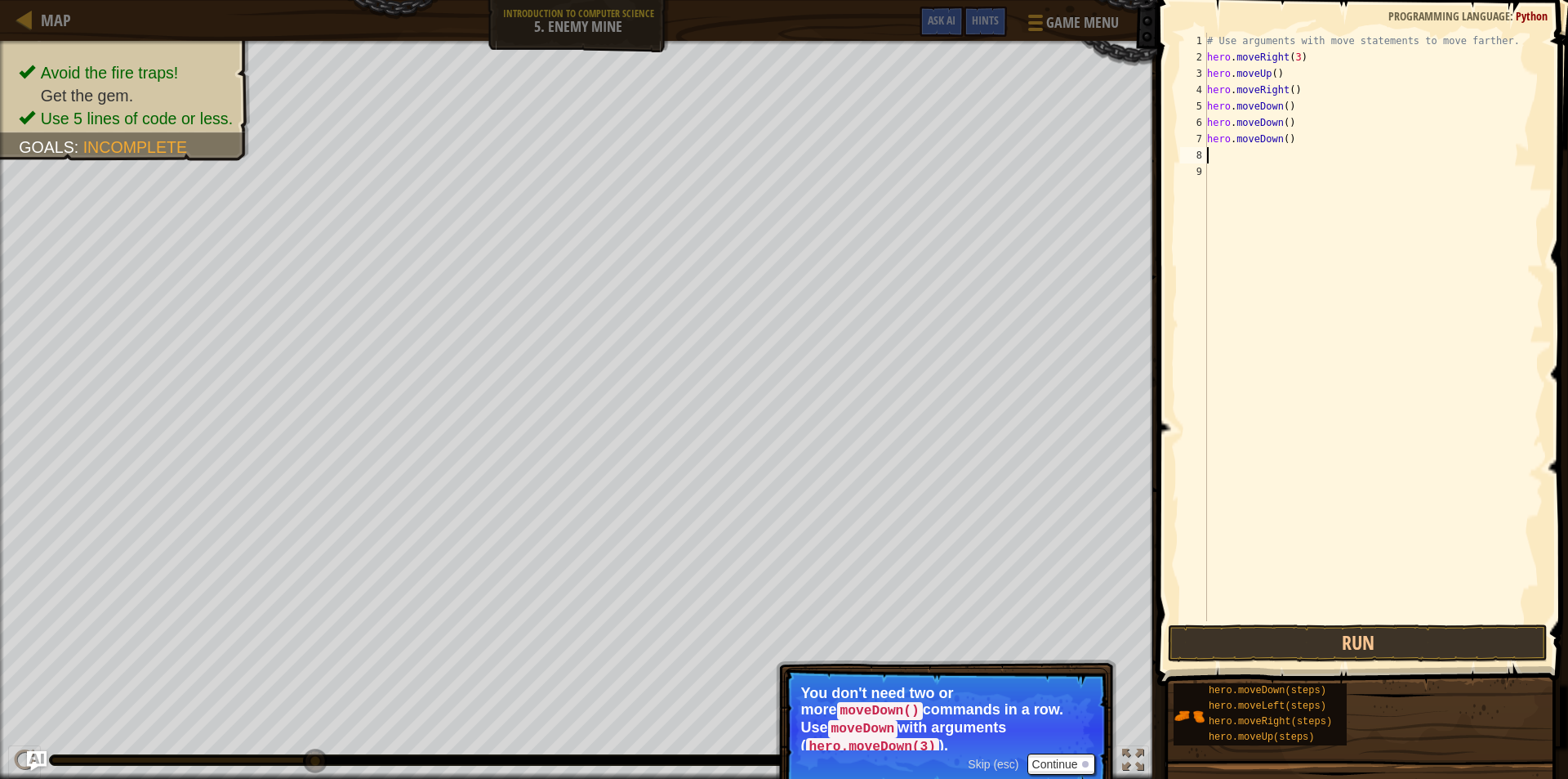
type textarea "h"
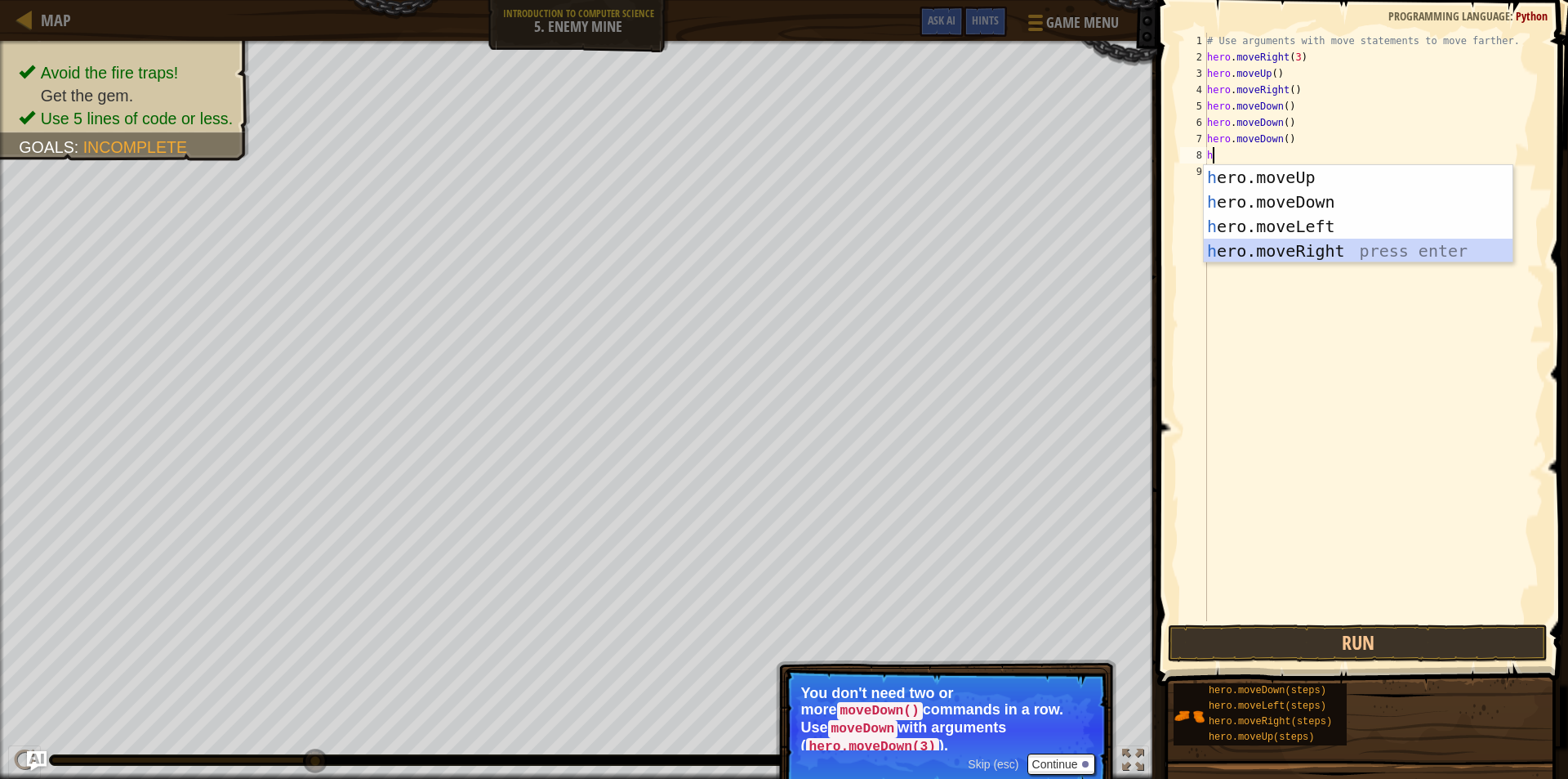
click at [1314, 245] on div "h ero.moveUp press enter h ero.moveDown press enter h ero.moveLeft press enter …" at bounding box center [1358, 239] width 309 height 147
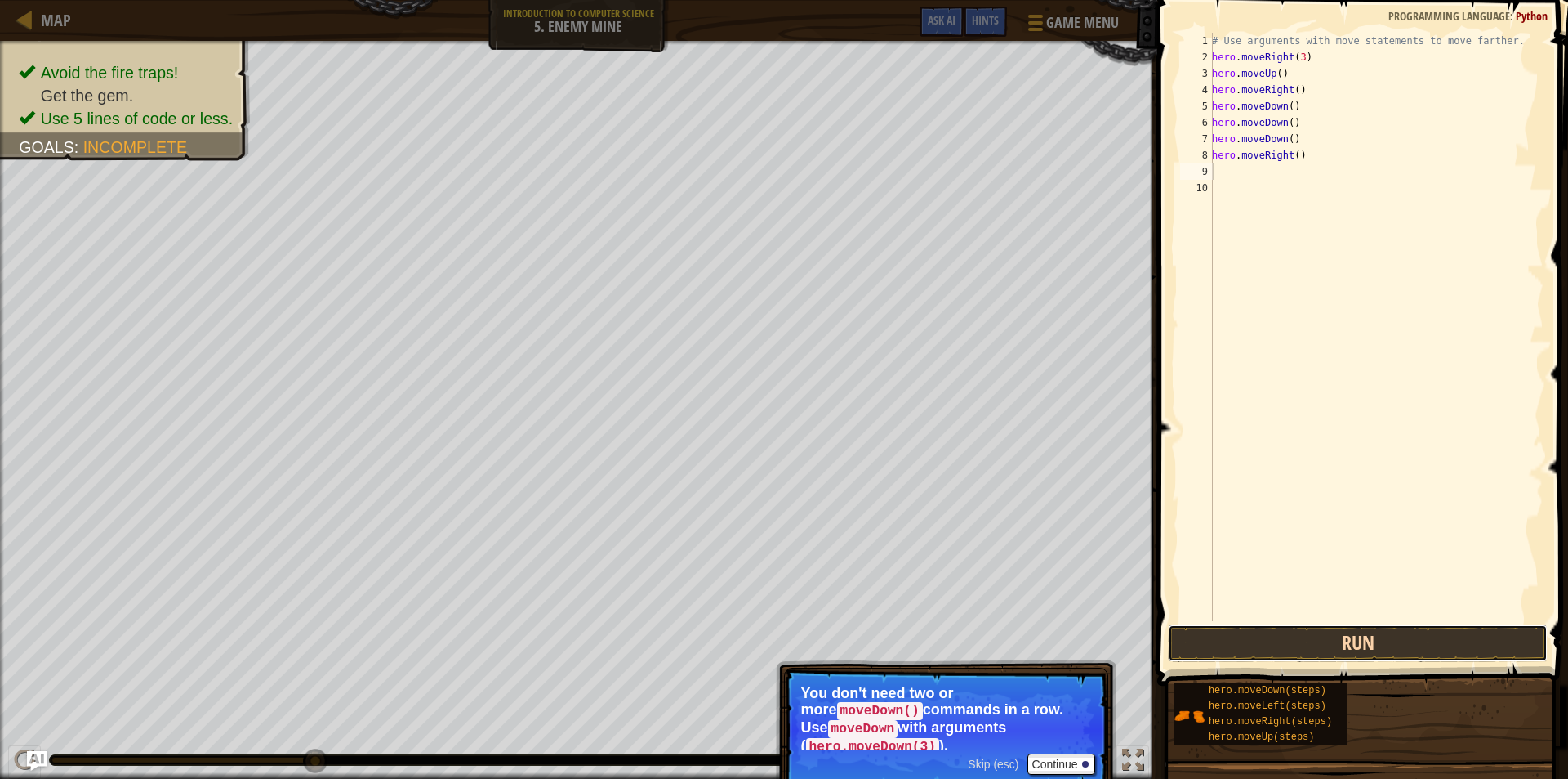
click at [1302, 644] on button "Run" at bounding box center [1358, 643] width 380 height 38
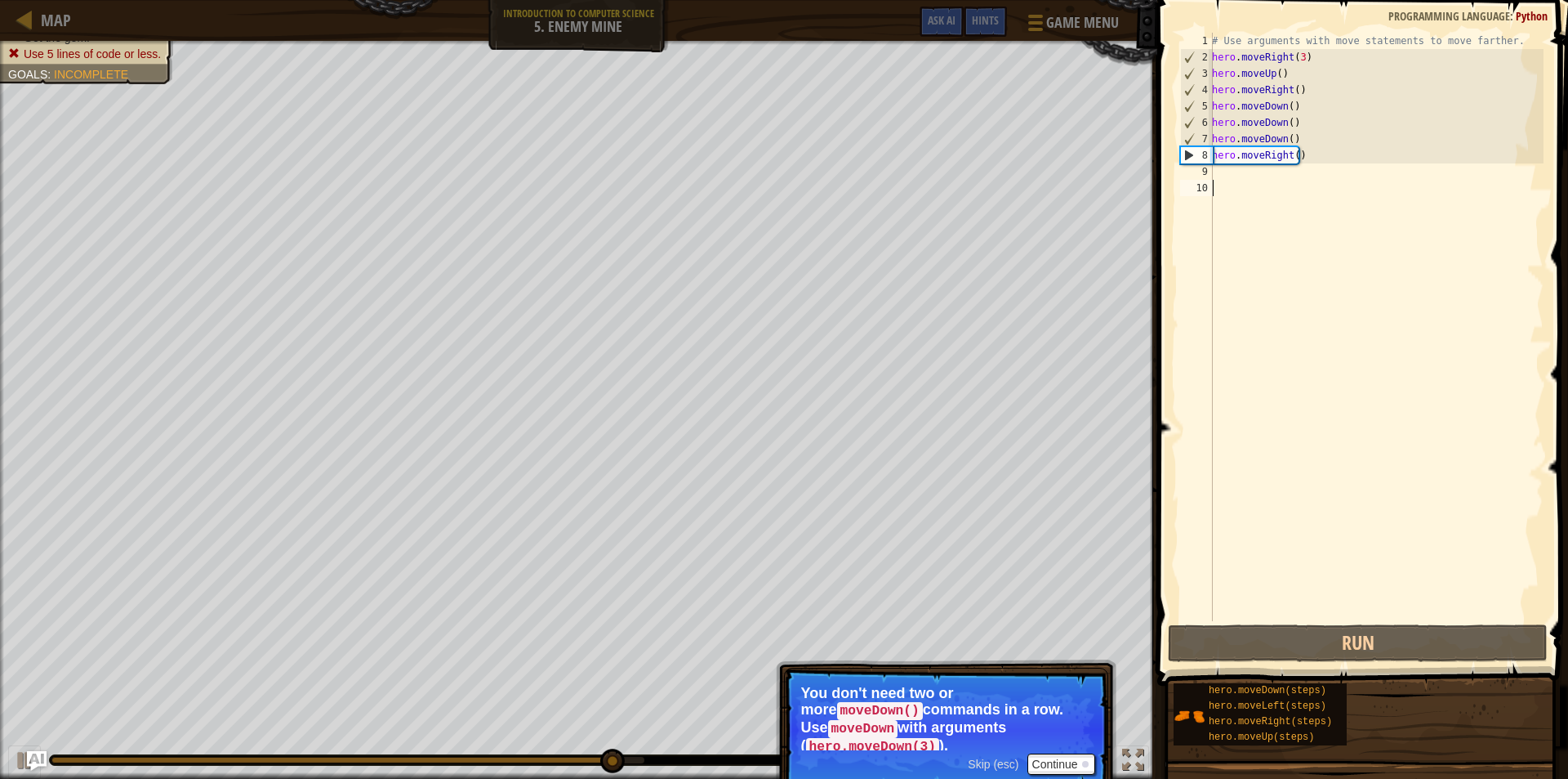
click at [1286, 181] on div "# Use arguments with move statements to move farther. hero . moveRight ( 3 ) he…" at bounding box center [1376, 343] width 335 height 621
click at [1281, 172] on div "# Use arguments with move statements to move farther. hero . moveRight ( 3 ) he…" at bounding box center [1376, 343] width 335 height 621
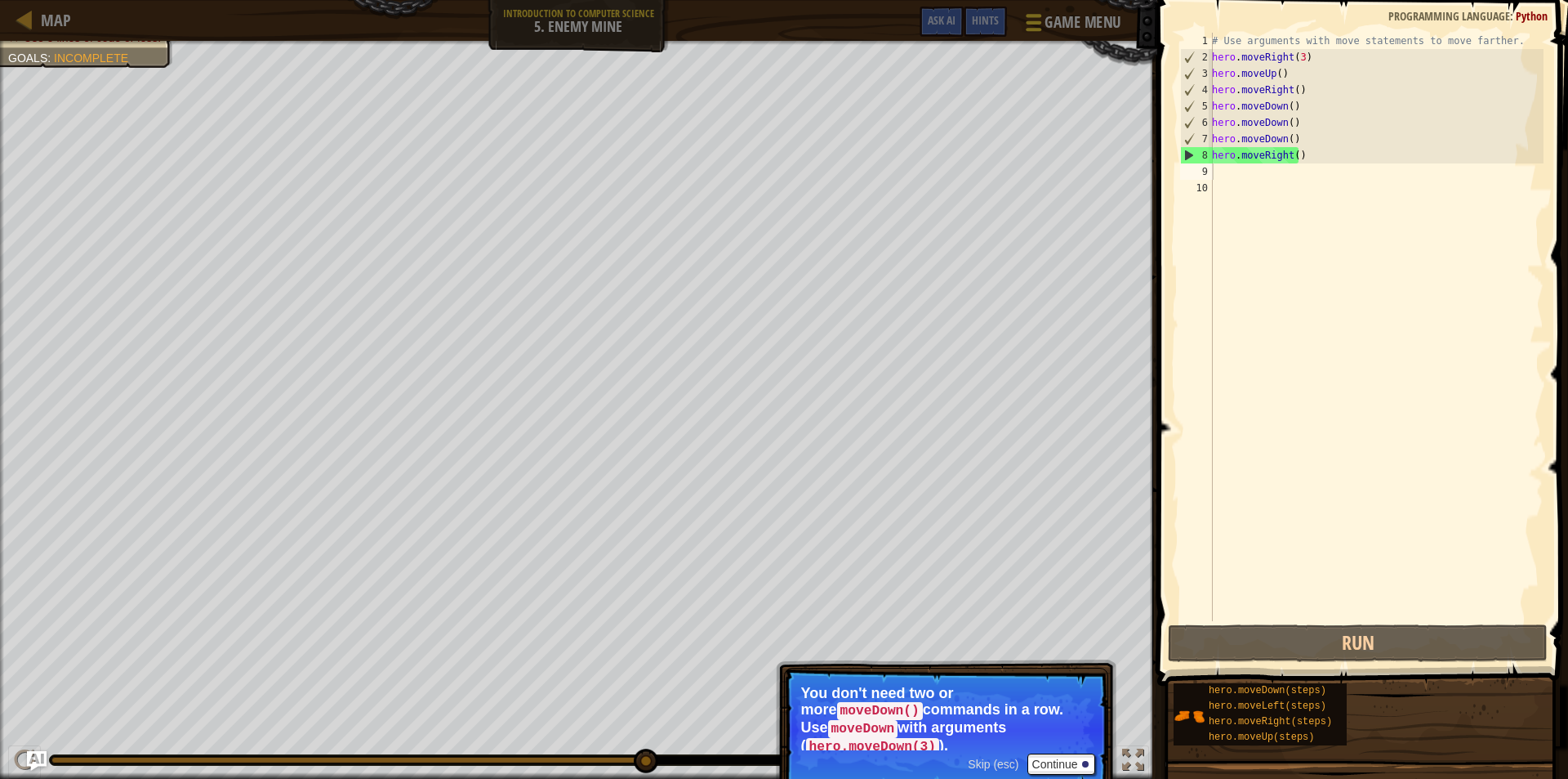
click at [1041, 29] on span at bounding box center [1033, 29] width 16 height 3
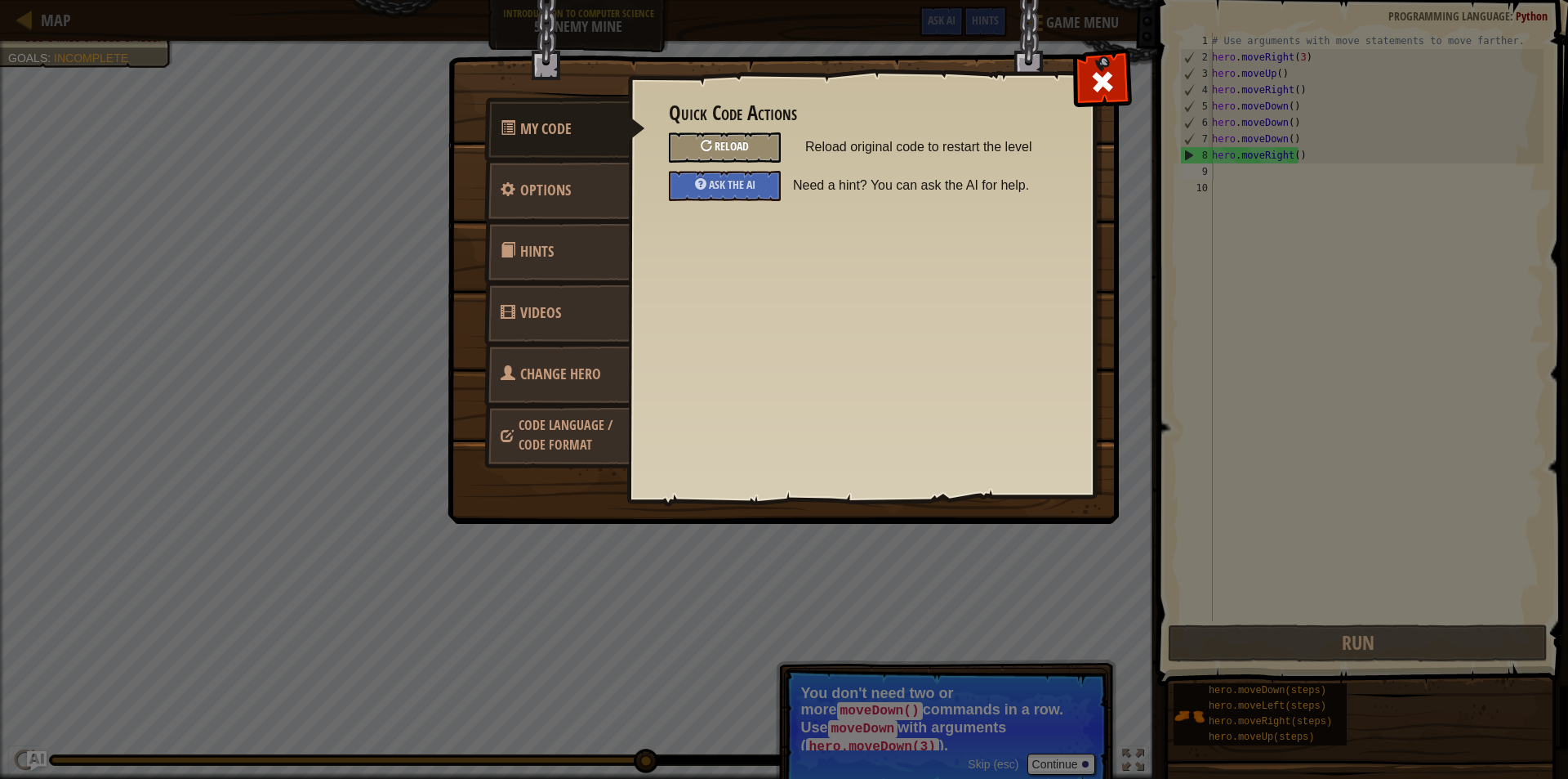
click at [680, 149] on div "Reload" at bounding box center [725, 147] width 112 height 30
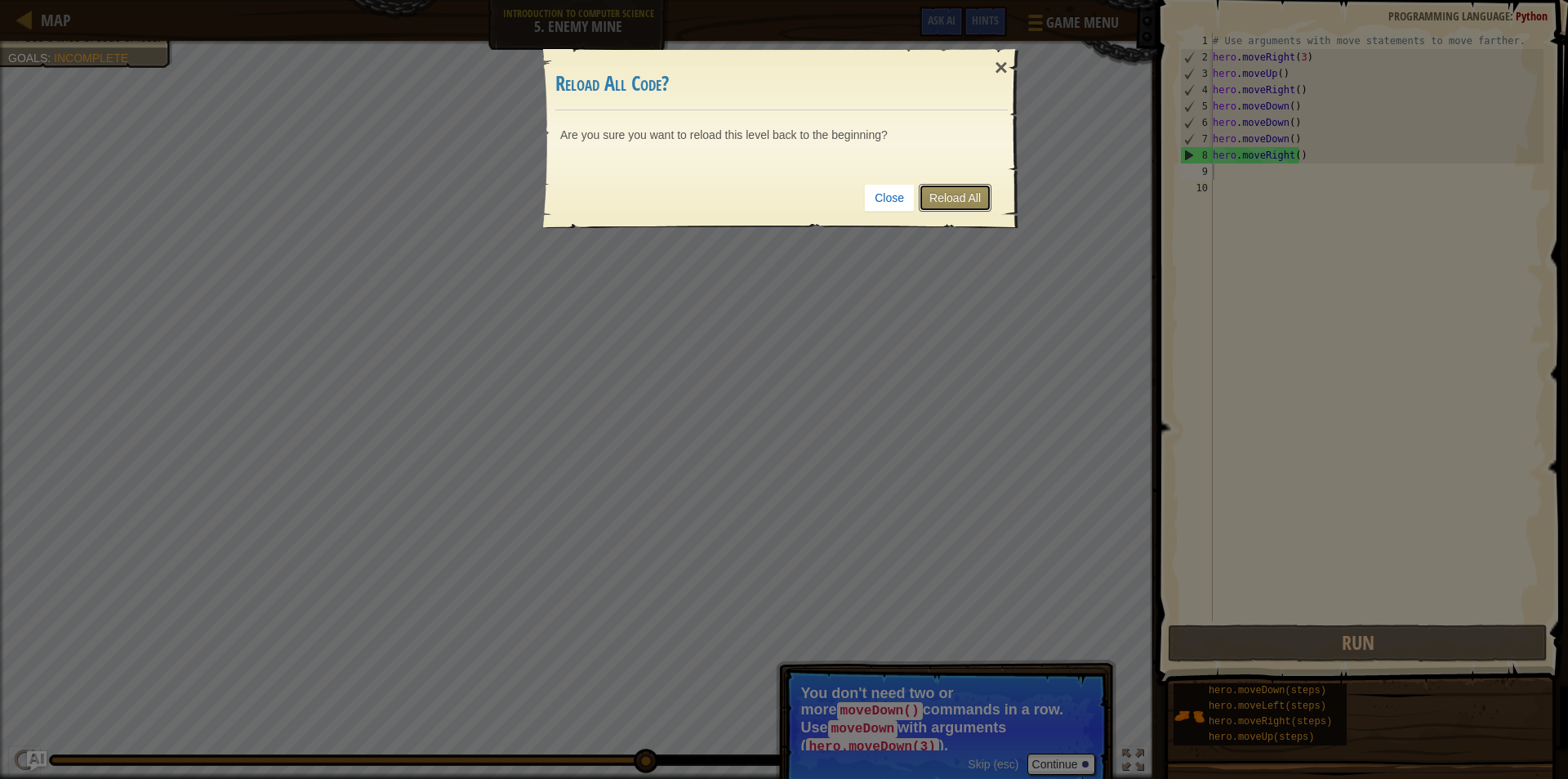
click at [938, 193] on link "Reload All" at bounding box center [955, 197] width 73 height 28
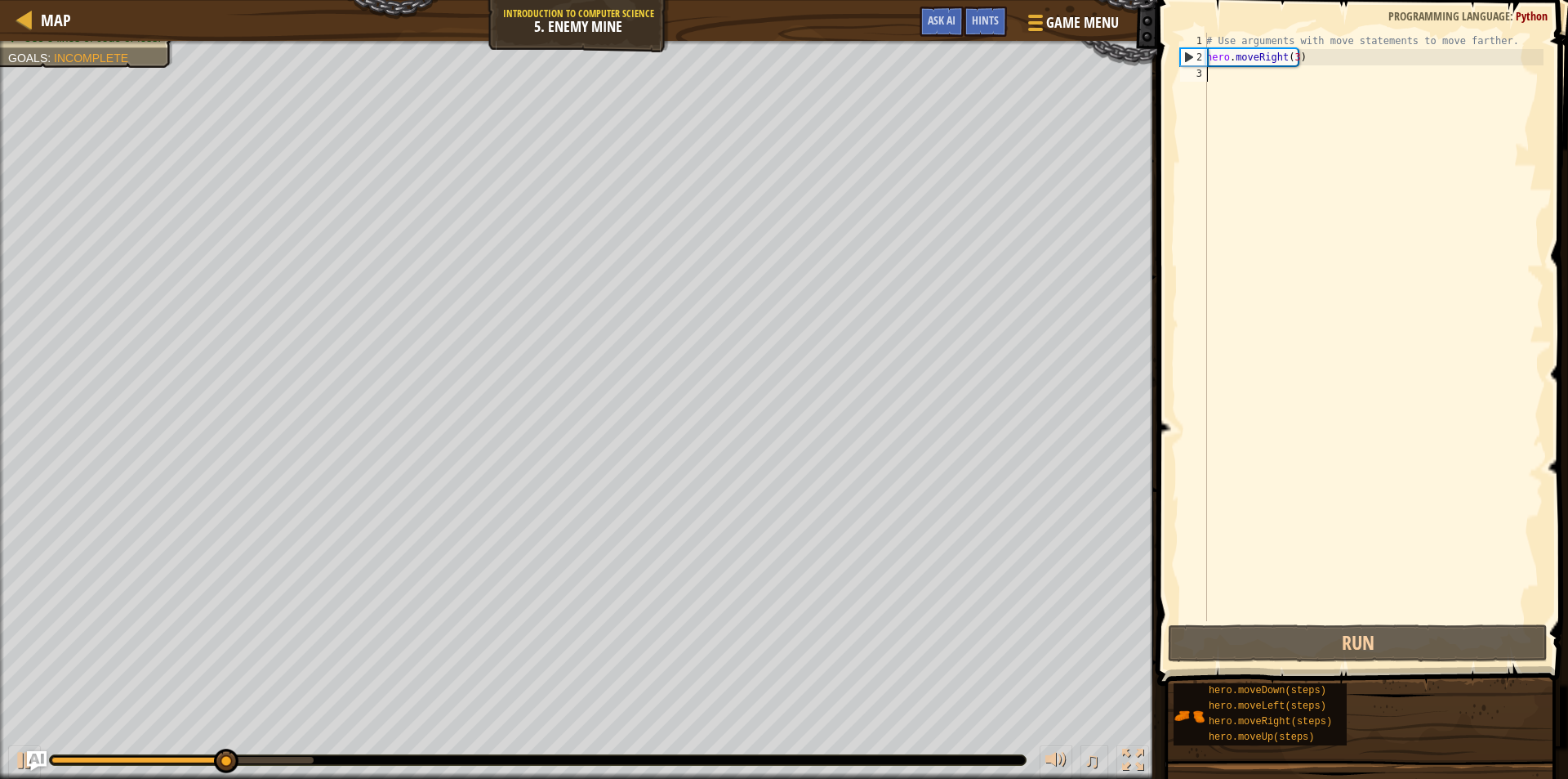
type textarea "h"
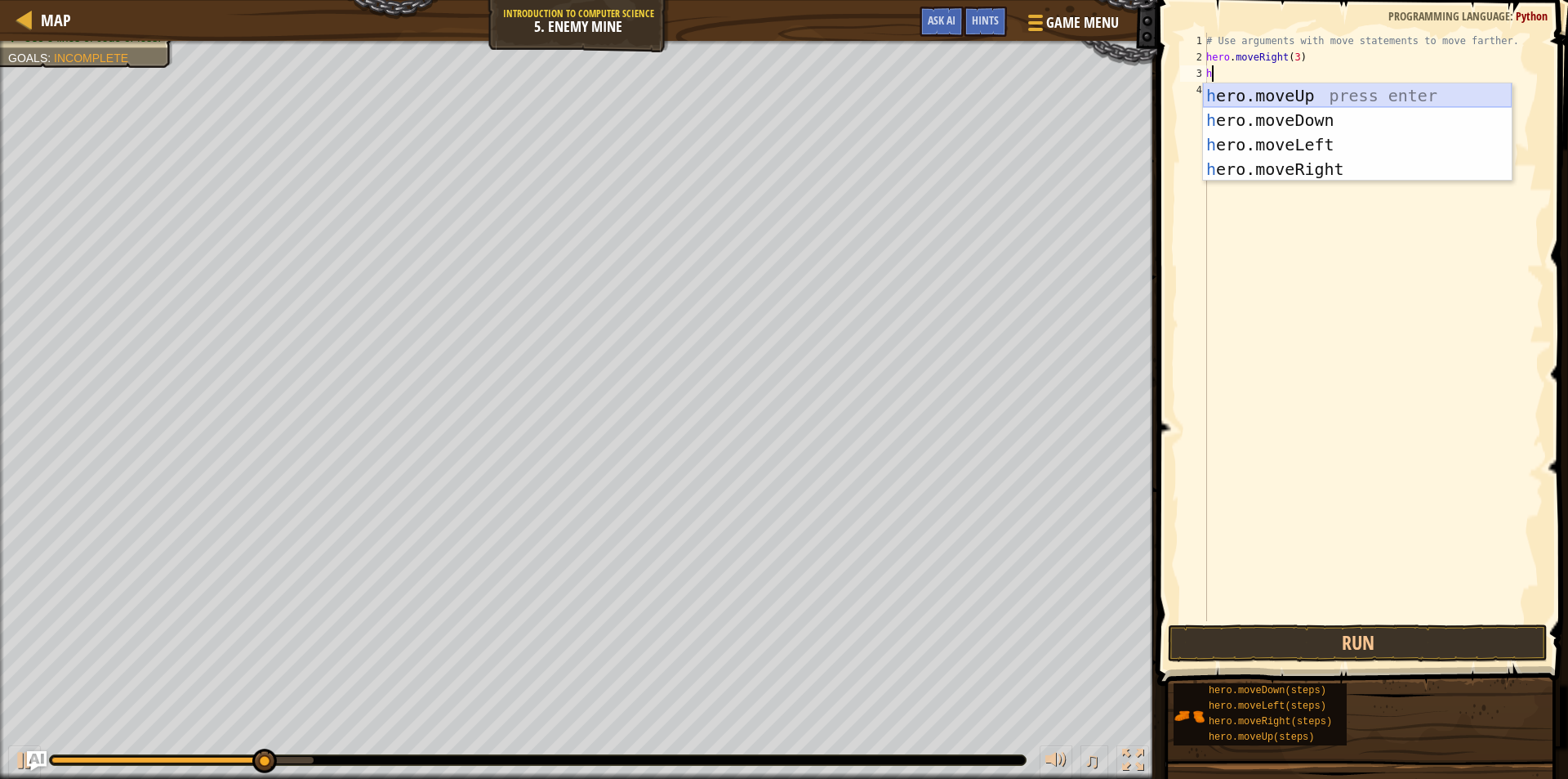
click at [1264, 88] on div "h ero.moveUp press enter h ero.moveDown press enter h ero.moveLeft press enter …" at bounding box center [1357, 157] width 309 height 147
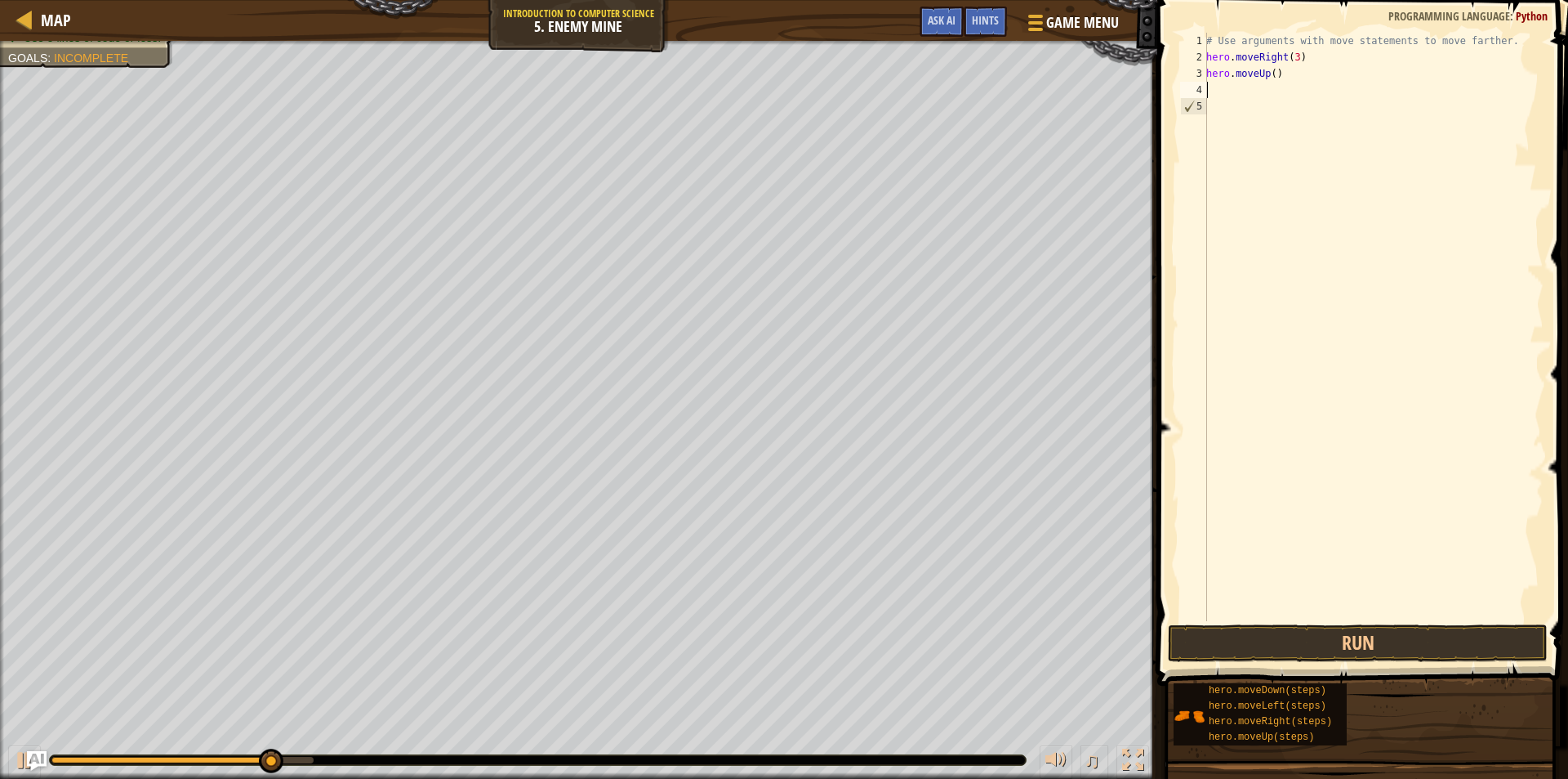
type textarea "h"
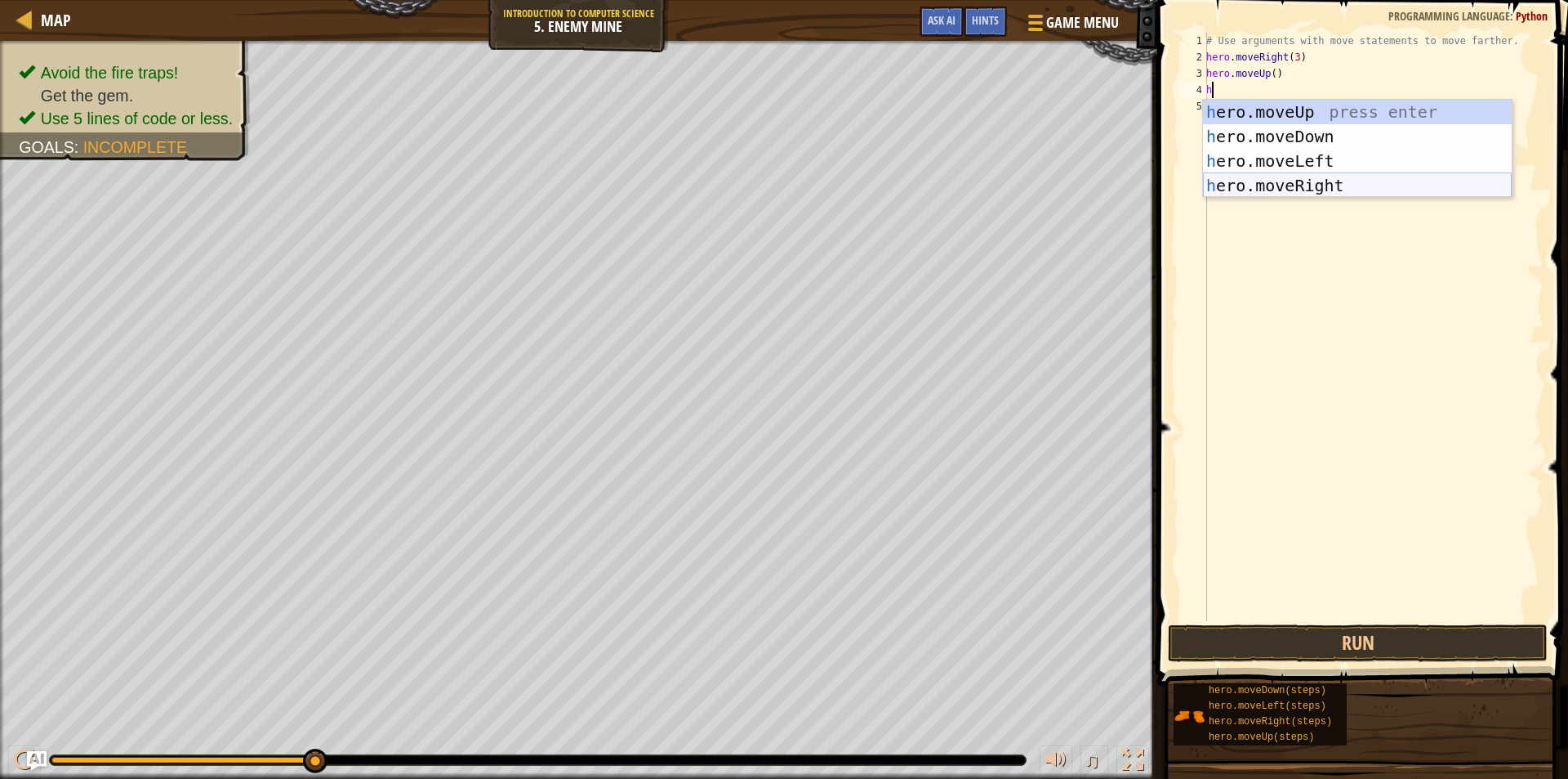
click at [1275, 181] on div "h ero.moveUp press enter h ero.moveDown press enter h ero.moveLeft press enter …" at bounding box center [1357, 174] width 309 height 147
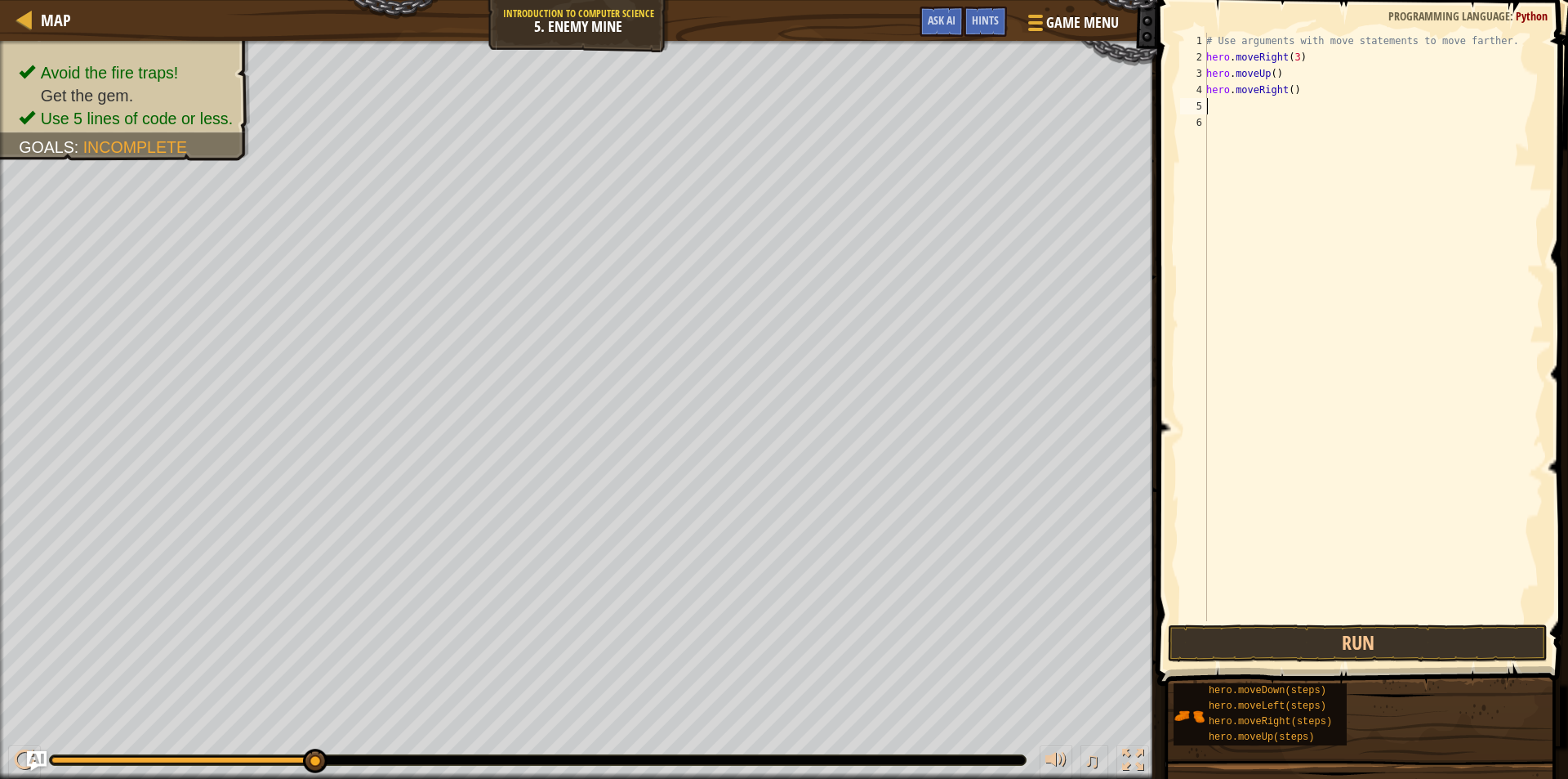
type textarea "h"
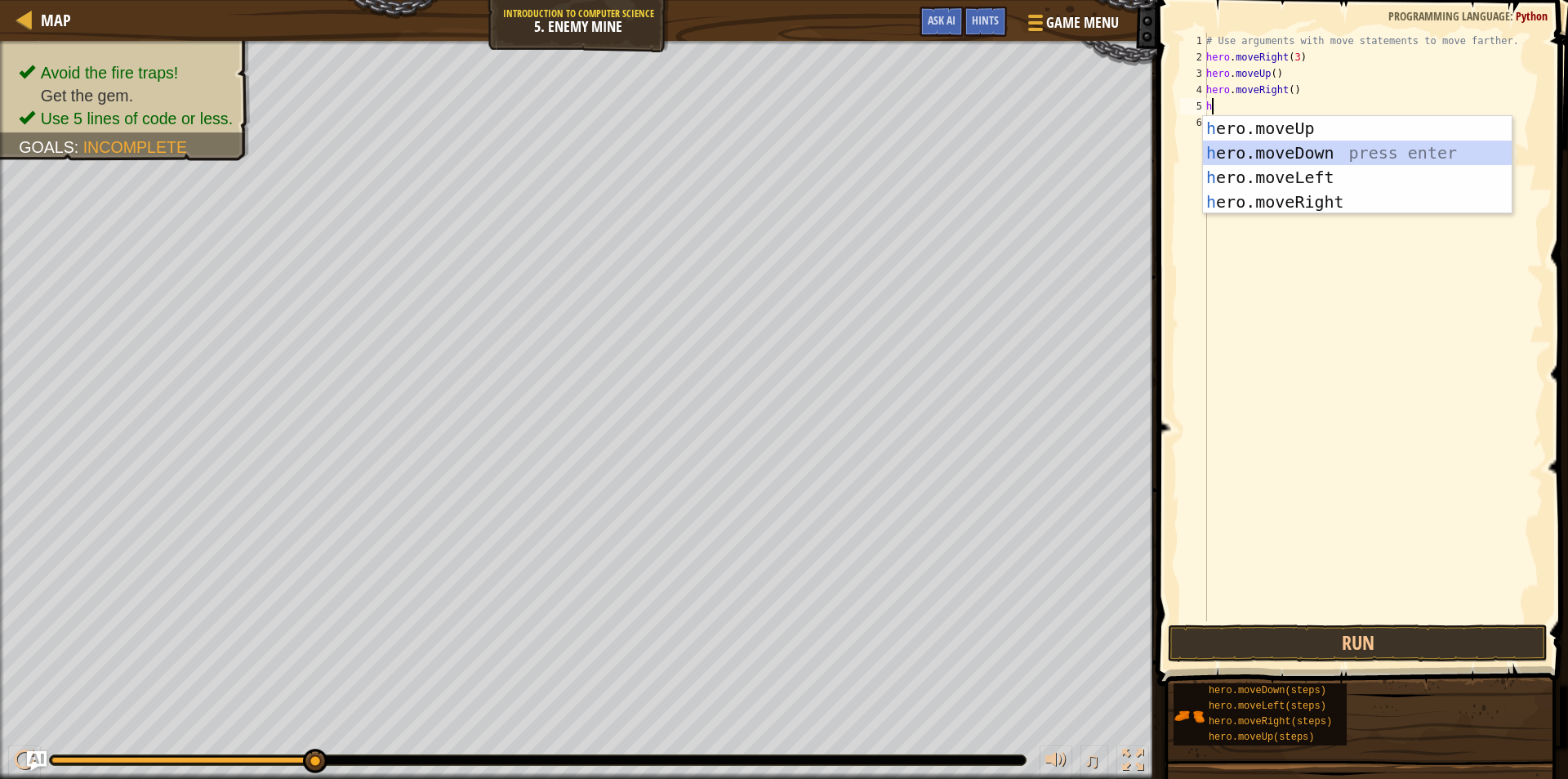
click at [1295, 143] on div "h ero.moveUp press enter h ero.moveDown press enter h ero.moveLeft press enter …" at bounding box center [1357, 190] width 309 height 147
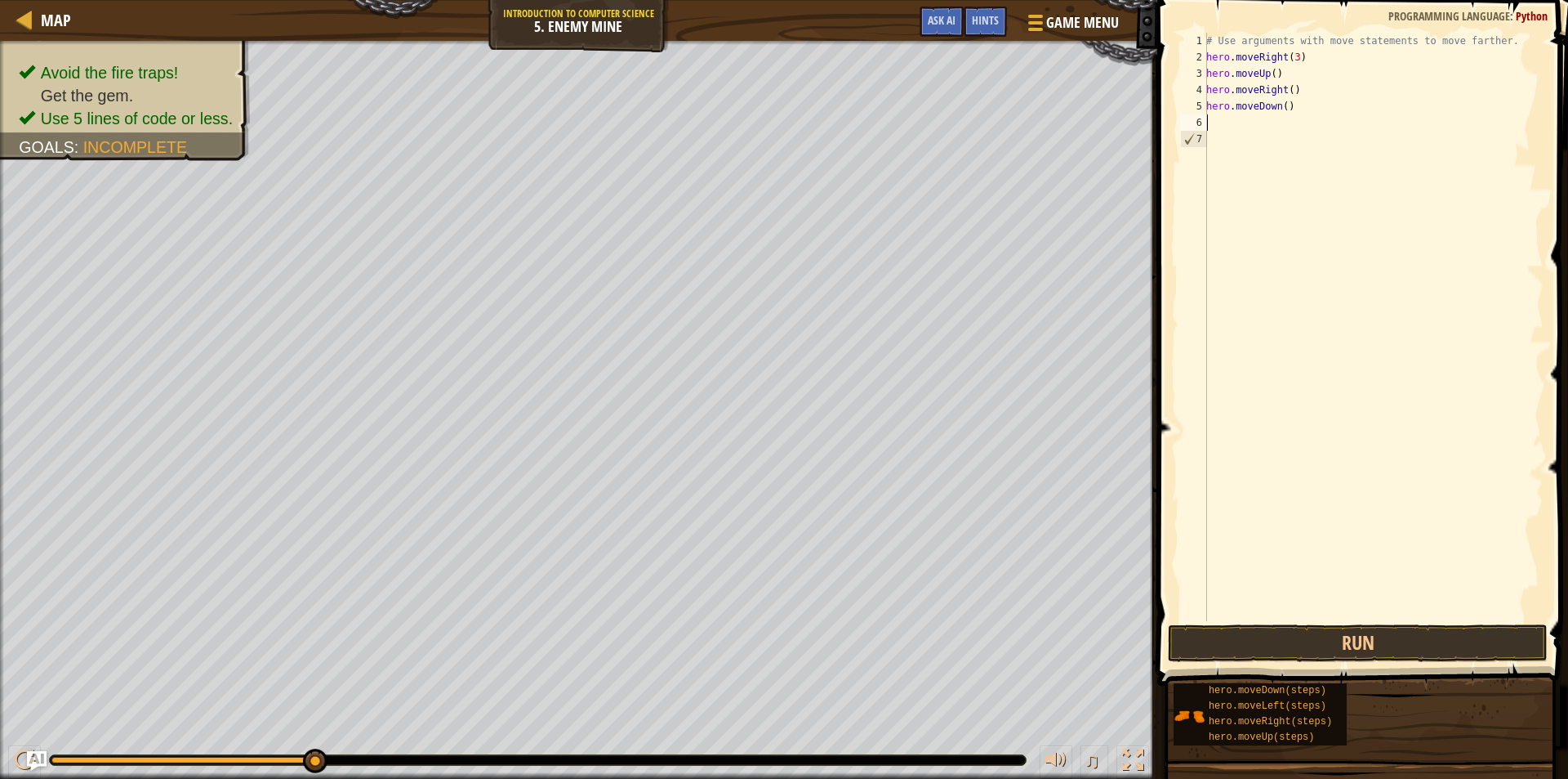
type textarea "h"
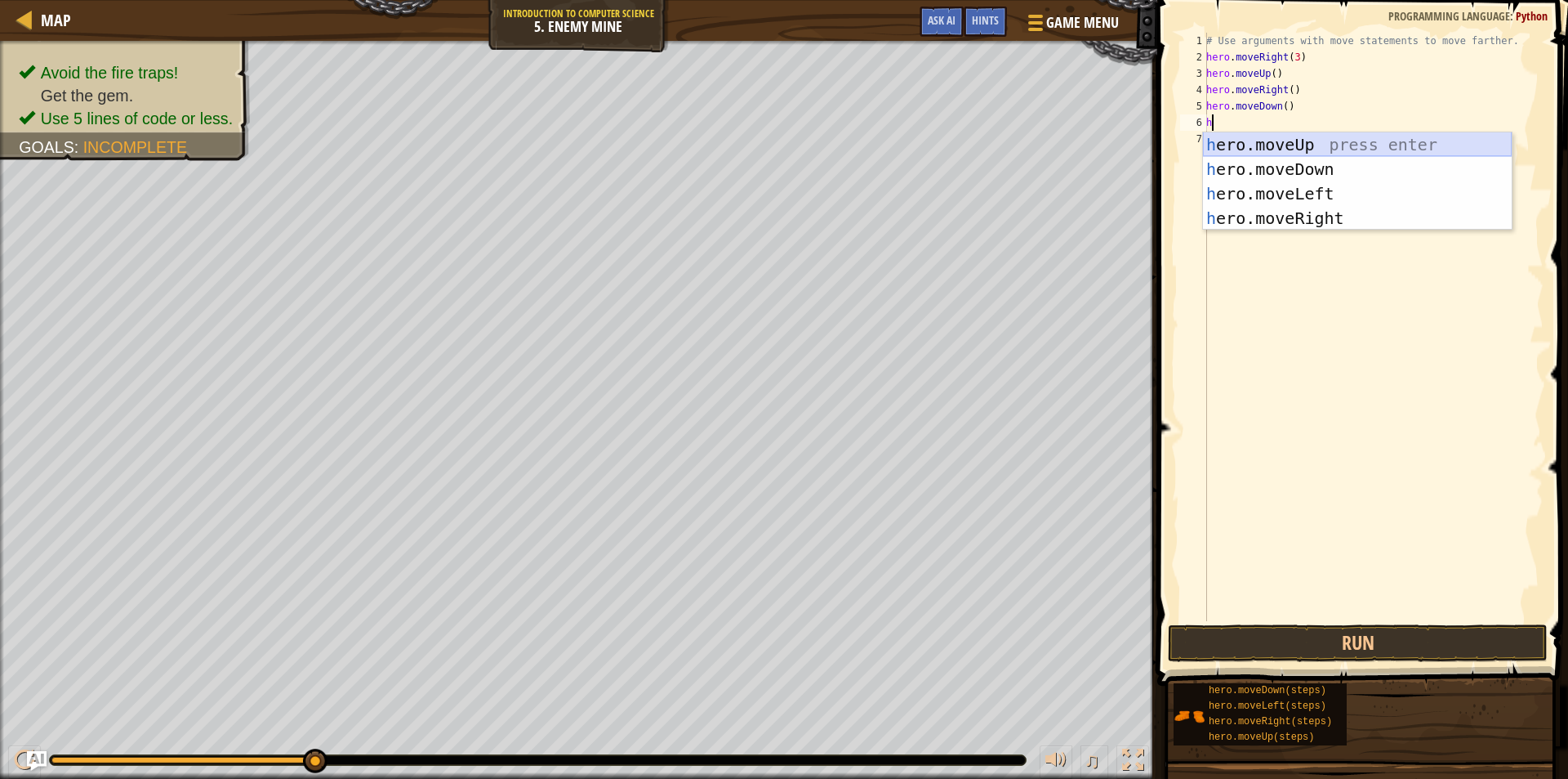
click at [1294, 152] on div "h ero.moveUp press enter h ero.moveDown press enter h ero.moveLeft press enter …" at bounding box center [1357, 206] width 309 height 147
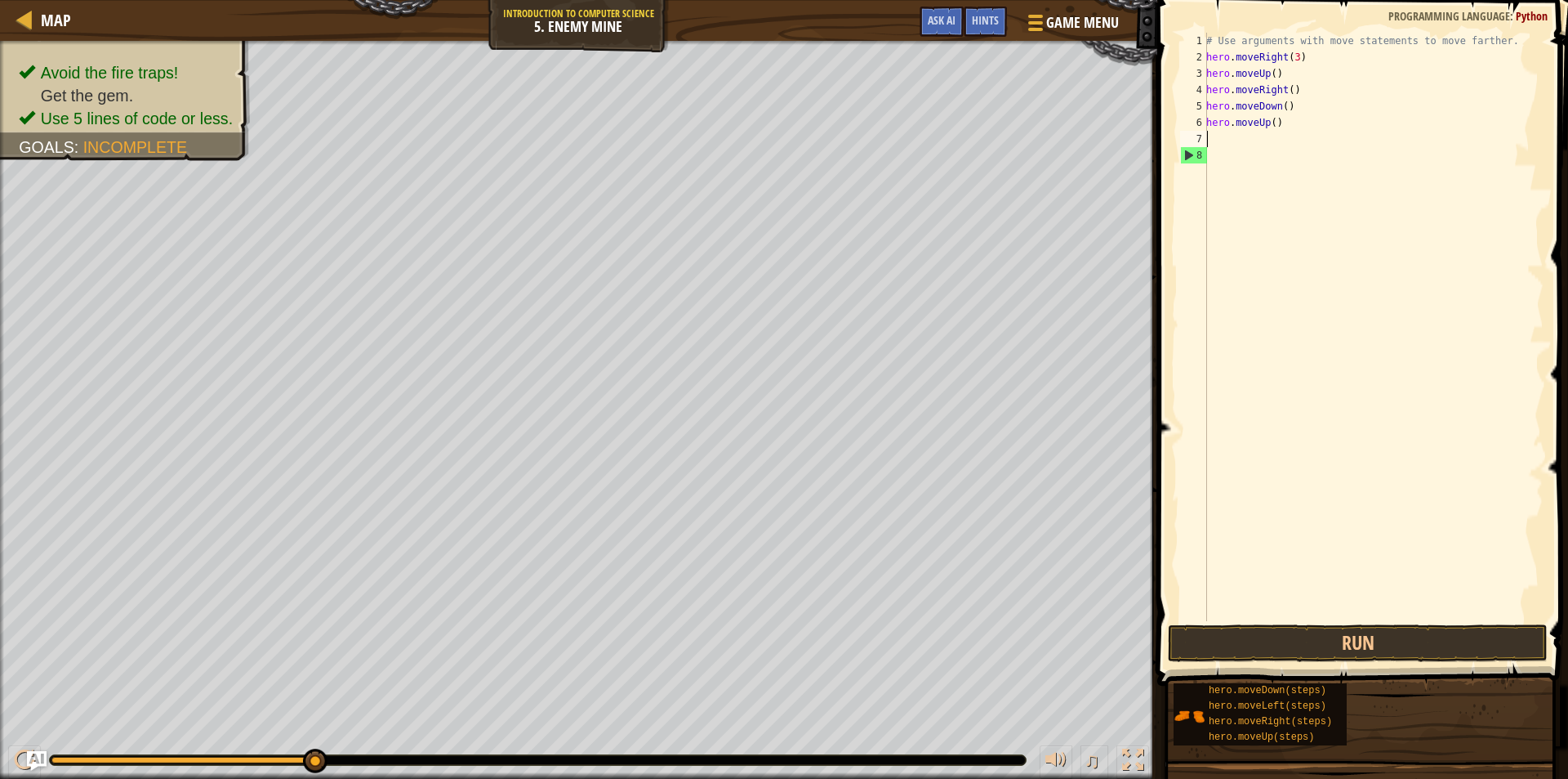
type textarea "h"
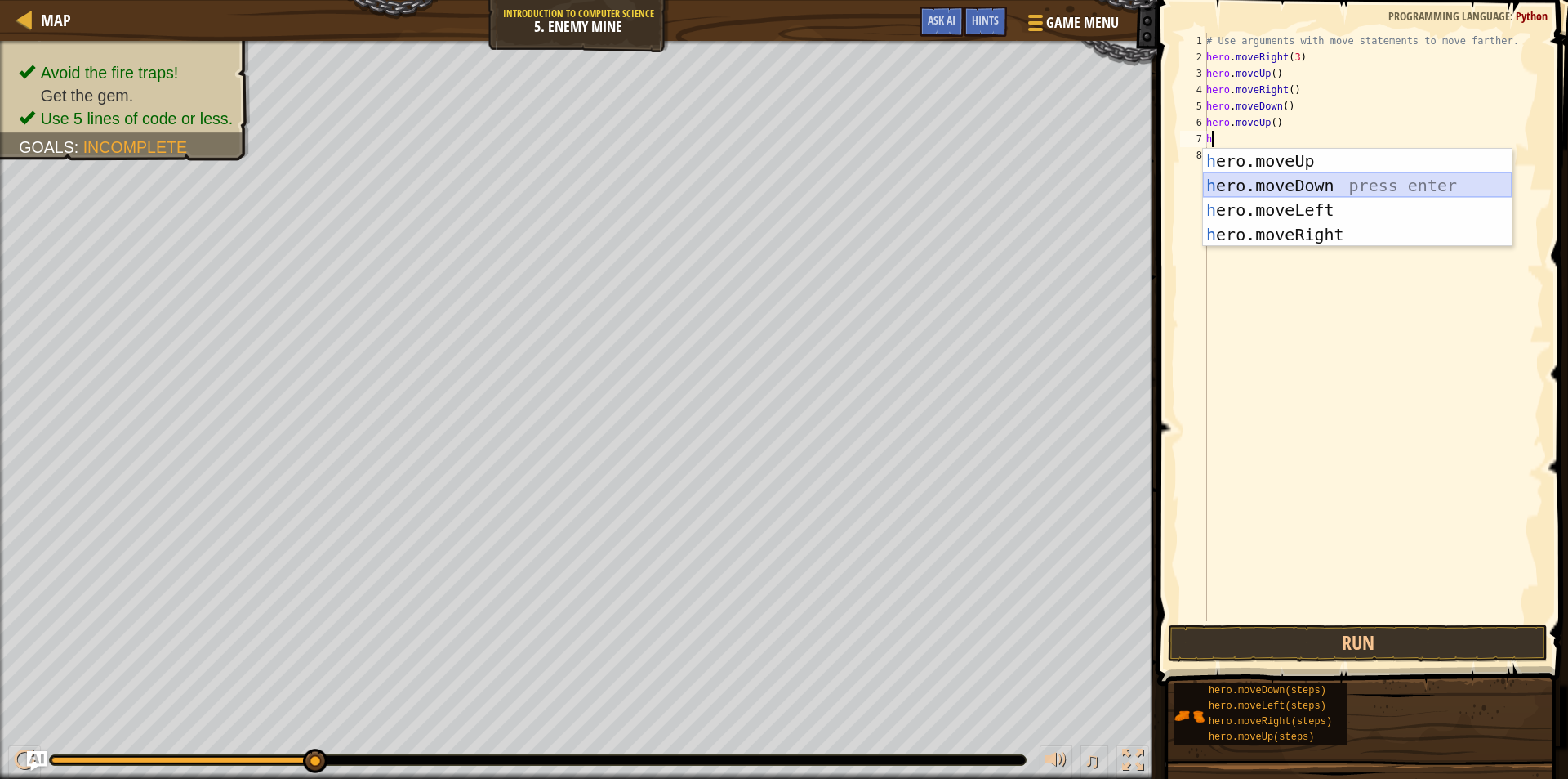
click at [1287, 178] on div "h ero.moveUp press enter h ero.moveDown press enter h ero.moveLeft press enter …" at bounding box center [1357, 223] width 309 height 147
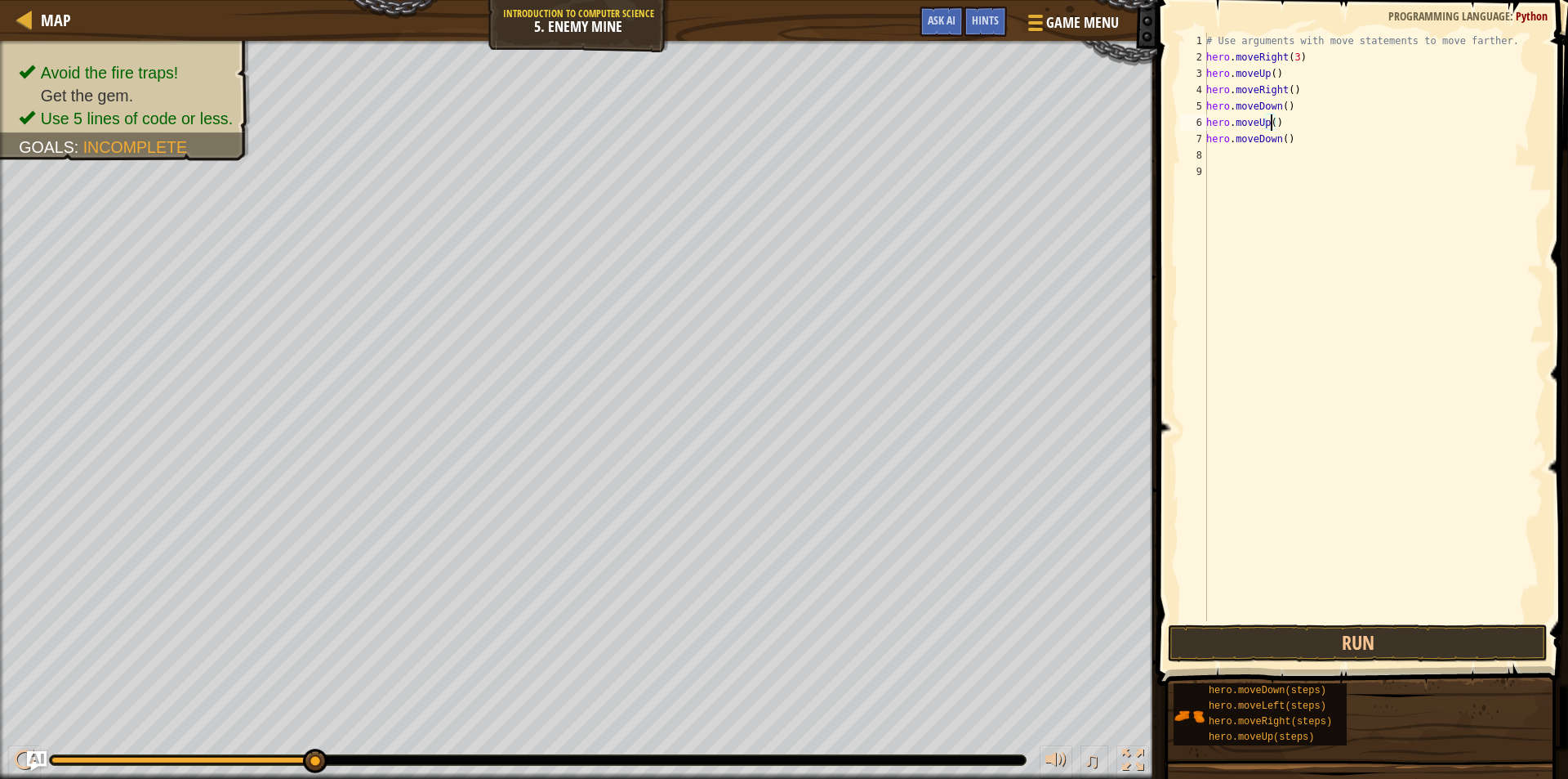
click at [1270, 117] on div "# Use arguments with move statements to move farther. hero . moveRight ( 3 ) he…" at bounding box center [1373, 343] width 341 height 621
click at [1277, 122] on div "# Use arguments with move statements to move farther. hero . moveRight ( 3 ) he…" at bounding box center [1373, 343] width 341 height 621
type textarea "h"
drag, startPoint x: 1297, startPoint y: 98, endPoint x: 1294, endPoint y: 107, distance: 9.5
click at [1295, 104] on div "# Use arguments with move statements to move farther. hero . moveRight ( 3 ) he…" at bounding box center [1373, 343] width 341 height 621
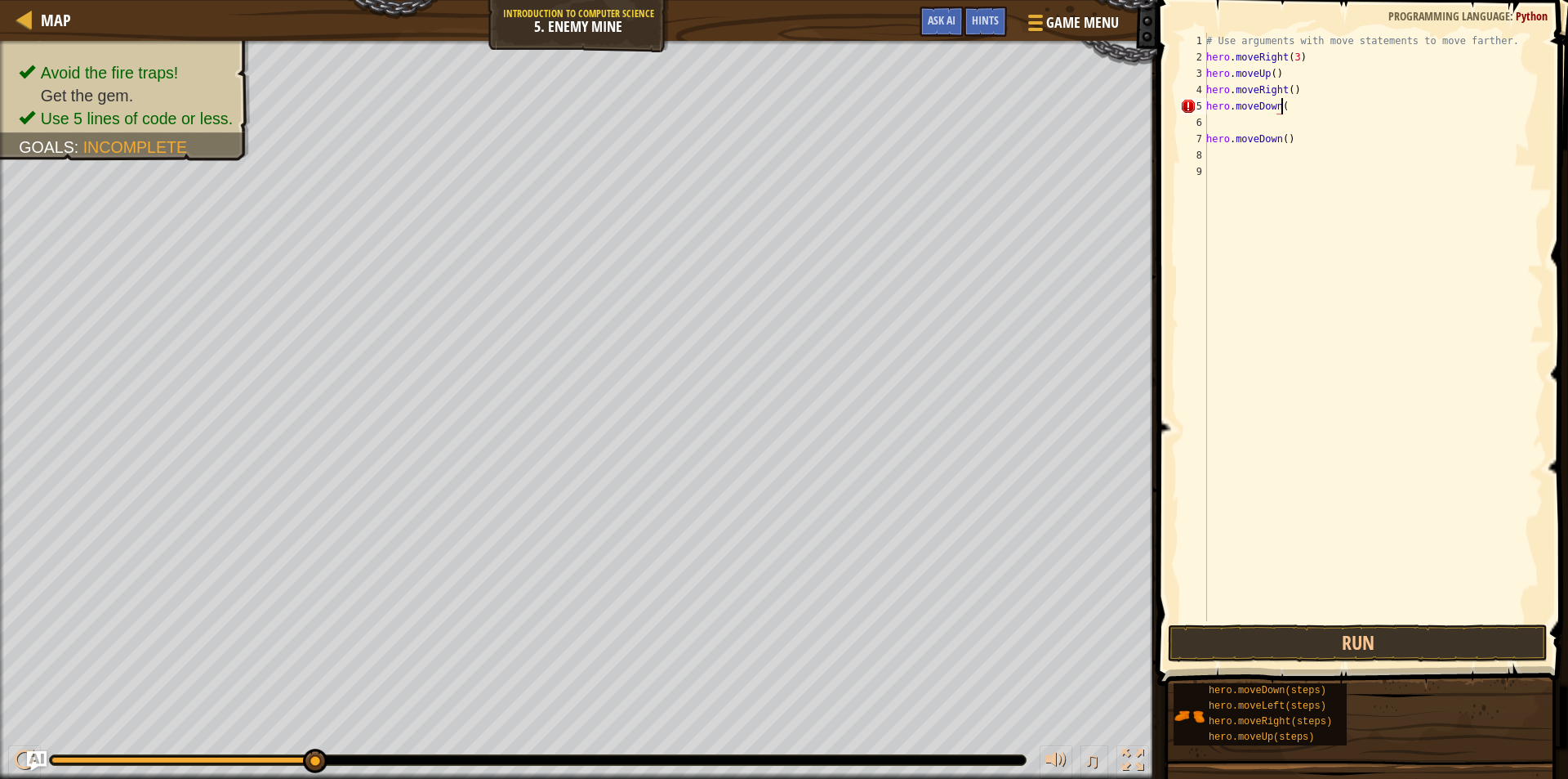
scroll to position [7, 6]
type textarea "hero.moveDown(3)"
click at [1263, 118] on div "# Use arguments with move statements to move farther. hero . moveRight ( 3 ) he…" at bounding box center [1373, 343] width 341 height 621
click at [1276, 134] on div "# Use arguments with move statements to move farther. hero . moveRight ( 3 ) he…" at bounding box center [1373, 343] width 341 height 621
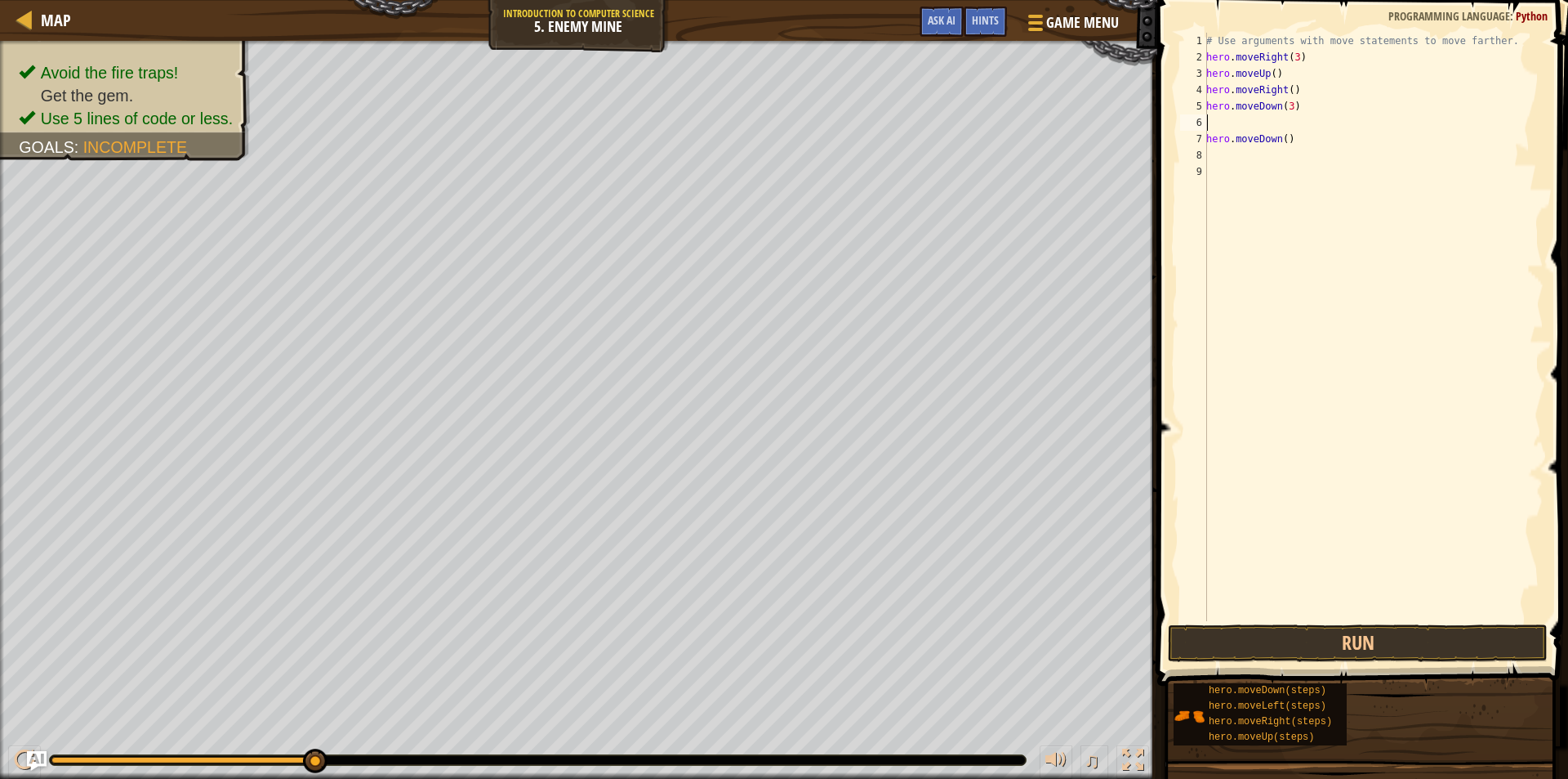
type textarea "hero.moveDown()"
click at [1280, 124] on div "# Use arguments with move statements to move farther. hero . moveRight ( 3 ) he…" at bounding box center [1373, 343] width 341 height 621
type textarea "h"
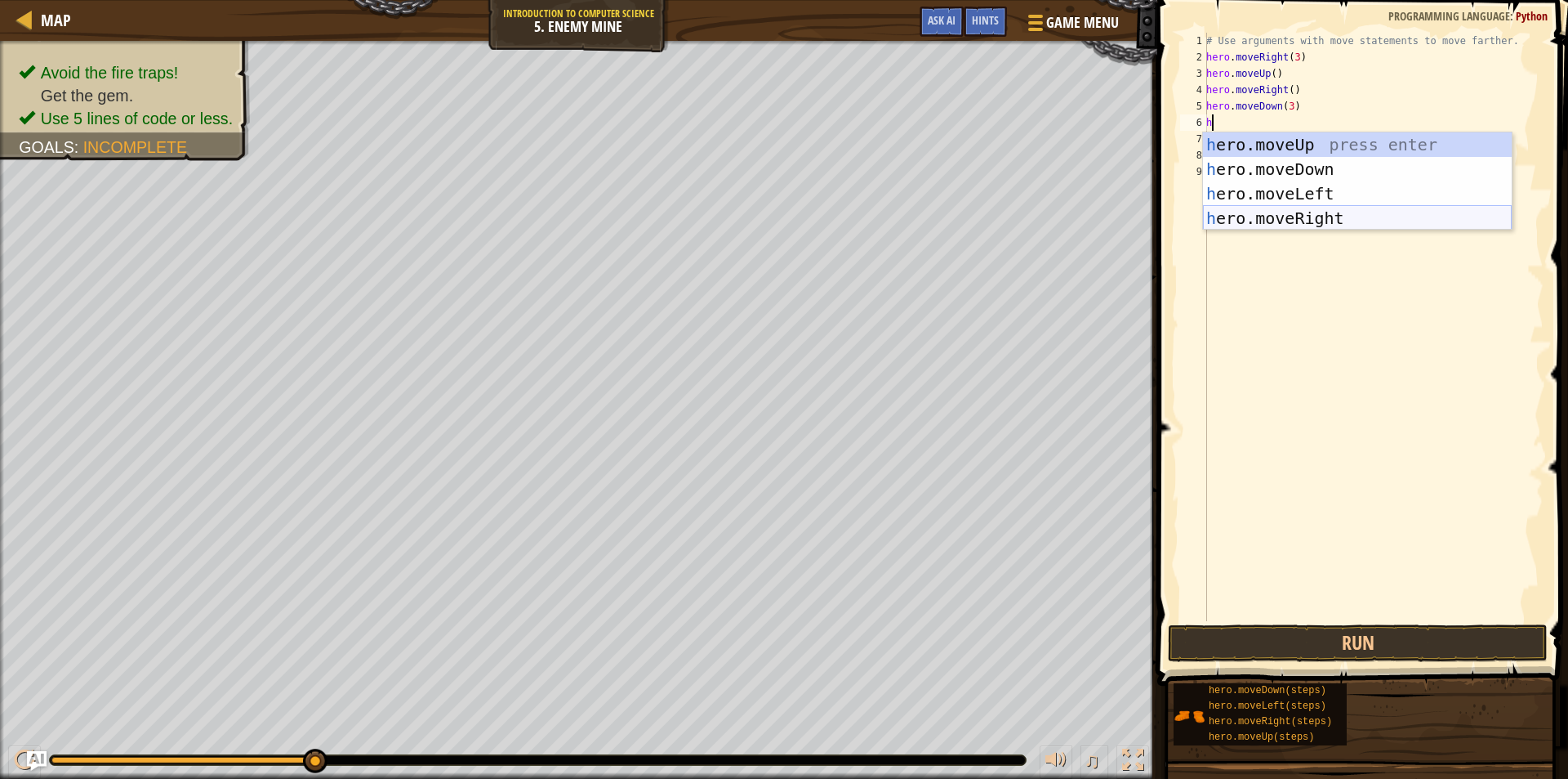
click at [1284, 206] on div "h ero.moveUp press enter h ero.moveDown press enter h ero.moveLeft press enter …" at bounding box center [1357, 206] width 309 height 147
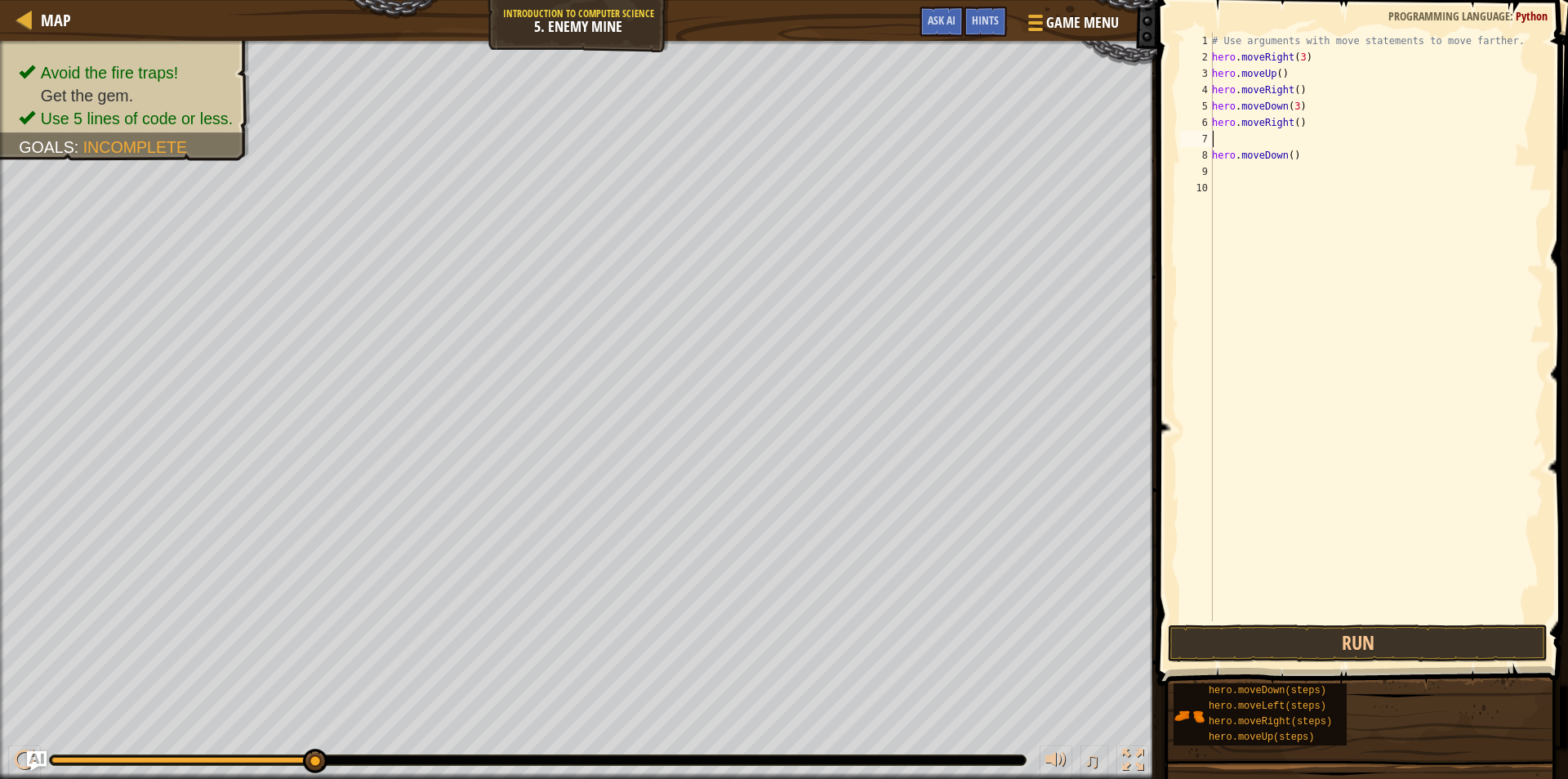
click at [1294, 124] on div "# Use arguments with move statements to move farther. hero . moveRight ( 3 ) he…" at bounding box center [1376, 343] width 335 height 621
type textarea "hero.moveRight(2)"
click at [1319, 164] on div "# Use arguments with move statements to move farther. hero . moveRight ( 3 ) he…" at bounding box center [1376, 343] width 335 height 621
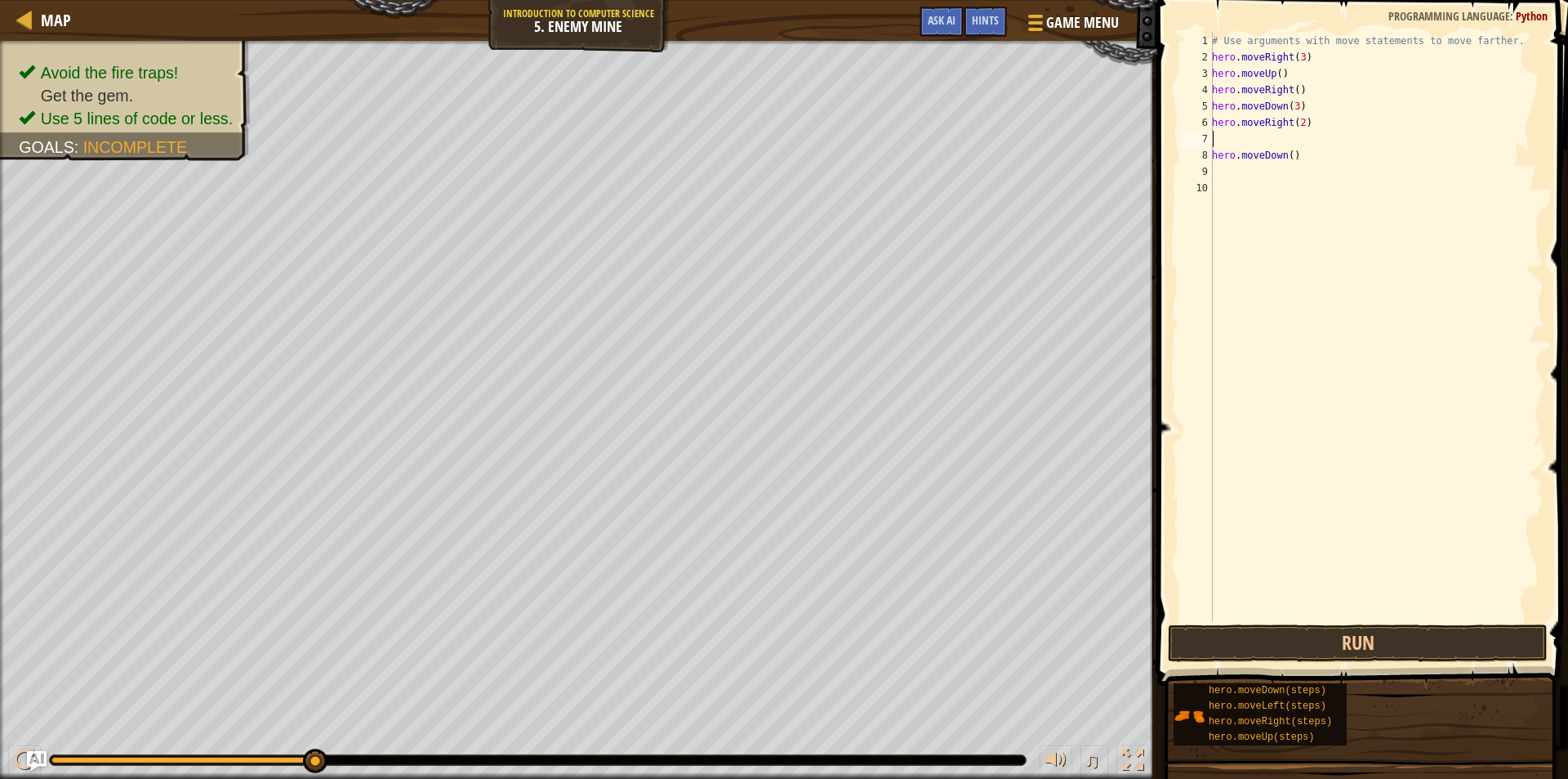
drag, startPoint x: 1301, startPoint y: 139, endPoint x: 1299, endPoint y: 148, distance: 9.2
click at [1299, 144] on div "# Use arguments with move statements to move farther. hero . moveRight ( 3 ) he…" at bounding box center [1376, 343] width 335 height 621
click at [1299, 148] on div "# Use arguments with move statements to move farther. hero . moveRight ( 3 ) he…" at bounding box center [1376, 343] width 335 height 621
type textarea "h"
click at [1355, 633] on button "Run" at bounding box center [1358, 643] width 380 height 38
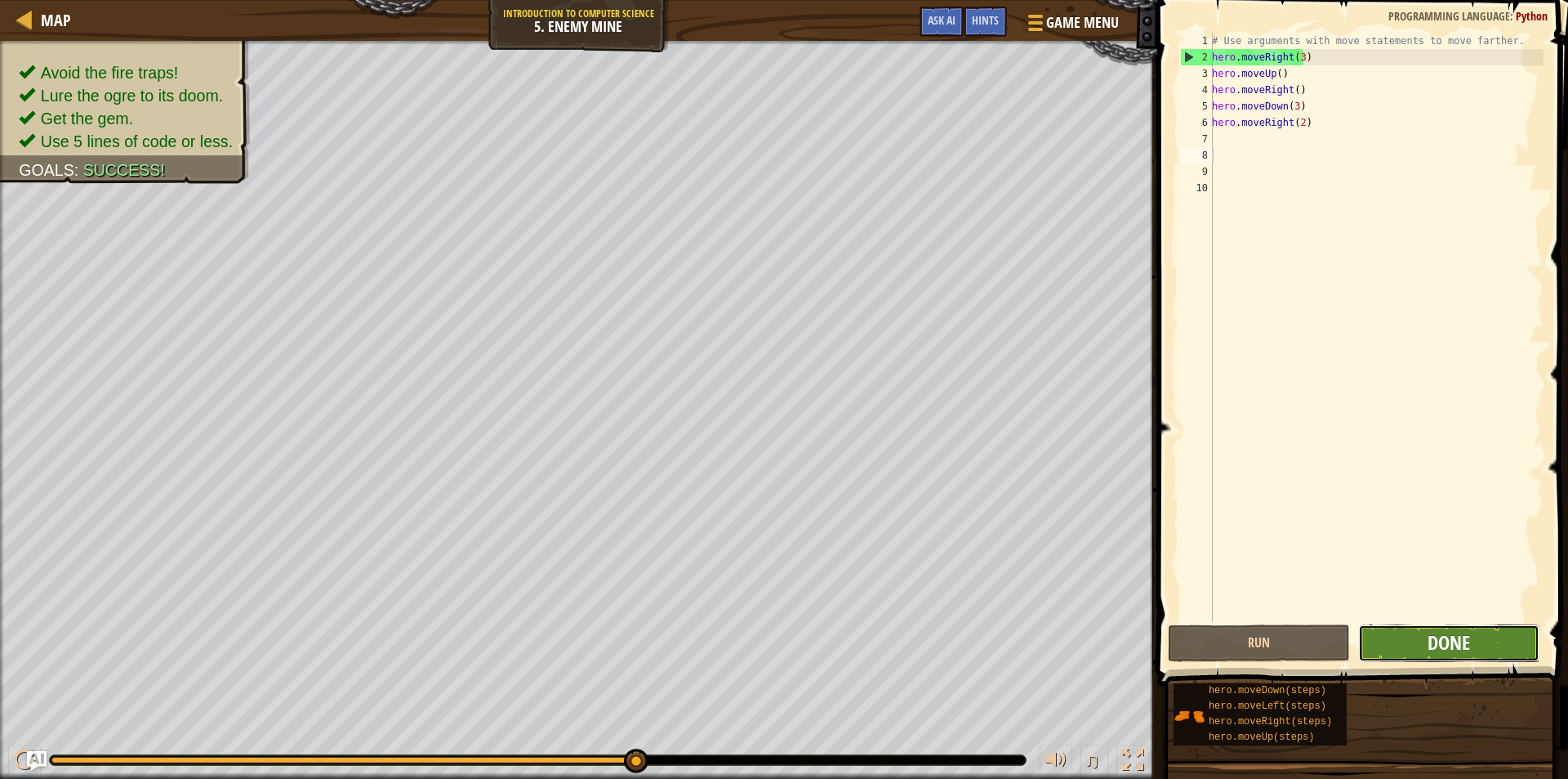
click at [1455, 639] on span "Done" at bounding box center [1449, 642] width 43 height 26
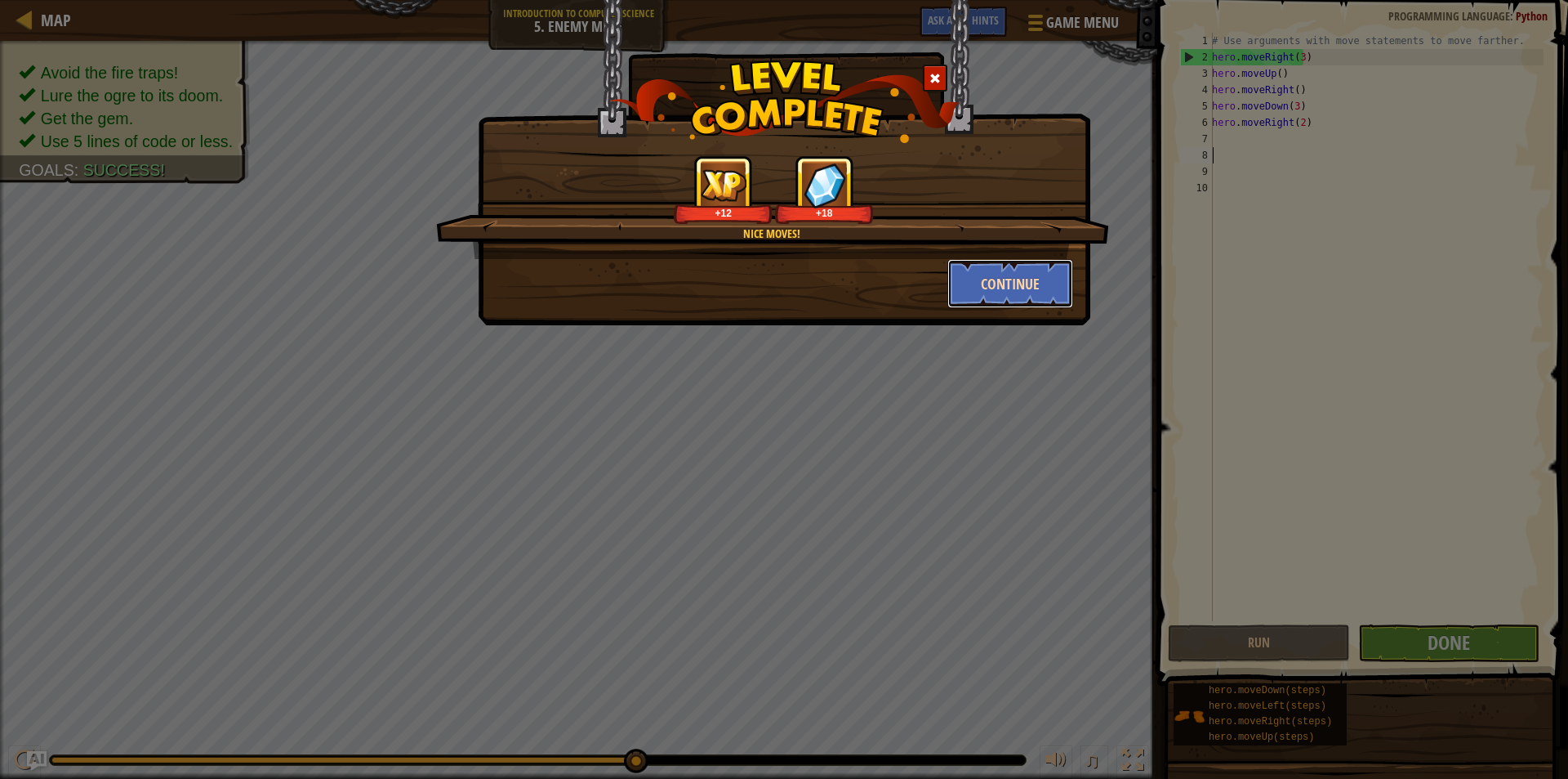
click at [1023, 281] on button "Continue" at bounding box center [1010, 283] width 127 height 49
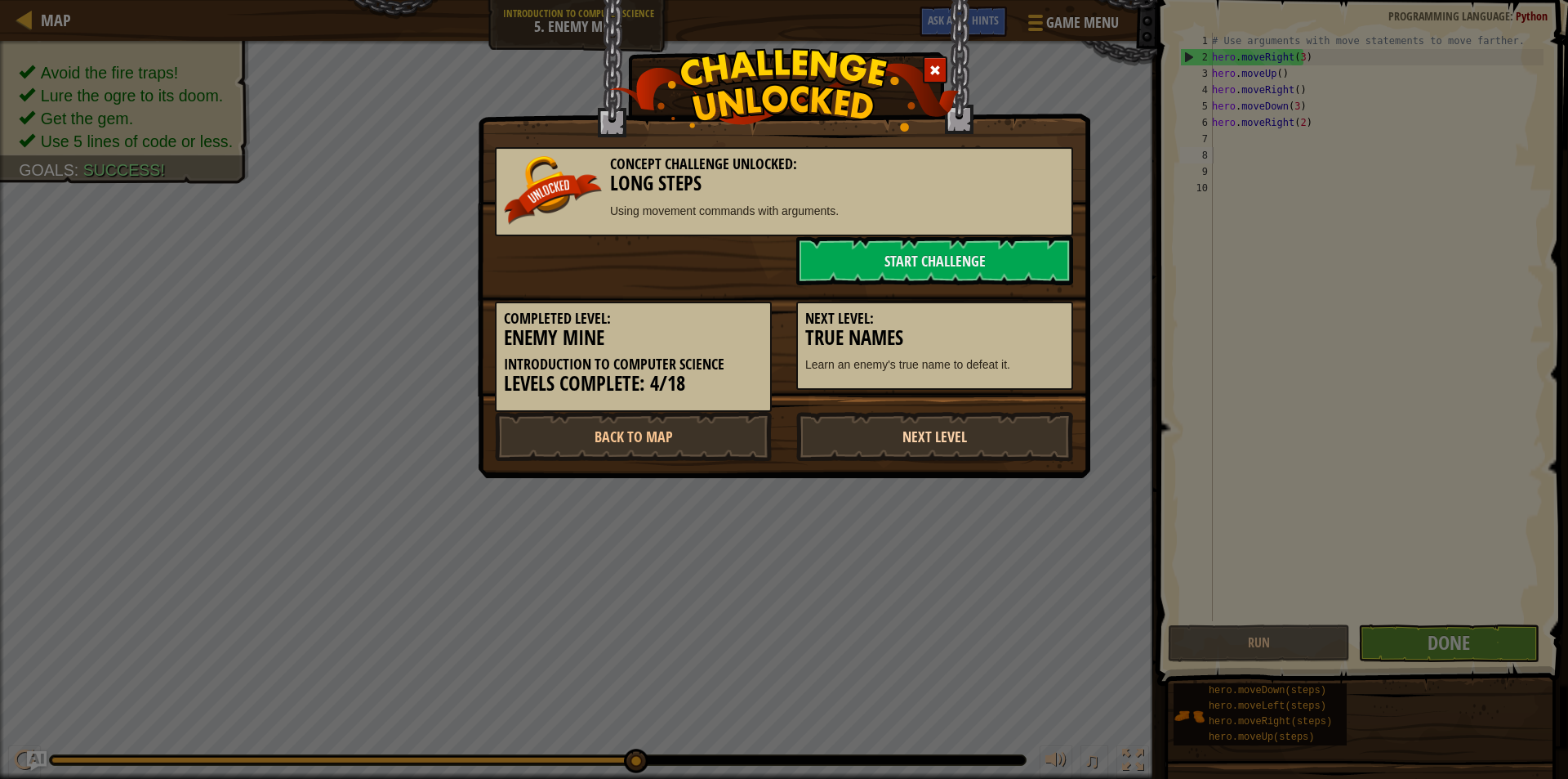
click at [966, 429] on link "Next Level" at bounding box center [935, 437] width 277 height 49
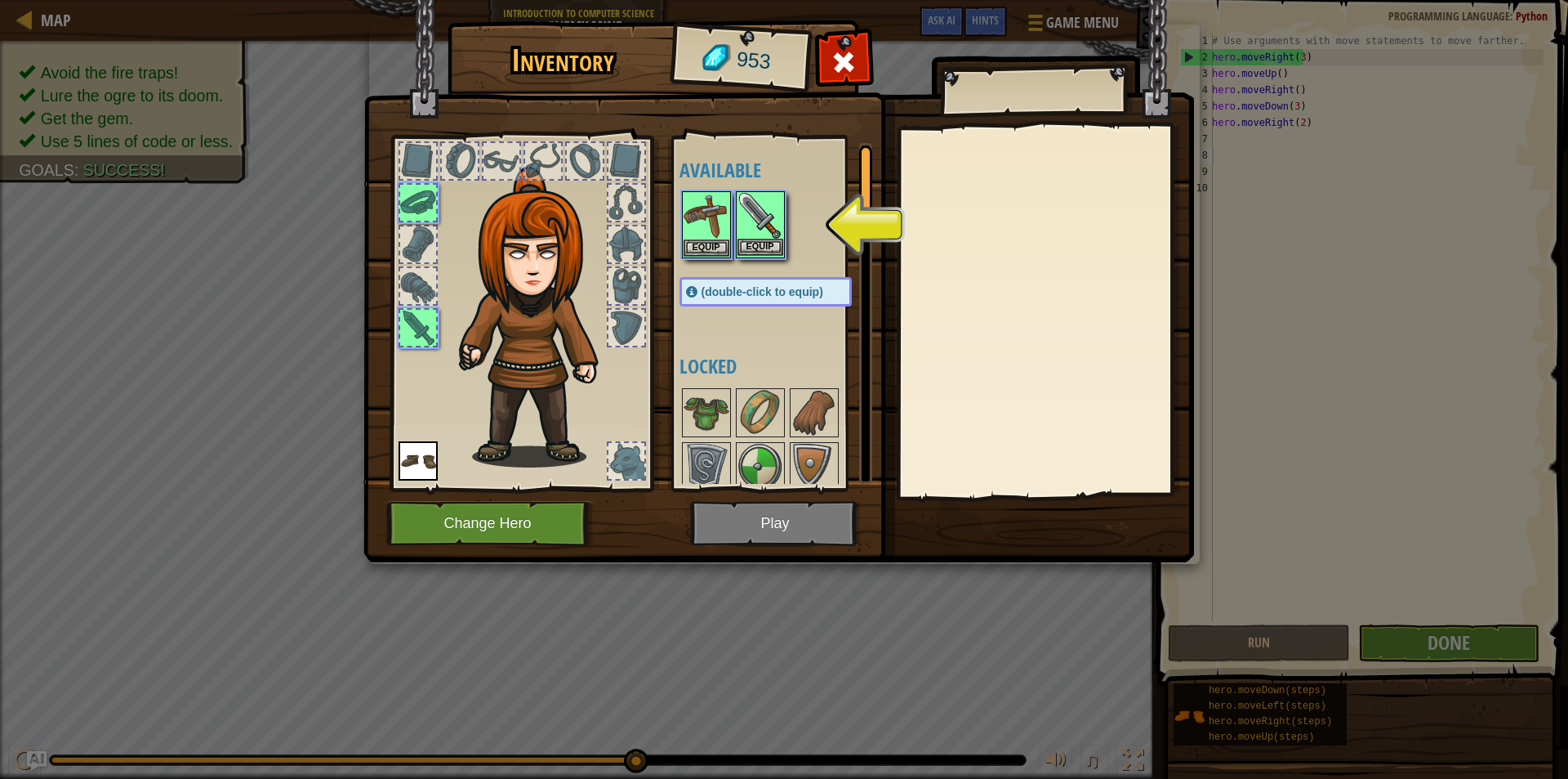
click at [777, 221] on img at bounding box center [761, 215] width 46 height 46
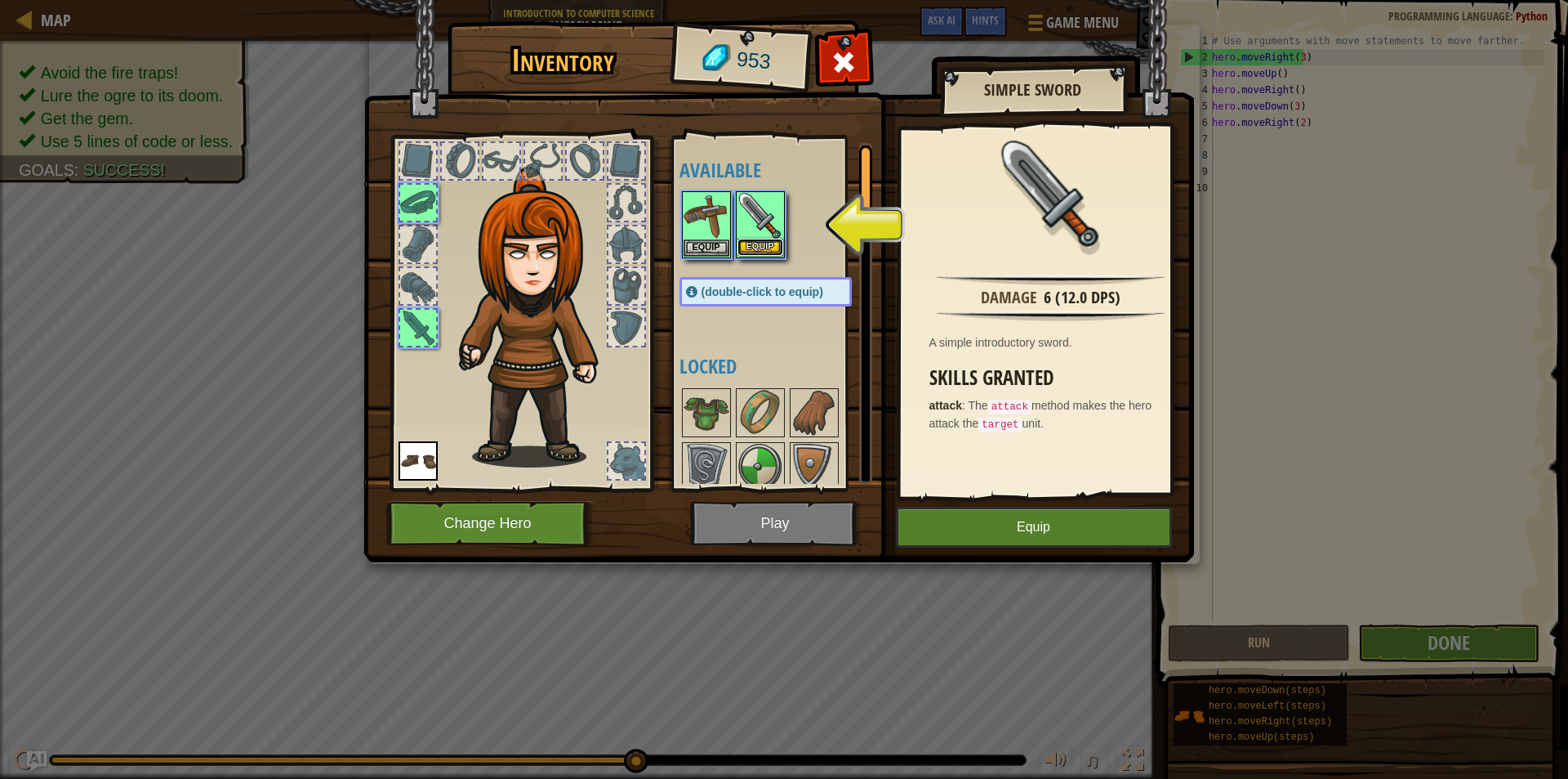
click at [745, 244] on button "Equip" at bounding box center [761, 247] width 46 height 17
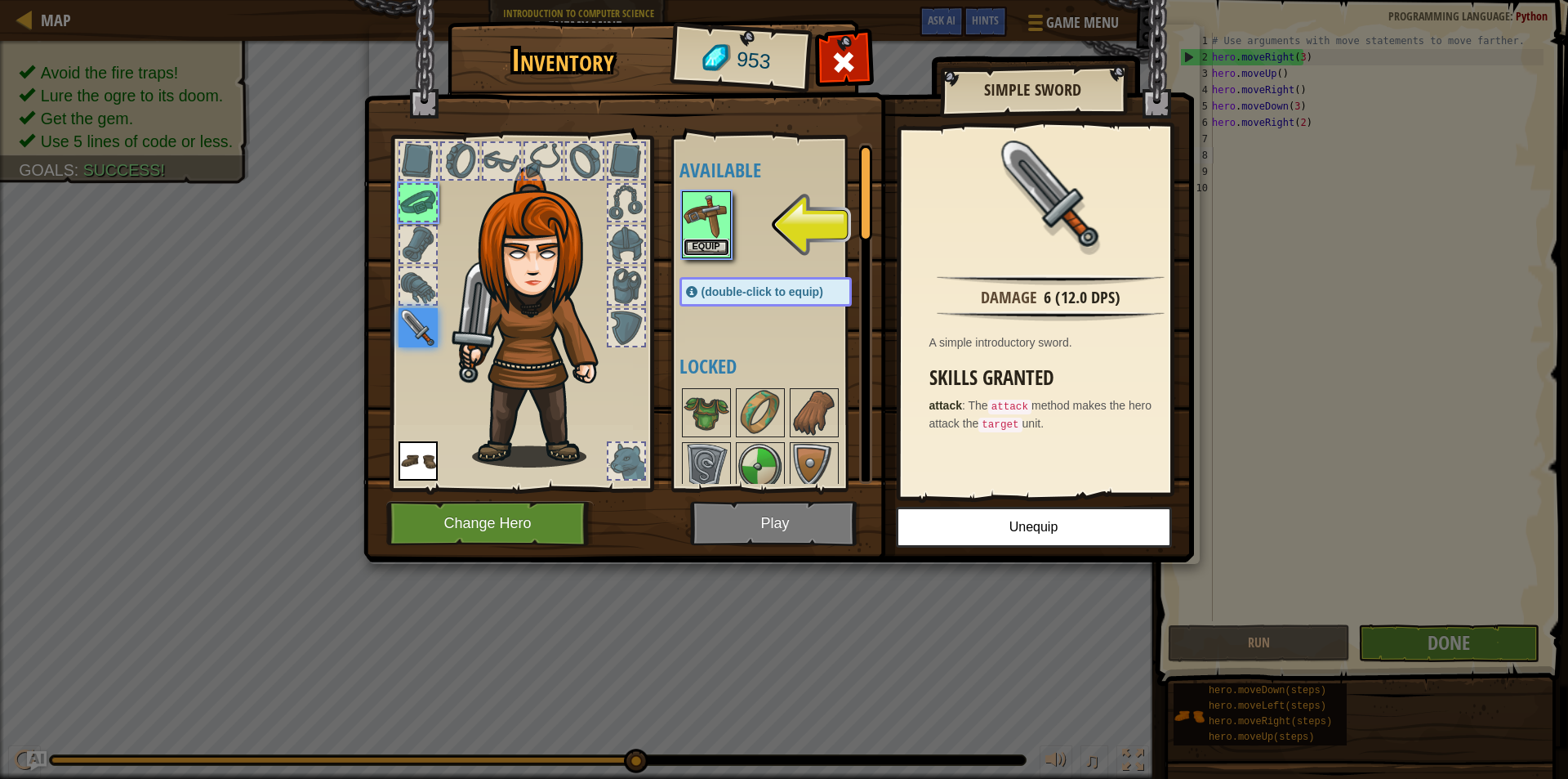
click at [692, 239] on button "Equip" at bounding box center [707, 247] width 46 height 17
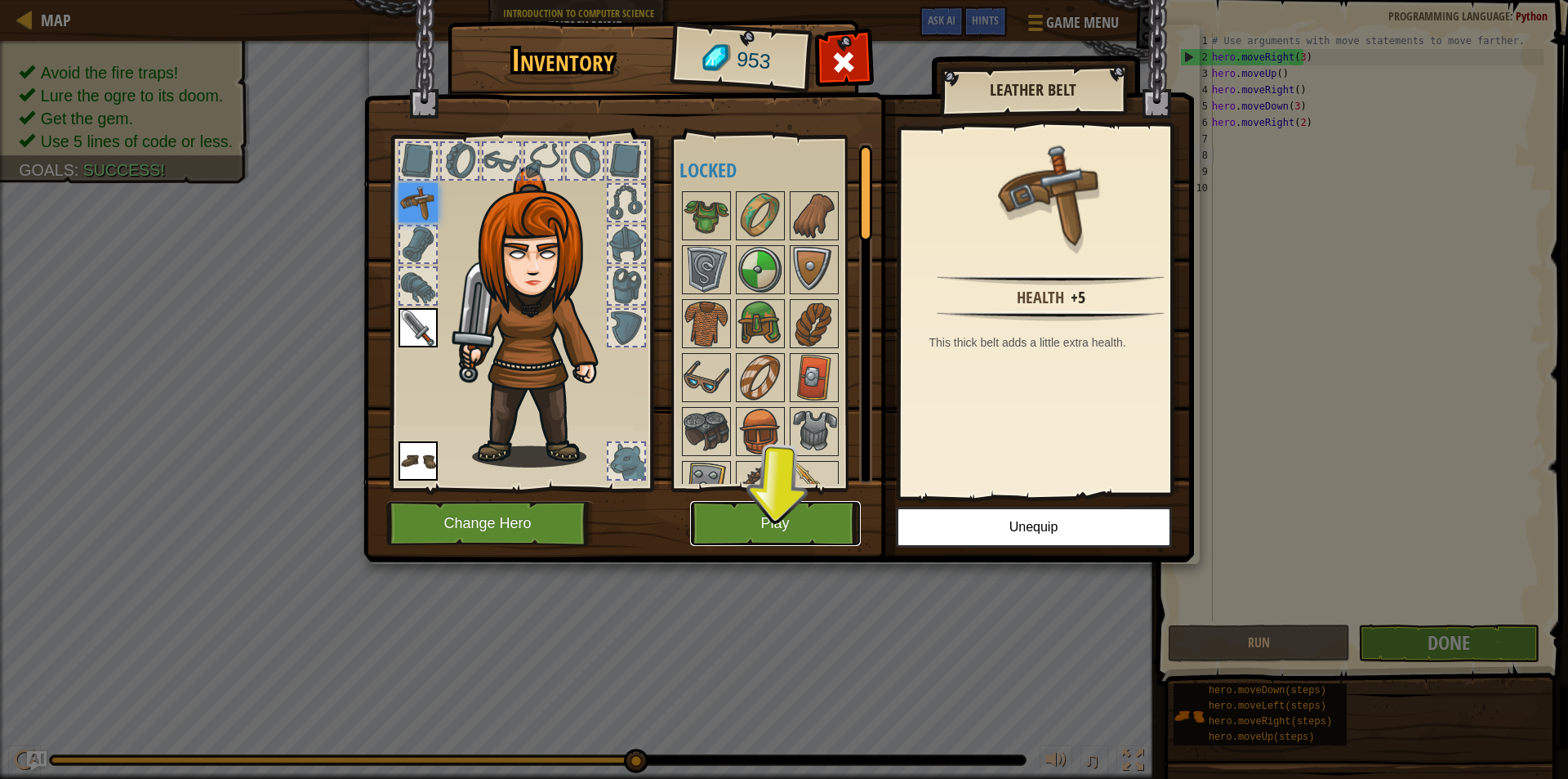
click at [792, 519] on button "Play" at bounding box center [775, 523] width 170 height 45
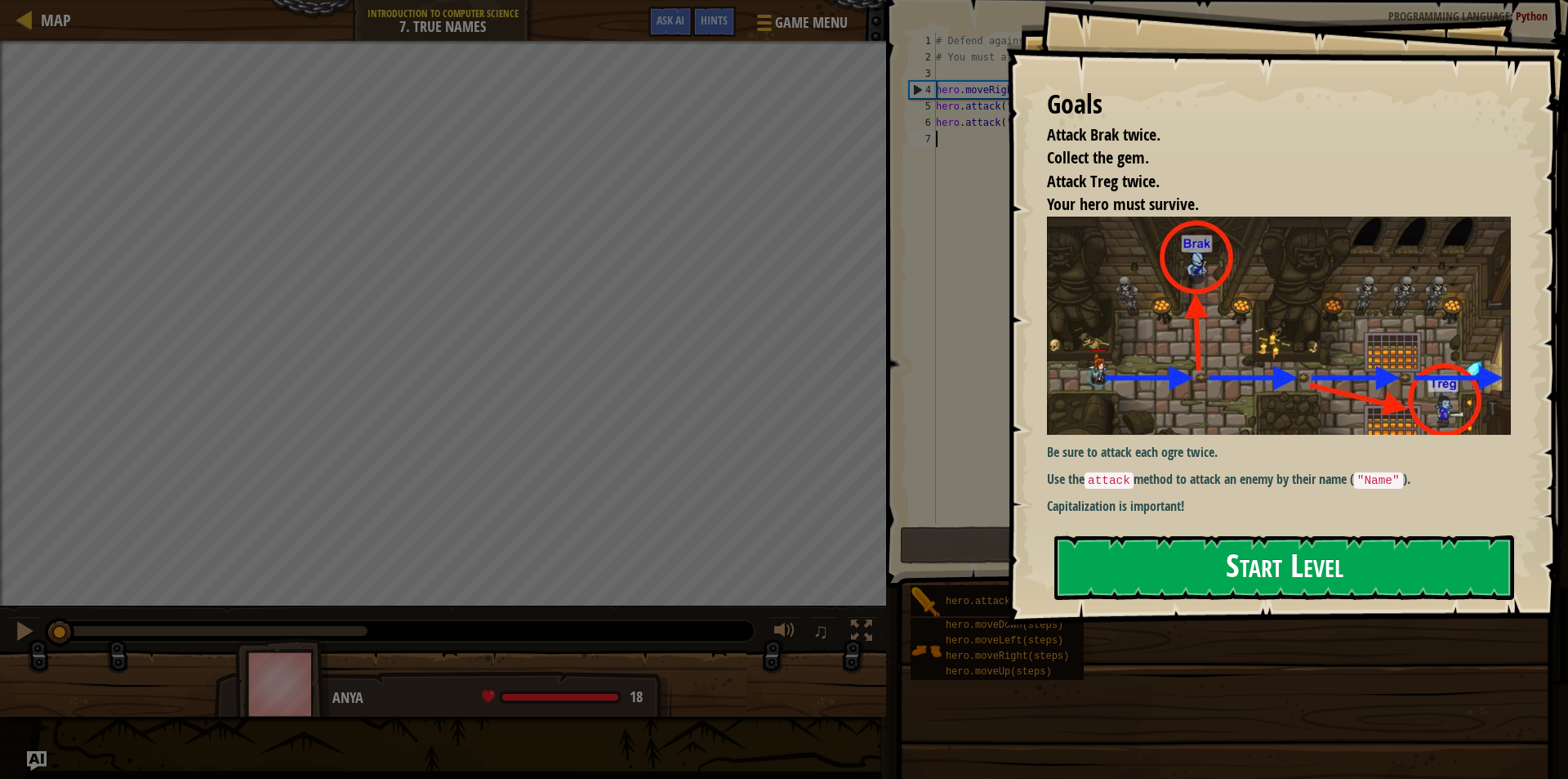
click at [1089, 558] on button "Start Level" at bounding box center [1285, 567] width 460 height 65
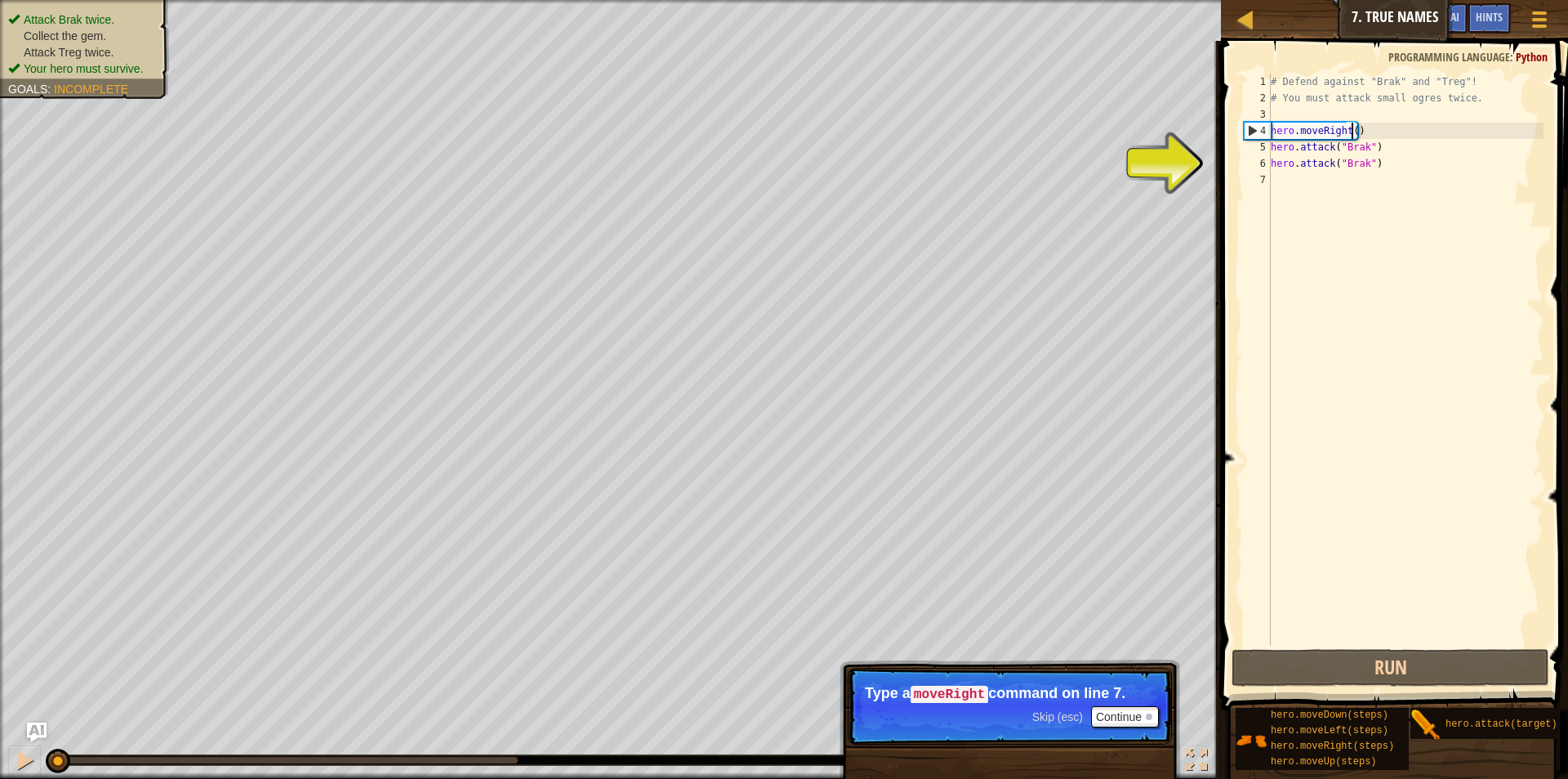
click at [1349, 134] on div "# Defend against "Brak" and "Treg"! # You must attack small ogres twice. hero .…" at bounding box center [1405, 376] width 276 height 605
type textarea "hero.moveRight(2)"
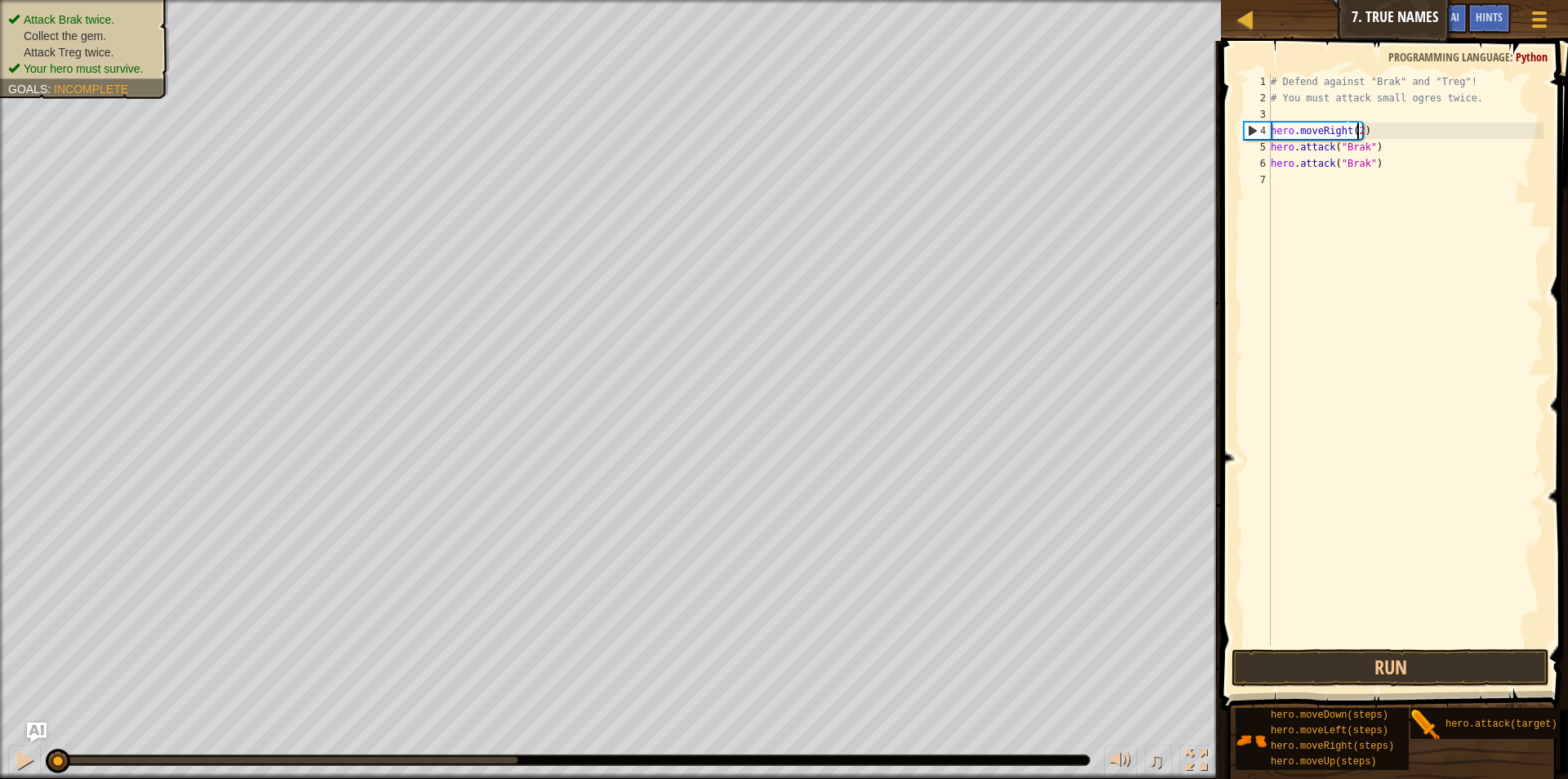
scroll to position [7, 7]
click at [1354, 178] on div "# Defend against "Brak" and "Treg"! # You must attack small ogres twice. hero .…" at bounding box center [1405, 376] width 276 height 605
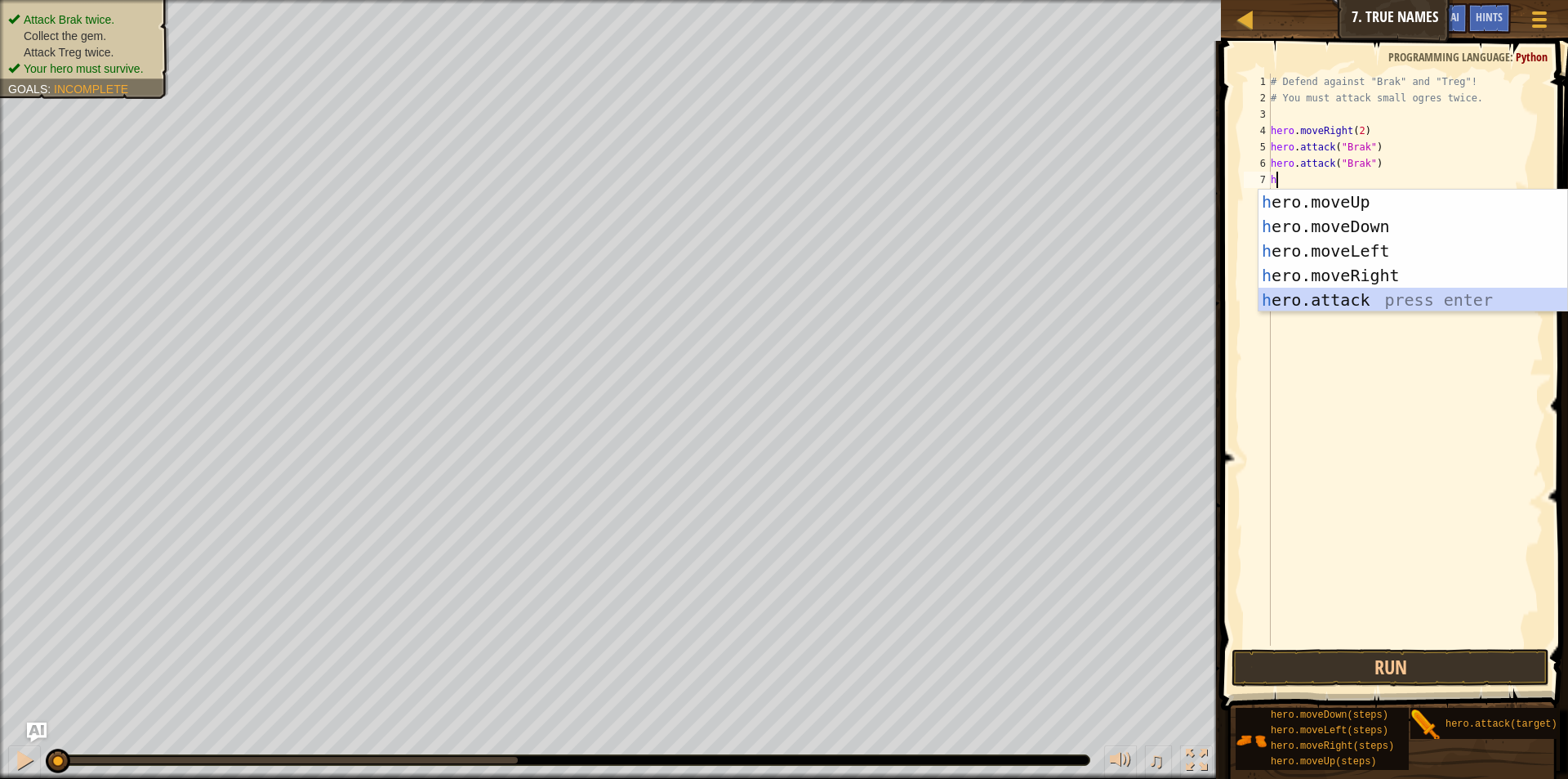
click at [1299, 301] on div "h ero.moveUp press enter h ero.moveDown press enter h ero.moveLeft press enter …" at bounding box center [1412, 274] width 309 height 171
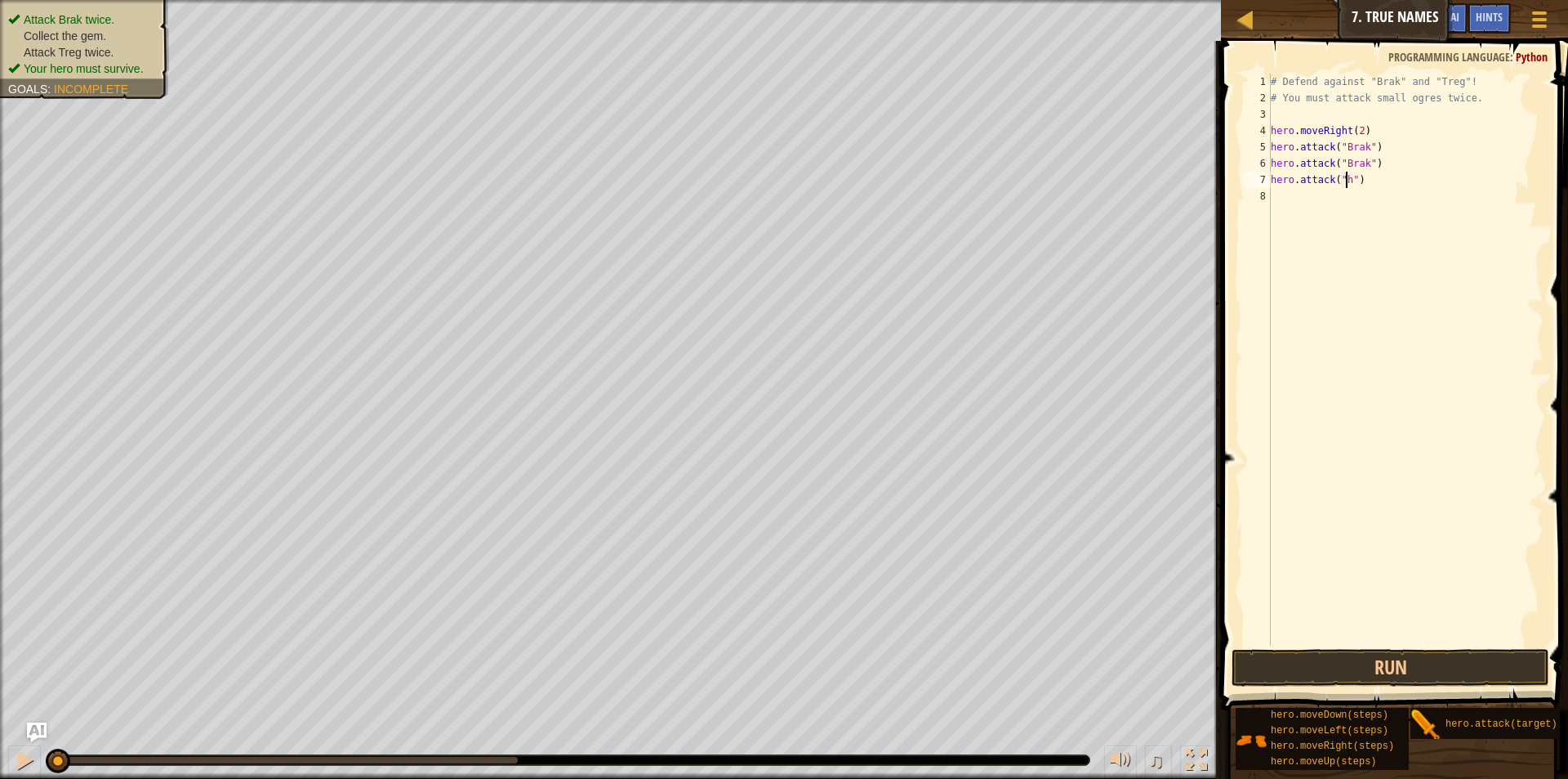
scroll to position [7, 6]
click at [1371, 184] on div "# Defend against "Brak" and "Treg"! # You must attack small ogres twice. hero .…" at bounding box center [1405, 376] width 276 height 605
type textarea "h"
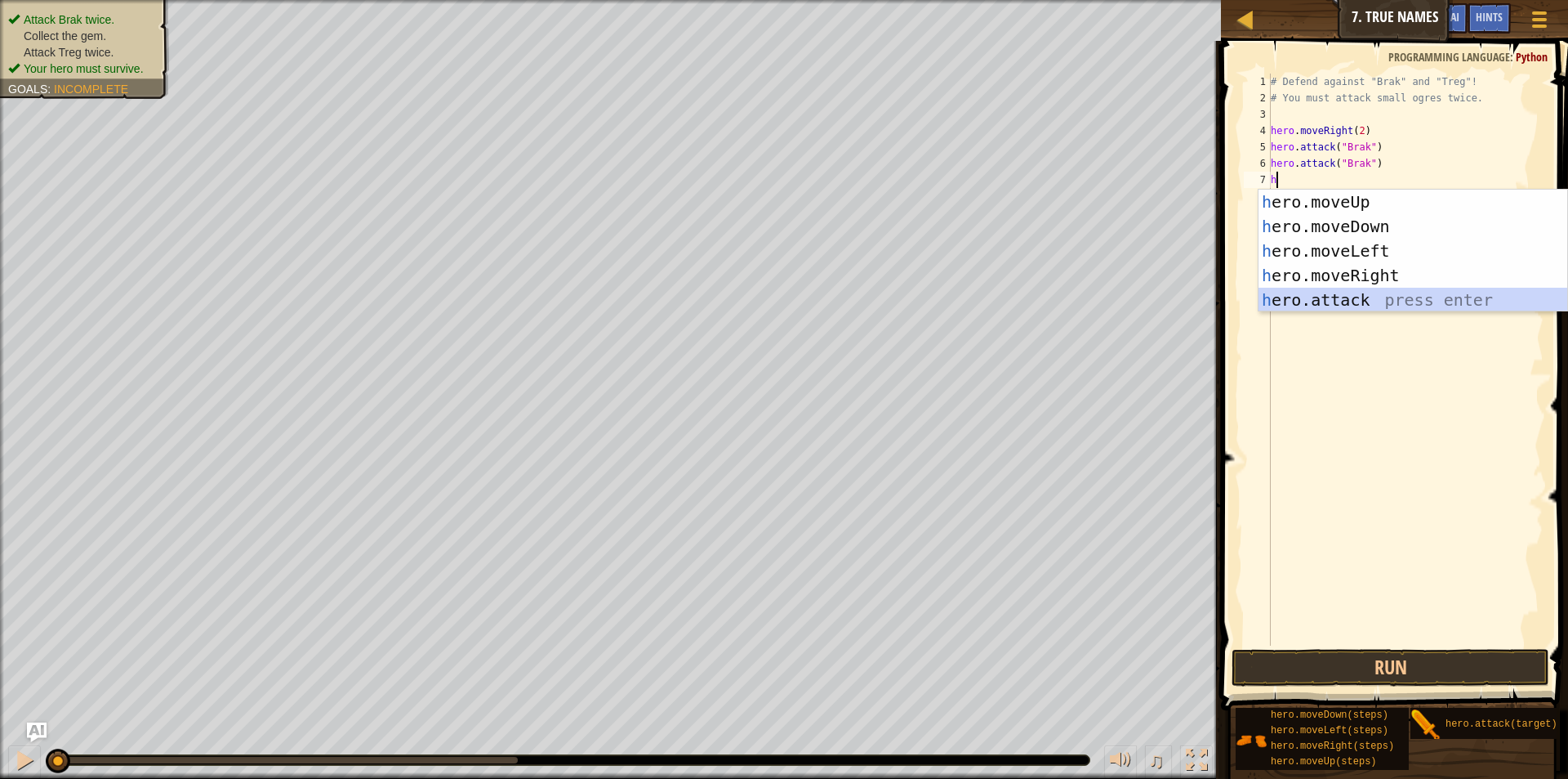
click at [1333, 298] on div "h ero.moveUp press enter h ero.moveDown press enter h ero.moveLeft press enter …" at bounding box center [1412, 274] width 309 height 171
type textarea "hero.attack("Enemy Name")"
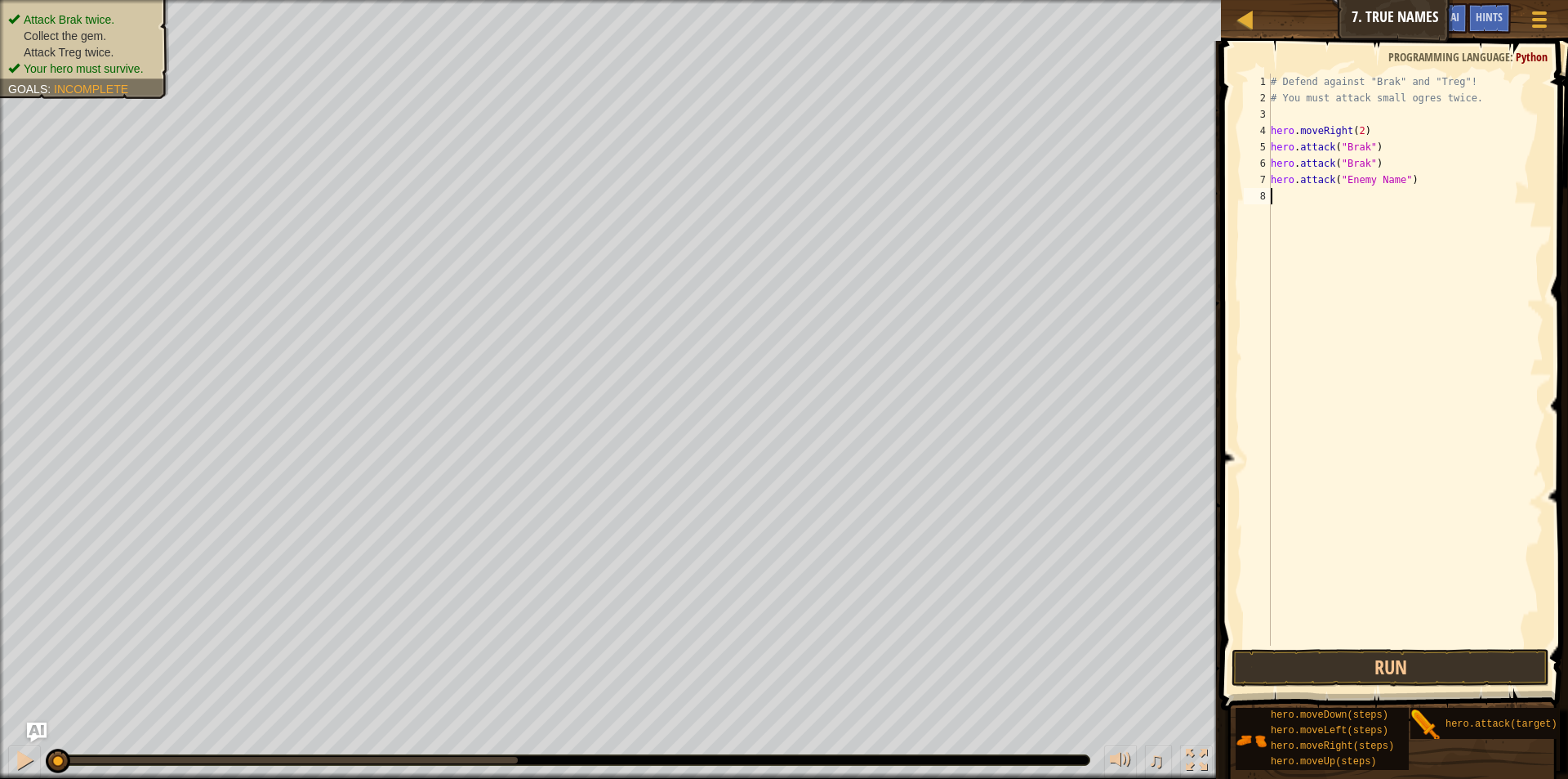
click at [1309, 211] on div "# Defend against "Brak" and "Treg"! # You must attack small ogres twice. hero .…" at bounding box center [1405, 376] width 276 height 605
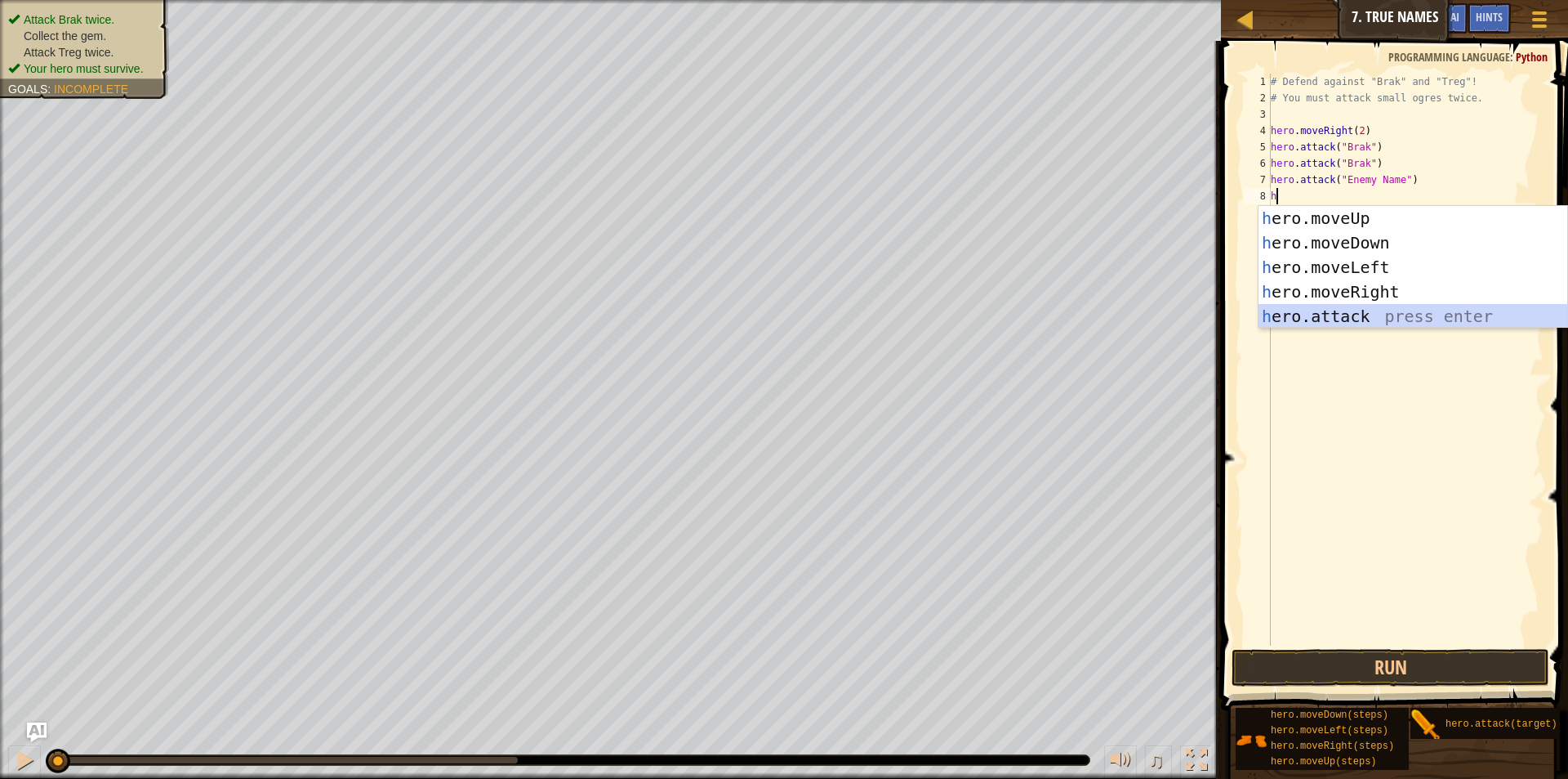
click at [1349, 315] on div "h ero.moveUp press enter h ero.moveDown press enter h ero.moveLeft press enter …" at bounding box center [1412, 291] width 309 height 171
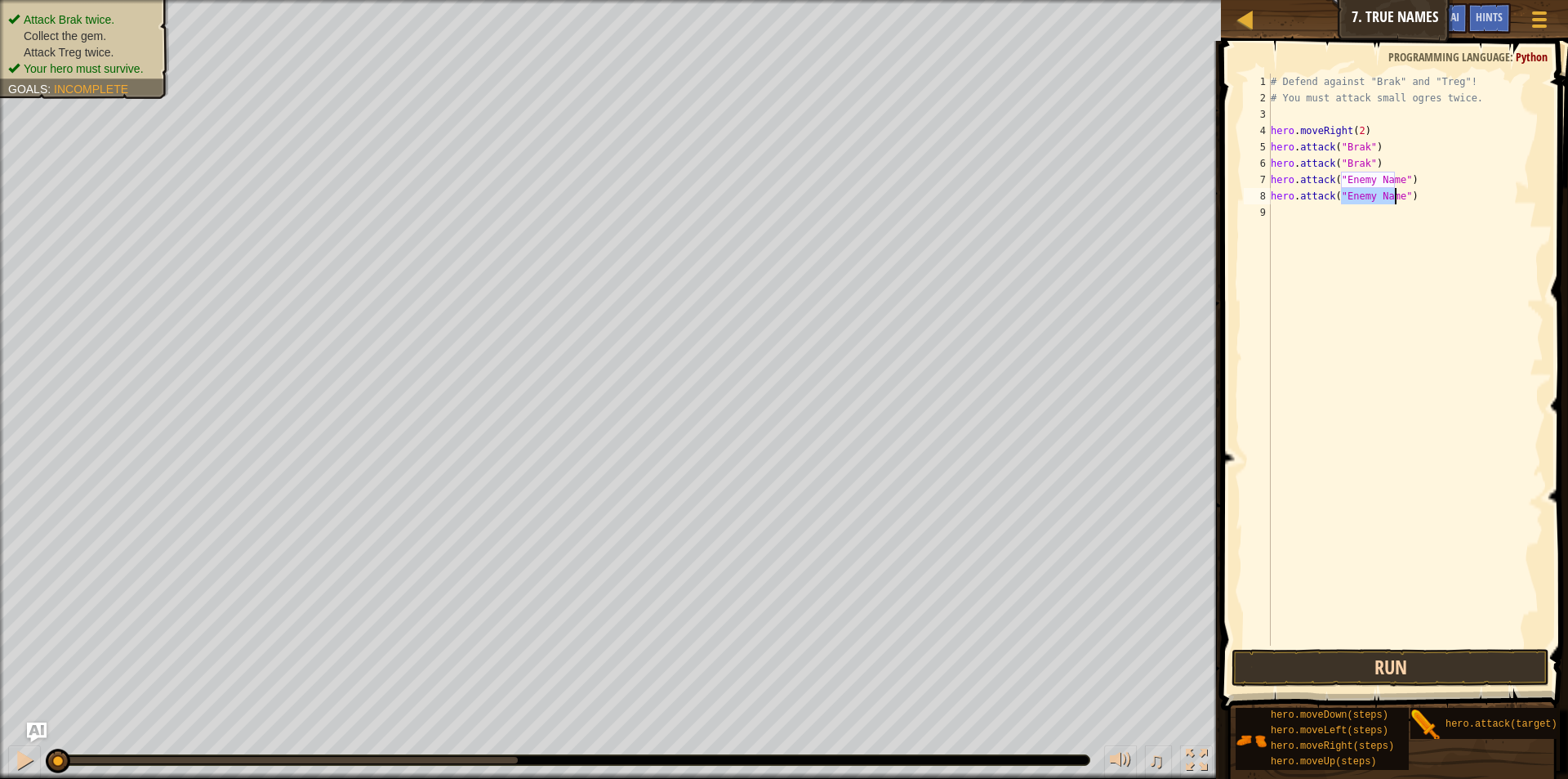
type textarea "hero.attack("Enemy Name")"
click at [1337, 668] on button "Run" at bounding box center [1390, 668] width 318 height 38
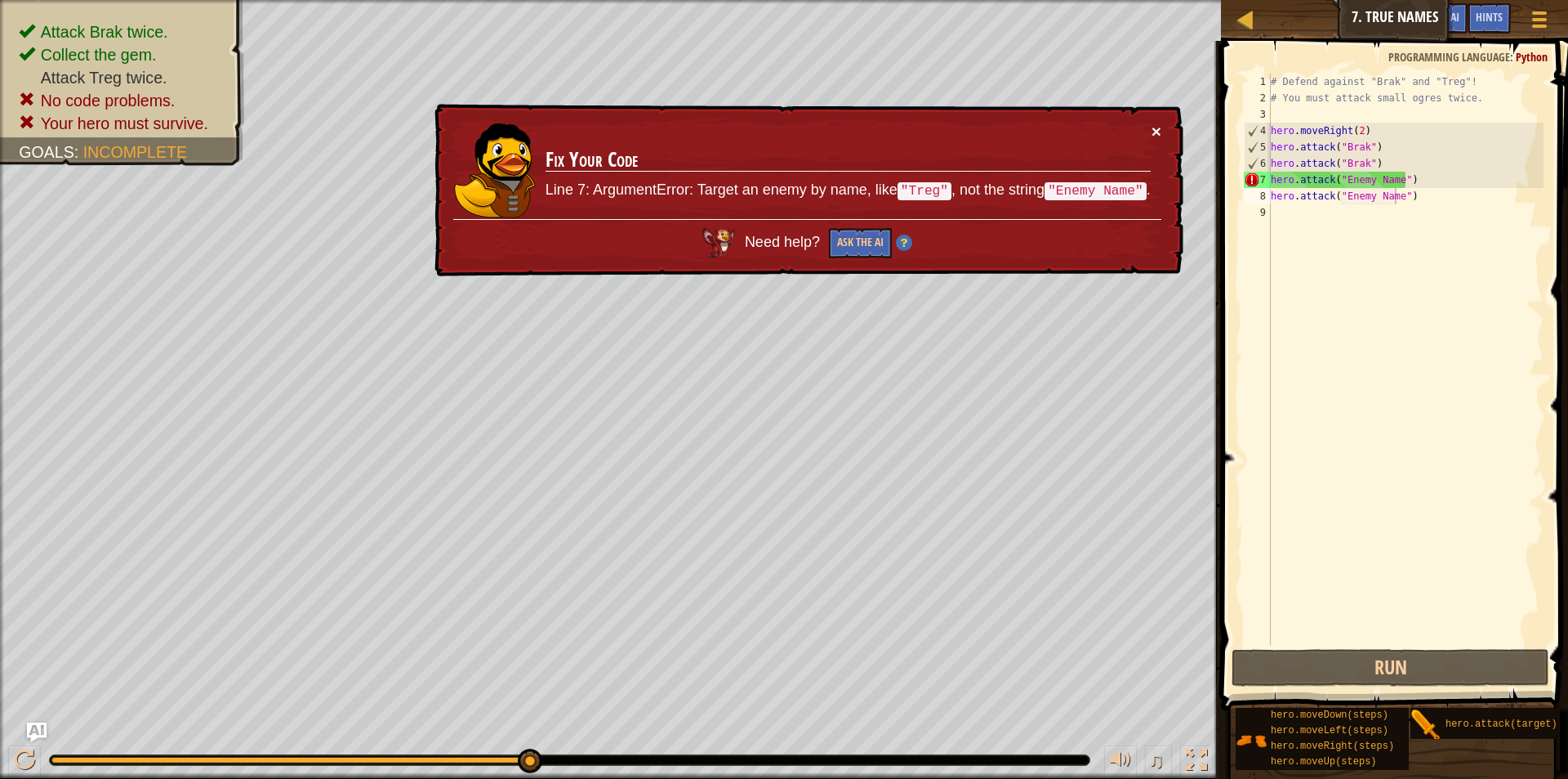
click at [1152, 131] on button "×" at bounding box center [1157, 131] width 10 height 17
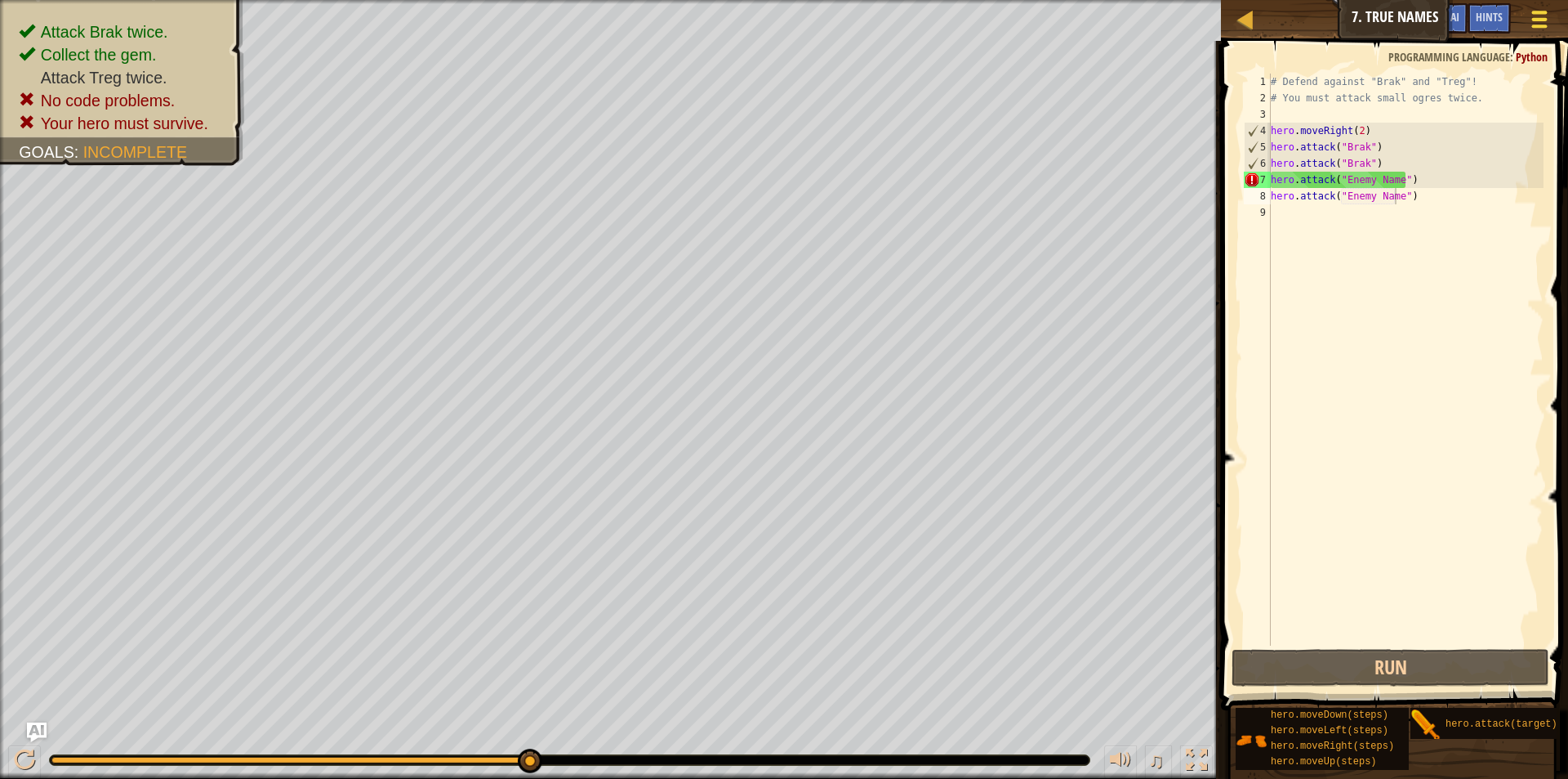
click at [1531, 6] on button "Game Menu" at bounding box center [1539, 22] width 43 height 40
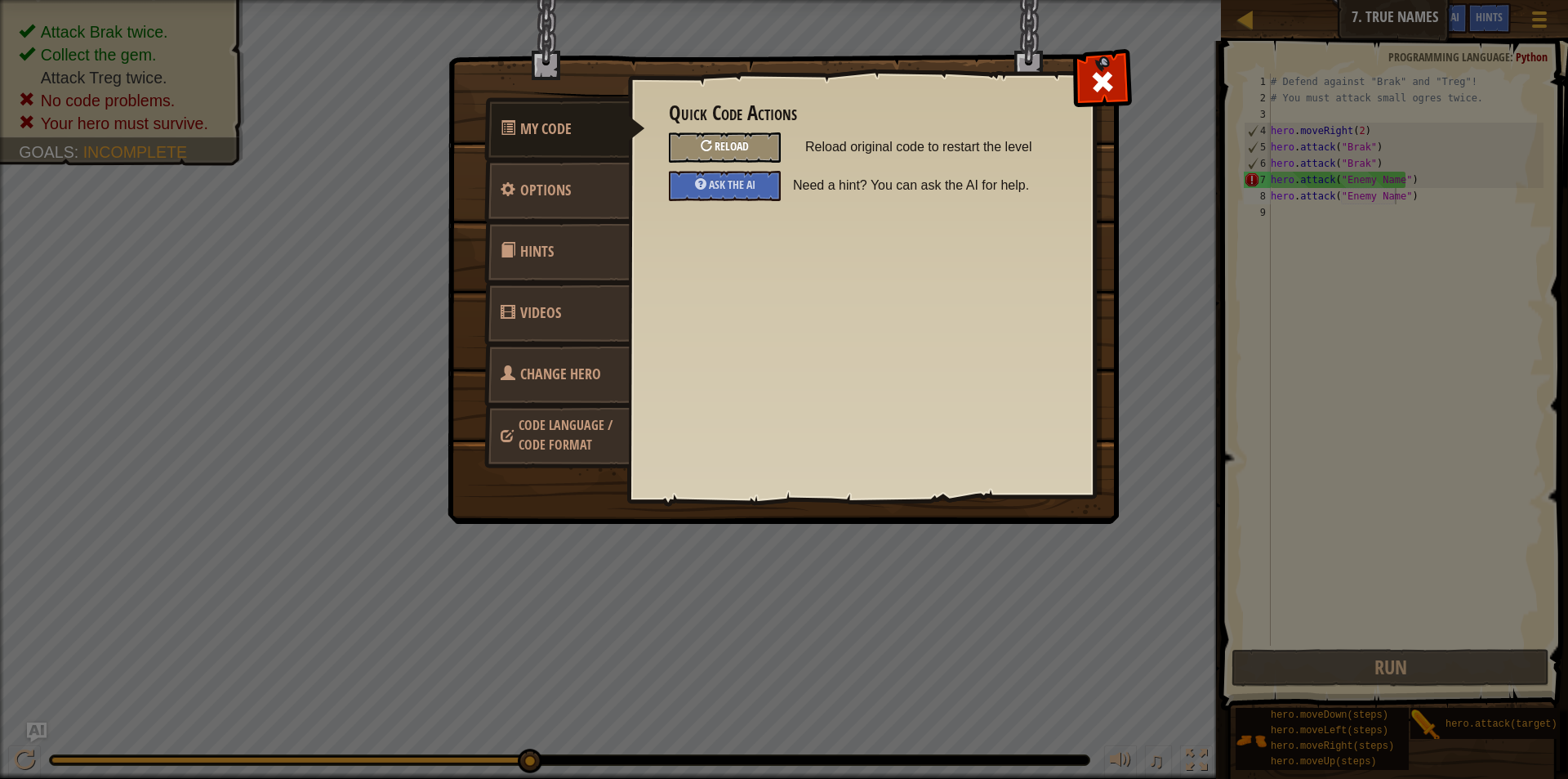
click at [745, 138] on div "Reload" at bounding box center [725, 147] width 112 height 30
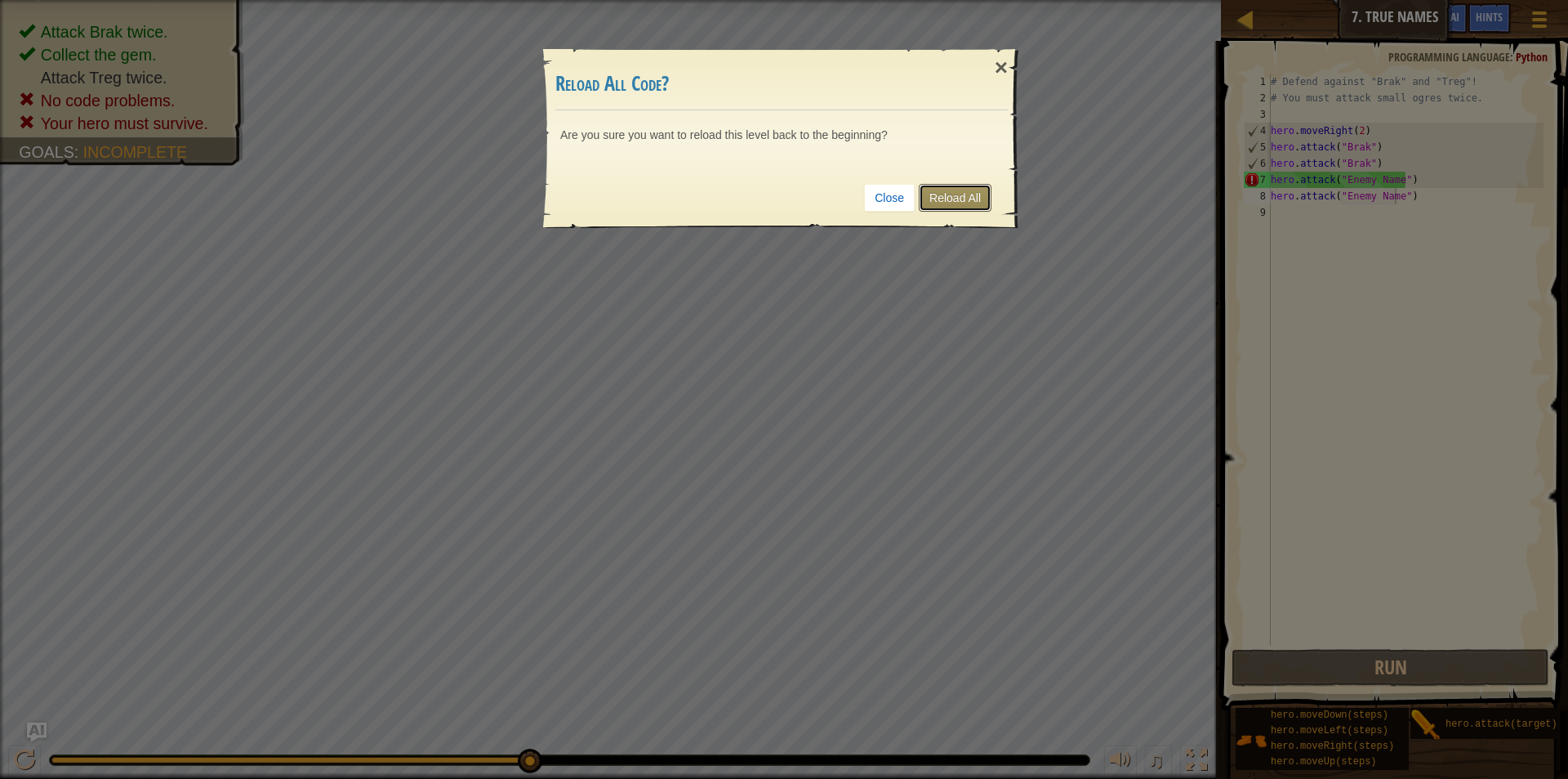
click at [931, 191] on link "Reload All" at bounding box center [955, 197] width 73 height 28
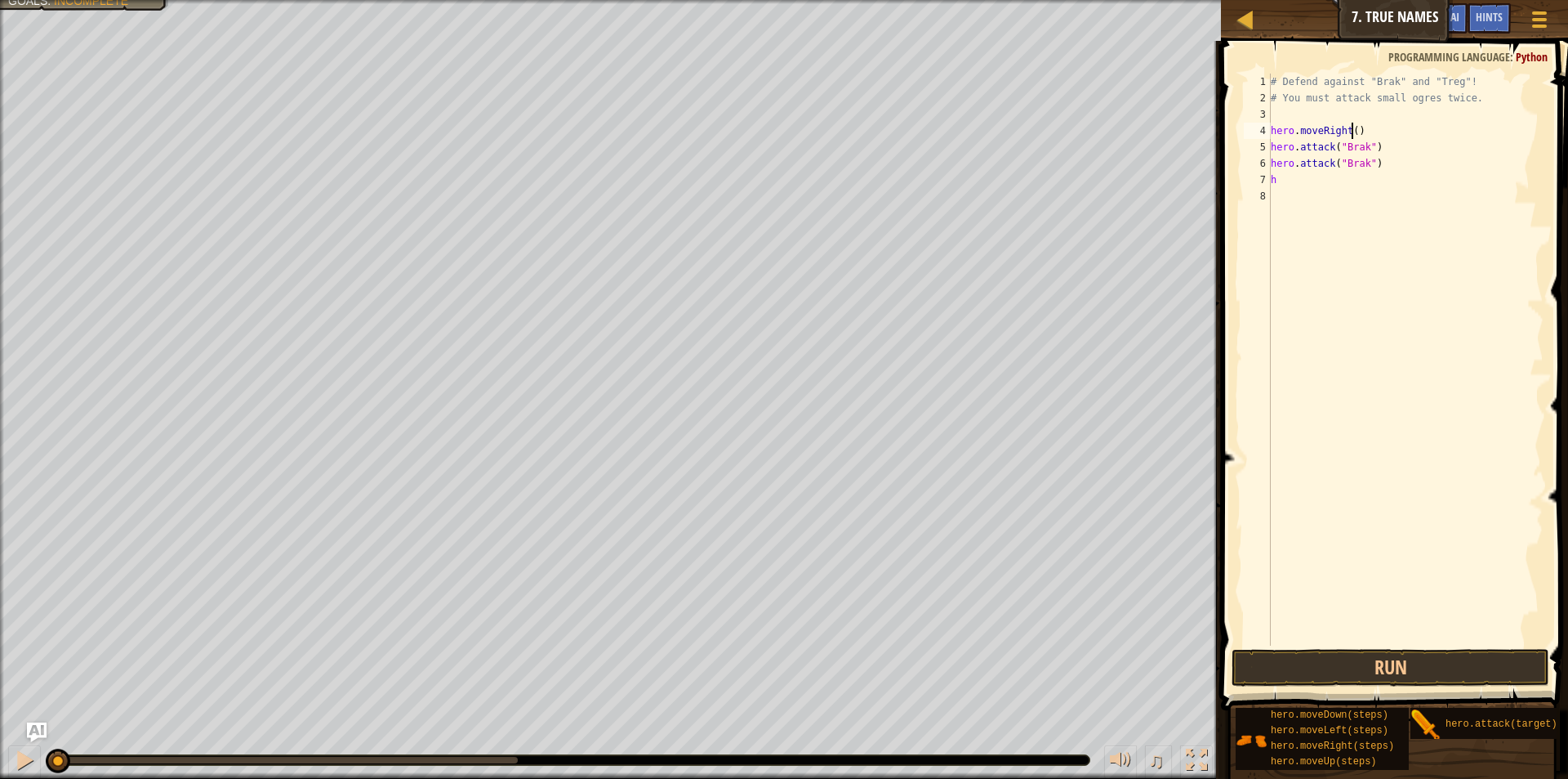
click at [1349, 129] on div "# Defend against "Brak" and "Treg"! # You must attack small ogres twice. hero .…" at bounding box center [1405, 376] width 276 height 605
click at [1285, 183] on div "# Defend against "Brak" and "Treg"! # You must attack small ogres twice. hero .…" at bounding box center [1405, 376] width 276 height 605
type textarea "h"
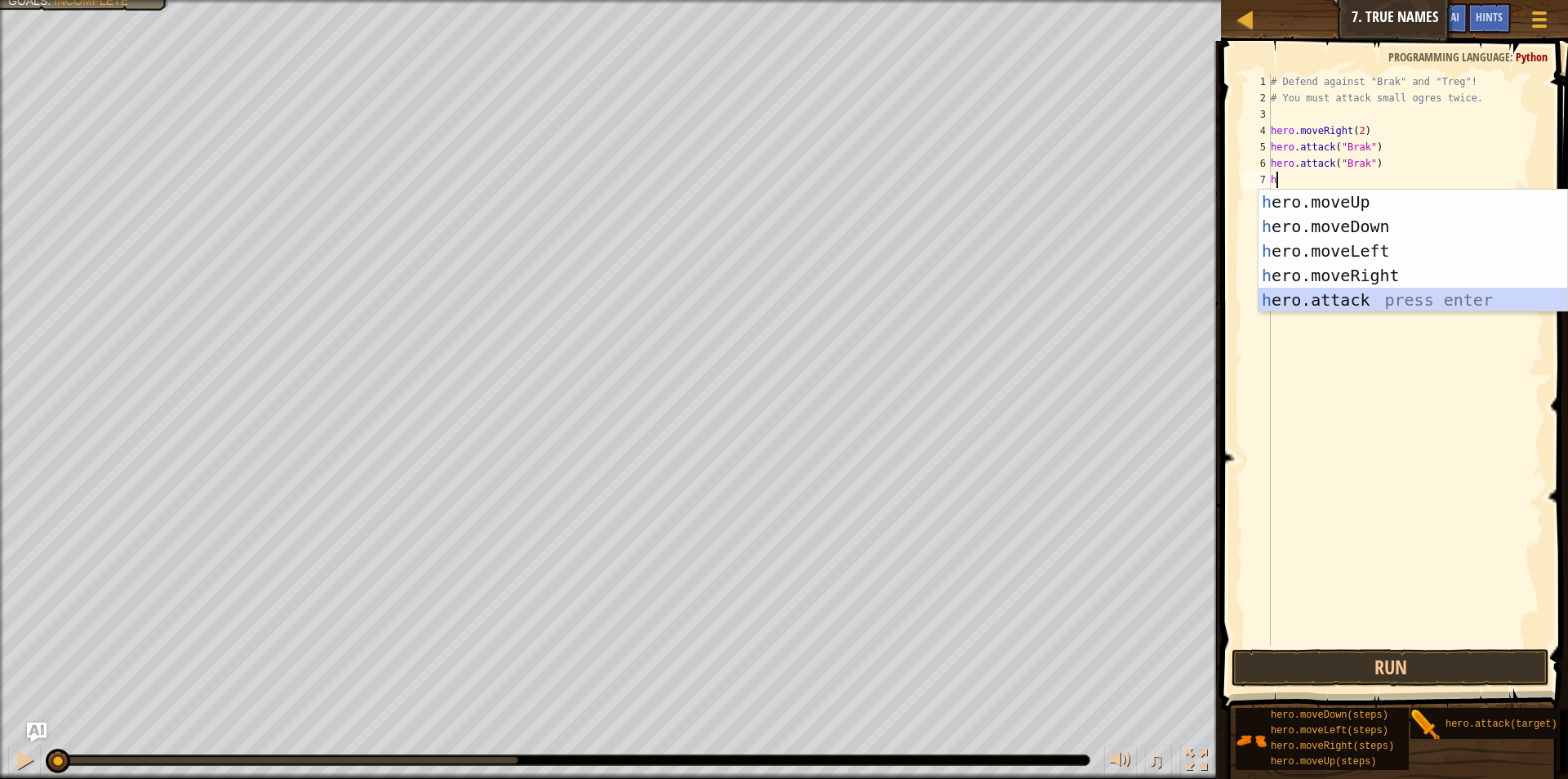
click at [1317, 294] on div "h ero.moveUp press enter h ero.moveDown press enter h ero.moveLeft press enter …" at bounding box center [1412, 274] width 309 height 171
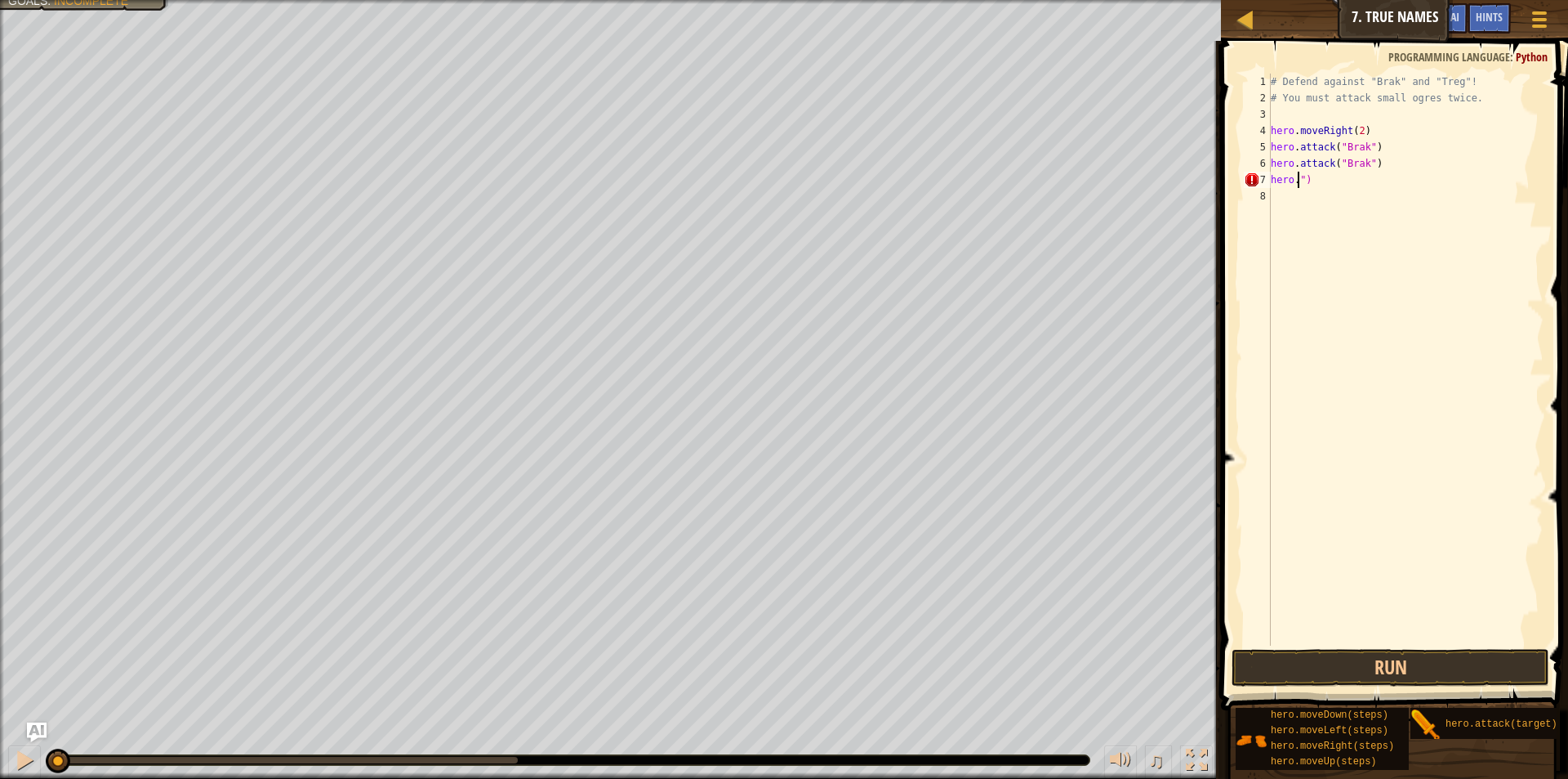
type textarea "")"
click at [1335, 188] on div "# Defend against "Brak" and "Treg"! # You must attack small ogres twice. hero .…" at bounding box center [1405, 376] width 276 height 605
type textarea """
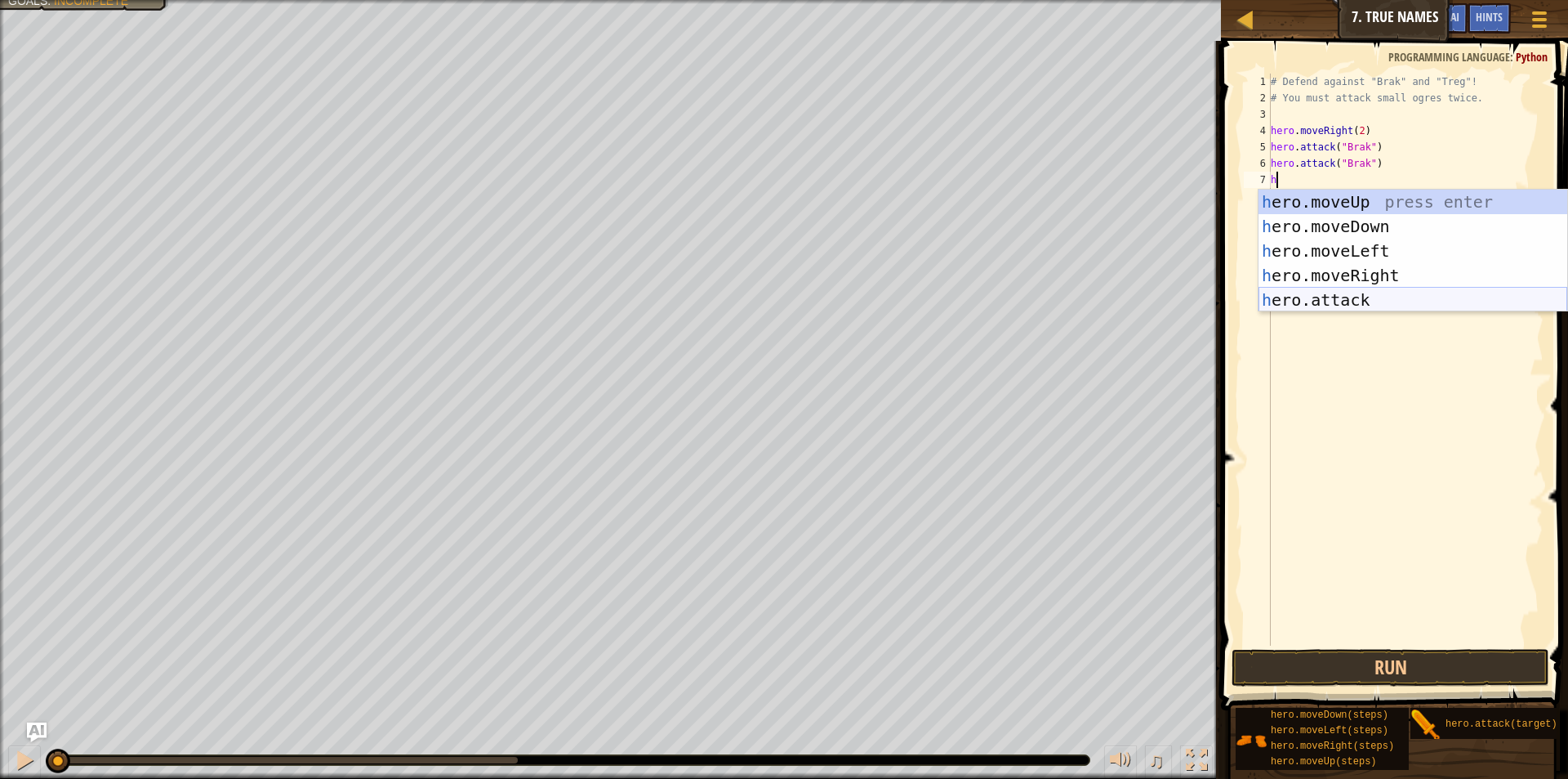
click at [1371, 293] on div "h ero.moveUp press enter h ero.moveDown press enter h ero.moveLeft press enter …" at bounding box center [1412, 274] width 309 height 171
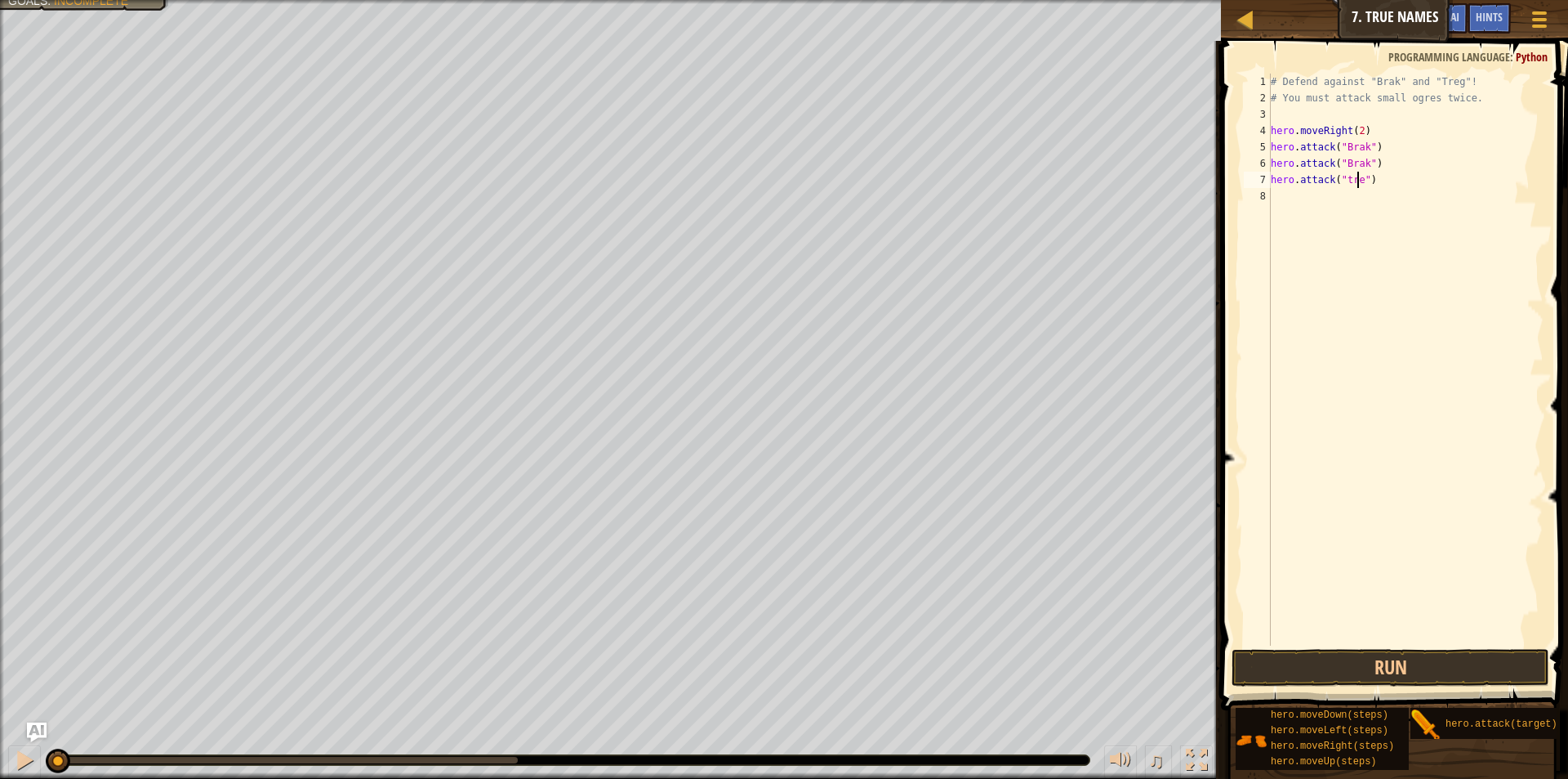
scroll to position [7, 7]
click at [1346, 179] on div "# Defend against "Brak" and "Treg"! # You must attack small ogres twice. hero .…" at bounding box center [1405, 376] width 276 height 605
click at [1365, 185] on div "# Defend against "Brak" and "Treg"! # You must attack small ogres twice. hero .…" at bounding box center [1405, 376] width 276 height 605
type textarea "hero.attack("Treg")"
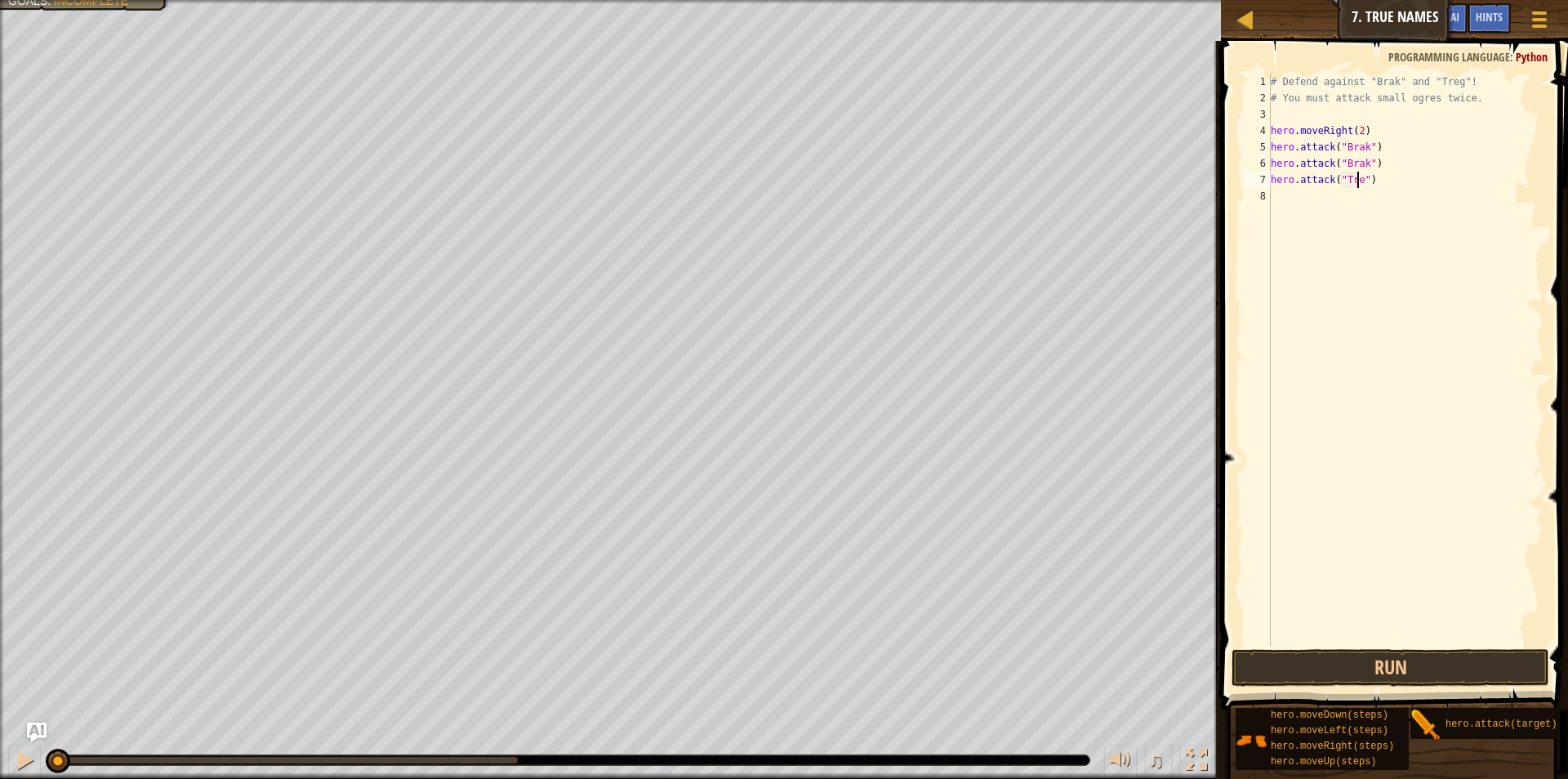
scroll to position [7, 7]
click at [1290, 194] on div "# Defend against "Brak" and "Treg"! # You must attack small ogres twice. hero .…" at bounding box center [1405, 376] width 276 height 605
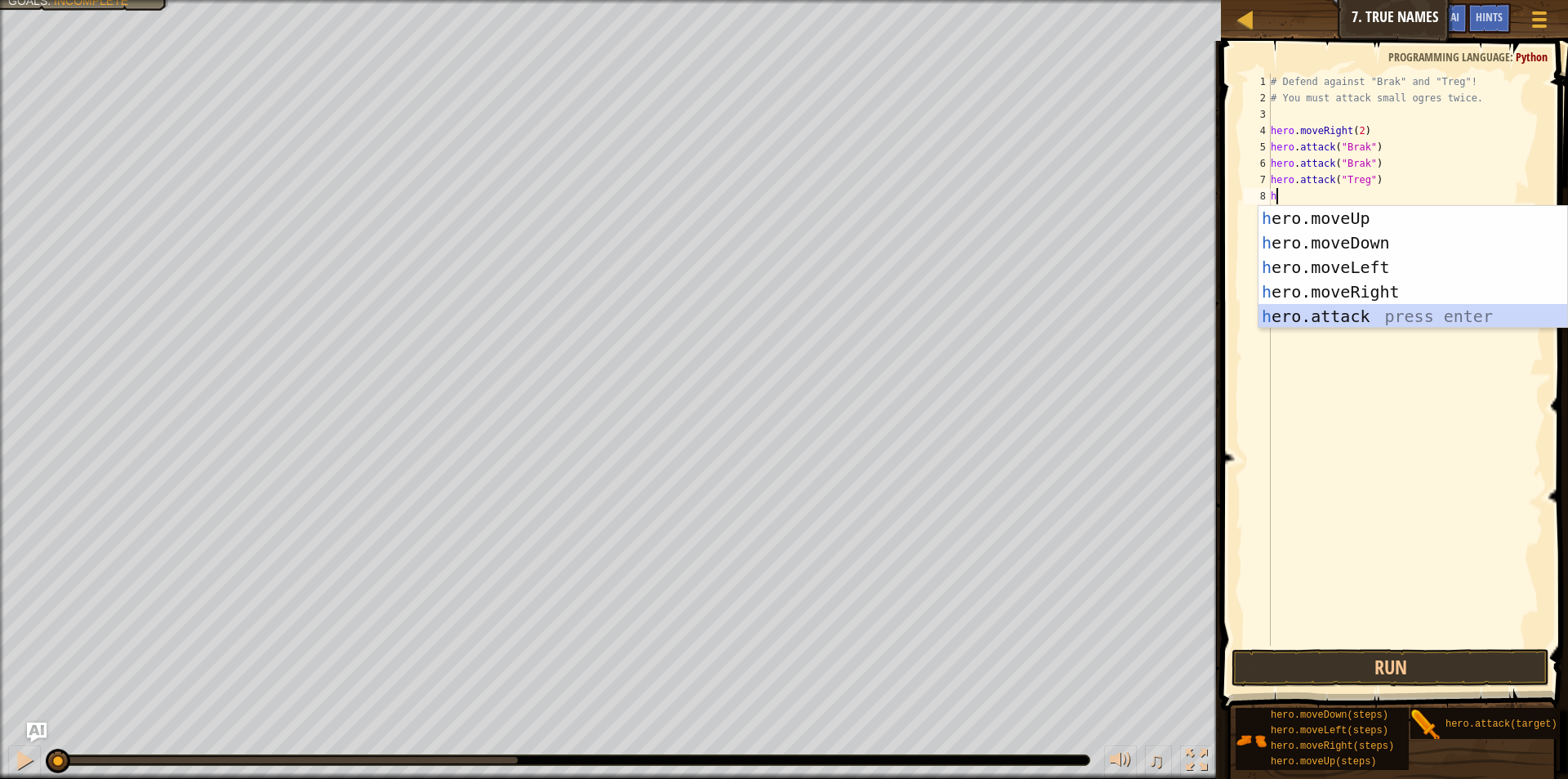
click at [1362, 311] on div "h ero.moveUp press enter h ero.moveDown press enter h ero.moveLeft press enter …" at bounding box center [1412, 291] width 309 height 171
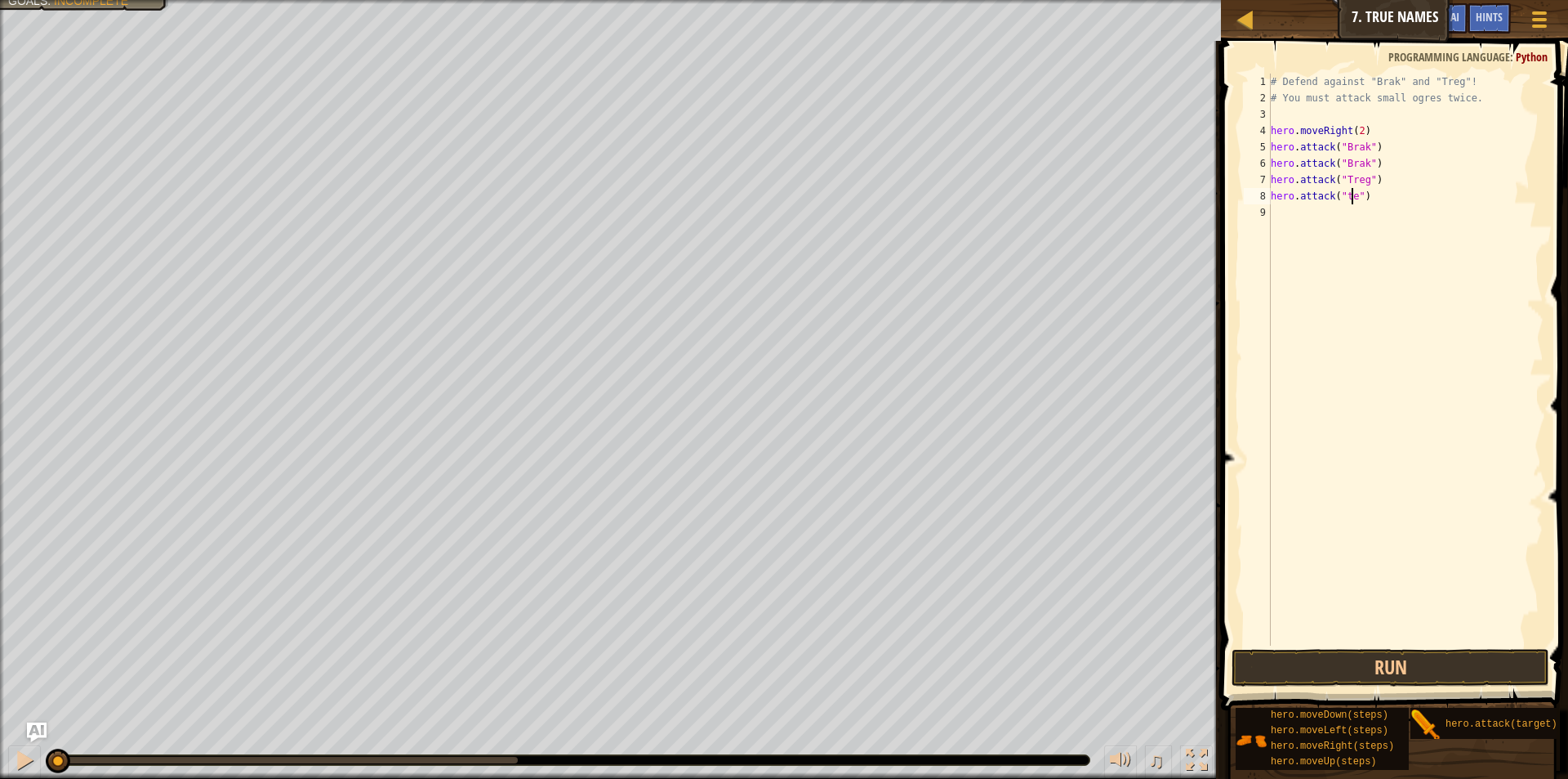
scroll to position [7, 7]
type textarea "hero.attack("terg")"
click at [1468, 663] on button "Run" at bounding box center [1390, 668] width 318 height 38
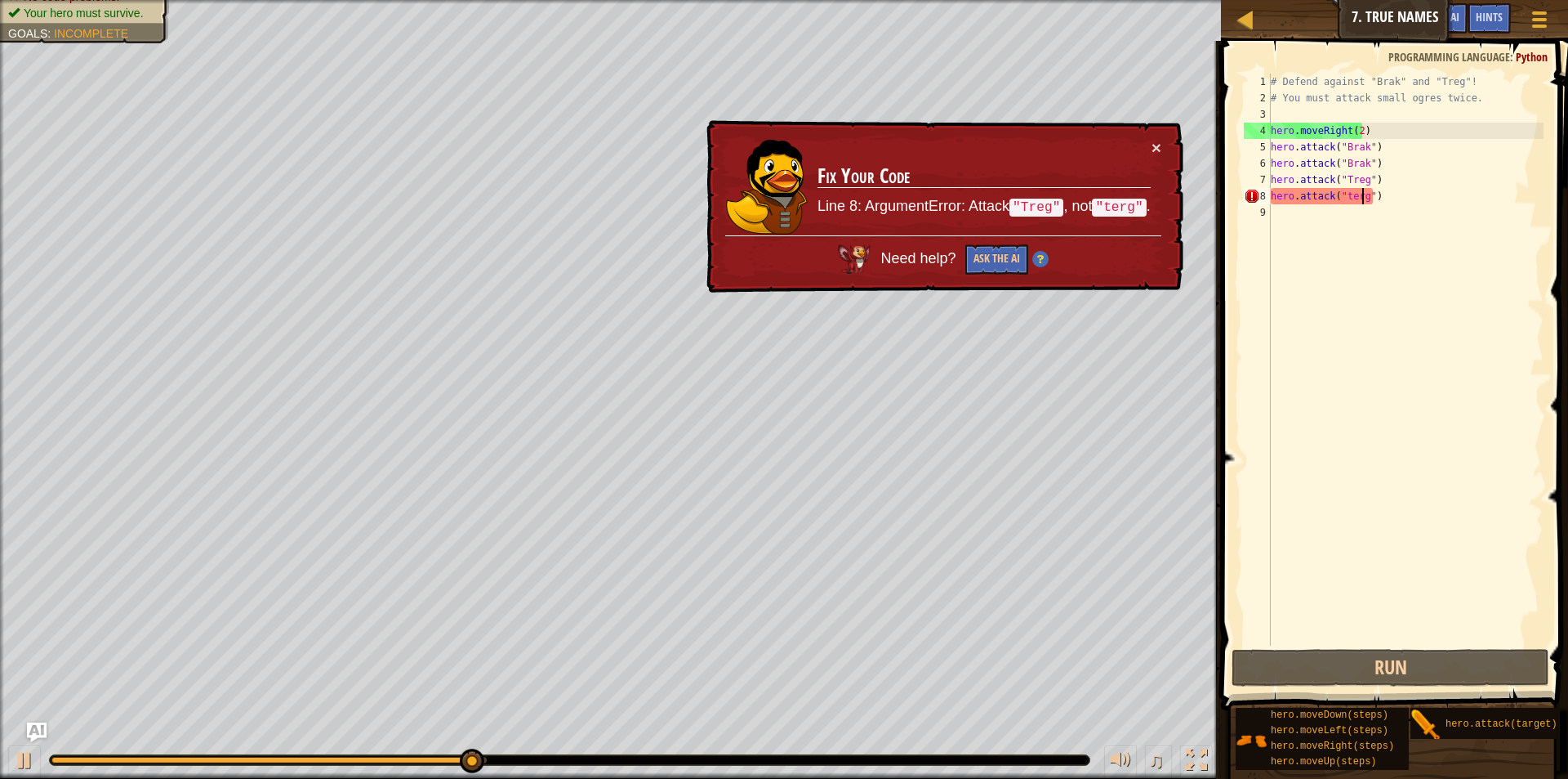
click at [1151, 138] on div "× Fix Your Code Line 8: ArgumentError: Attack "Treg" , not "terg" . Need help? …" at bounding box center [943, 206] width 481 height 173
